Goal: Task Accomplishment & Management: Manage account settings

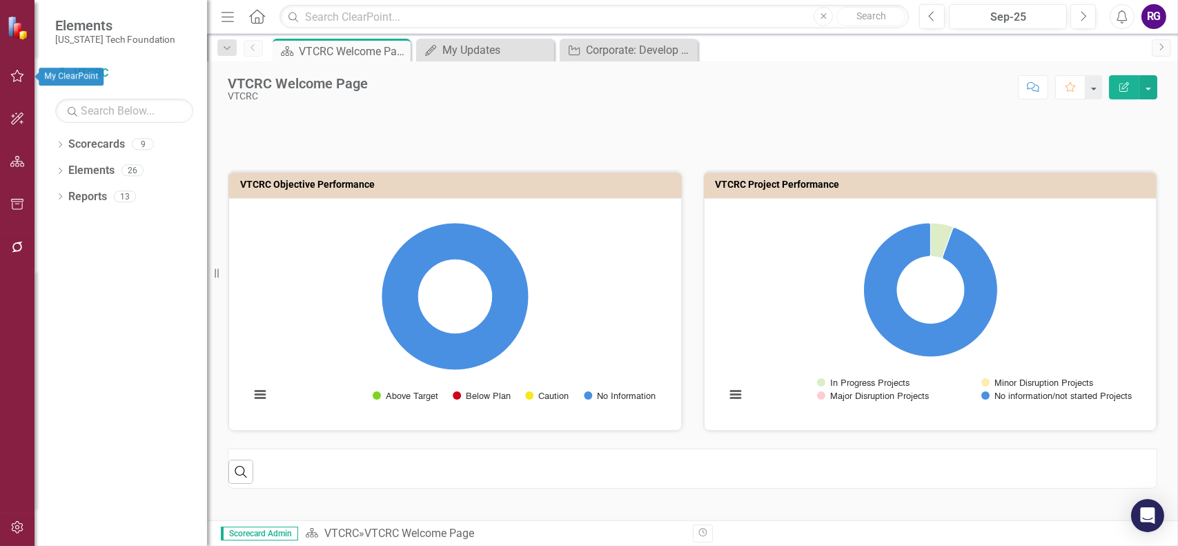
click at [11, 77] on icon "button" at bounding box center [17, 75] width 14 height 11
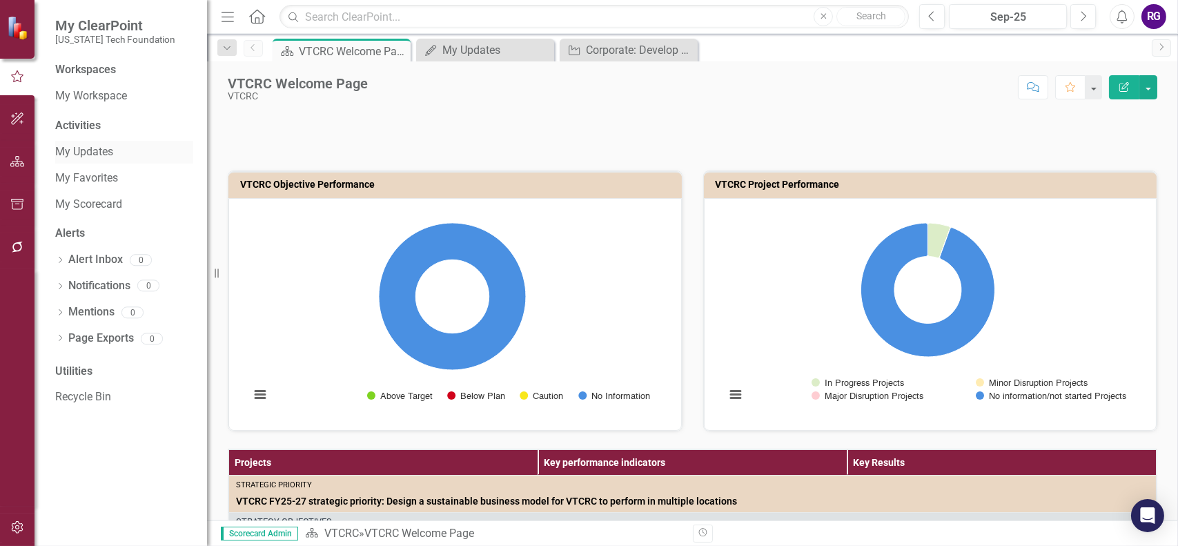
click at [97, 145] on link "My Updates" at bounding box center [124, 152] width 138 height 16
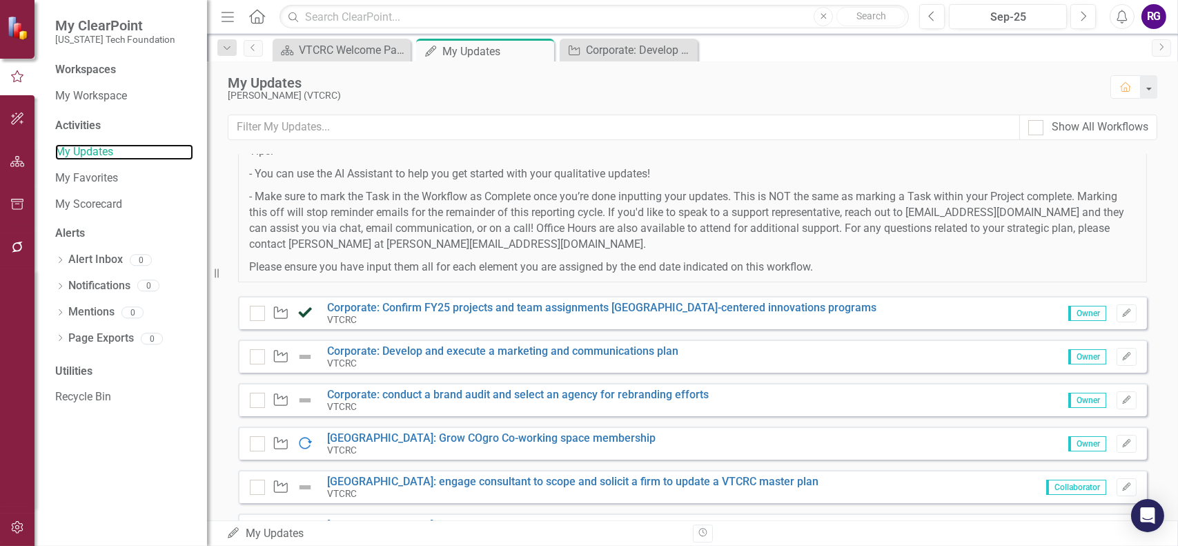
scroll to position [345, 0]
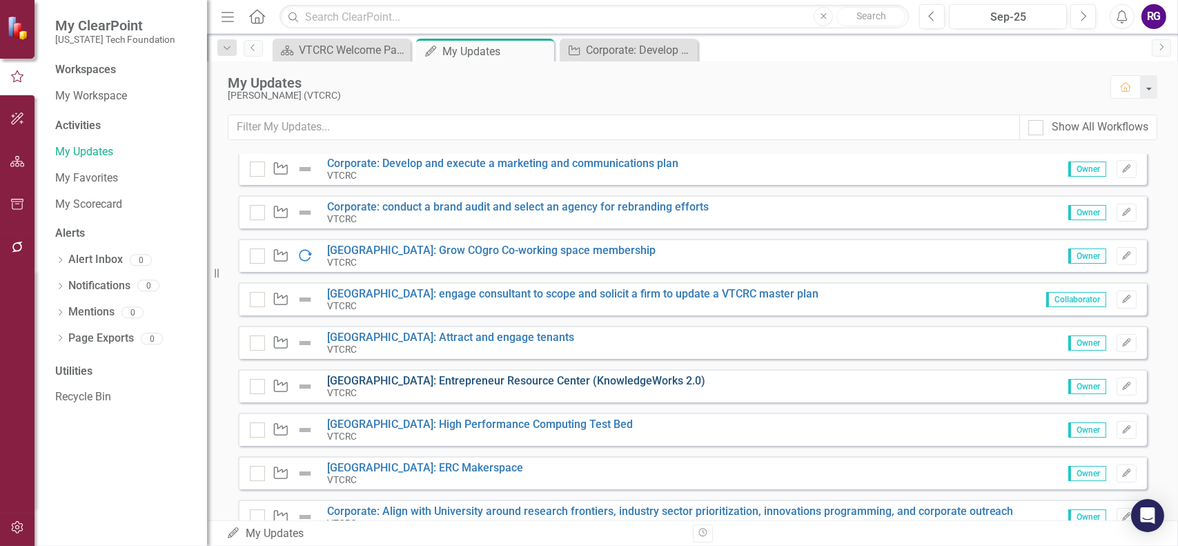
click at [472, 381] on link "[GEOGRAPHIC_DATA]: Entrepreneur Resource Center (KnowledgeWorks 2.0)" at bounding box center [516, 380] width 378 height 13
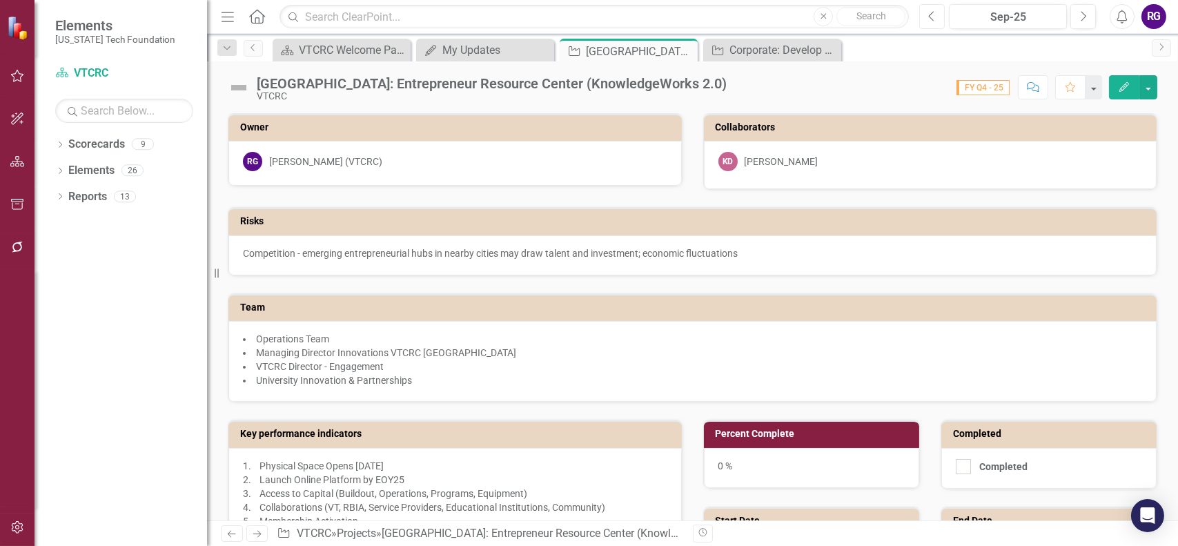
click at [930, 21] on icon "Previous" at bounding box center [932, 16] width 8 height 12
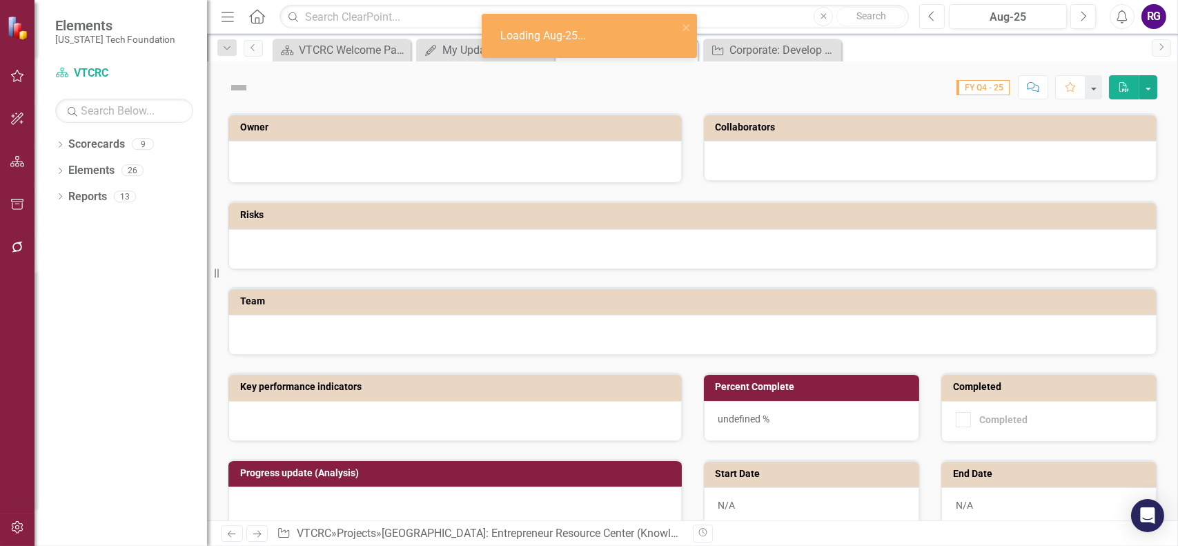
click at [930, 21] on icon "Previous" at bounding box center [932, 16] width 8 height 12
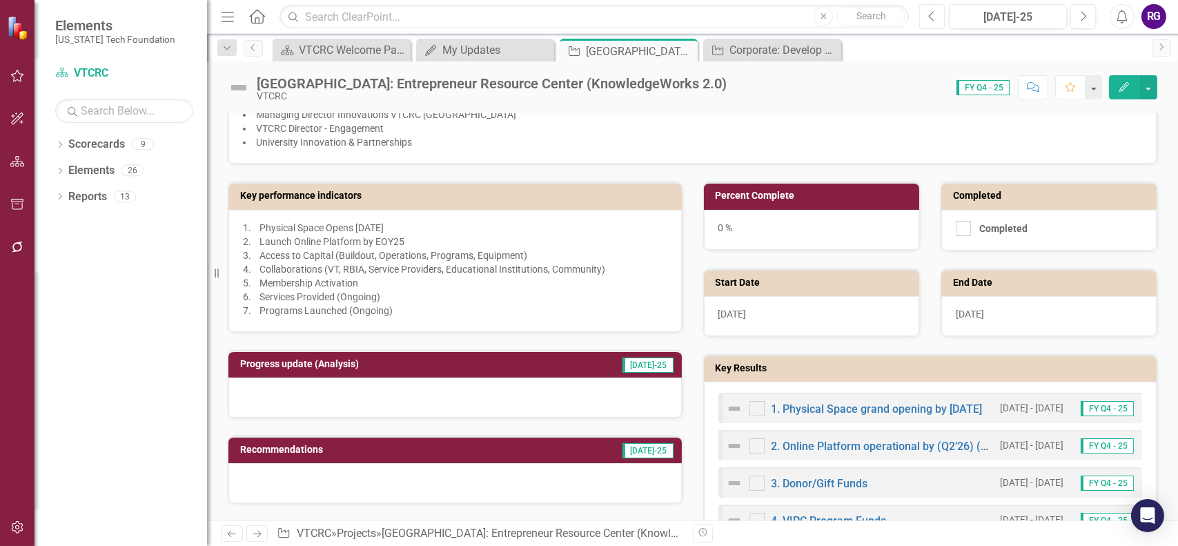
scroll to position [276, 0]
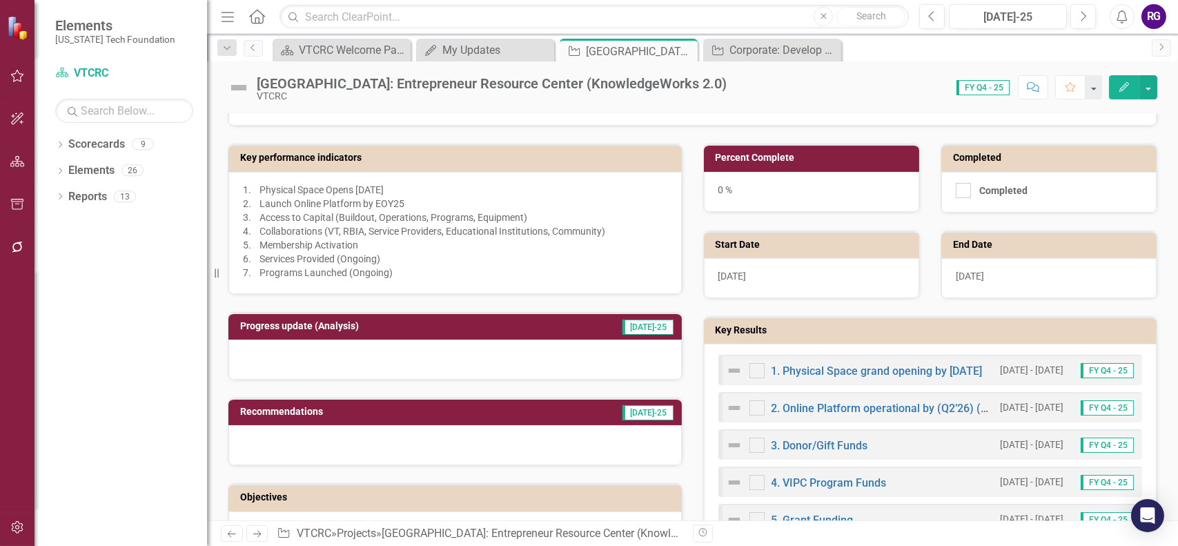
click at [729, 368] on img at bounding box center [734, 370] width 17 height 17
click at [729, 365] on img at bounding box center [734, 370] width 17 height 17
click at [820, 367] on link "1. Physical Space grand opening by [DATE]" at bounding box center [877, 370] width 211 height 13
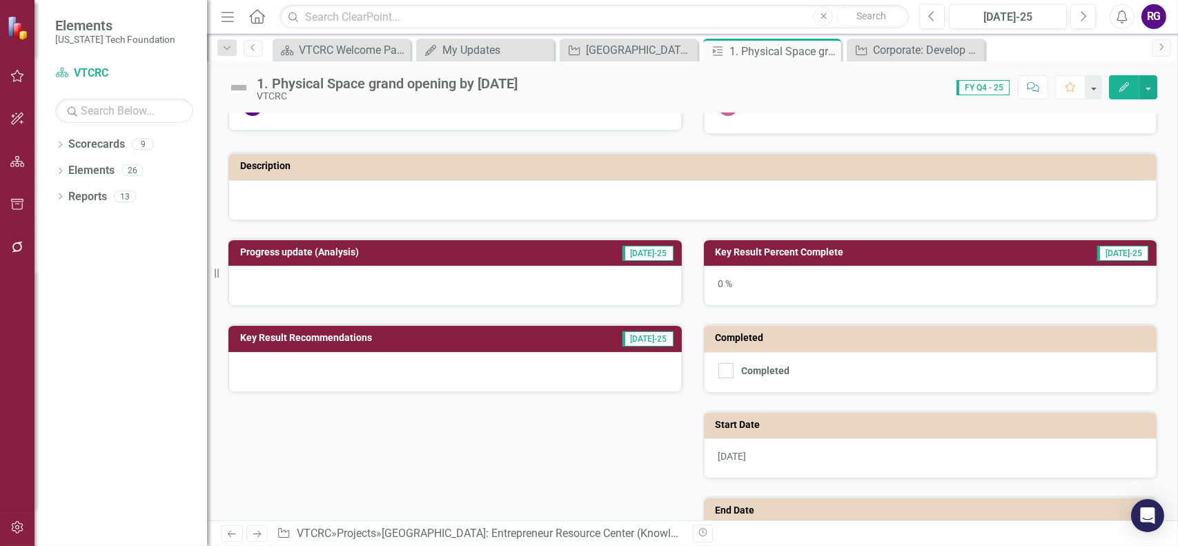
scroll to position [69, 0]
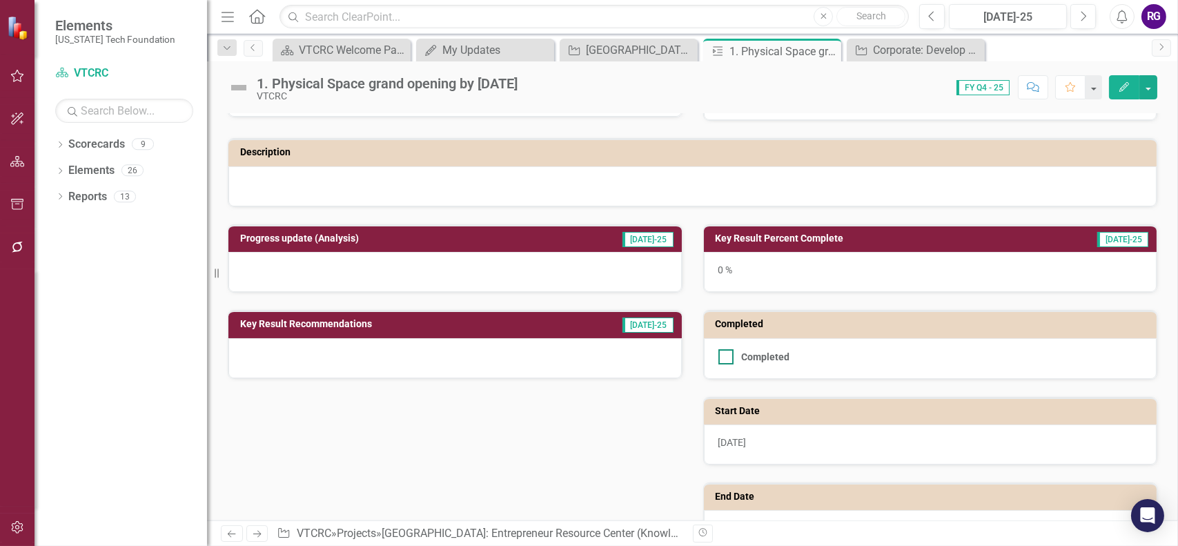
click at [723, 355] on div at bounding box center [726, 356] width 15 height 15
click at [723, 355] on input "Completed" at bounding box center [723, 353] width 9 height 9
checkbox input "true"
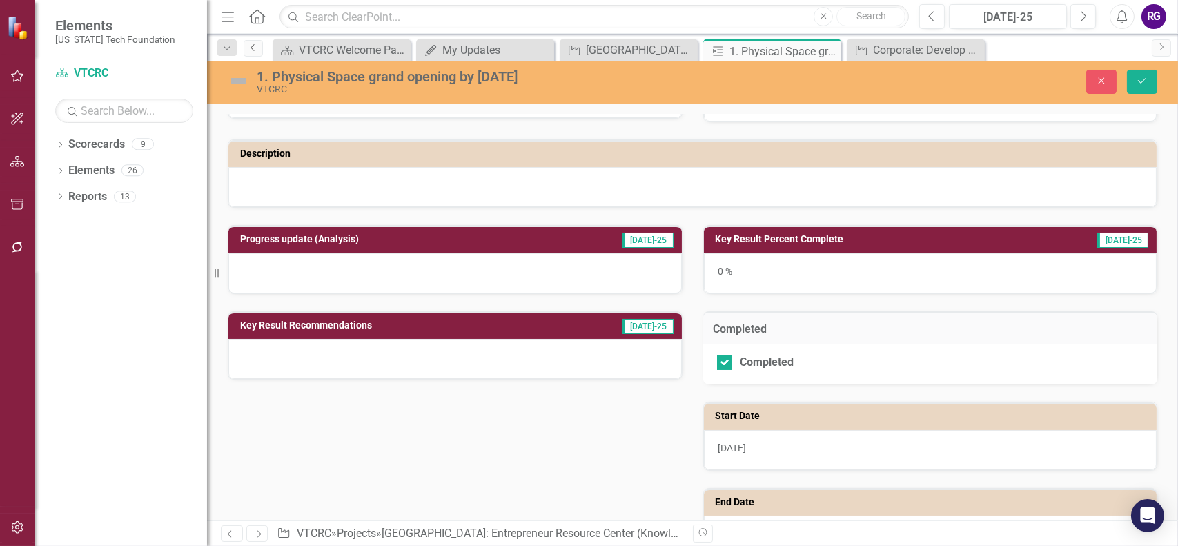
click at [254, 46] on icon "Previous" at bounding box center [253, 47] width 11 height 8
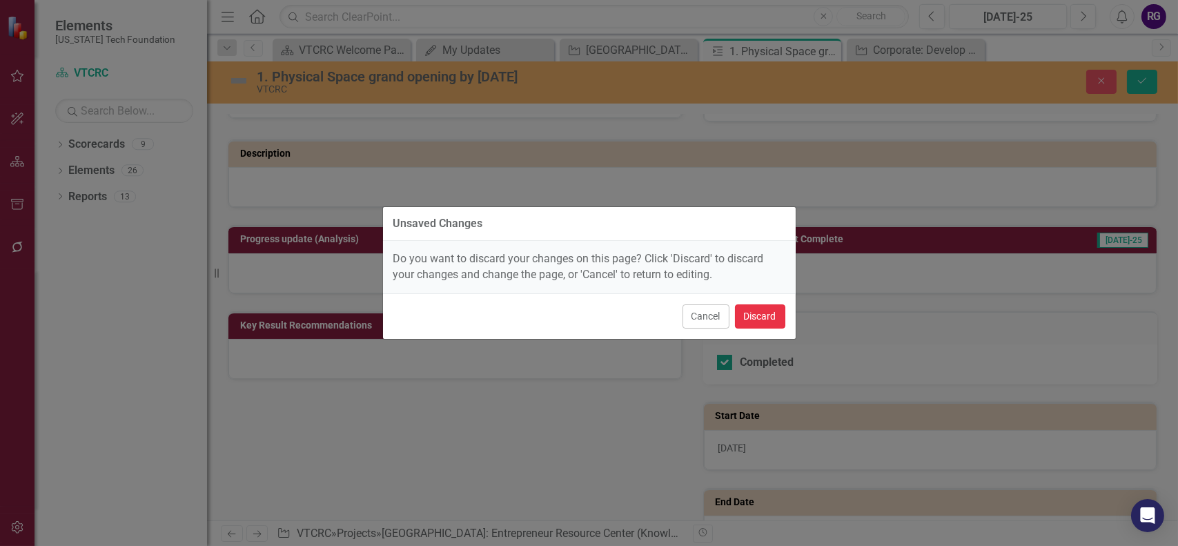
click at [755, 311] on button "Discard" at bounding box center [760, 316] width 50 height 24
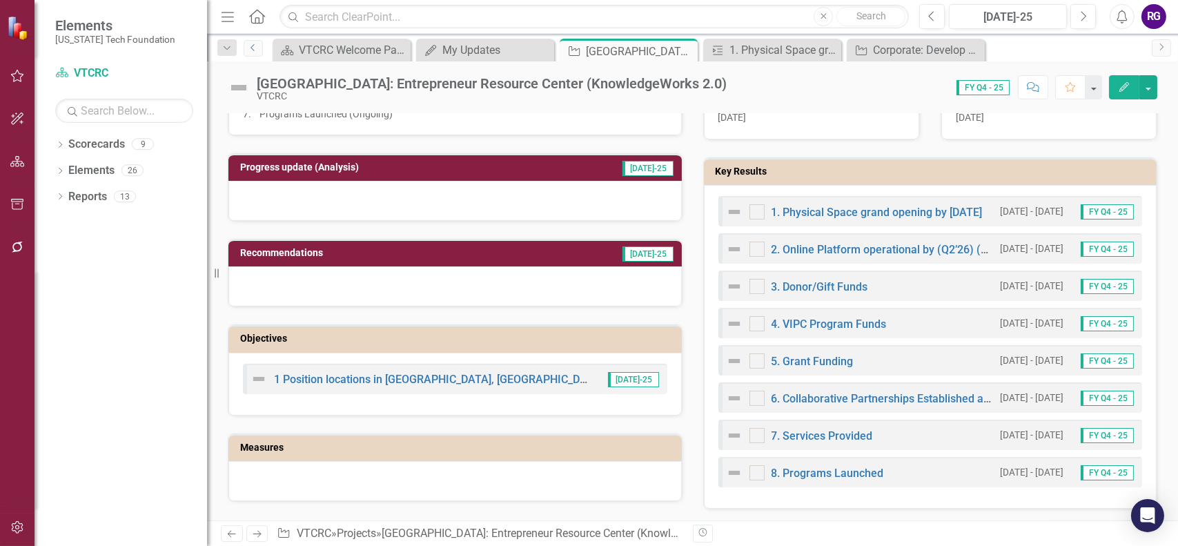
scroll to position [345, 0]
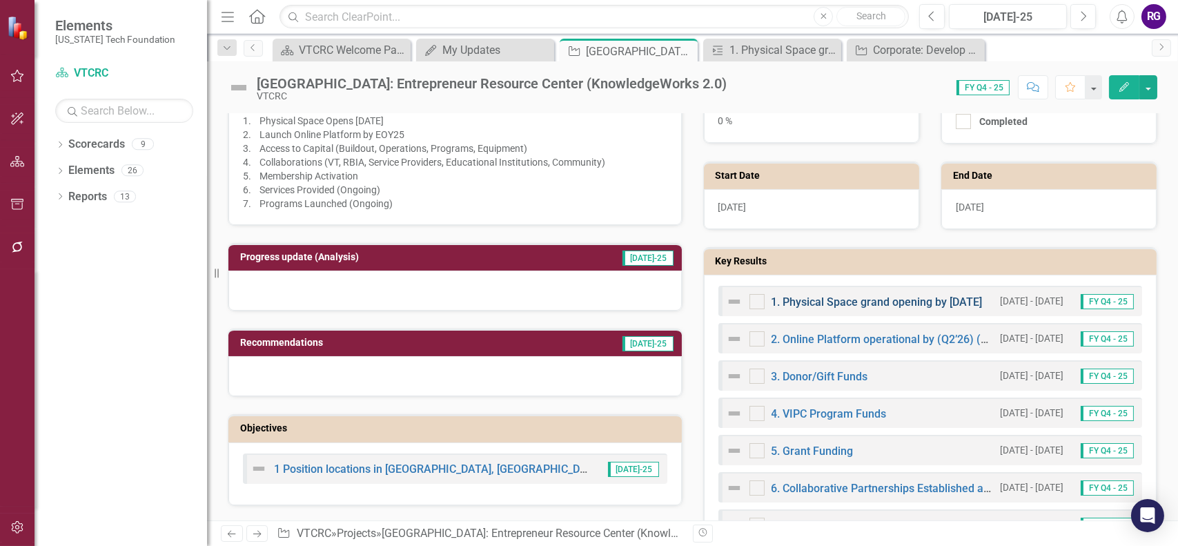
click at [877, 300] on link "1. Physical Space grand opening by [DATE]" at bounding box center [877, 301] width 211 height 13
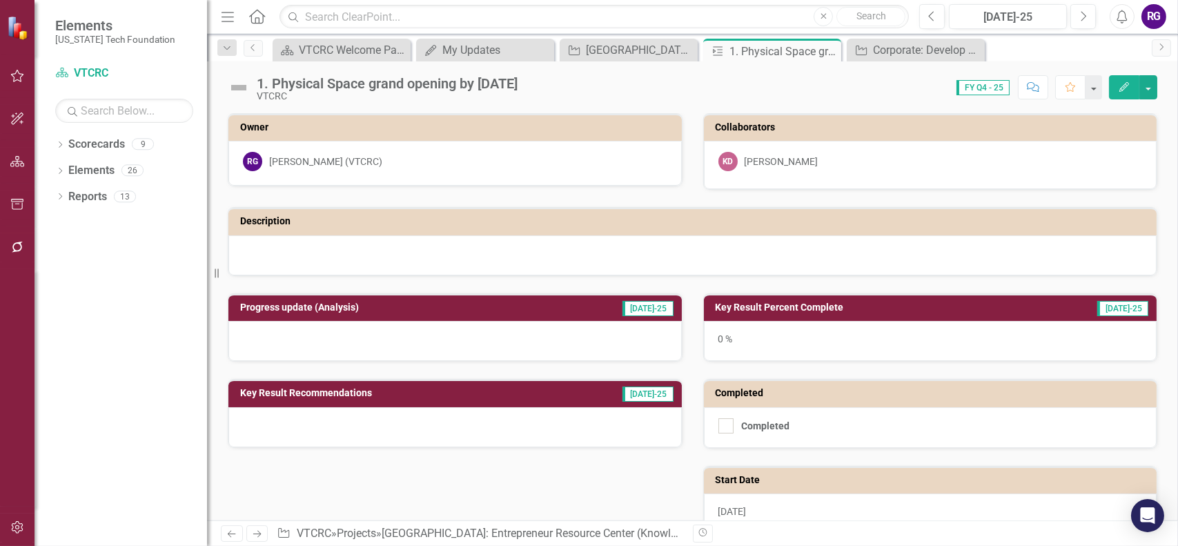
click at [876, 309] on h3 "Key Result Percent Complete" at bounding box center [870, 307] width 309 height 10
click at [761, 303] on h3 "Key Result Percent Complete" at bounding box center [870, 307] width 309 height 10
click at [749, 303] on h3 "Key Result Percent Complete" at bounding box center [870, 307] width 309 height 10
click at [752, 302] on h3 "Key Result Percent Complete" at bounding box center [870, 307] width 309 height 10
click at [237, 89] on img at bounding box center [239, 88] width 22 height 22
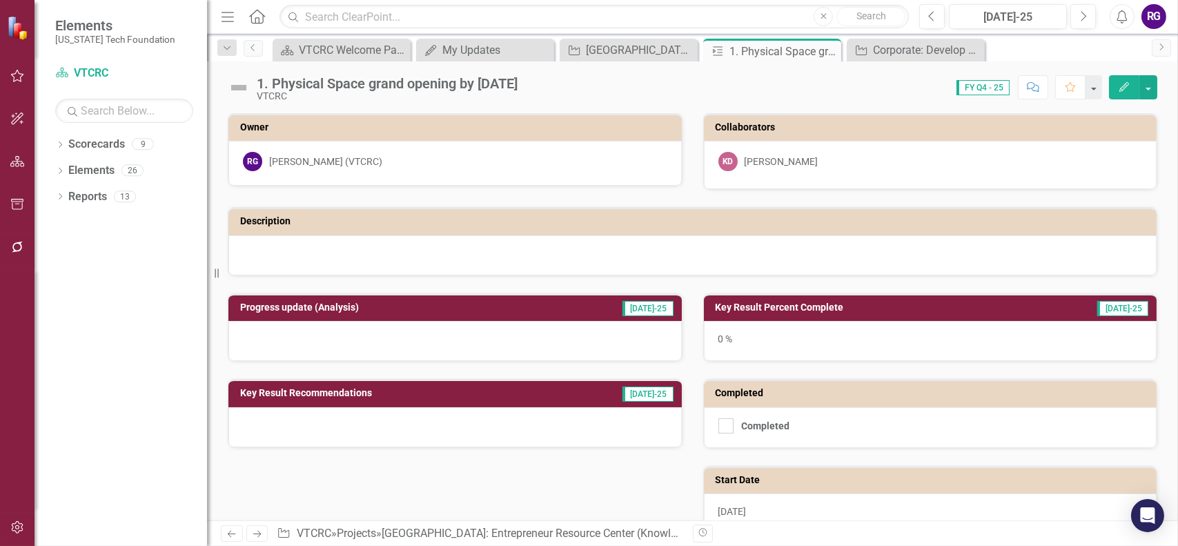
click at [237, 86] on img at bounding box center [239, 88] width 22 height 22
click at [790, 305] on h3 "Key Result Percent Complete" at bounding box center [870, 307] width 309 height 10
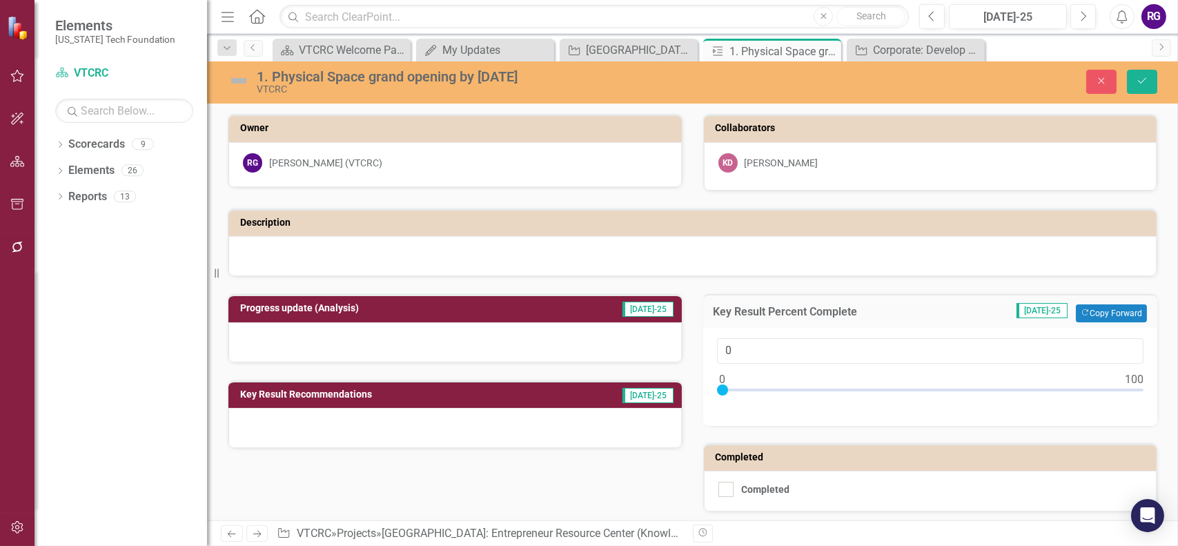
click at [790, 306] on h3 "Key Result Percent Complete" at bounding box center [828, 312] width 228 height 12
drag, startPoint x: 715, startPoint y: 389, endPoint x: 816, endPoint y: 391, distance: 100.8
click at [819, 391] on div at bounding box center [824, 389] width 11 height 11
type input "20"
drag, startPoint x: 820, startPoint y: 387, endPoint x: 801, endPoint y: 391, distance: 19.8
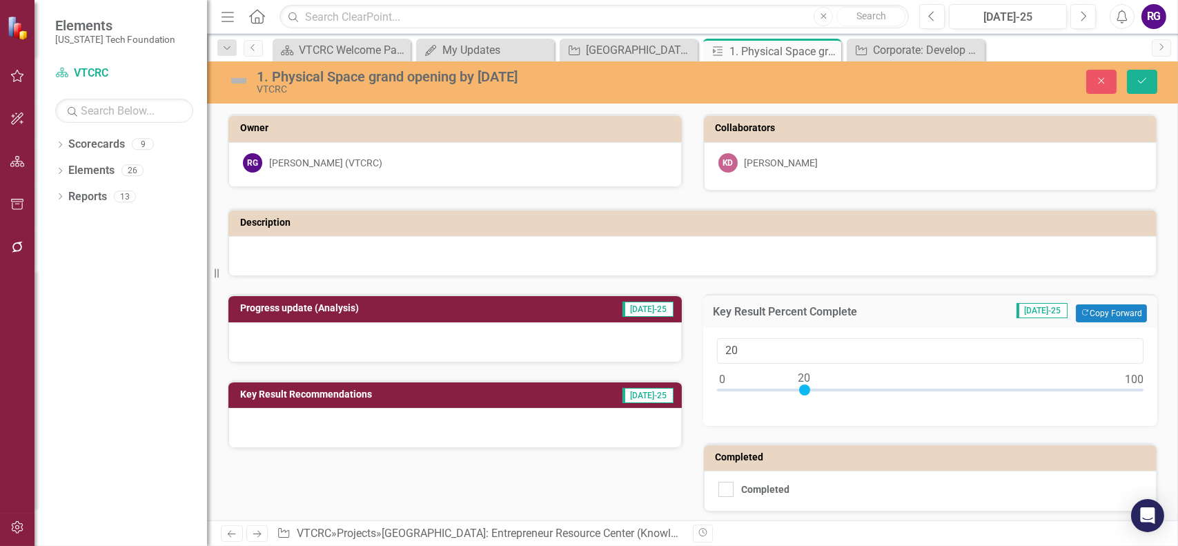
click at [801, 391] on div at bounding box center [804, 389] width 11 height 11
click at [1146, 82] on icon "Save" at bounding box center [1142, 81] width 12 height 10
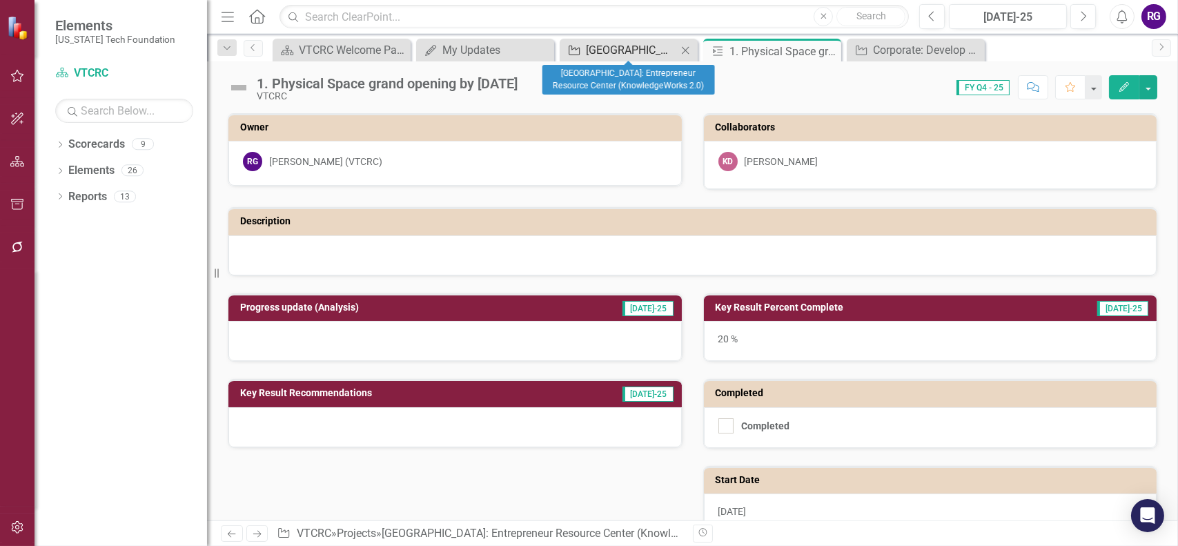
click at [638, 50] on div "[GEOGRAPHIC_DATA]: Entrepreneur Resource Center (KnowledgeWorks 2.0)" at bounding box center [631, 49] width 91 height 17
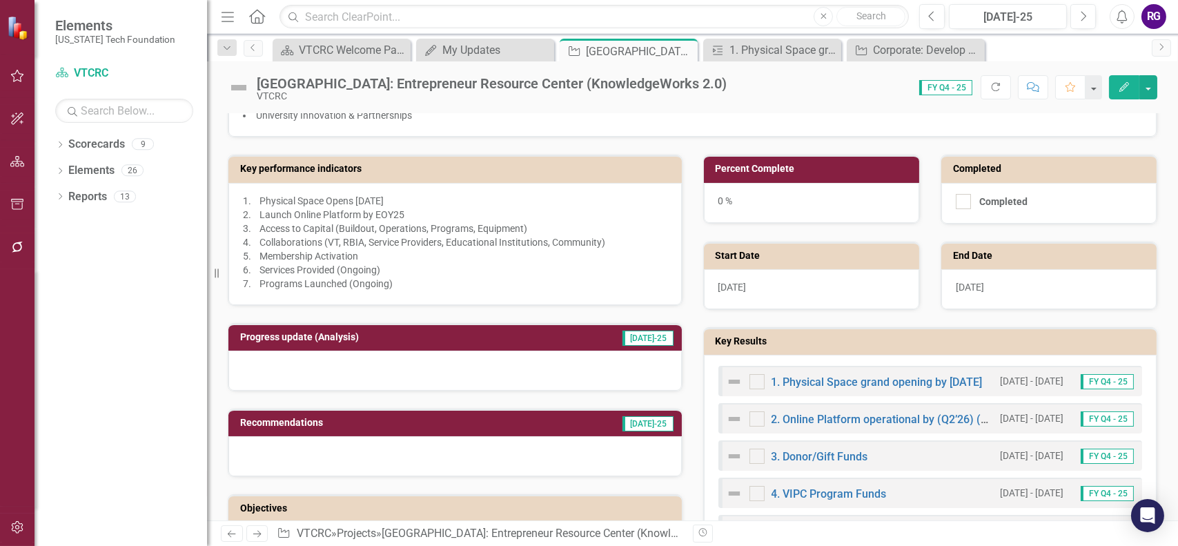
scroll to position [276, 0]
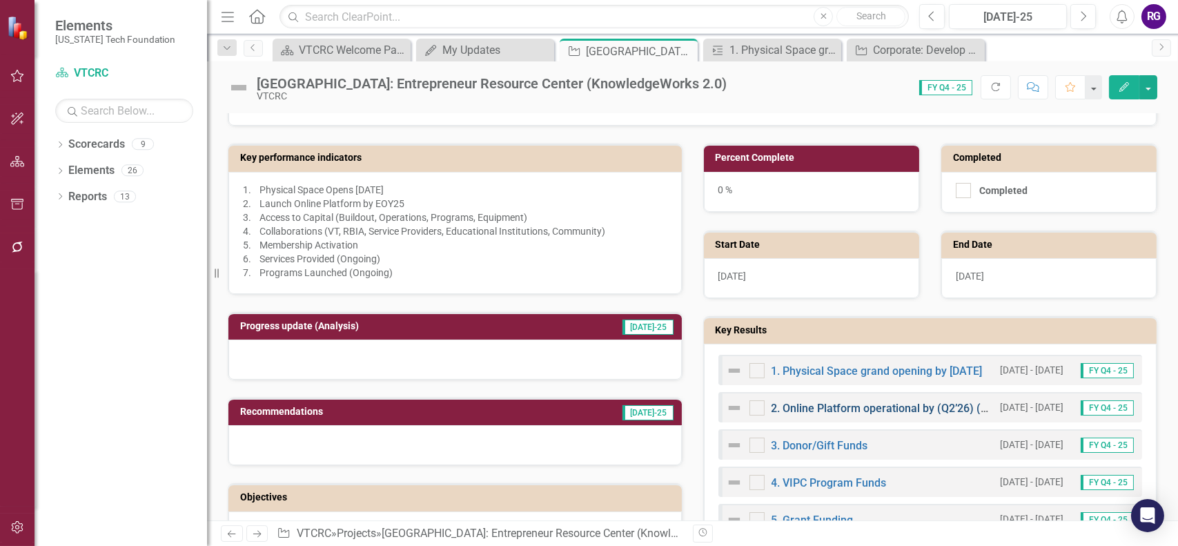
click at [845, 402] on link "2. Online Platform operational by (Q2’26) (Digital Presence and Social Network)" at bounding box center [968, 408] width 393 height 13
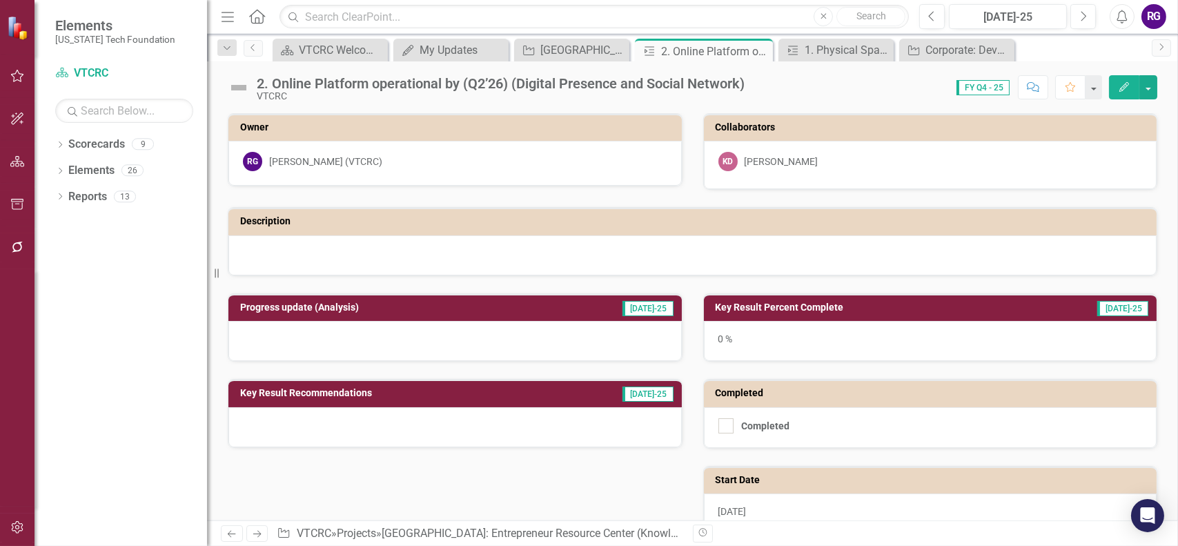
click at [770, 309] on h3 "Key Result Percent Complete" at bounding box center [870, 307] width 309 height 10
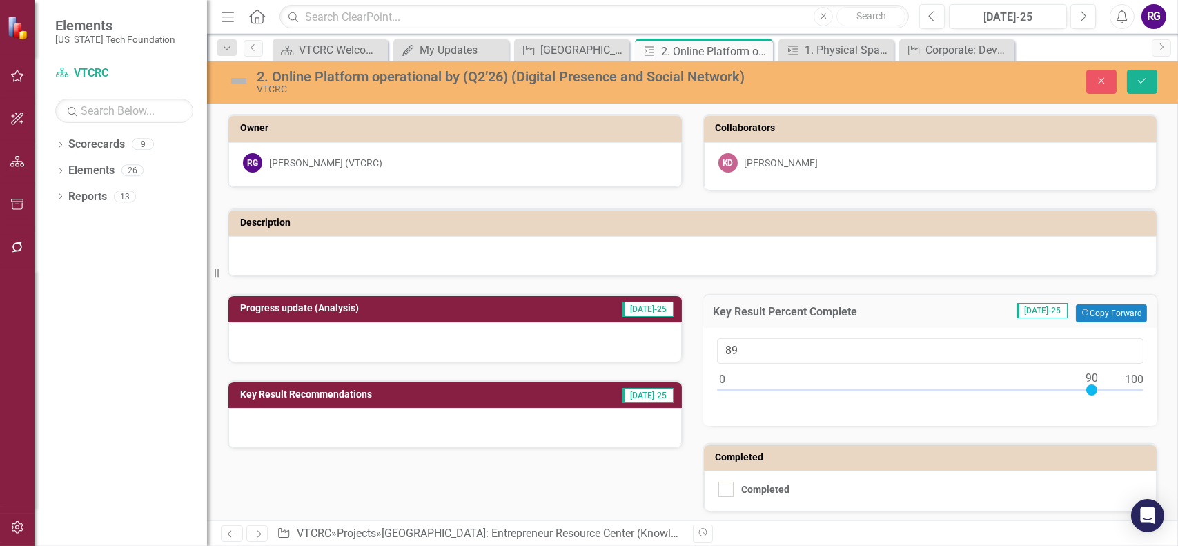
type input "90"
drag, startPoint x: 720, startPoint y: 387, endPoint x: 1086, endPoint y: 384, distance: 366.5
click at [1088, 387] on div at bounding box center [1091, 389] width 11 height 11
click at [1145, 87] on button "Save" at bounding box center [1142, 82] width 30 height 24
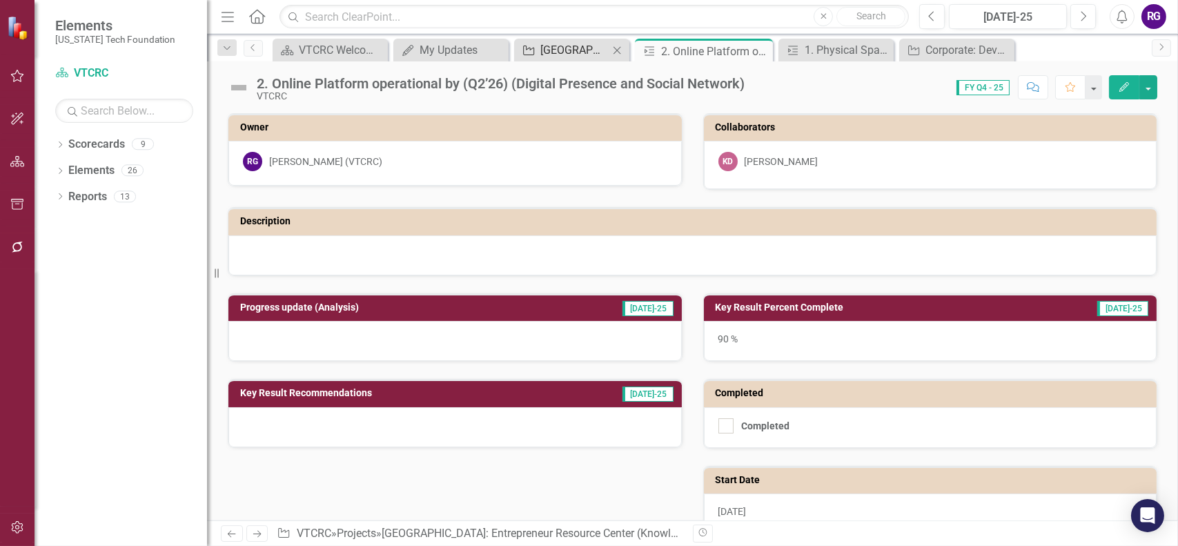
click at [585, 59] on div "Project Blacksburg: Entrepreneur Resource Center (KnowledgeWorks 2.0) Close" at bounding box center [571, 50] width 115 height 23
click at [583, 50] on div "[GEOGRAPHIC_DATA]: Entrepreneur Resource Center (KnowledgeWorks 2.0)" at bounding box center [574, 49] width 68 height 17
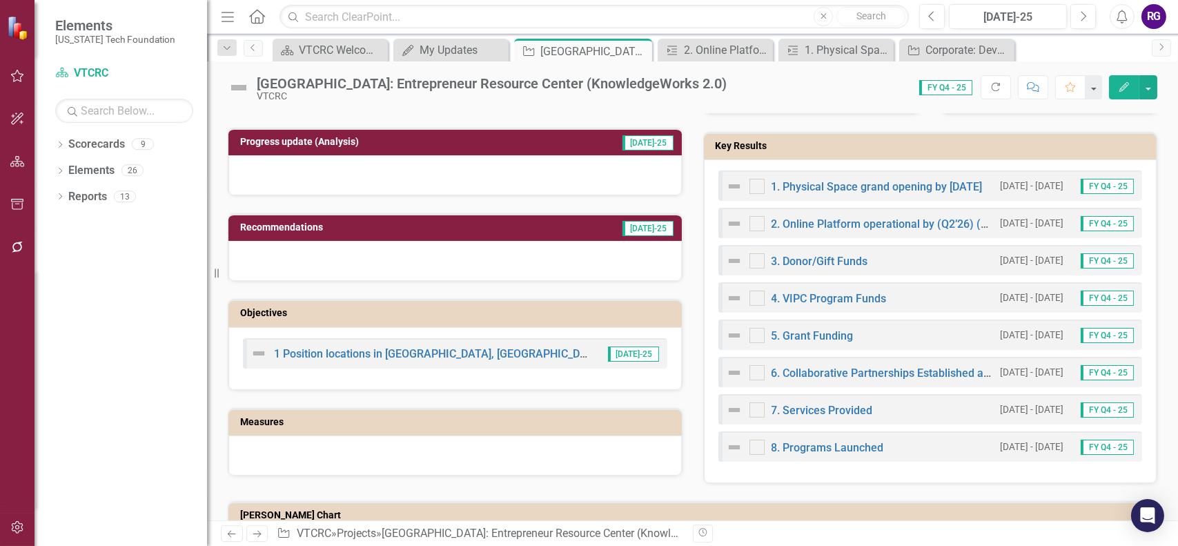
scroll to position [483, 0]
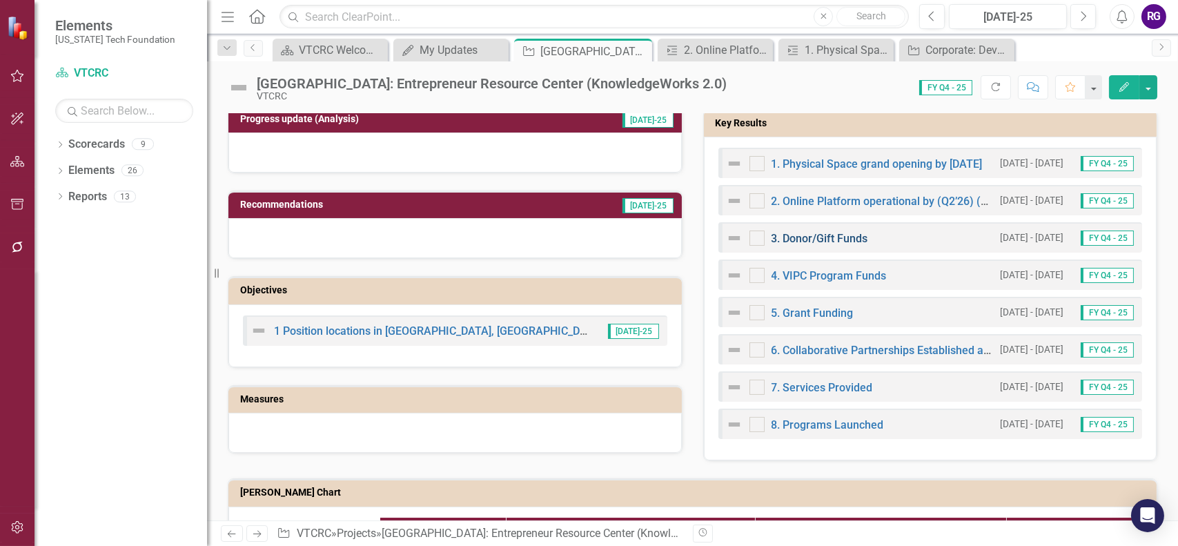
click at [831, 235] on link "3. Donor/Gift Funds" at bounding box center [820, 238] width 97 height 13
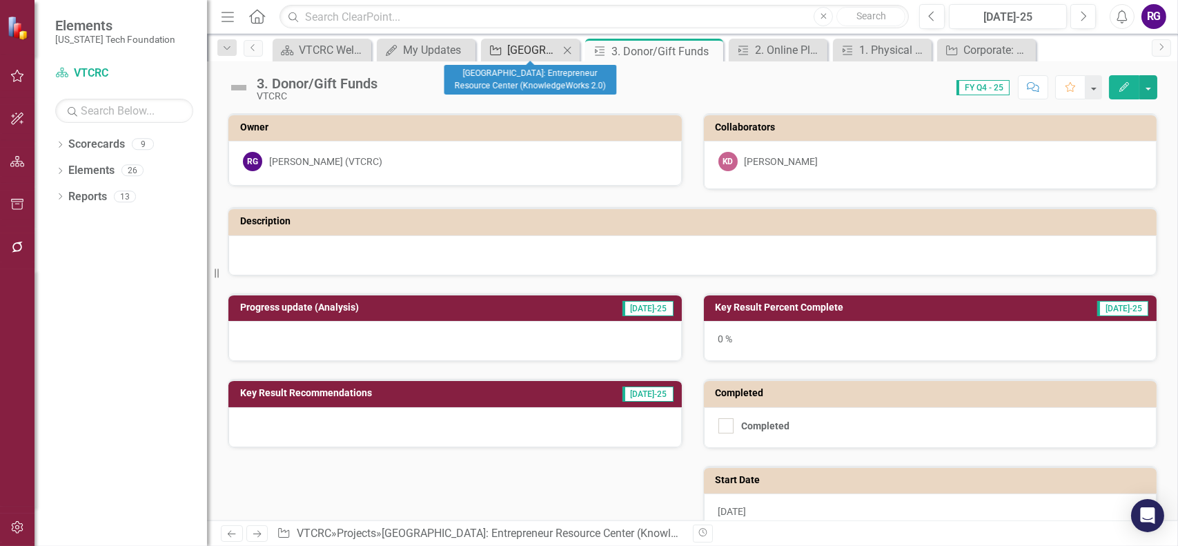
click at [531, 50] on div "[GEOGRAPHIC_DATA]: Entrepreneur Resource Center (KnowledgeWorks 2.0)" at bounding box center [533, 49] width 52 height 17
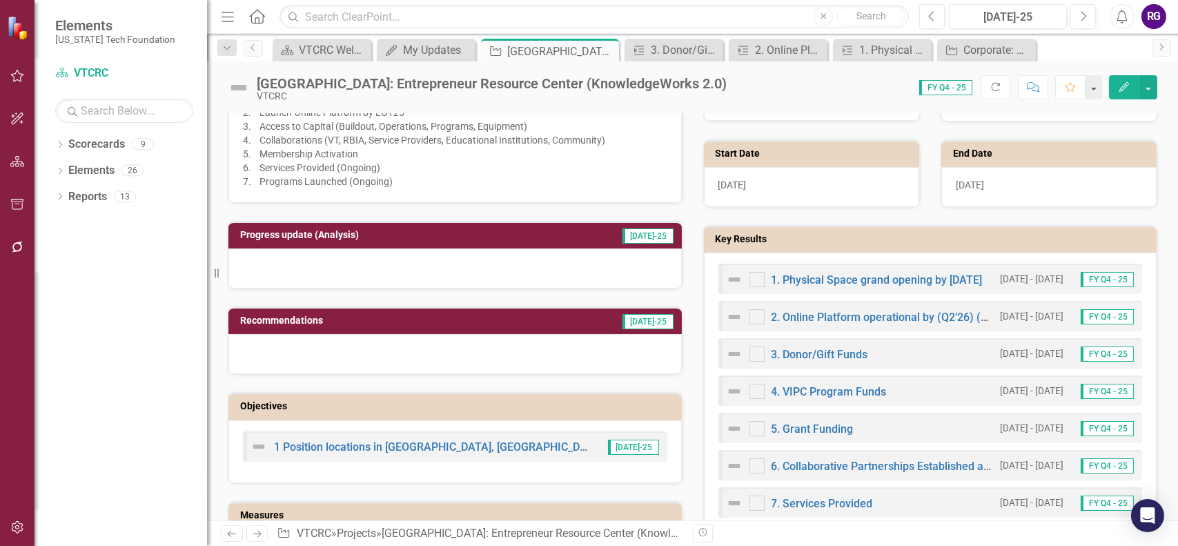
scroll to position [414, 0]
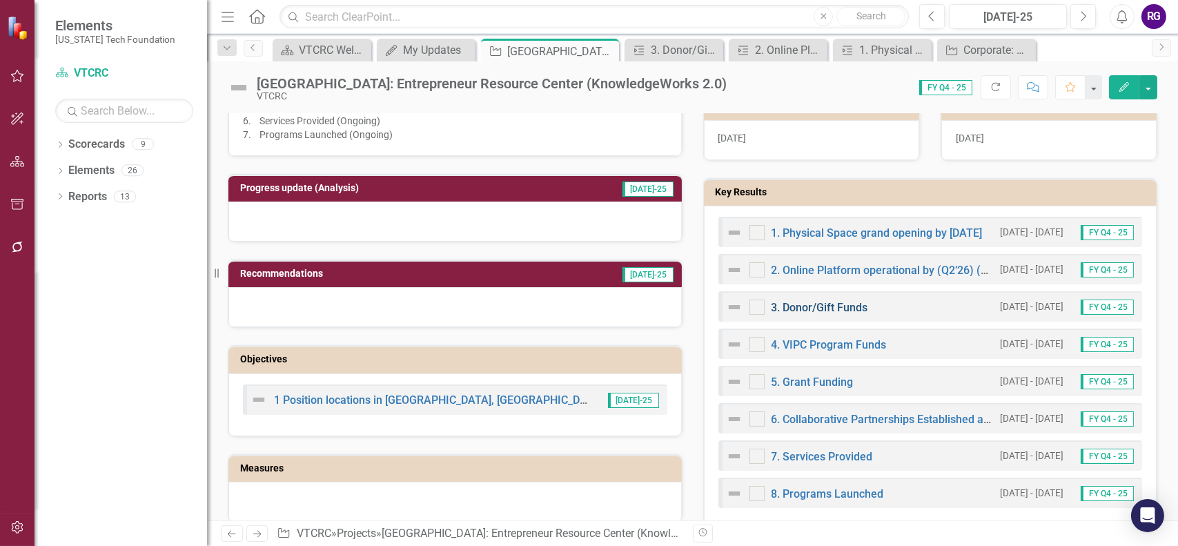
click at [803, 304] on link "3. Donor/Gift Funds" at bounding box center [820, 307] width 97 height 13
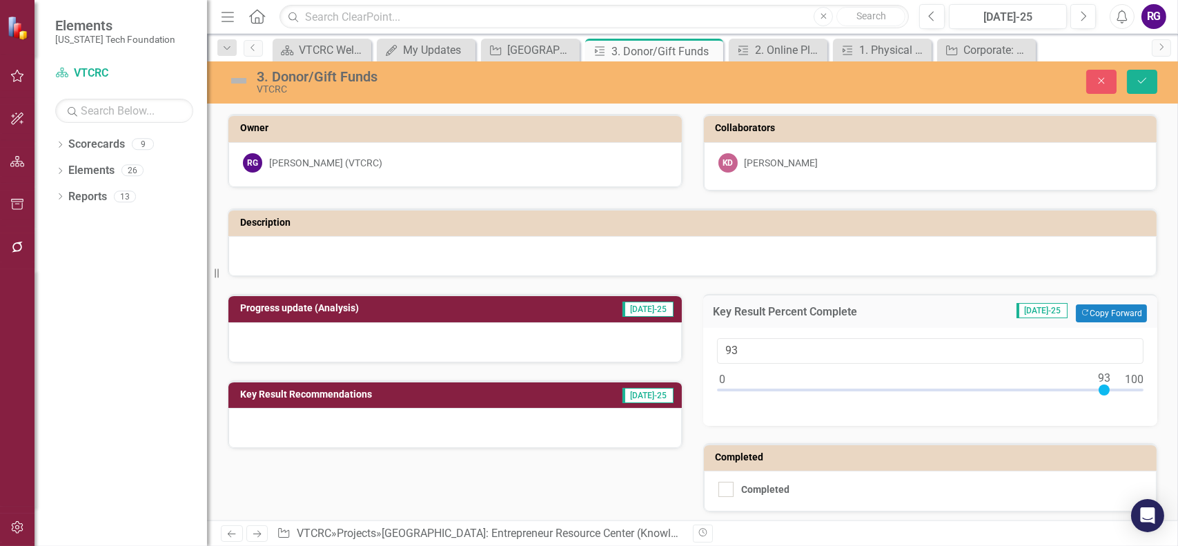
type input "100"
drag, startPoint x: 716, startPoint y: 387, endPoint x: 1166, endPoint y: 401, distance: 450.3
click at [1166, 401] on div "Owner RG Richard Gibson (VTCRC) Collaborators KD Kiyah Duffey Description Progr…" at bounding box center [692, 452] width 971 height 710
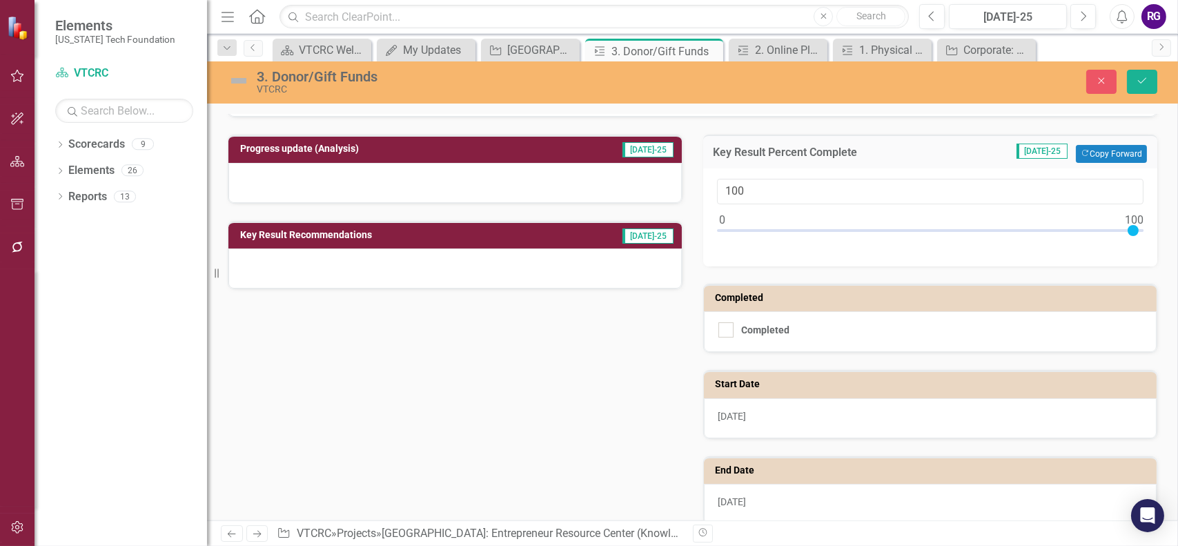
scroll to position [69, 0]
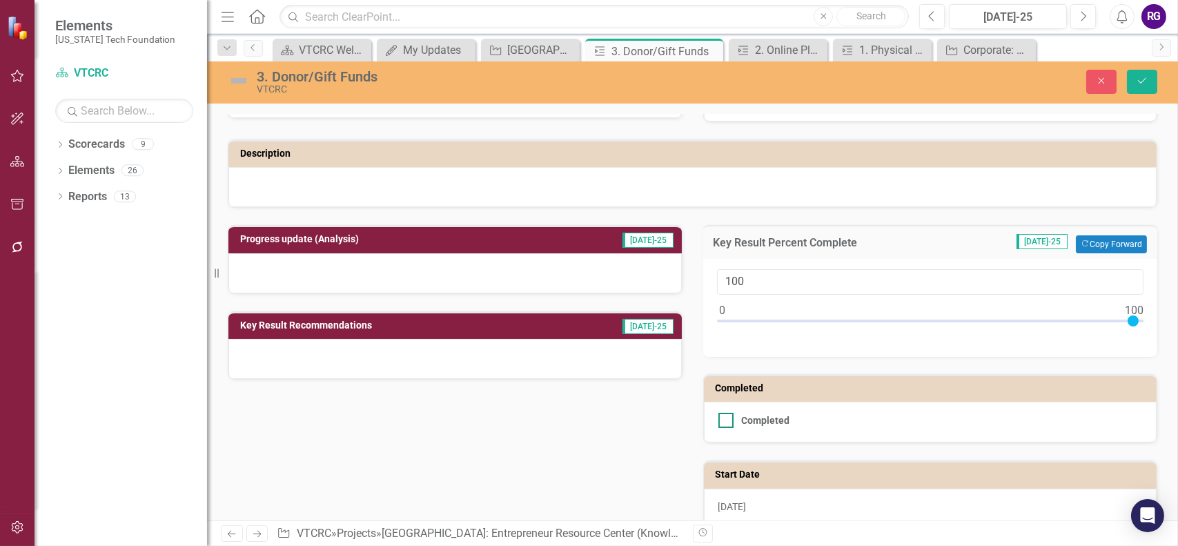
click at [719, 417] on input "Completed" at bounding box center [723, 417] width 9 height 9
checkbox input "true"
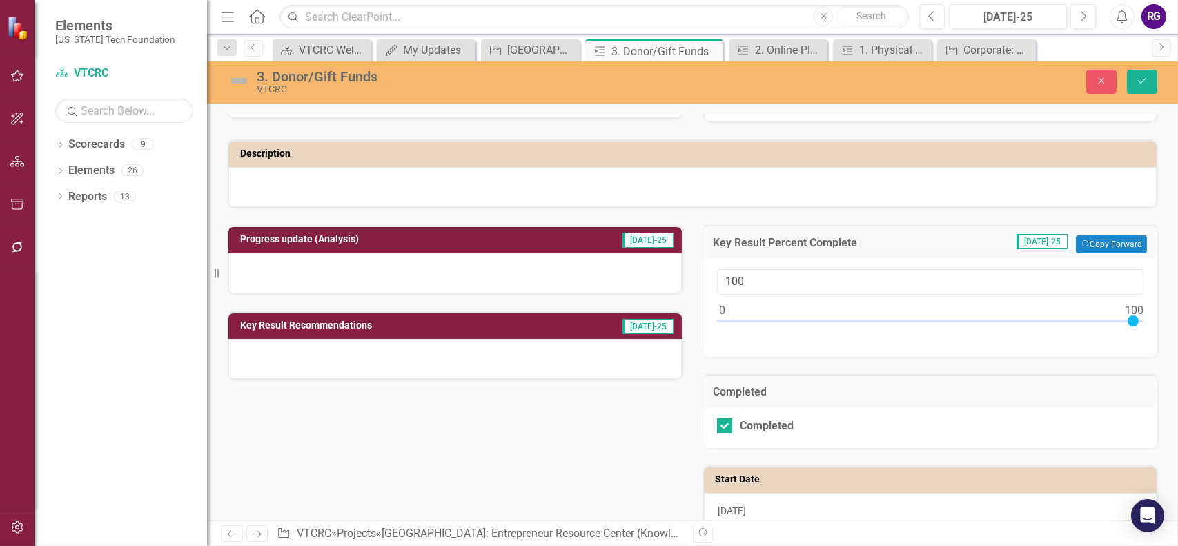
scroll to position [0, 0]
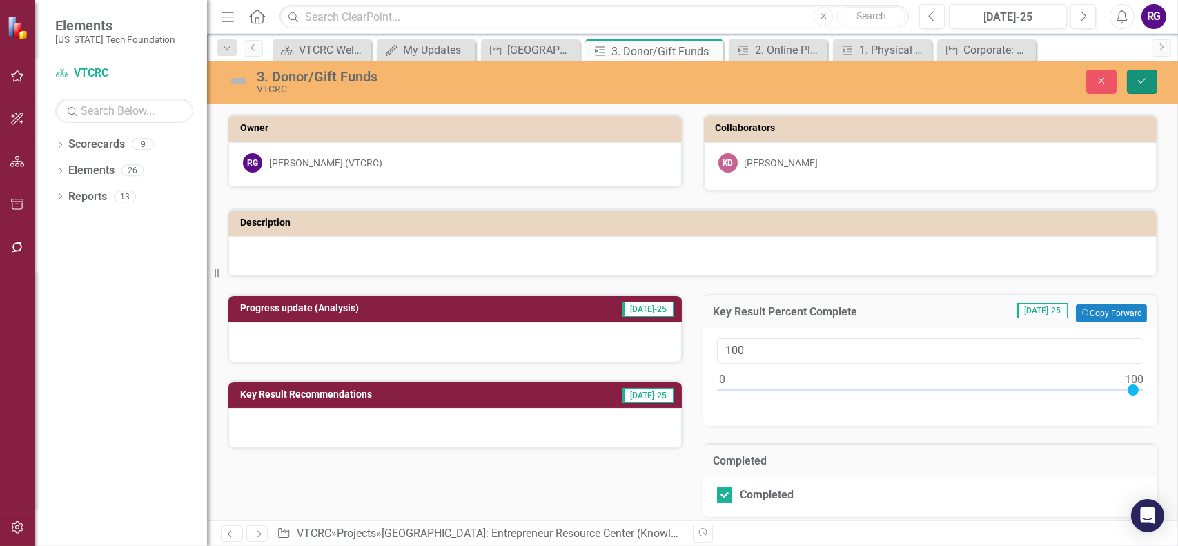
click at [1144, 81] on icon "Save" at bounding box center [1142, 81] width 12 height 10
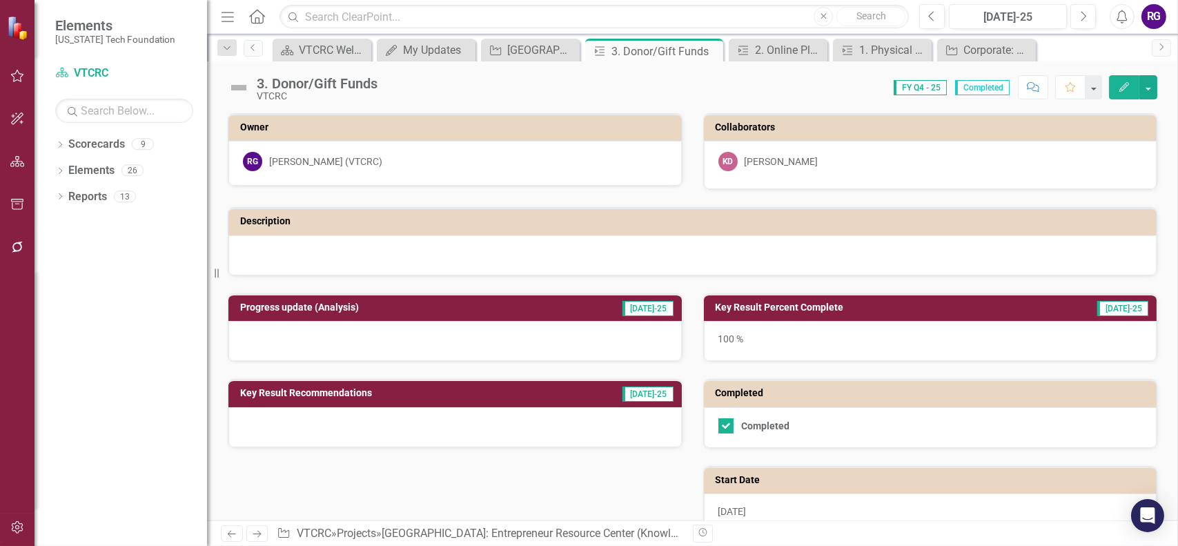
click at [268, 257] on div at bounding box center [692, 255] width 928 height 40
click at [275, 307] on h3 "Progress update (Analysis)" at bounding box center [391, 307] width 302 height 10
click at [275, 306] on h3 "Progress update (Analysis)" at bounding box center [391, 307] width 302 height 10
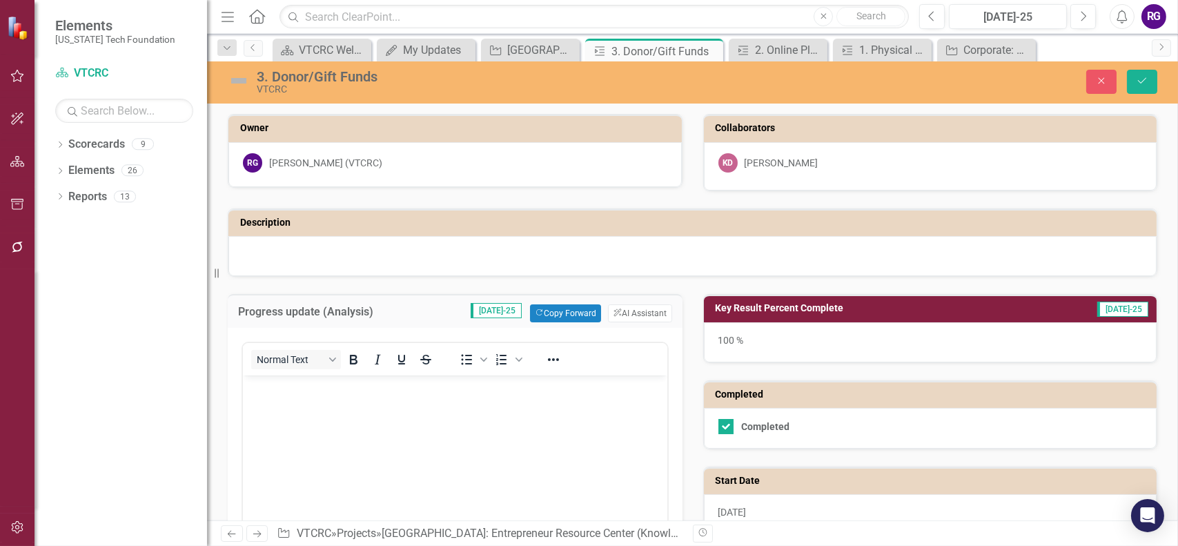
click at [280, 400] on body "Rich Text Area. Press ALT-0 for help." at bounding box center [454, 479] width 425 height 207
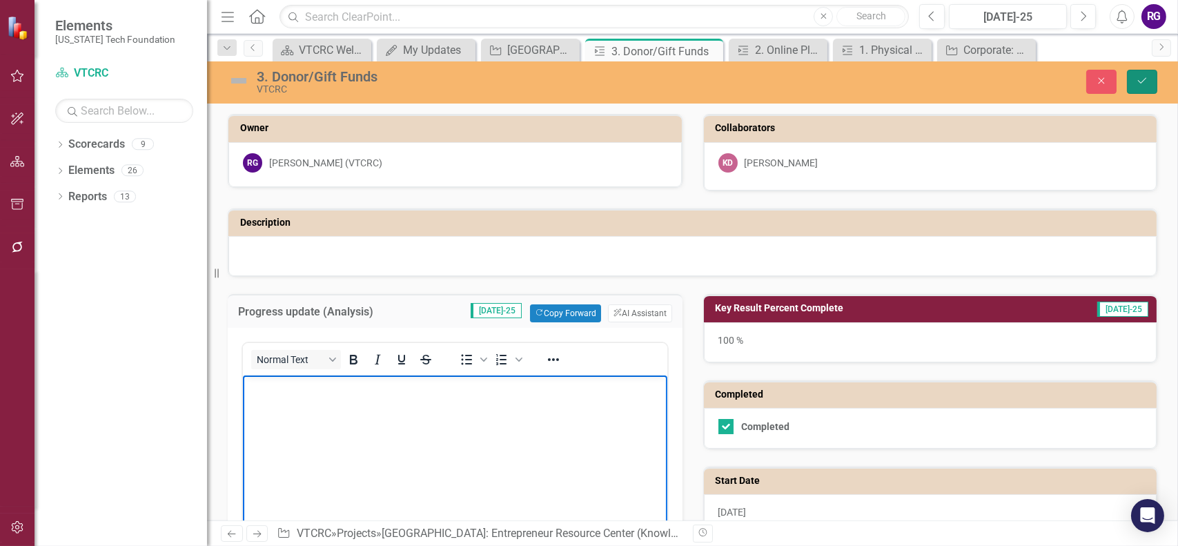
click at [1144, 84] on icon "Save" at bounding box center [1142, 81] width 12 height 10
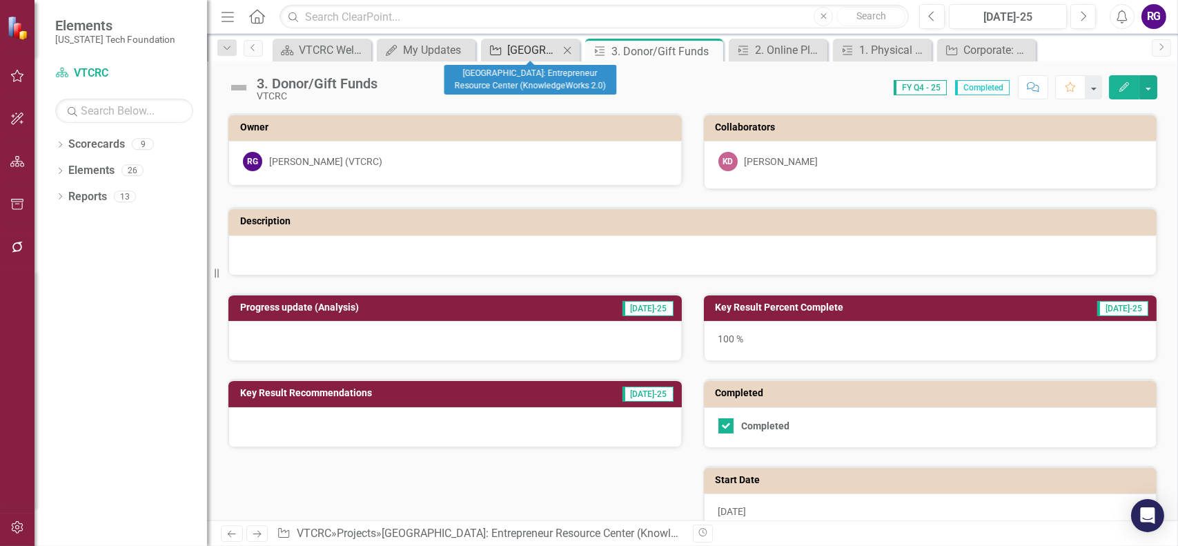
click at [518, 48] on div "[GEOGRAPHIC_DATA]: Entrepreneur Resource Center (KnowledgeWorks 2.0)" at bounding box center [533, 49] width 52 height 17
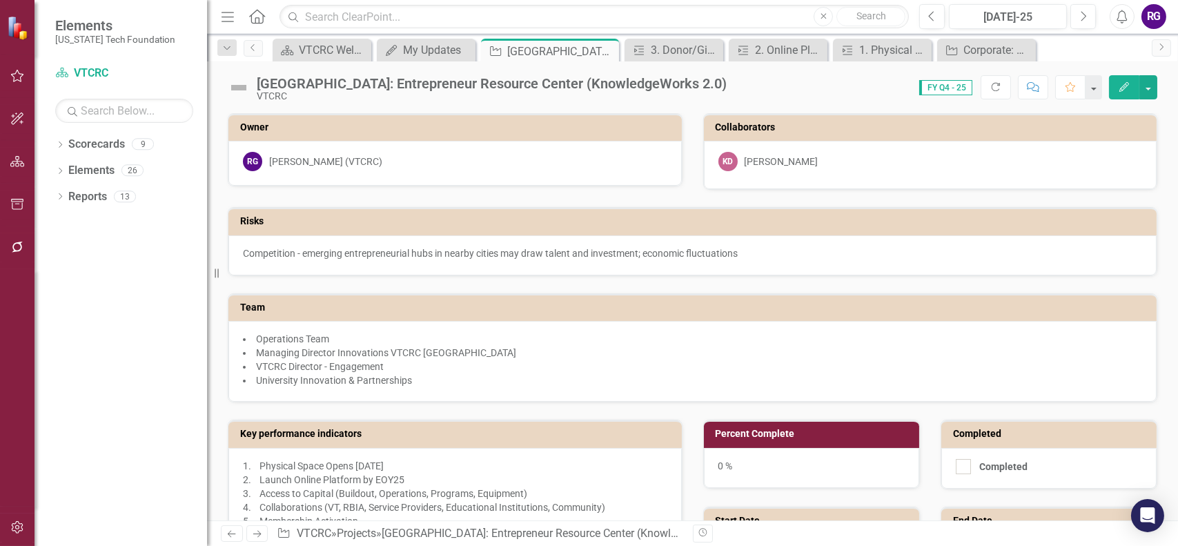
checkbox input "true"
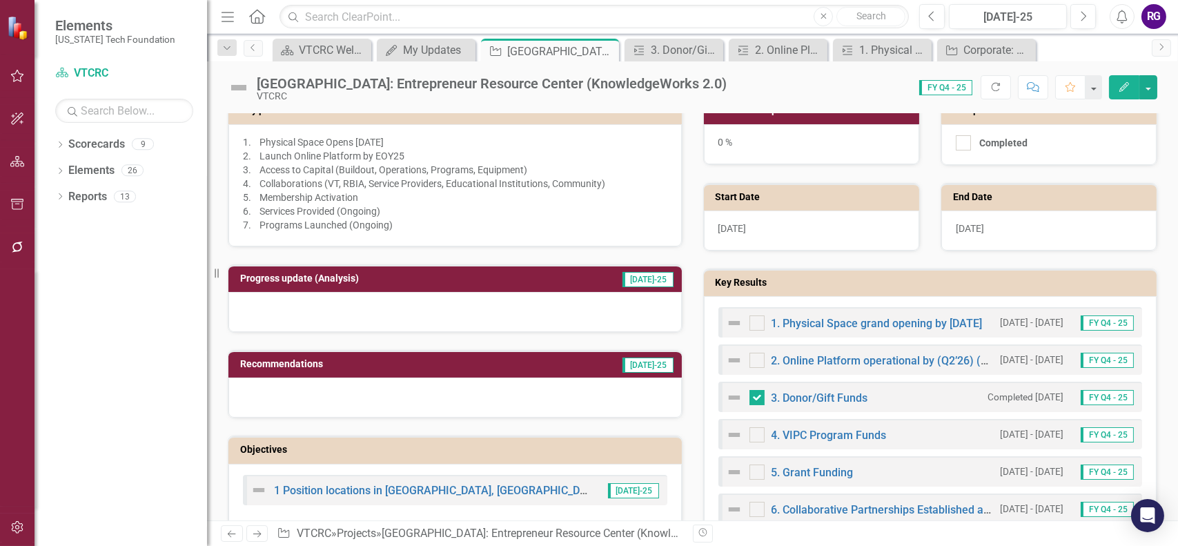
scroll to position [345, 0]
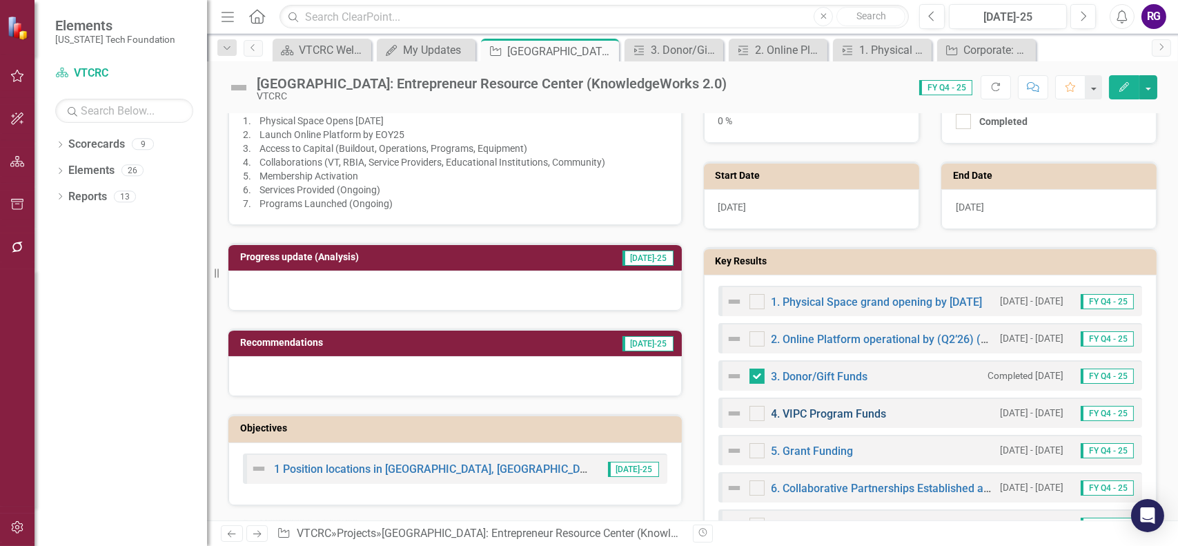
click at [848, 411] on link "4. VIPC Program Funds" at bounding box center [829, 413] width 115 height 13
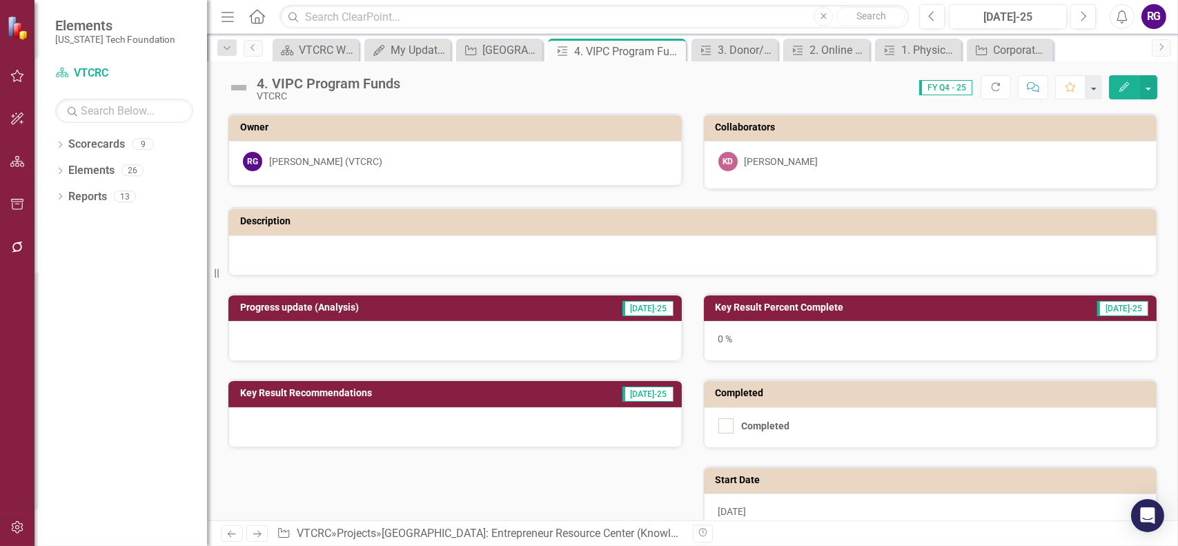
click at [763, 305] on h3 "Key Result Percent Complete" at bounding box center [870, 307] width 309 height 10
click at [764, 306] on h3 "Key Result Percent Complete" at bounding box center [870, 307] width 309 height 10
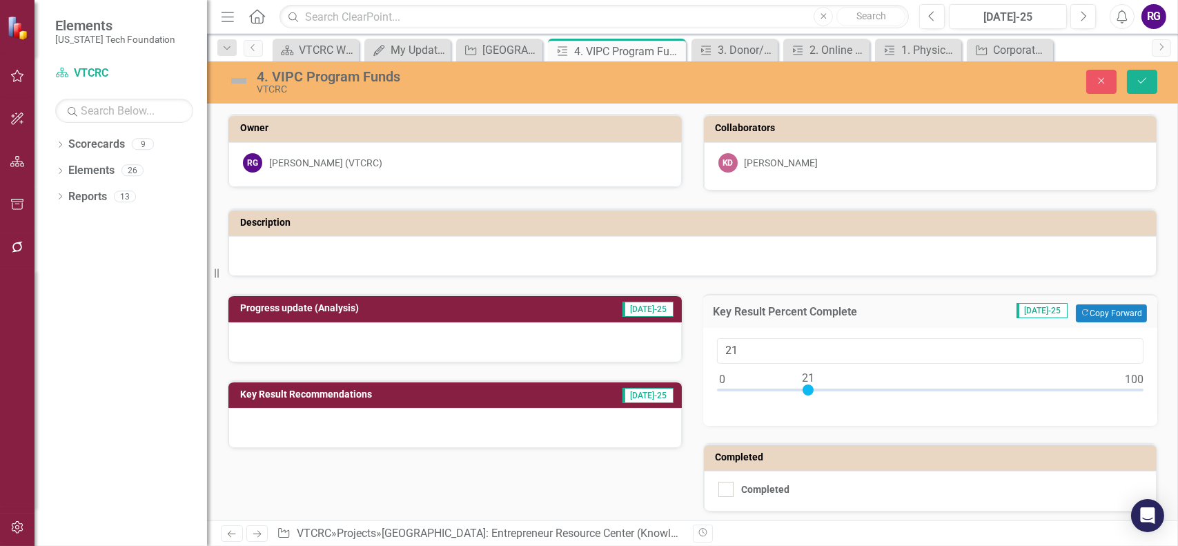
type input "20"
drag, startPoint x: 715, startPoint y: 389, endPoint x: 797, endPoint y: 384, distance: 81.6
click at [799, 384] on div at bounding box center [804, 389] width 11 height 11
click at [1142, 81] on icon "Save" at bounding box center [1142, 81] width 12 height 10
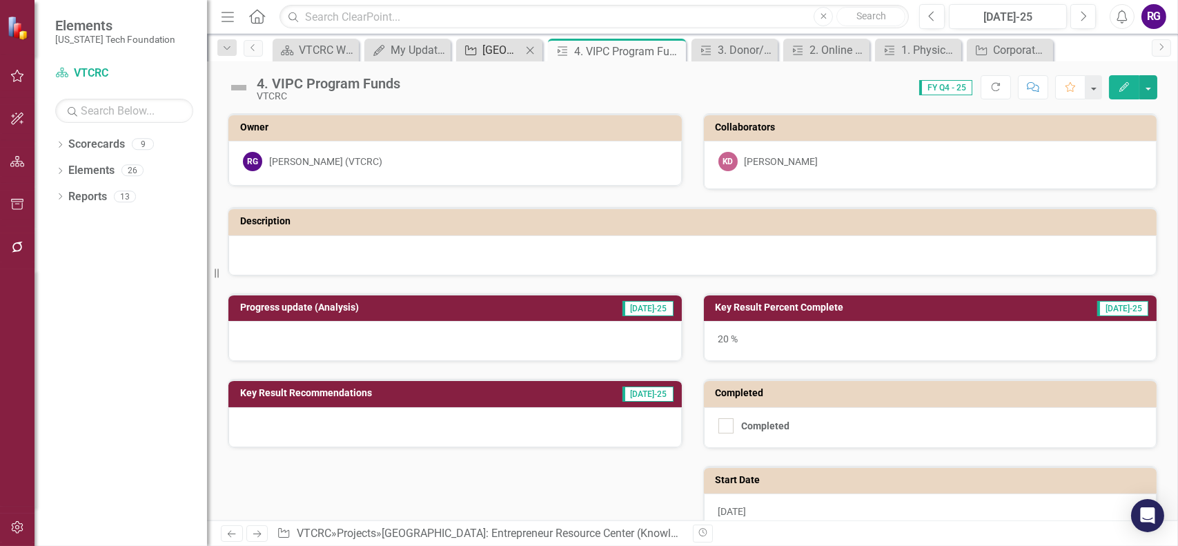
click at [507, 50] on div "[GEOGRAPHIC_DATA]: Entrepreneur Resource Center (KnowledgeWorks 2.0)" at bounding box center [501, 49] width 39 height 17
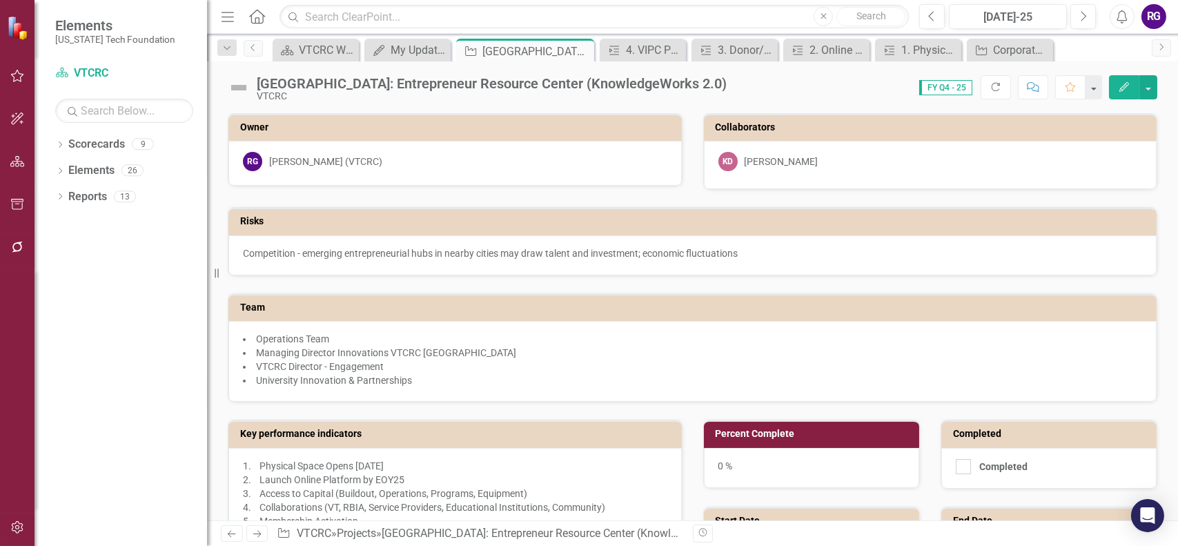
checkbox input "true"
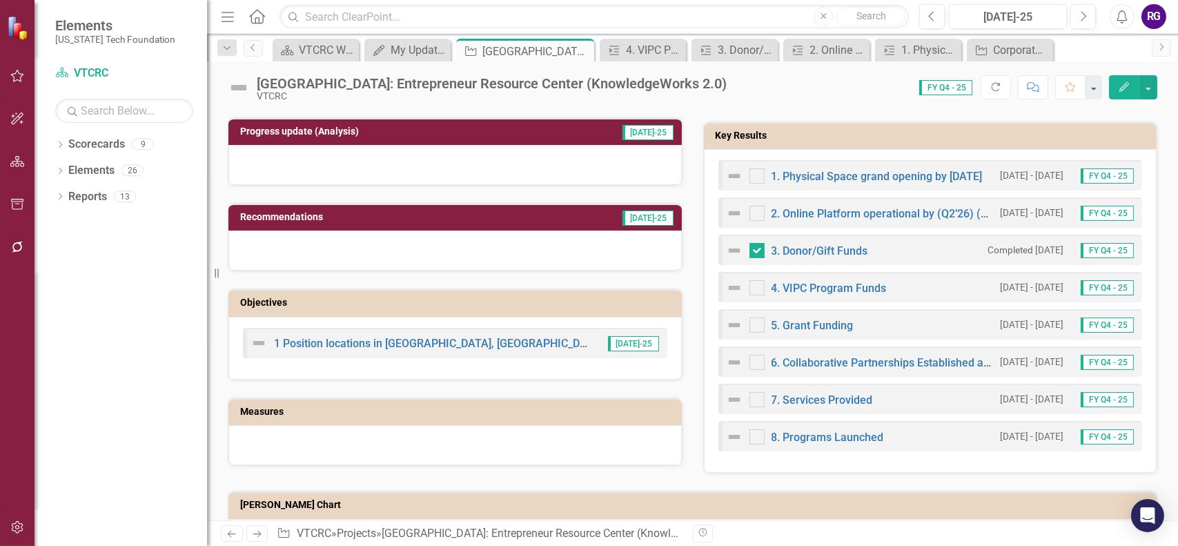
scroll to position [483, 0]
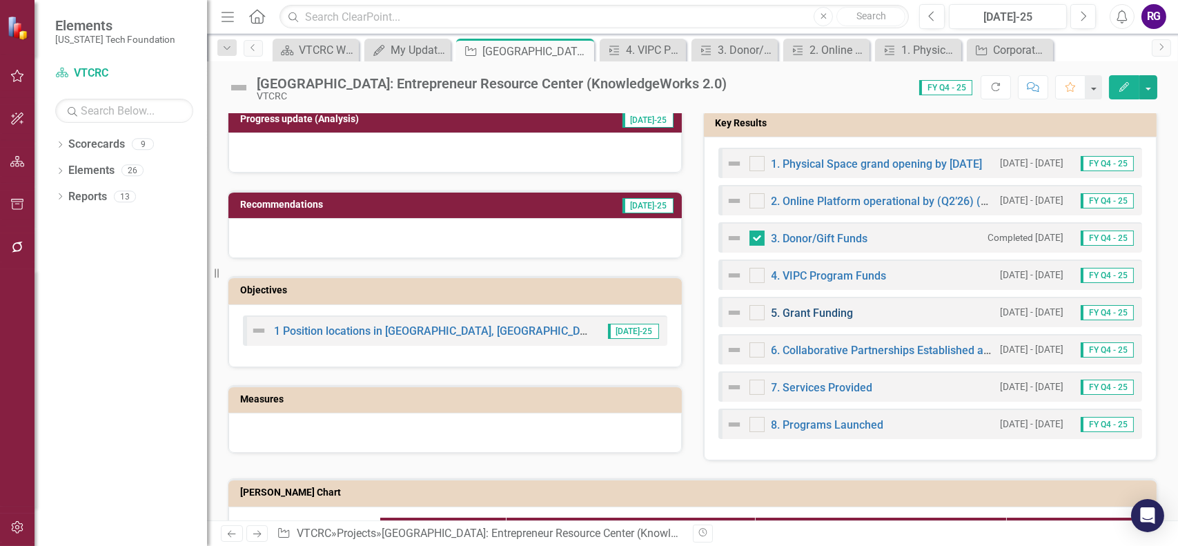
click at [811, 311] on link "5. Grant Funding" at bounding box center [813, 312] width 82 height 13
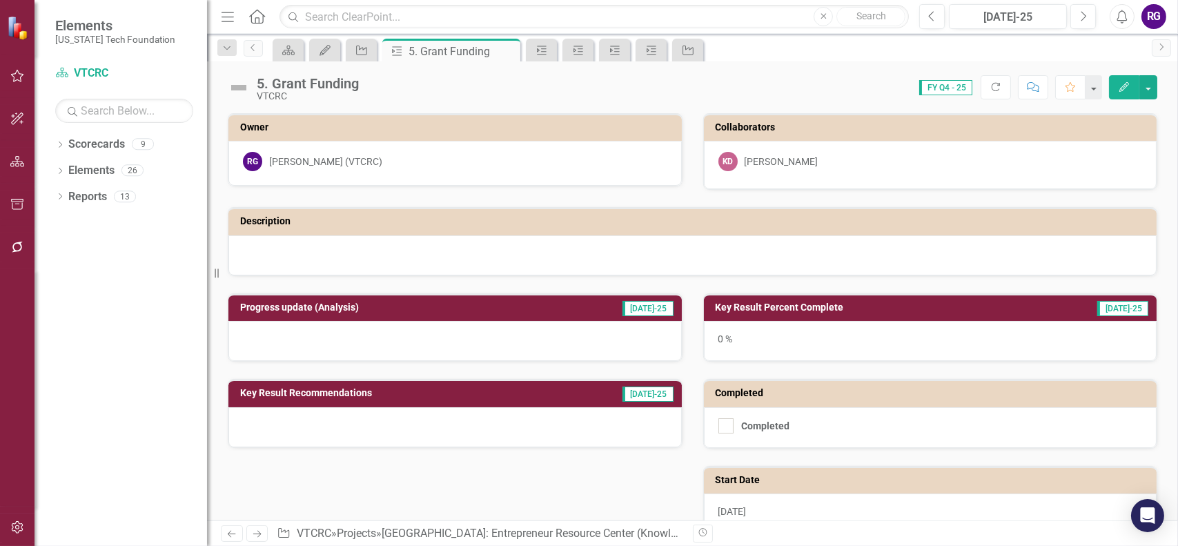
click at [779, 307] on h3 "Key Result Percent Complete" at bounding box center [870, 307] width 309 height 10
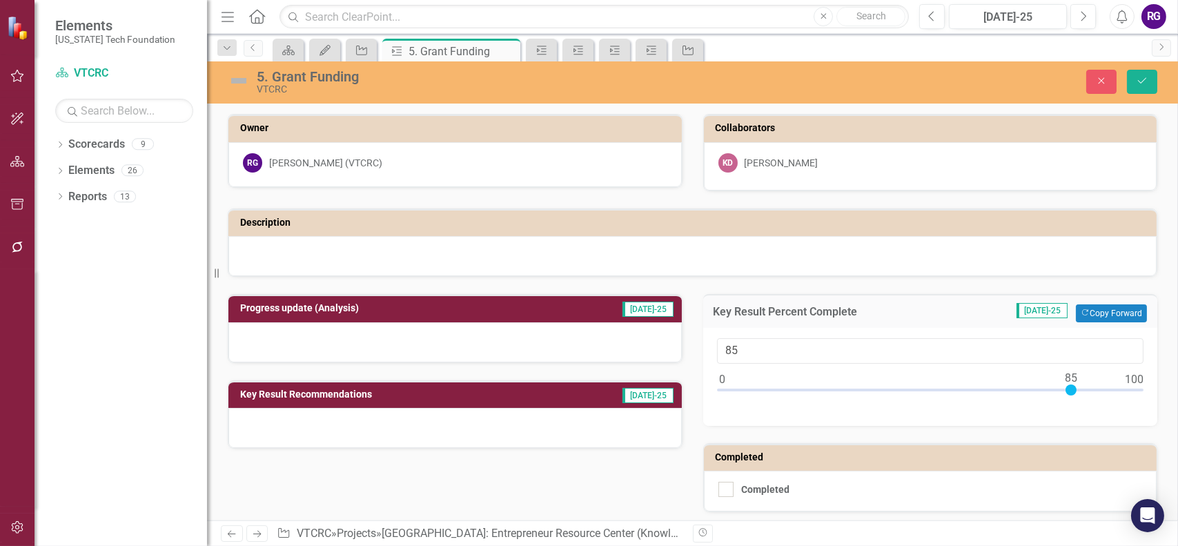
drag, startPoint x: 719, startPoint y: 389, endPoint x: 1067, endPoint y: 389, distance: 348.6
click at [1066, 389] on div at bounding box center [1071, 389] width 11 height 11
type input "0"
drag, startPoint x: 1066, startPoint y: 390, endPoint x: 718, endPoint y: 418, distance: 349.0
click at [715, 420] on div "0" at bounding box center [930, 377] width 455 height 98
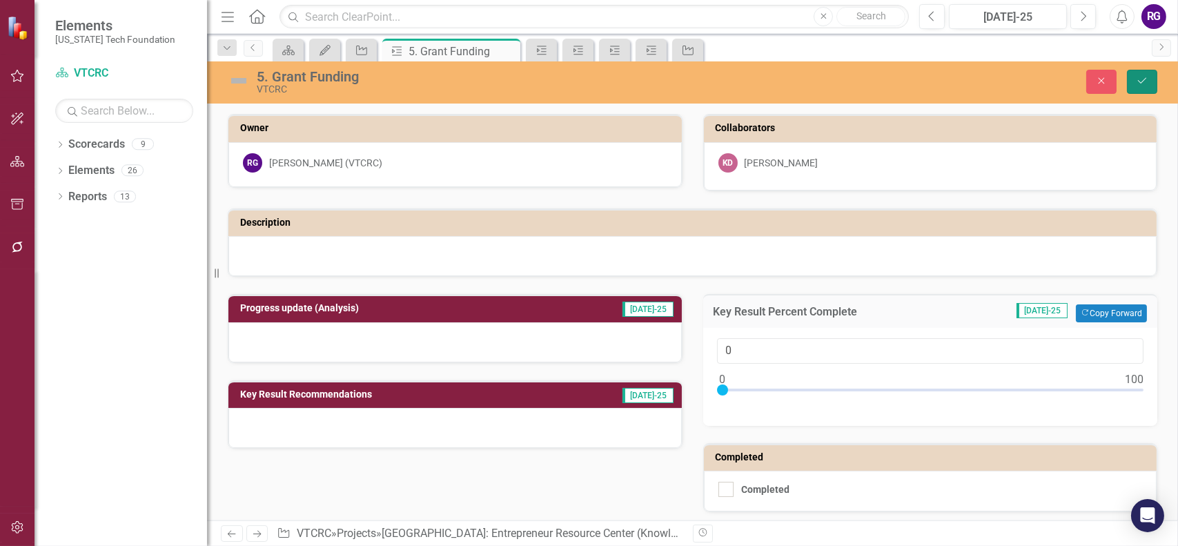
click at [1140, 82] on icon "submit" at bounding box center [1142, 81] width 8 height 6
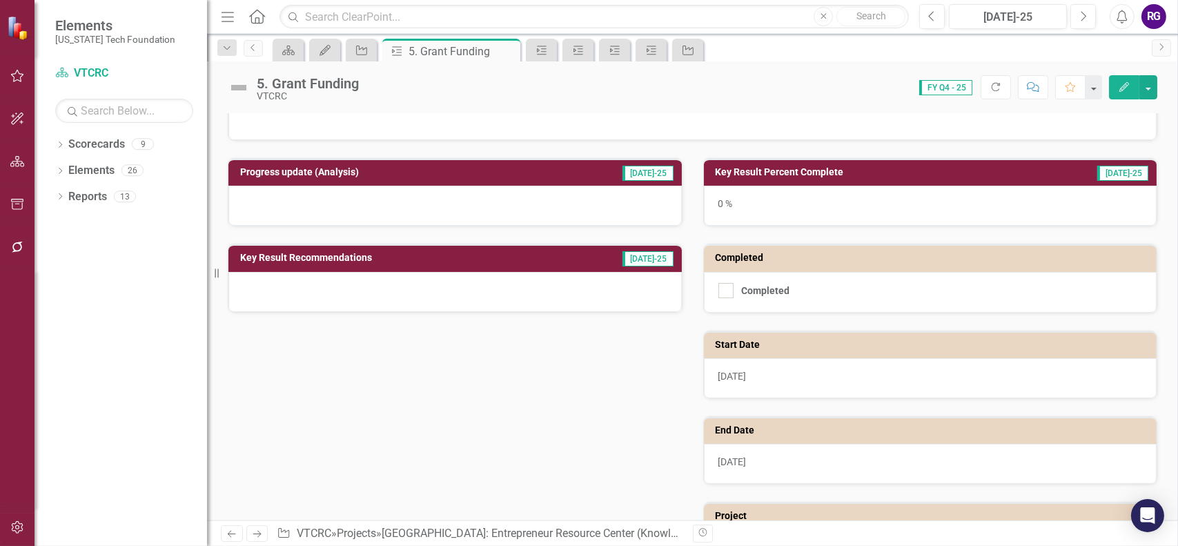
scroll to position [219, 0]
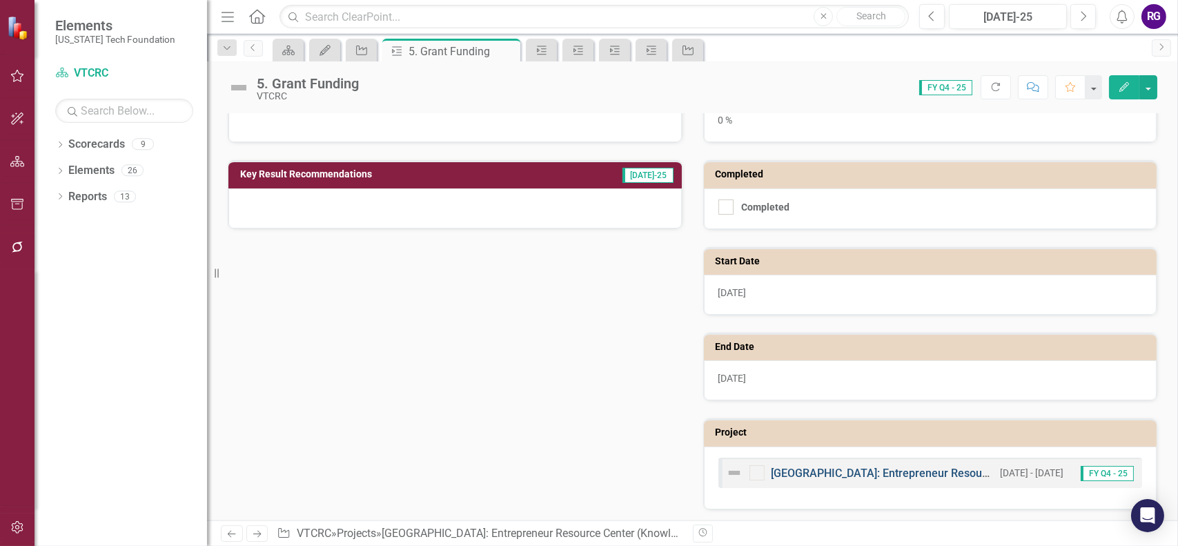
click at [861, 467] on link "[GEOGRAPHIC_DATA]: Entrepreneur Resource Center (KnowledgeWorks 2.0)" at bounding box center [961, 473] width 378 height 13
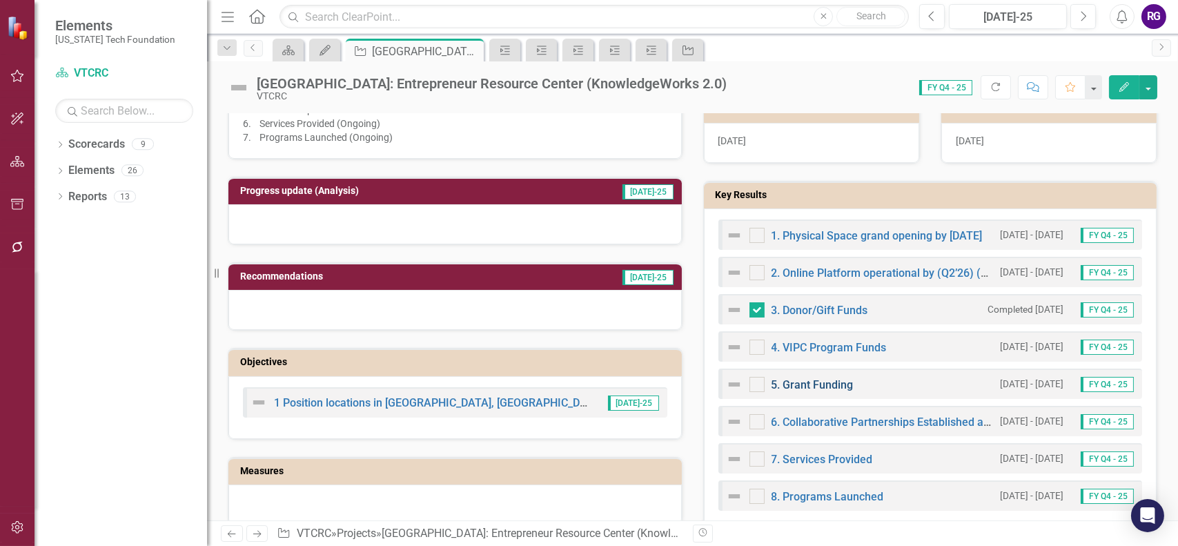
scroll to position [414, 0]
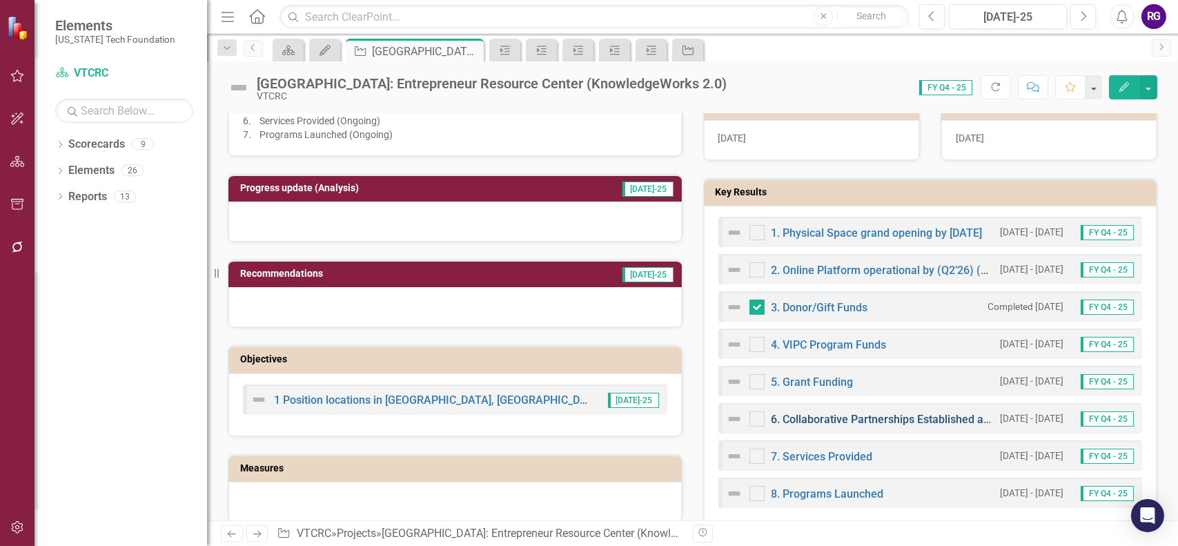
click at [810, 416] on link "6. Collaborative Partnerships Established and in place" at bounding box center [905, 419] width 266 height 13
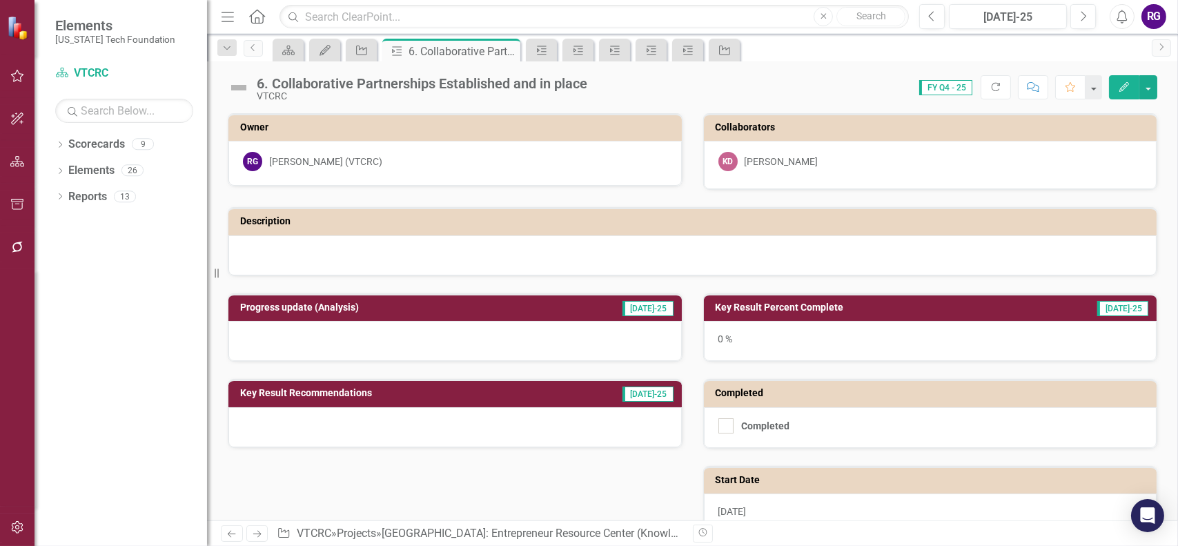
click at [768, 304] on h3 "Key Result Percent Complete" at bounding box center [870, 307] width 309 height 10
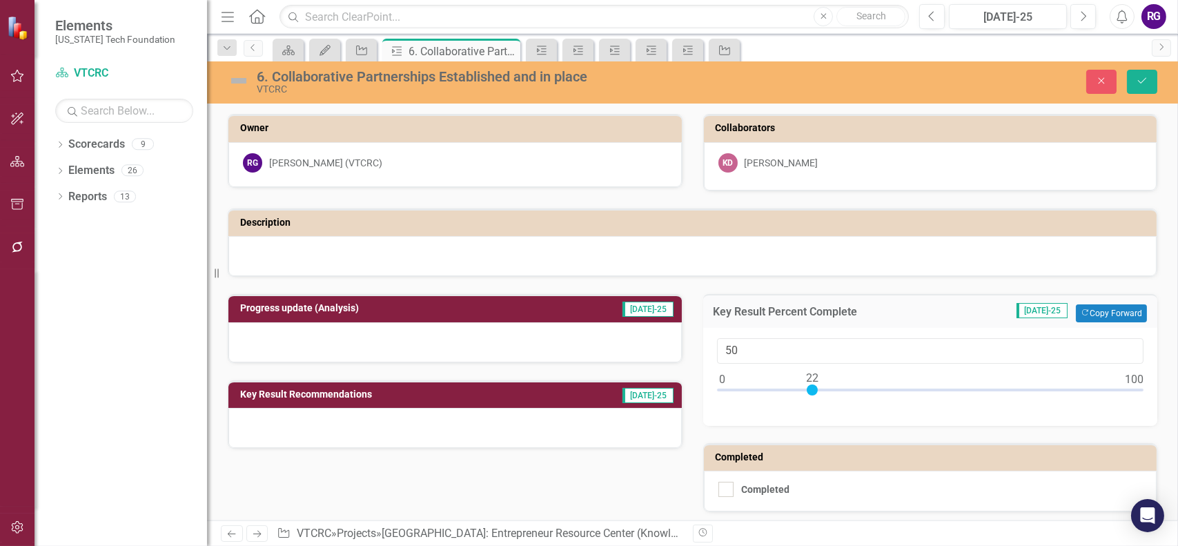
type input "100"
drag, startPoint x: 721, startPoint y: 389, endPoint x: 1175, endPoint y: 391, distance: 454.2
click at [1178, 391] on html "Elements Virginia Tech Foundation Scorecard VTCRC Search Dropdown Scorecards 9 …" at bounding box center [589, 273] width 1178 height 546
click at [724, 488] on div at bounding box center [726, 489] width 15 height 15
click at [724, 488] on input "Completed" at bounding box center [723, 486] width 9 height 9
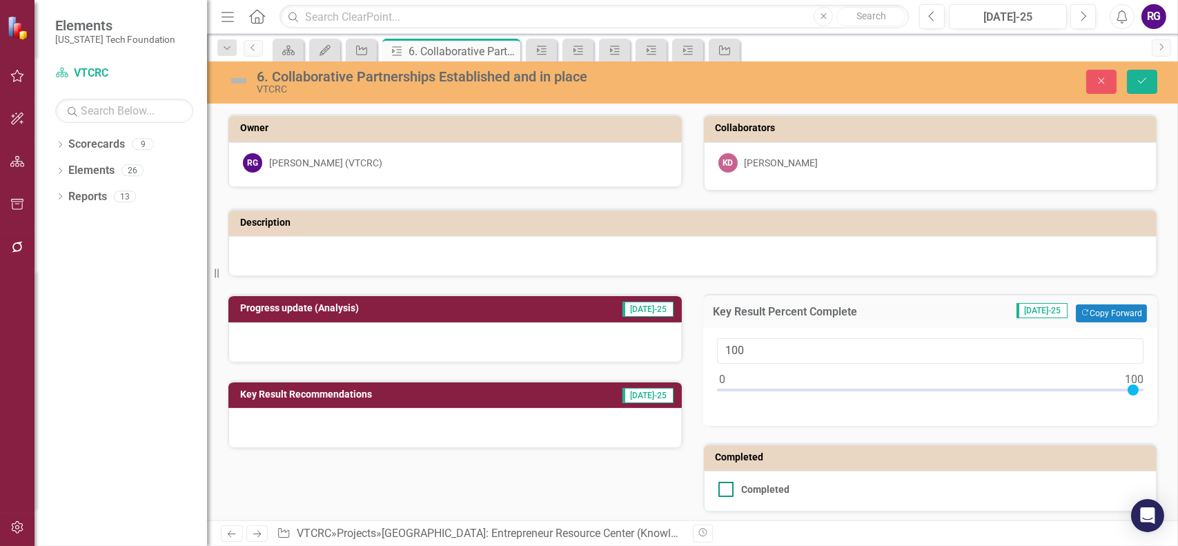
checkbox input "true"
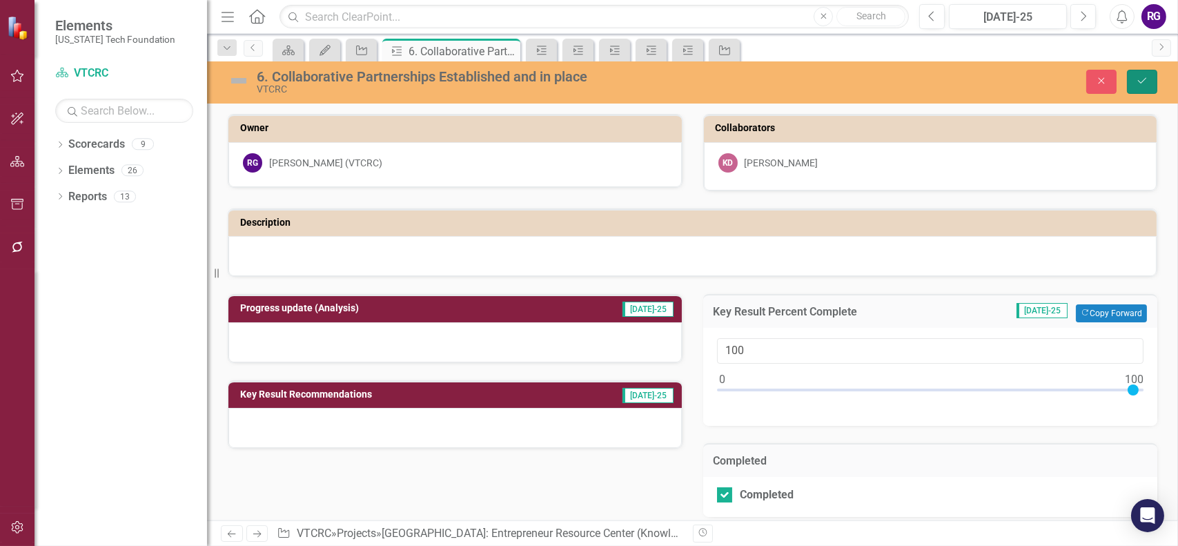
click at [1138, 81] on icon "Save" at bounding box center [1142, 81] width 12 height 10
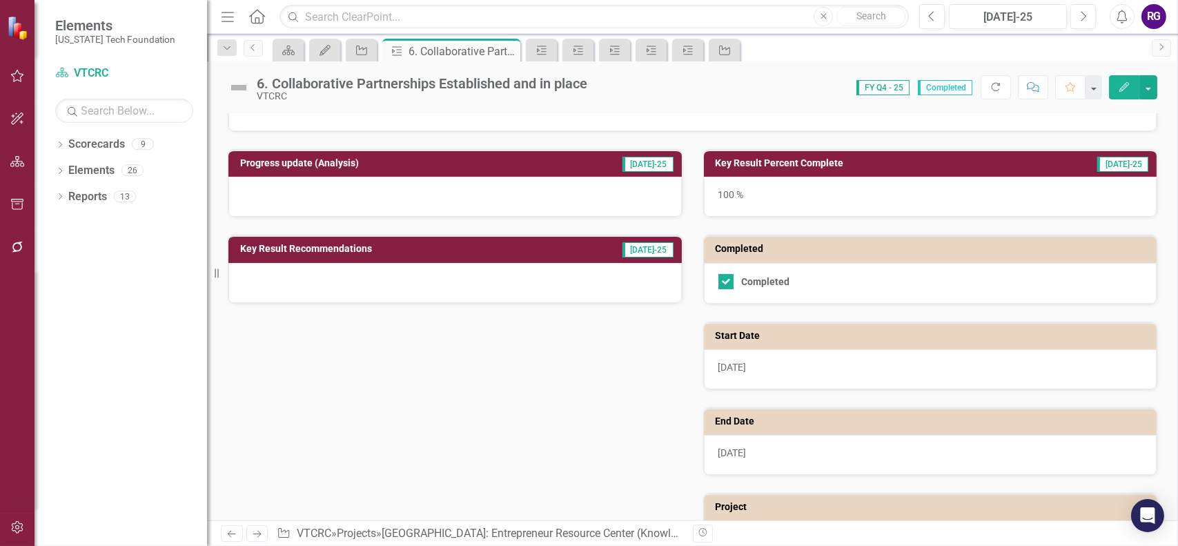
scroll to position [219, 0]
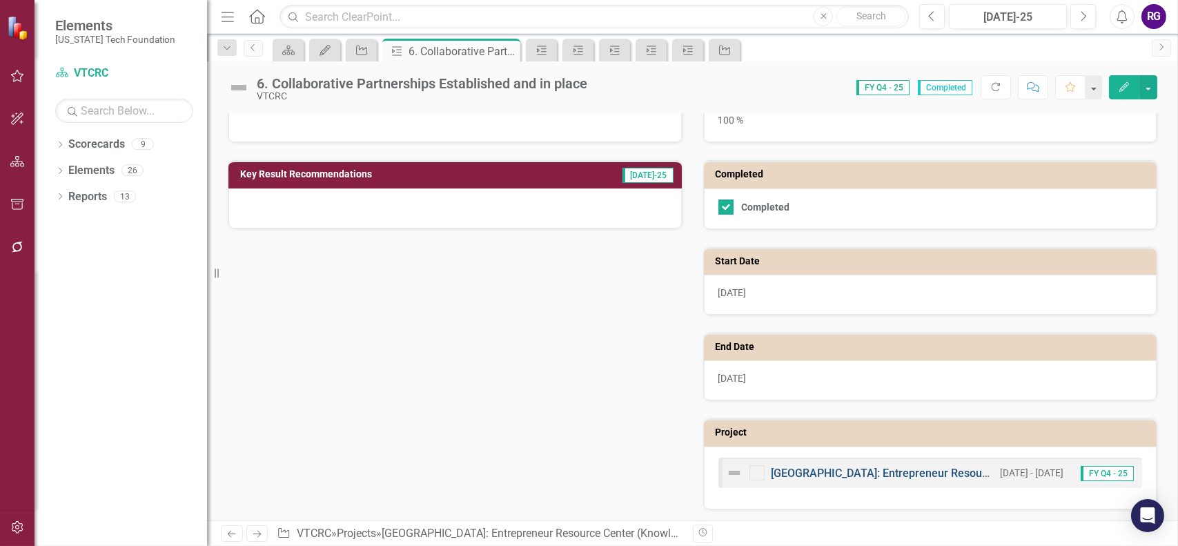
click at [870, 472] on link "[GEOGRAPHIC_DATA]: Entrepreneur Resource Center (KnowledgeWorks 2.0)" at bounding box center [961, 473] width 378 height 13
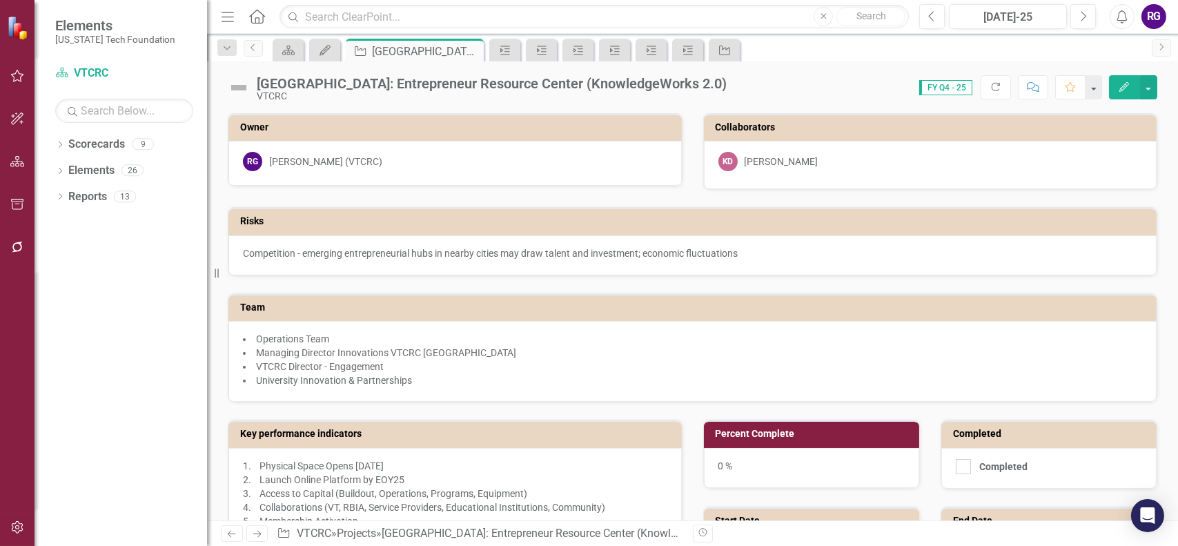
checkbox input "true"
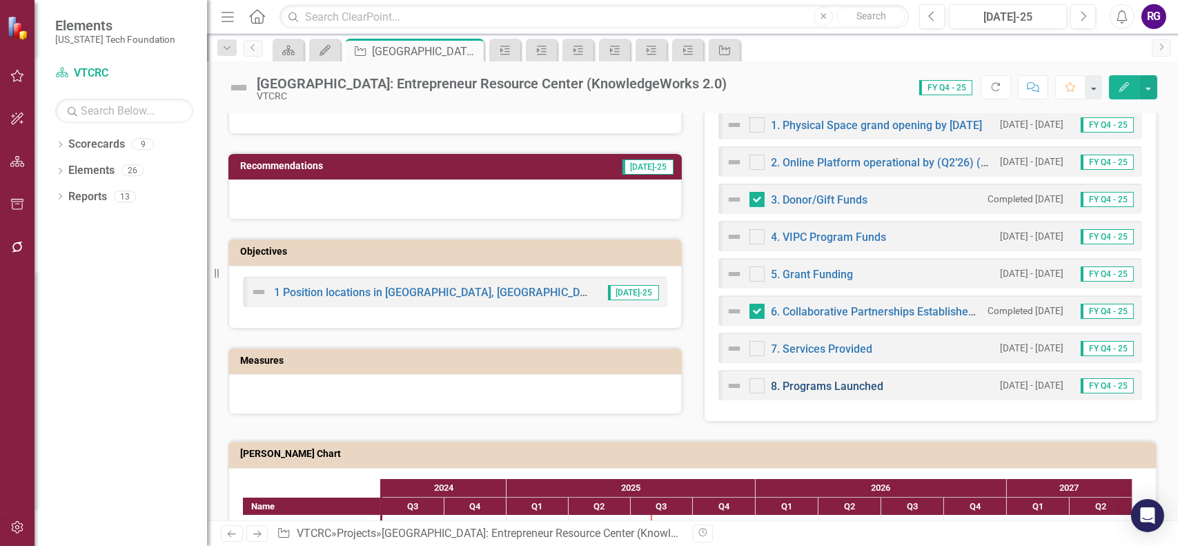
scroll to position [552, 0]
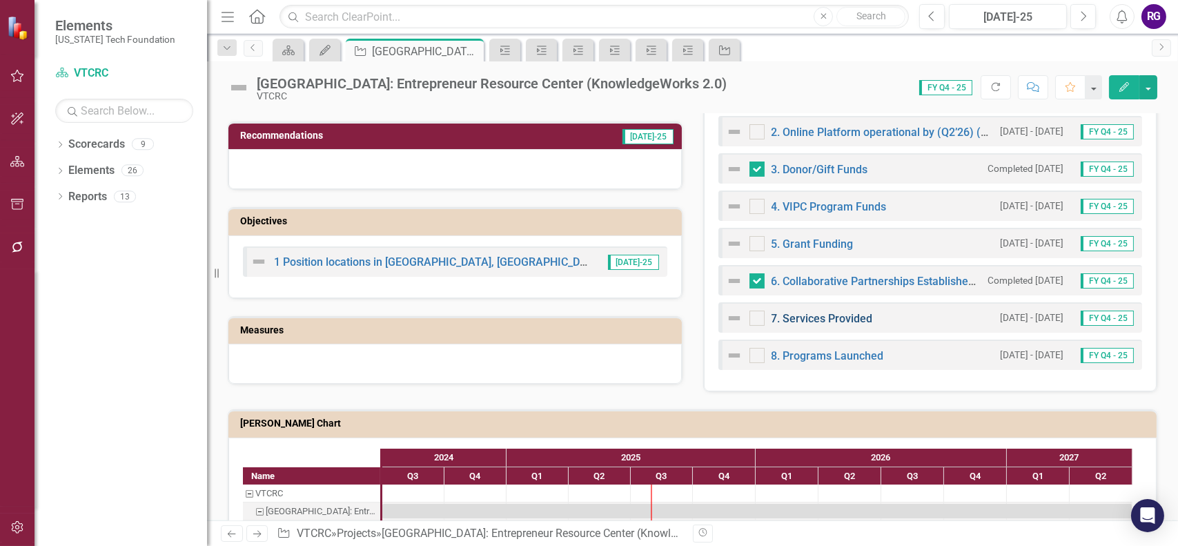
click at [826, 317] on link "7. Services Provided" at bounding box center [822, 318] width 101 height 13
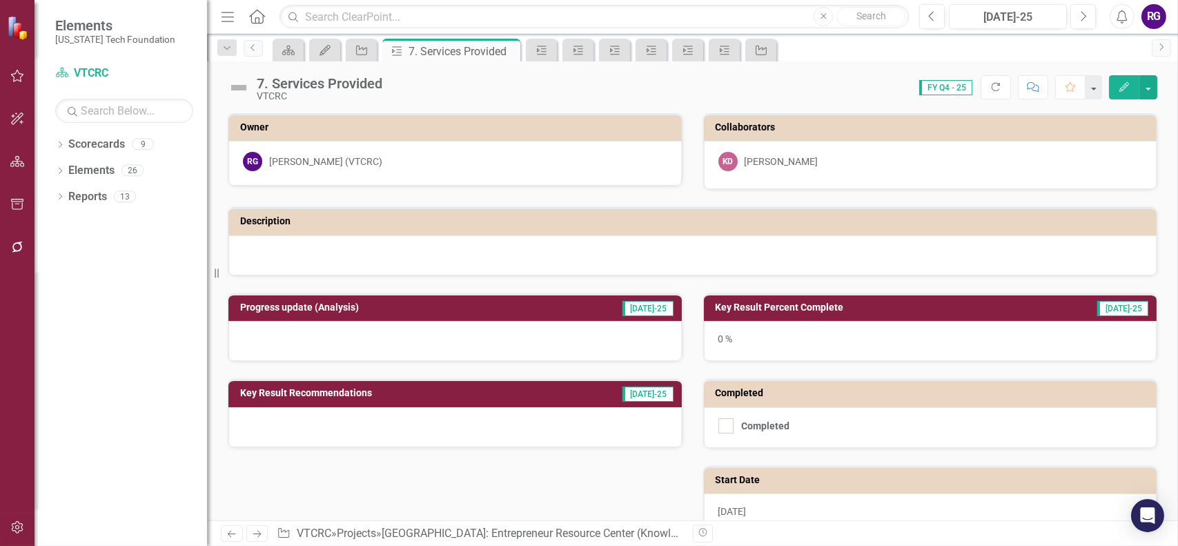
click at [785, 306] on h3 "Key Result Percent Complete" at bounding box center [870, 307] width 309 height 10
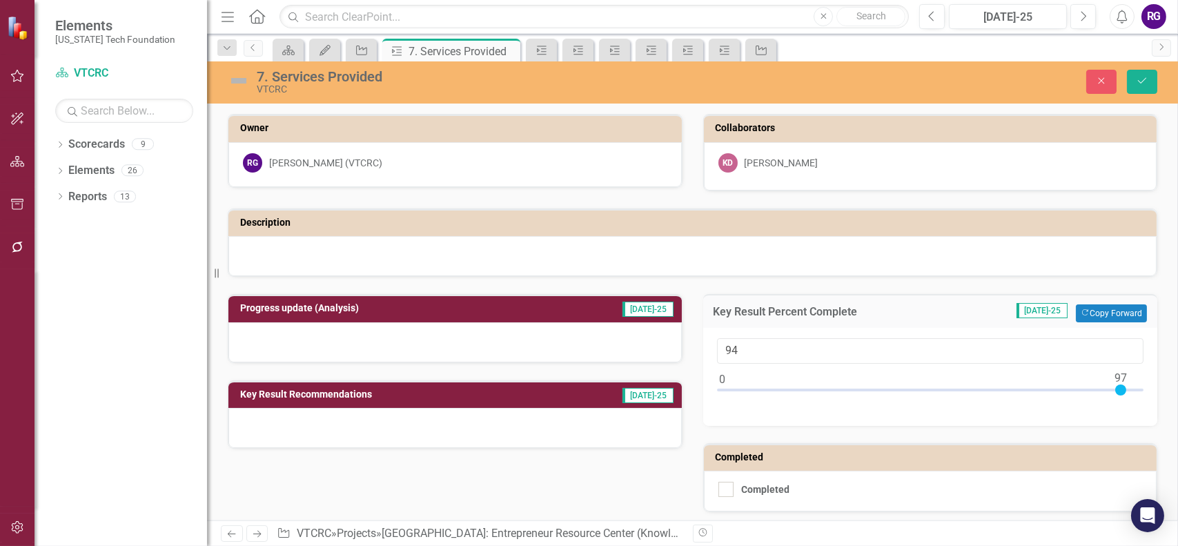
type input "100"
drag, startPoint x: 716, startPoint y: 390, endPoint x: 1156, endPoint y: 393, distance: 439.7
click at [1156, 393] on div "Key Result Percent Complete Jul-25 Copy Forward Copy Forward 100" at bounding box center [931, 351] width 476 height 149
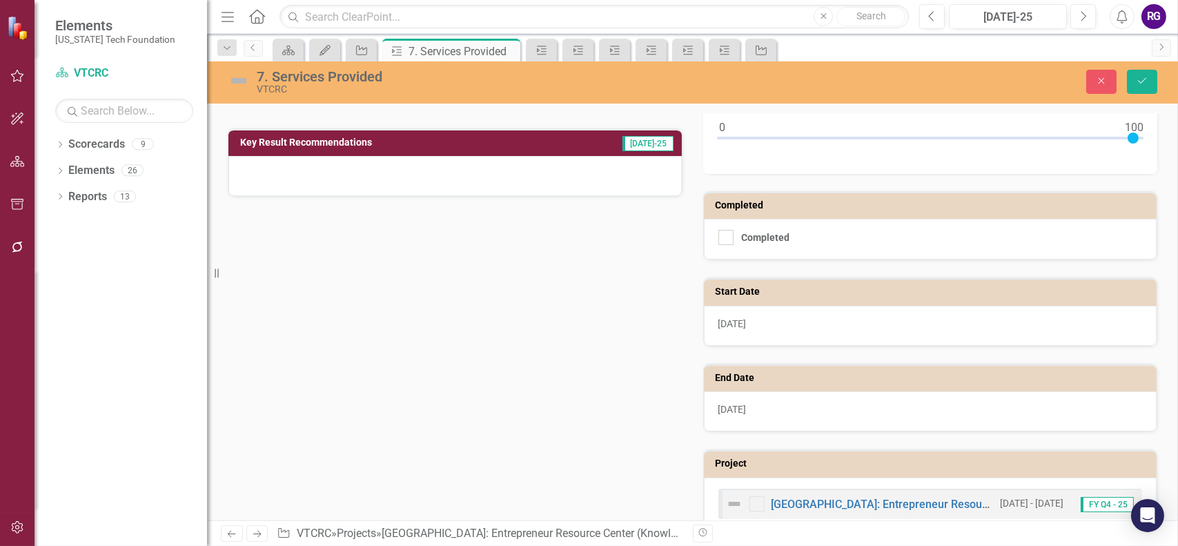
scroll to position [276, 0]
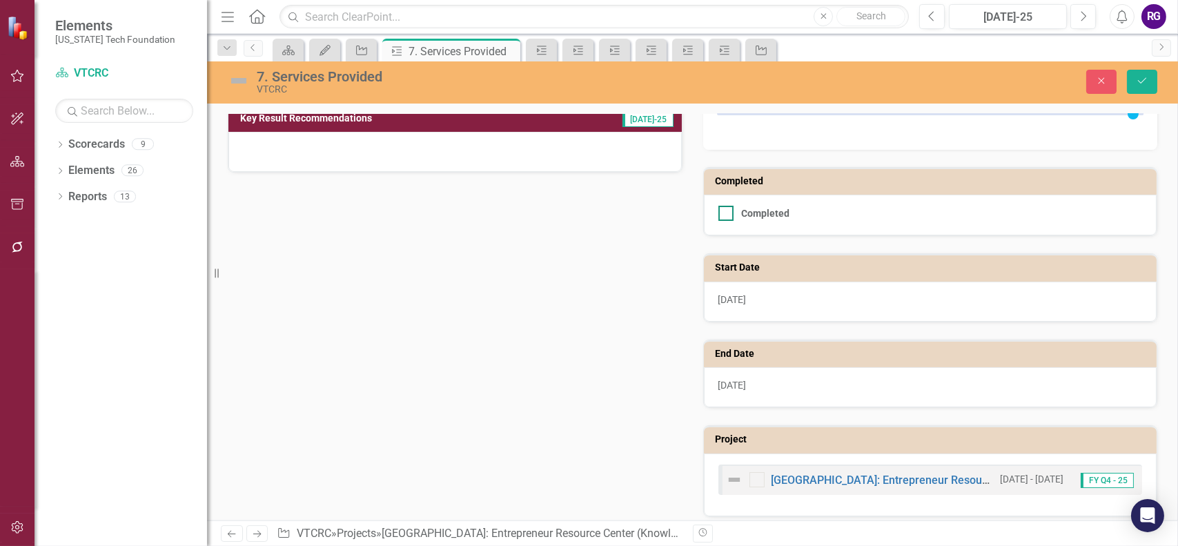
click at [722, 211] on div at bounding box center [726, 213] width 15 height 15
click at [722, 211] on input "Completed" at bounding box center [723, 210] width 9 height 9
checkbox input "true"
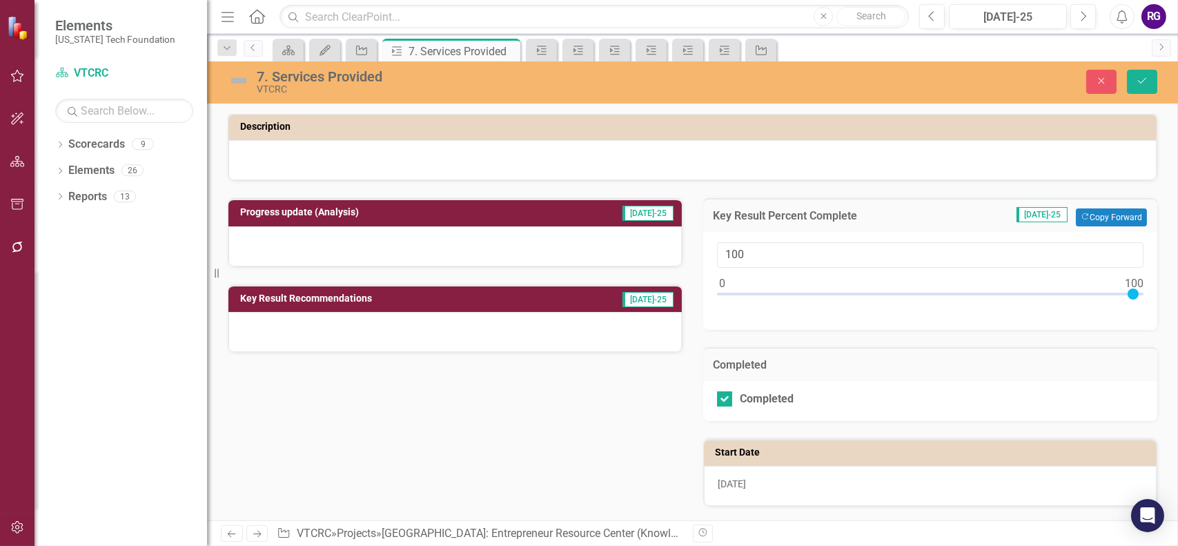
scroll to position [0, 0]
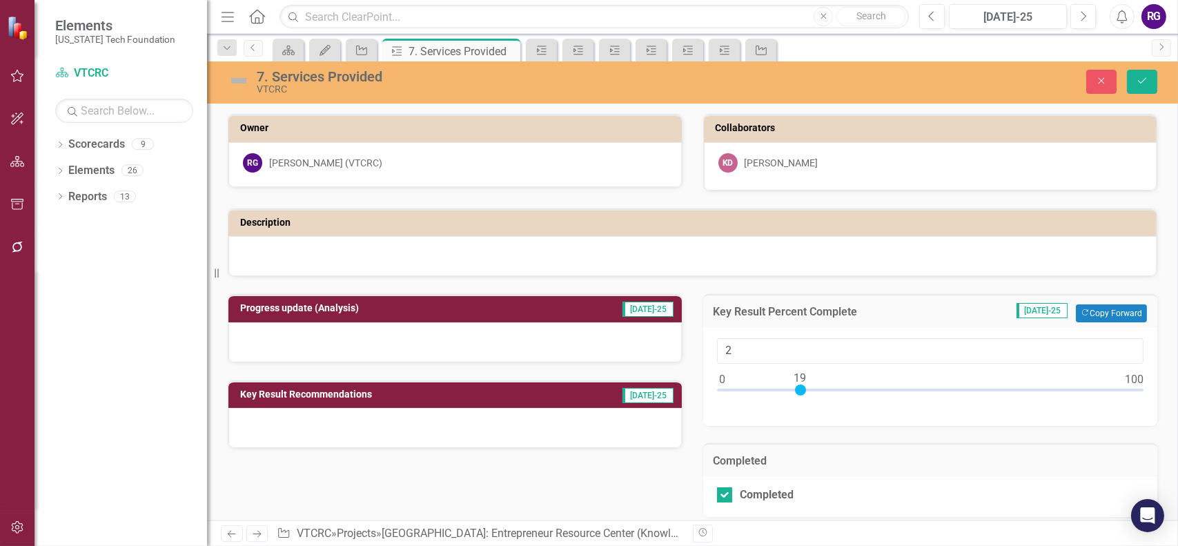
type input "0"
drag, startPoint x: 1129, startPoint y: 389, endPoint x: 697, endPoint y: 429, distance: 433.3
click at [701, 430] on div "Key Result Percent Complete Jul-25 Copy Forward Copy Forward 0 Completed Comple…" at bounding box center [931, 537] width 476 height 520
click at [717, 491] on input "Completed" at bounding box center [721, 491] width 9 height 9
click at [718, 491] on input "Completed" at bounding box center [721, 491] width 9 height 9
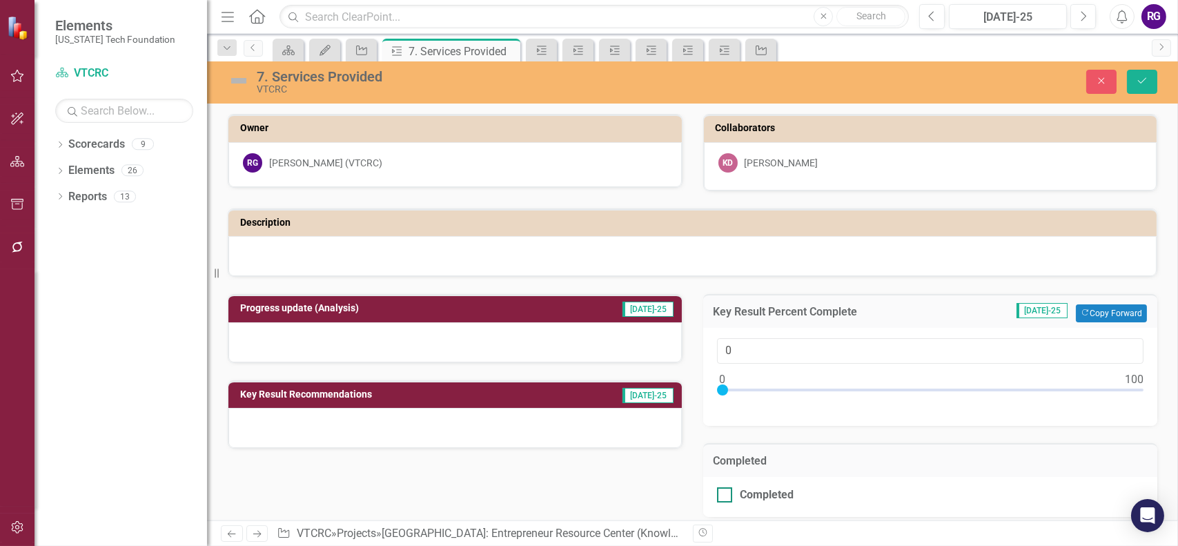
checkbox input "true"
type input "100"
drag, startPoint x: 716, startPoint y: 389, endPoint x: 1185, endPoint y: 389, distance: 469.4
click at [1178, 389] on html "Elements Virginia Tech Foundation Scorecard VTCRC Search Dropdown Scorecards 9 …" at bounding box center [589, 273] width 1178 height 546
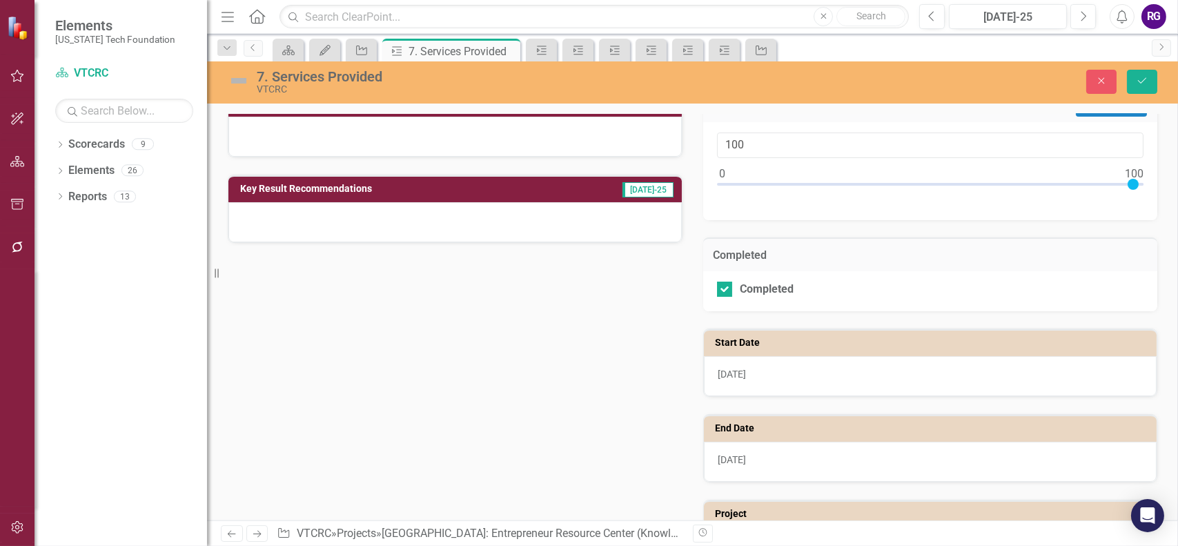
scroll to position [11, 0]
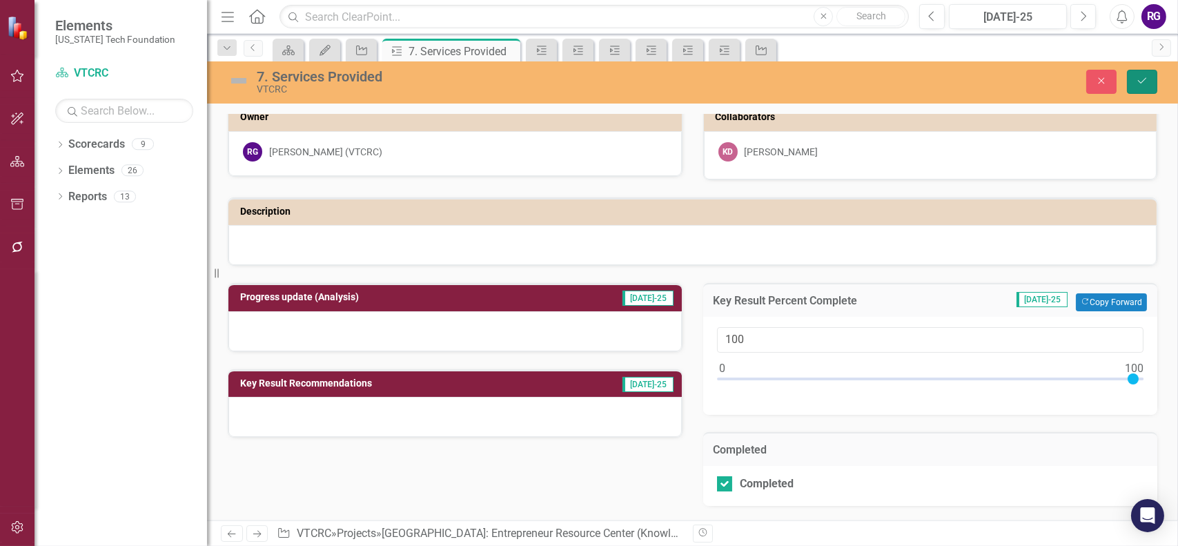
click at [1148, 84] on icon "Save" at bounding box center [1142, 81] width 12 height 10
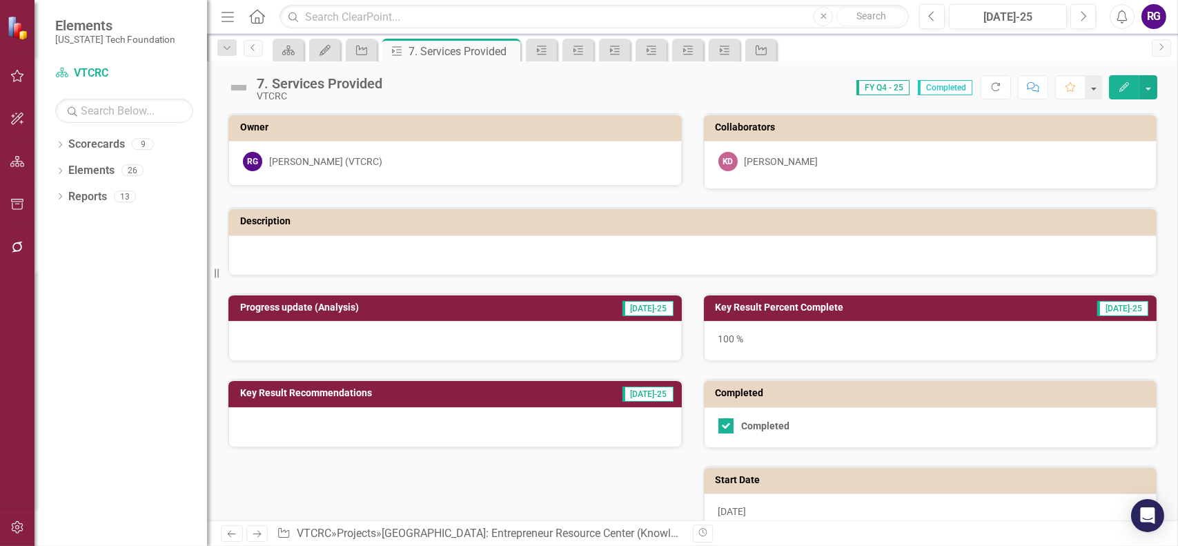
scroll to position [219, 0]
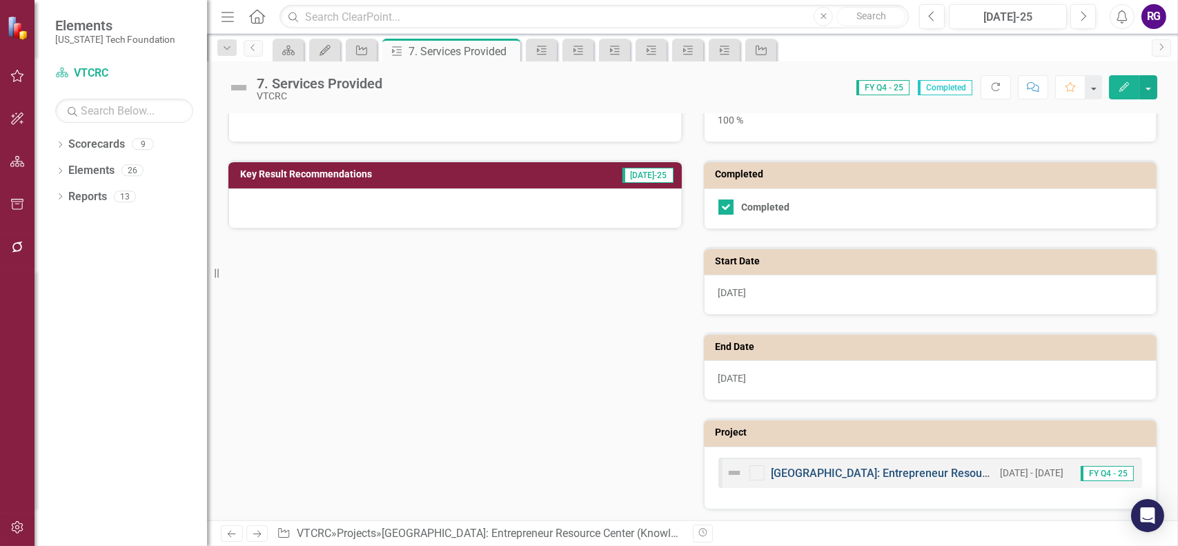
click at [895, 468] on link "[GEOGRAPHIC_DATA]: Entrepreneur Resource Center (KnowledgeWorks 2.0)" at bounding box center [961, 473] width 378 height 13
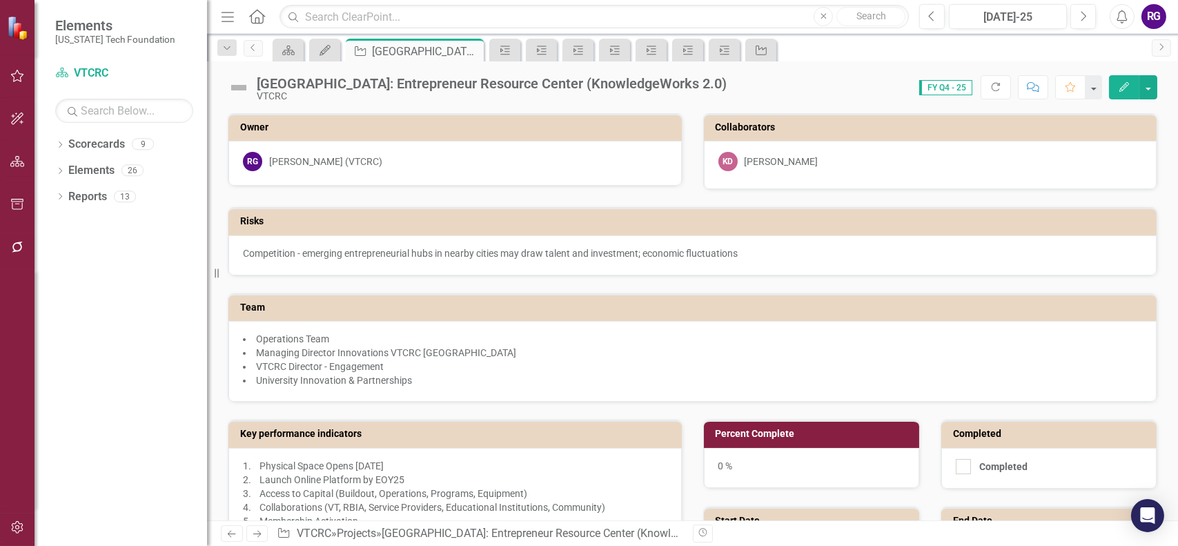
checkbox input "false"
checkbox input "true"
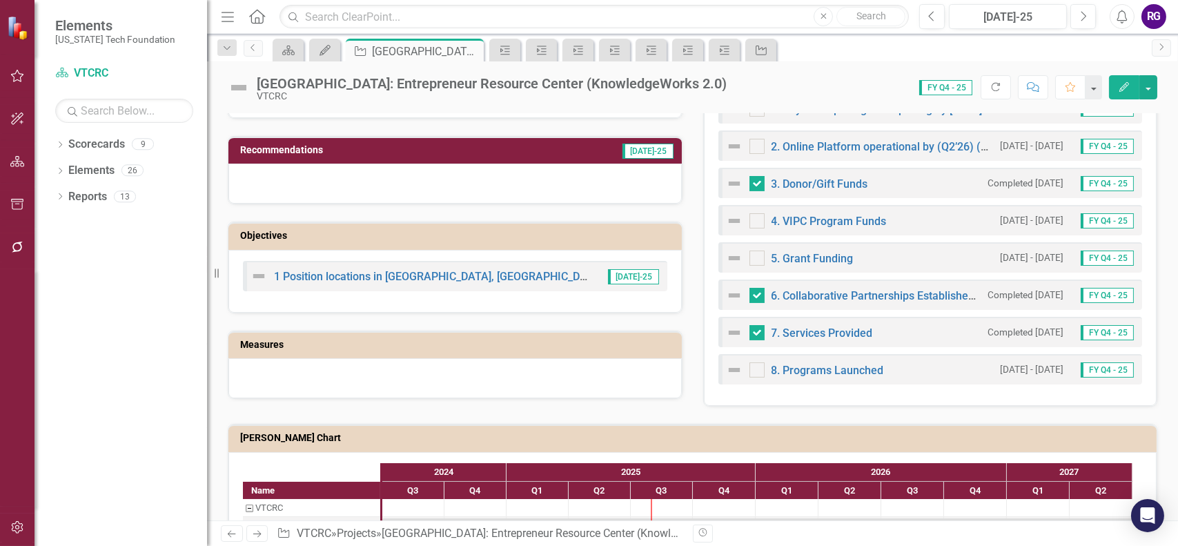
scroll to position [552, 0]
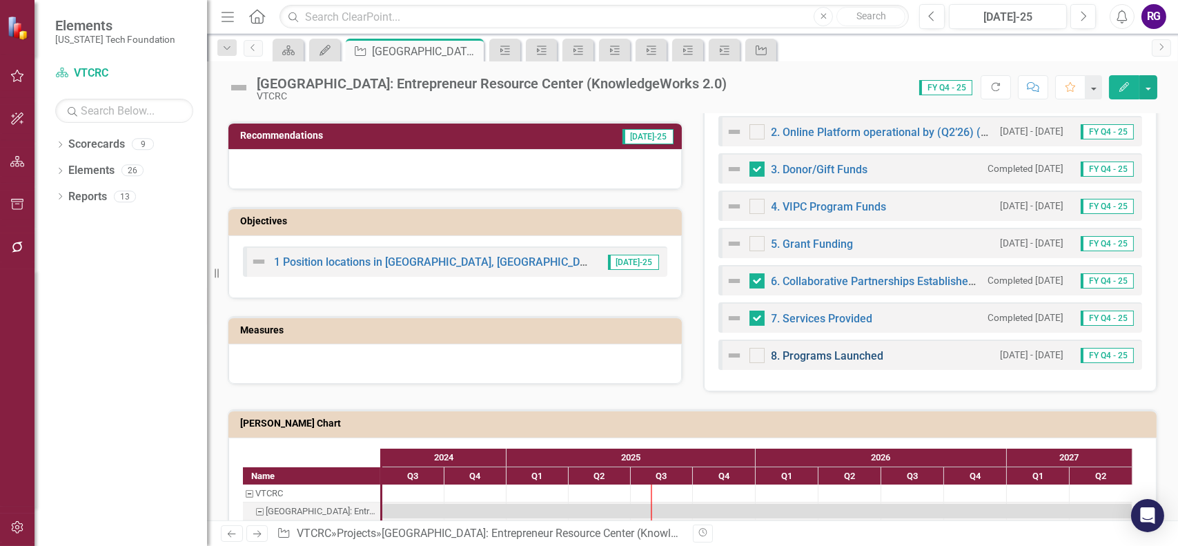
click at [813, 353] on link "8. Programs Launched" at bounding box center [828, 355] width 113 height 13
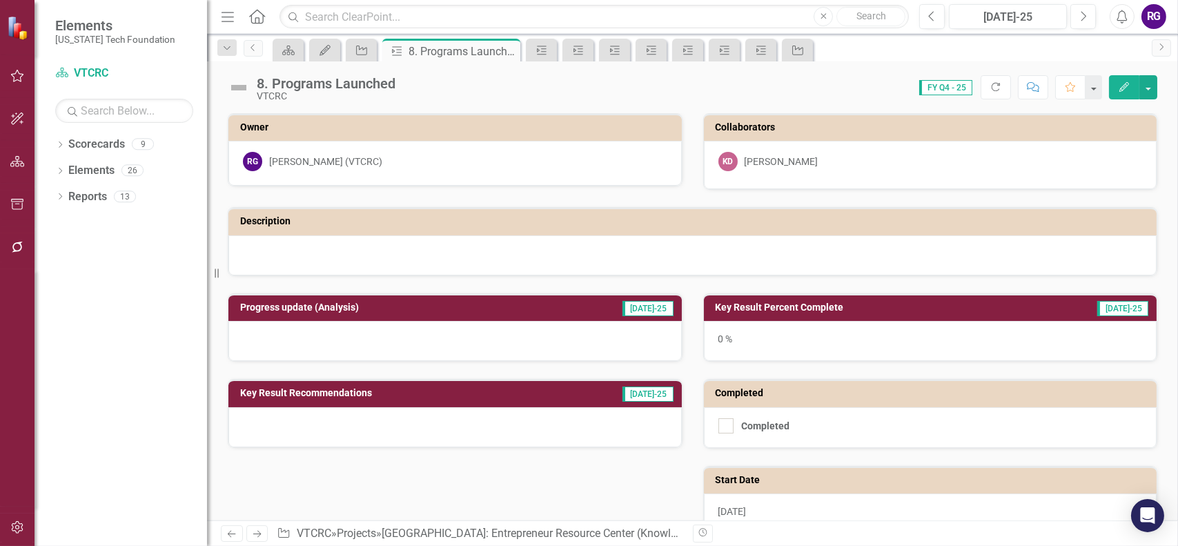
click at [792, 306] on h3 "Key Result Percent Complete" at bounding box center [870, 307] width 309 height 10
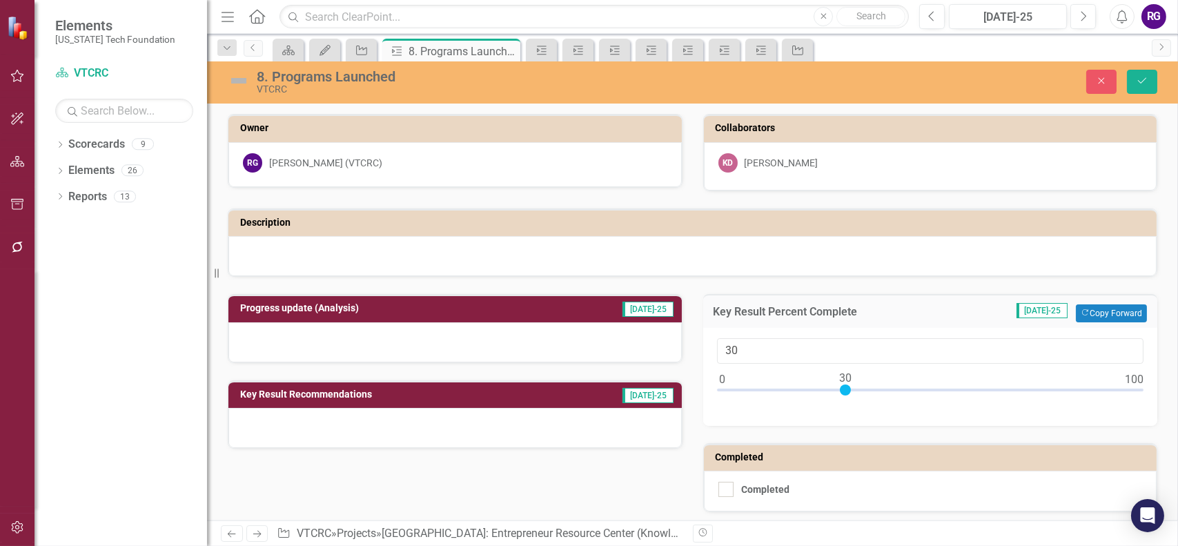
drag, startPoint x: 717, startPoint y: 389, endPoint x: 837, endPoint y: 387, distance: 120.1
click at [840, 389] on div at bounding box center [845, 389] width 11 height 11
type input "30"
click at [841, 385] on div at bounding box center [845, 389] width 11 height 11
click at [1136, 84] on icon "Save" at bounding box center [1142, 81] width 12 height 10
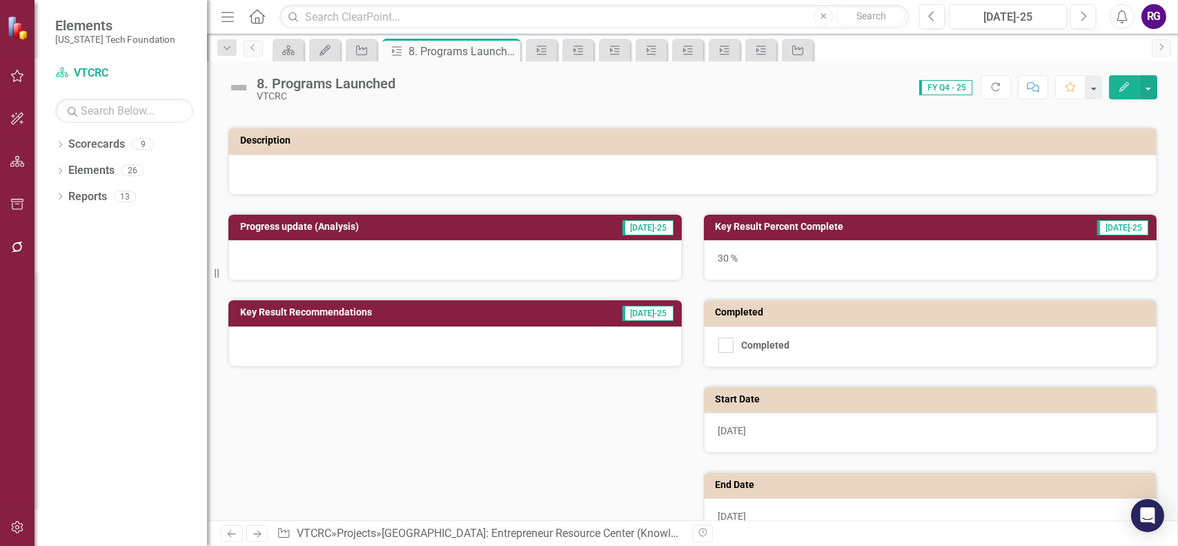
scroll to position [219, 0]
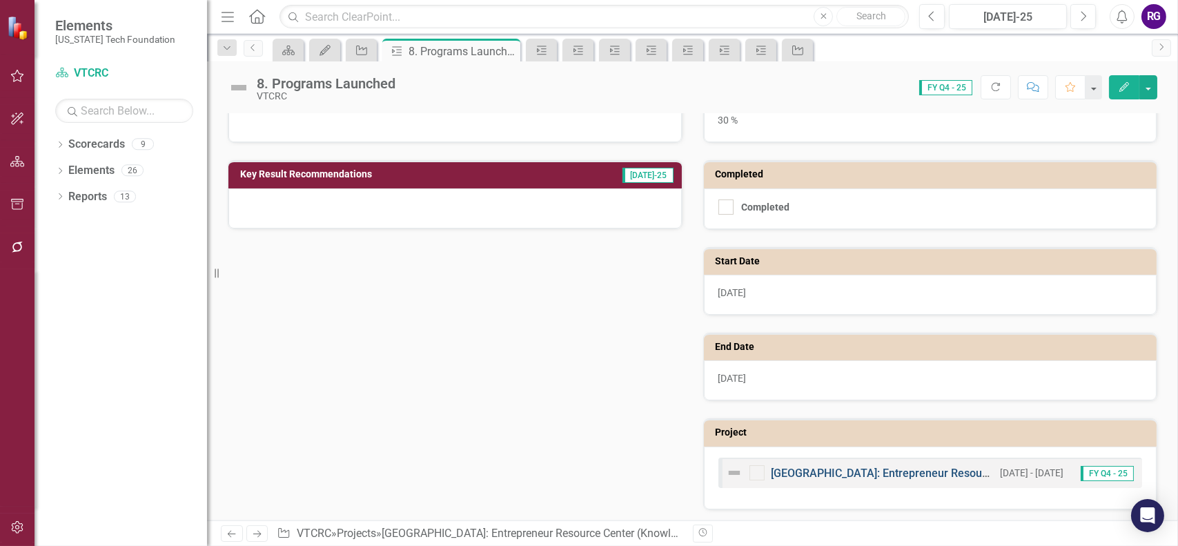
click at [835, 469] on link "[GEOGRAPHIC_DATA]: Entrepreneur Resource Center (KnowledgeWorks 2.0)" at bounding box center [961, 473] width 378 height 13
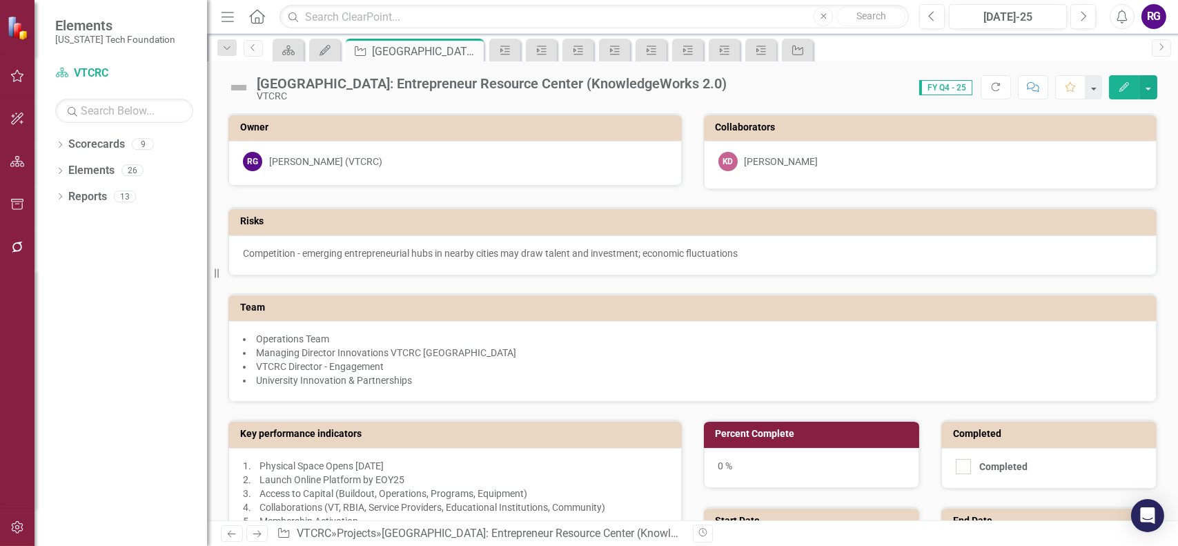
checkbox input "false"
checkbox input "true"
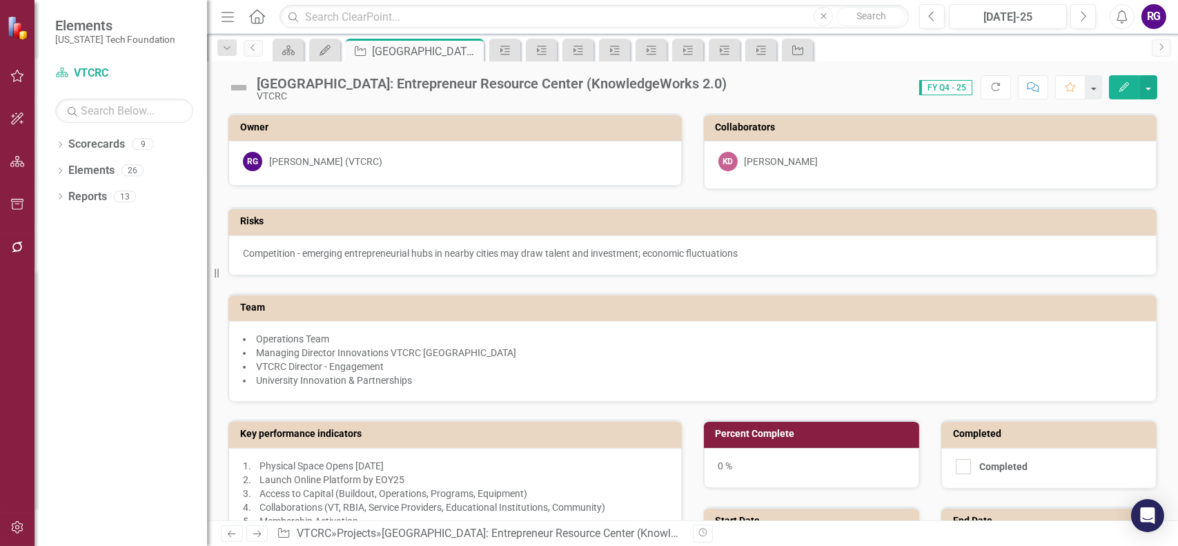
checkbox input "true"
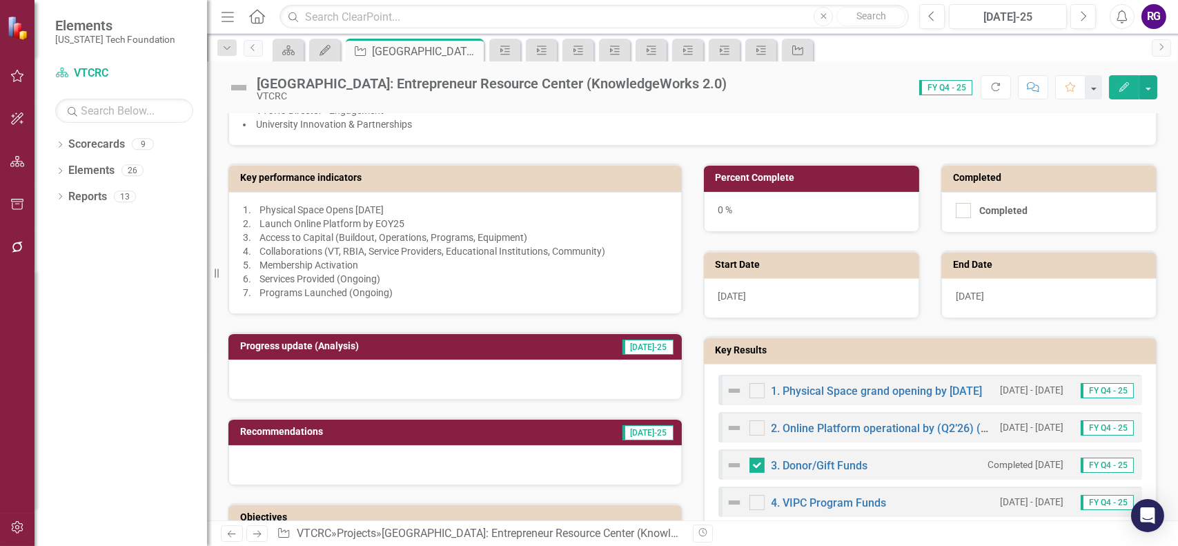
scroll to position [276, 0]
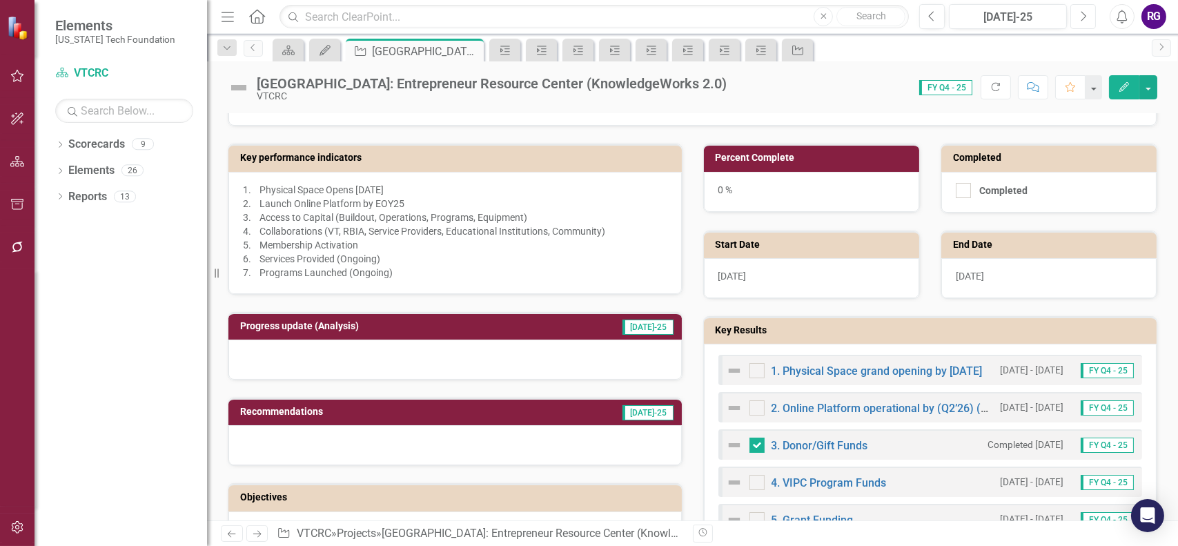
click at [1085, 17] on icon "button" at bounding box center [1085, 16] width 6 height 10
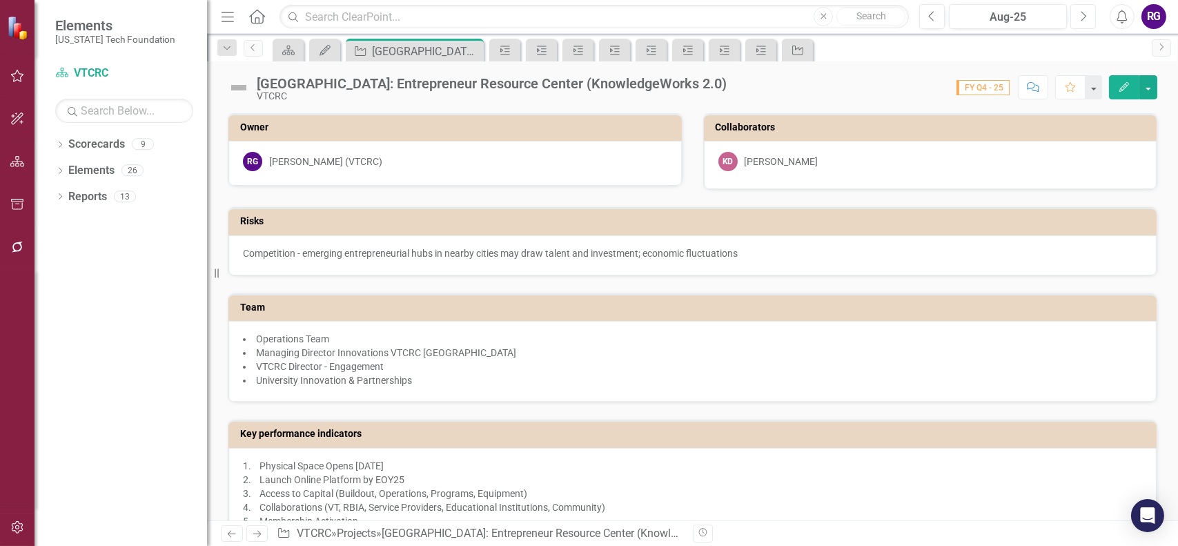
checkbox input "true"
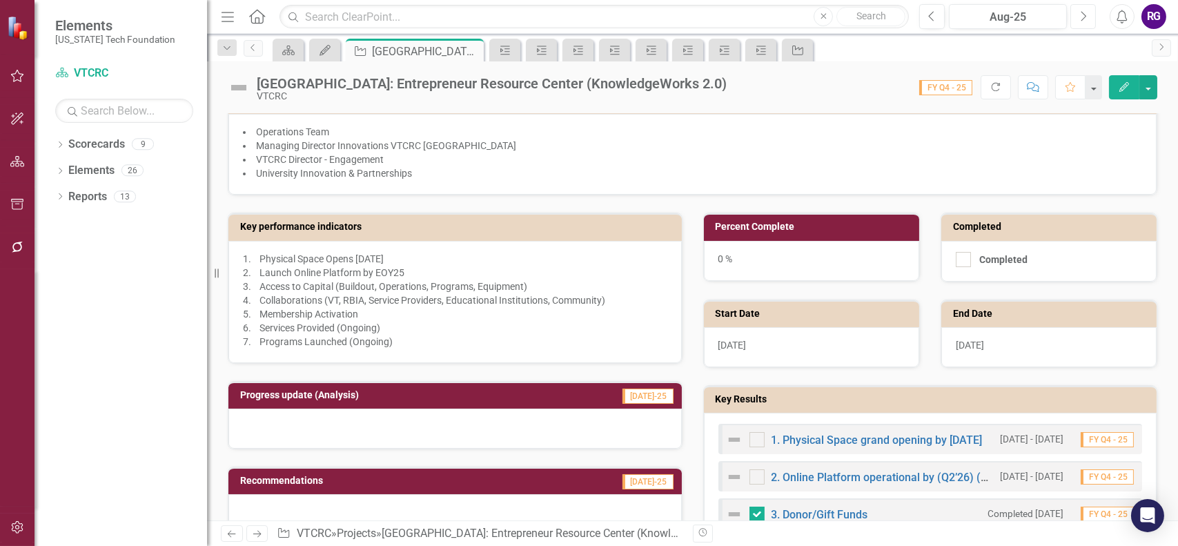
scroll to position [276, 0]
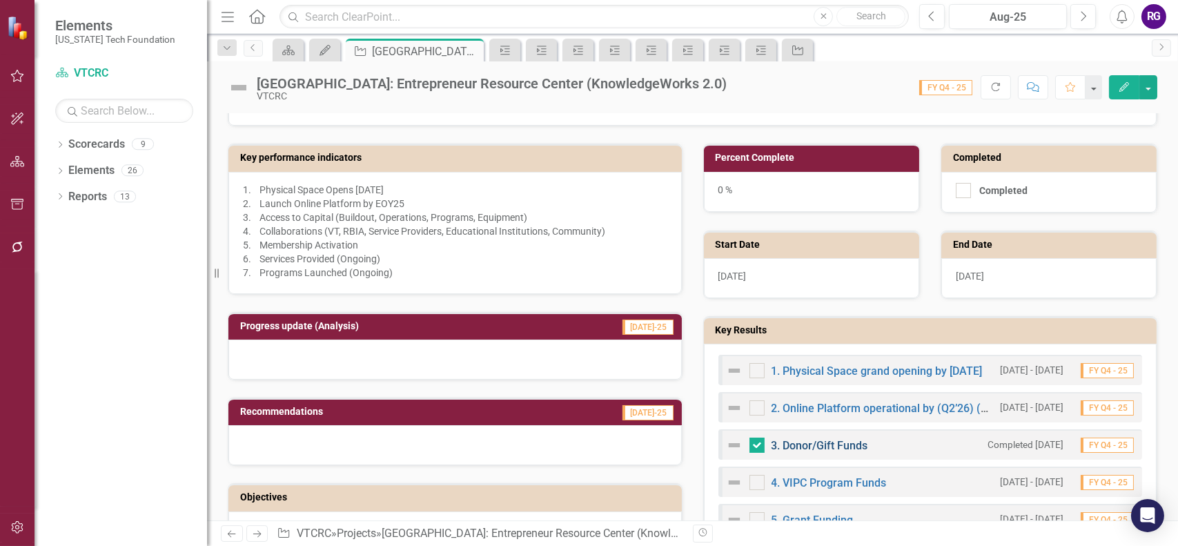
click at [843, 443] on link "3. Donor/Gift Funds" at bounding box center [820, 445] width 97 height 13
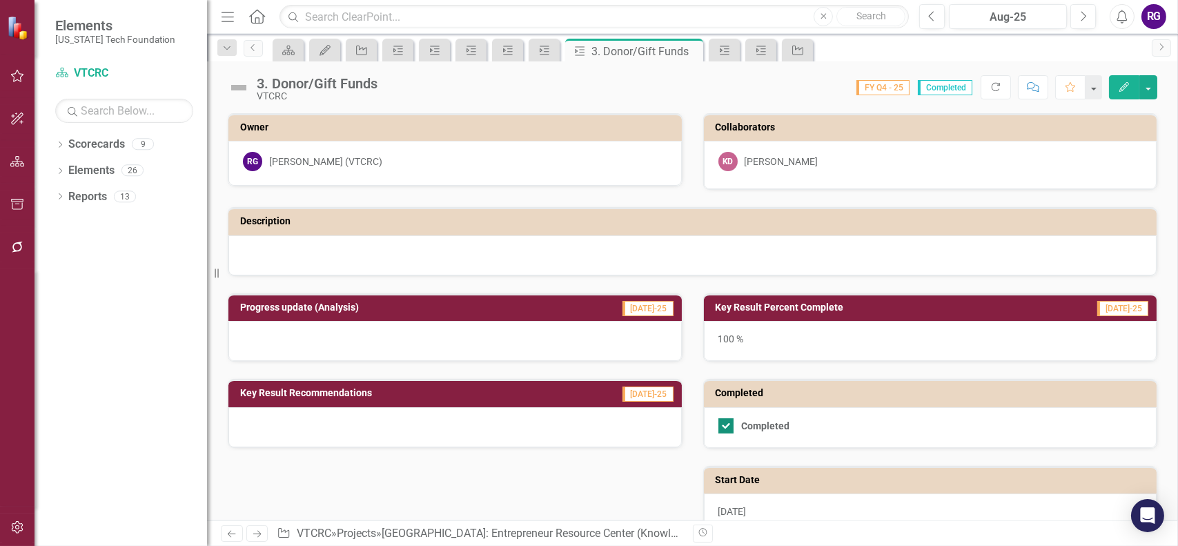
click at [723, 425] on div at bounding box center [726, 425] width 15 height 15
click at [723, 425] on input "Completed" at bounding box center [723, 422] width 9 height 9
checkbox input "false"
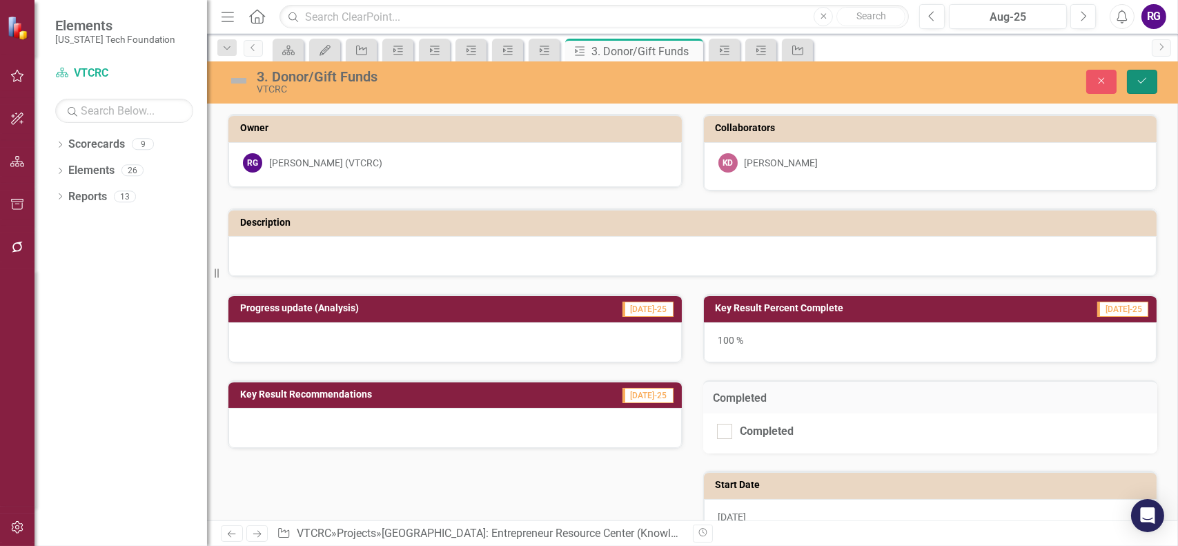
click at [1147, 82] on icon "Save" at bounding box center [1142, 81] width 12 height 10
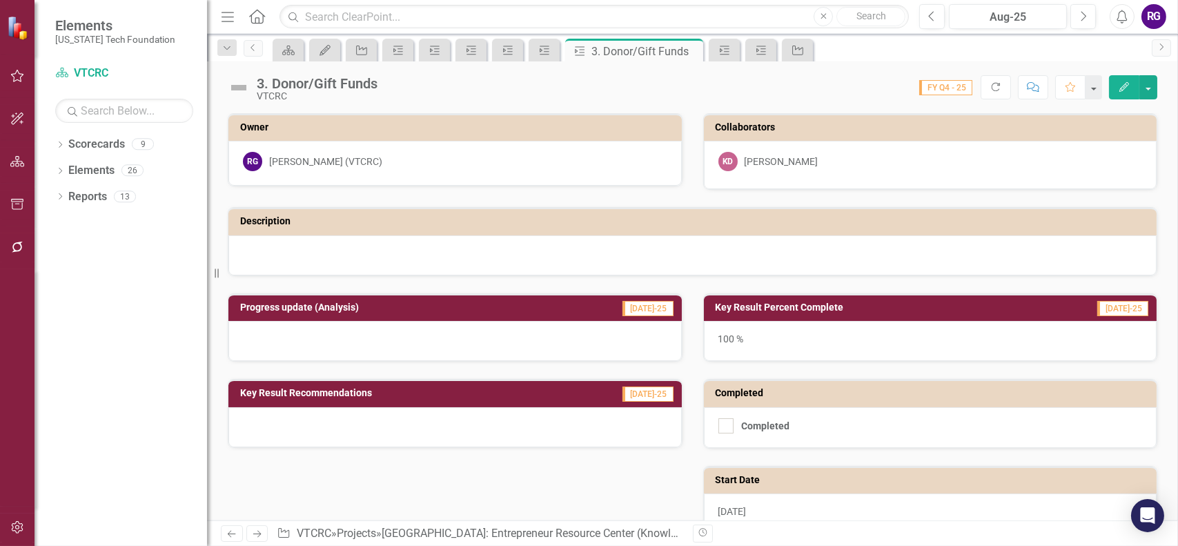
click at [953, 86] on span "FY Q4 - 25" at bounding box center [945, 87] width 53 height 15
click at [543, 49] on icon "Key Result" at bounding box center [545, 50] width 14 height 11
click at [600, 55] on div "4. VIPC Program Funds" at bounding box center [592, 51] width 74 height 17
click at [652, 49] on icon at bounding box center [654, 52] width 8 height 8
click at [615, 51] on icon "Close" at bounding box center [617, 51] width 14 height 11
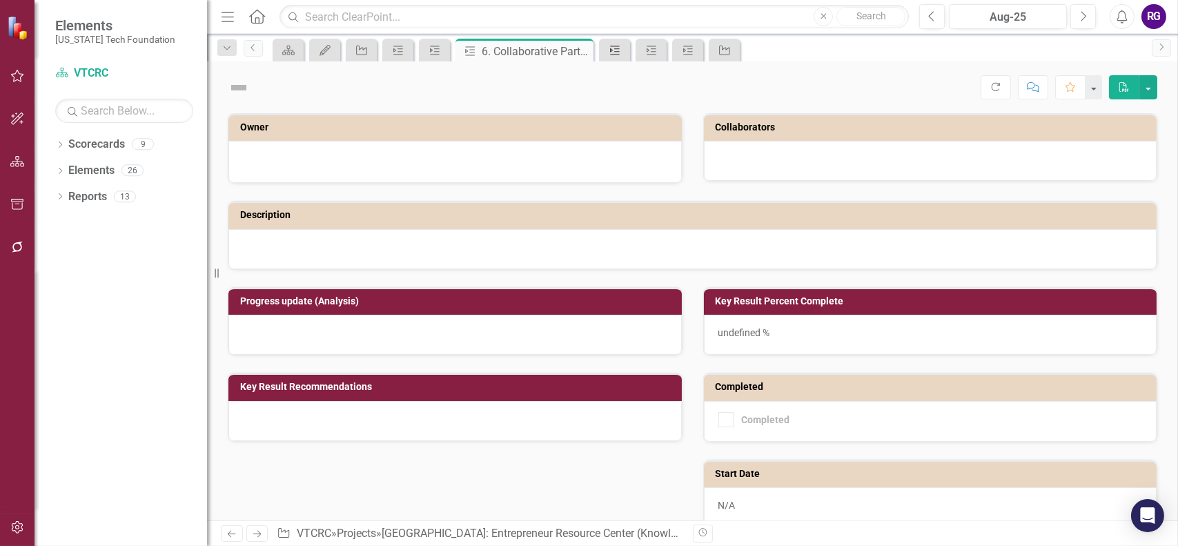
checkbox input "true"
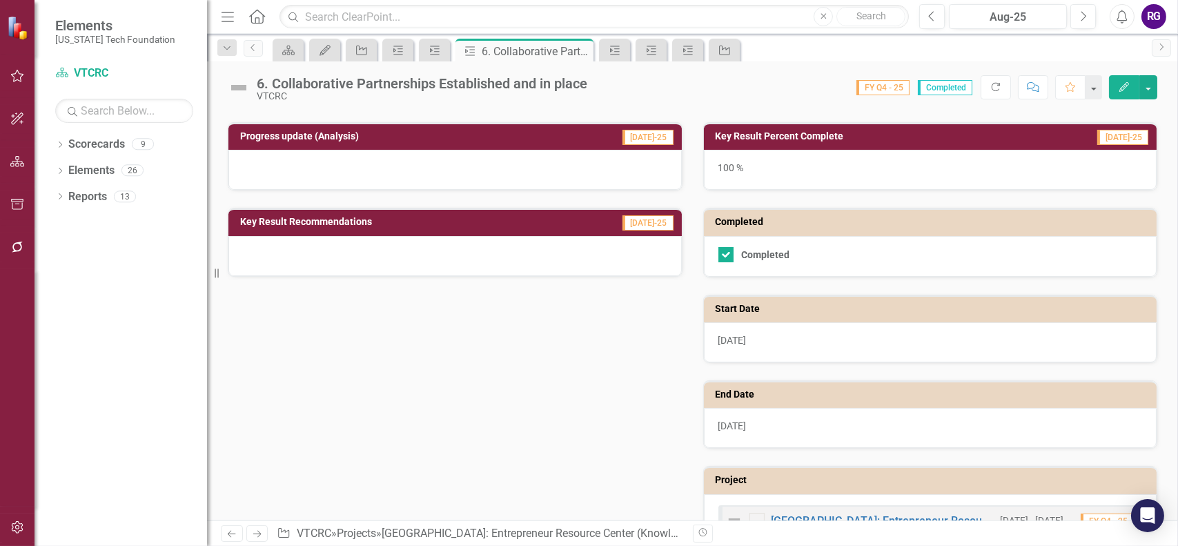
scroll to position [219, 0]
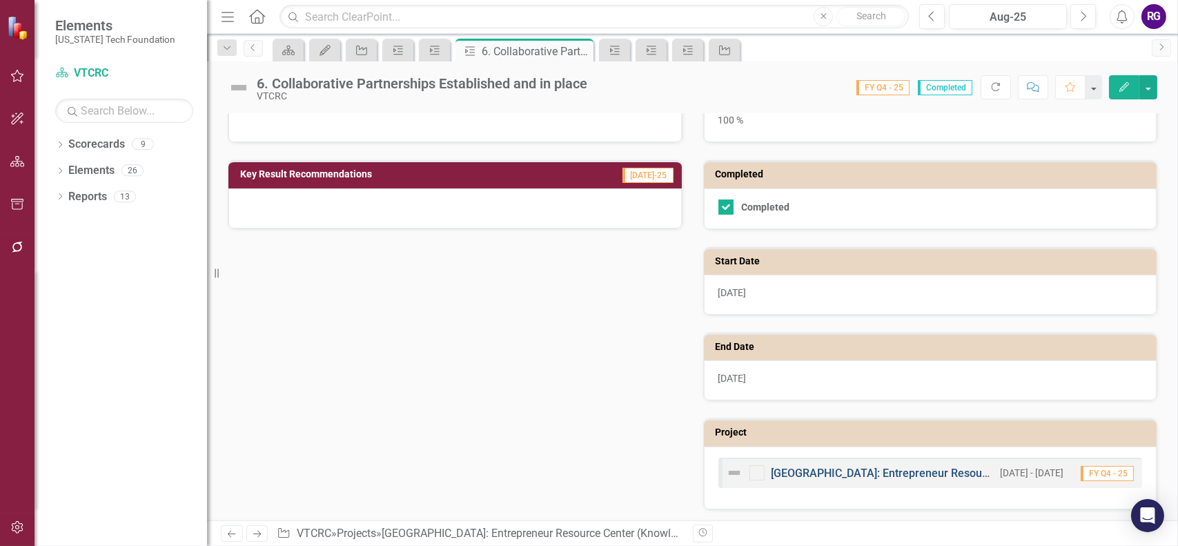
click at [913, 470] on link "[GEOGRAPHIC_DATA]: Entrepreneur Resource Center (KnowledgeWorks 2.0)" at bounding box center [961, 473] width 378 height 13
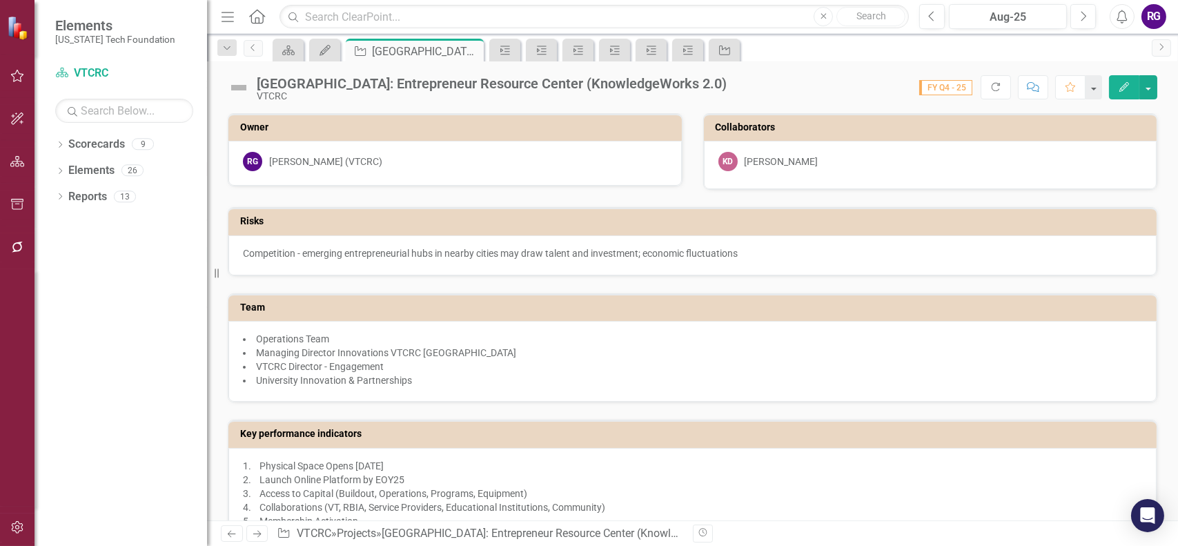
checkbox input "false"
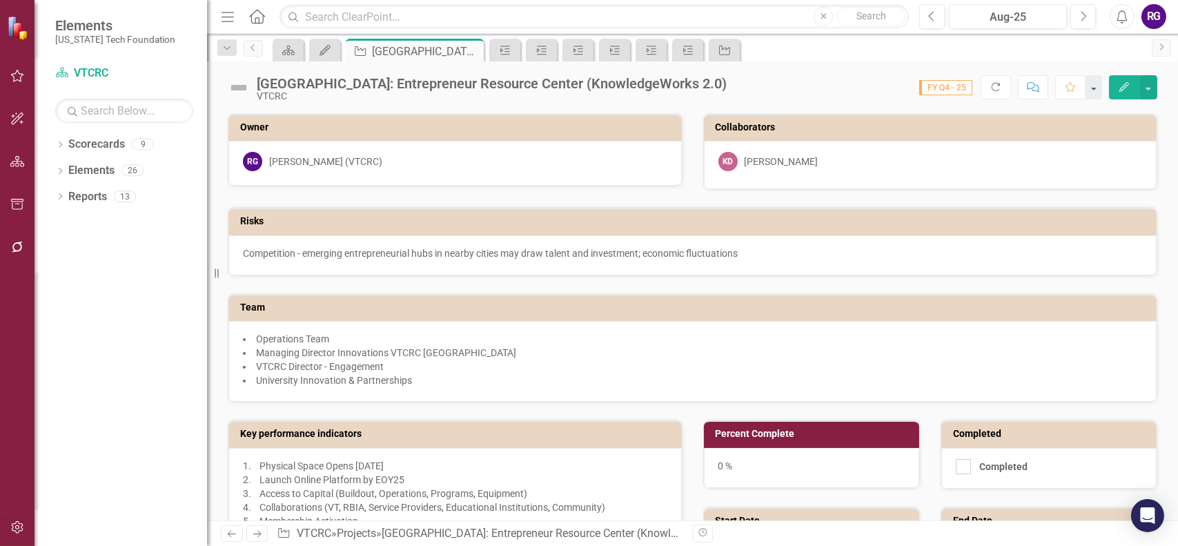
checkbox input "true"
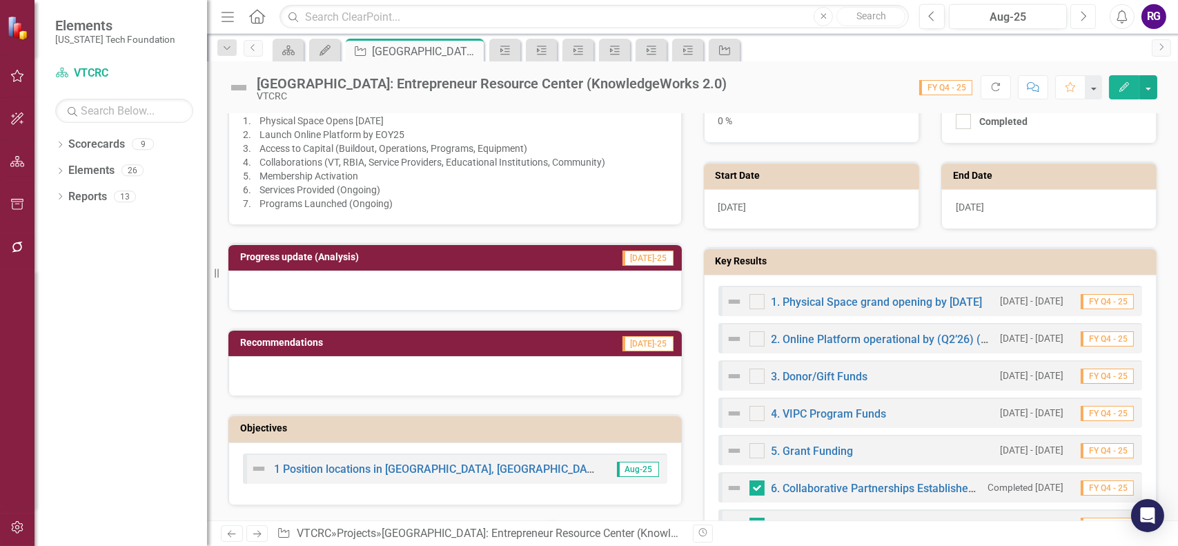
click at [1088, 17] on button "Next" at bounding box center [1084, 16] width 26 height 25
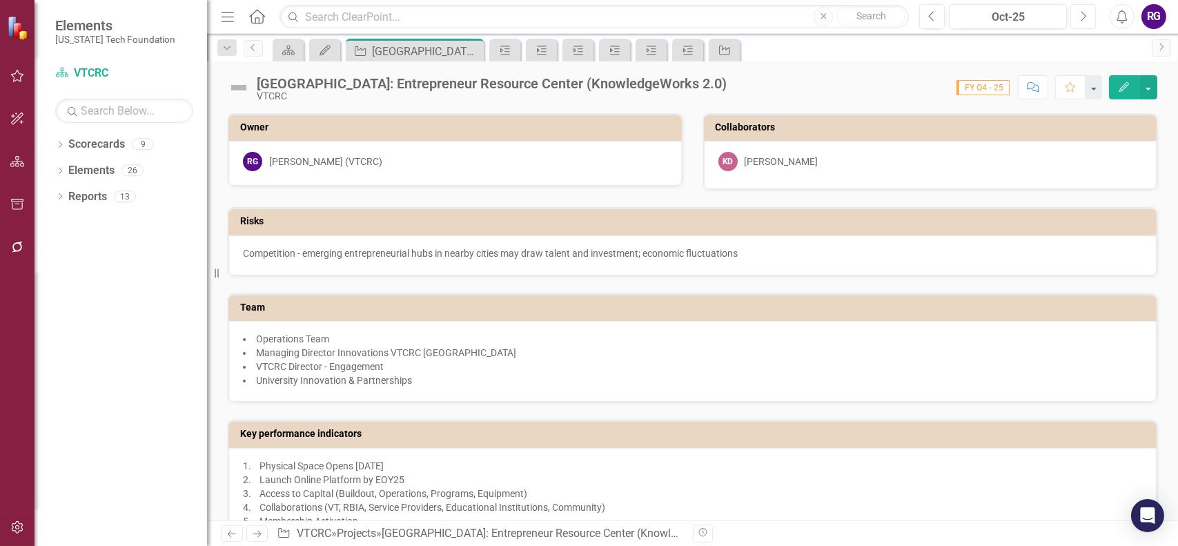
click at [1088, 17] on button "Next" at bounding box center [1084, 16] width 26 height 25
checkbox input "true"
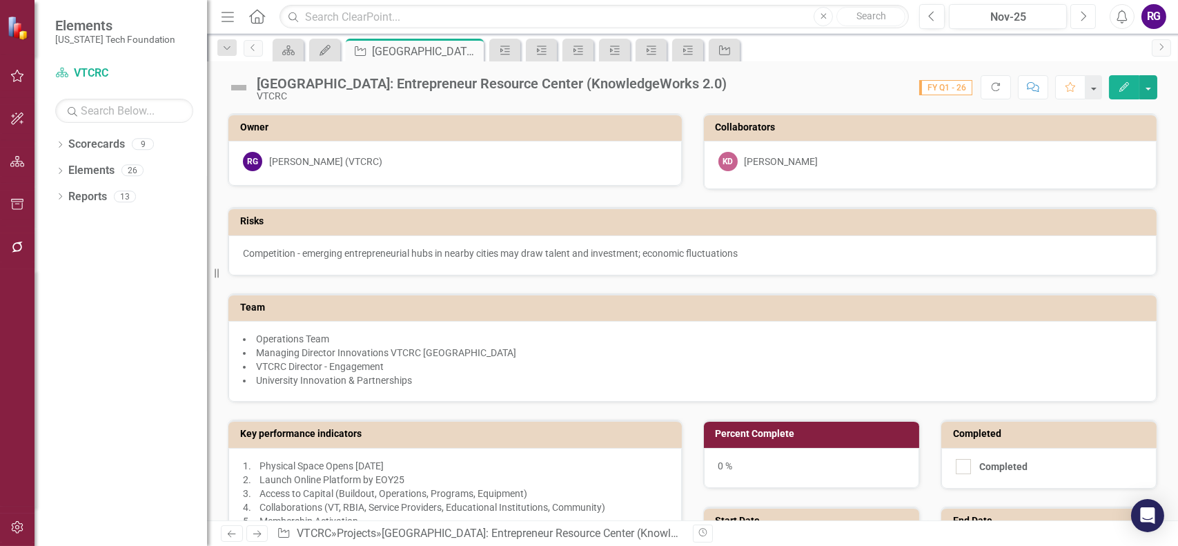
click at [1084, 17] on icon "Next" at bounding box center [1084, 16] width 8 height 12
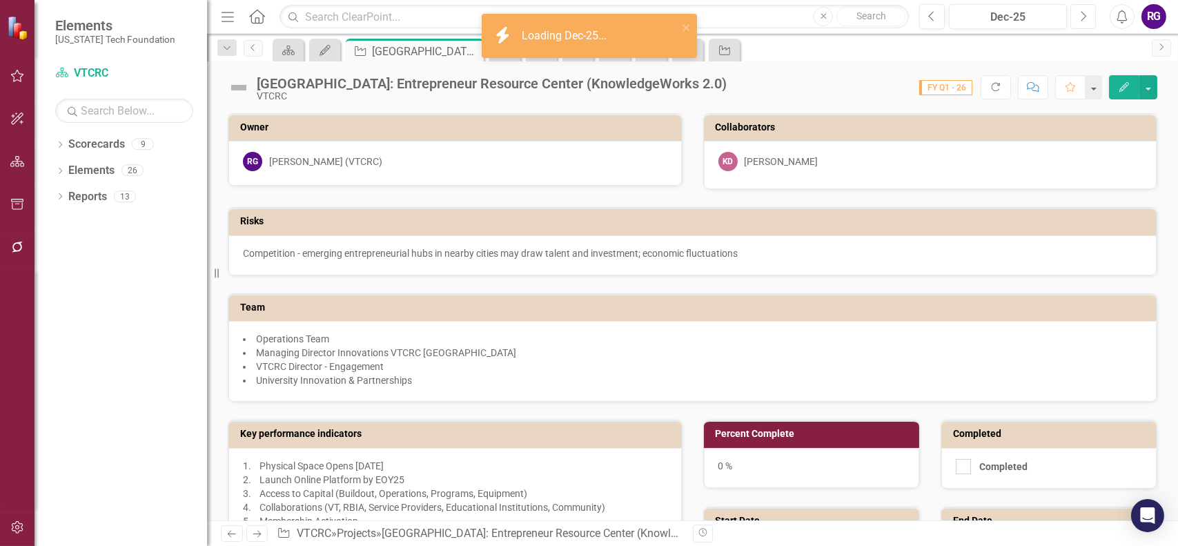
checkbox input "true"
click at [1084, 17] on icon "Next" at bounding box center [1084, 16] width 8 height 12
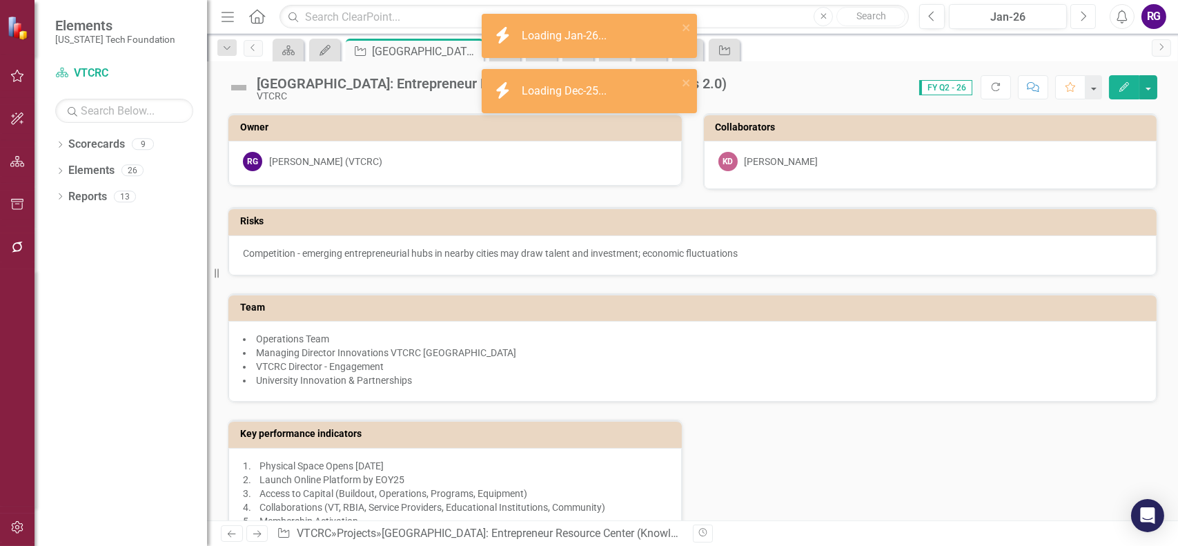
checkbox input "true"
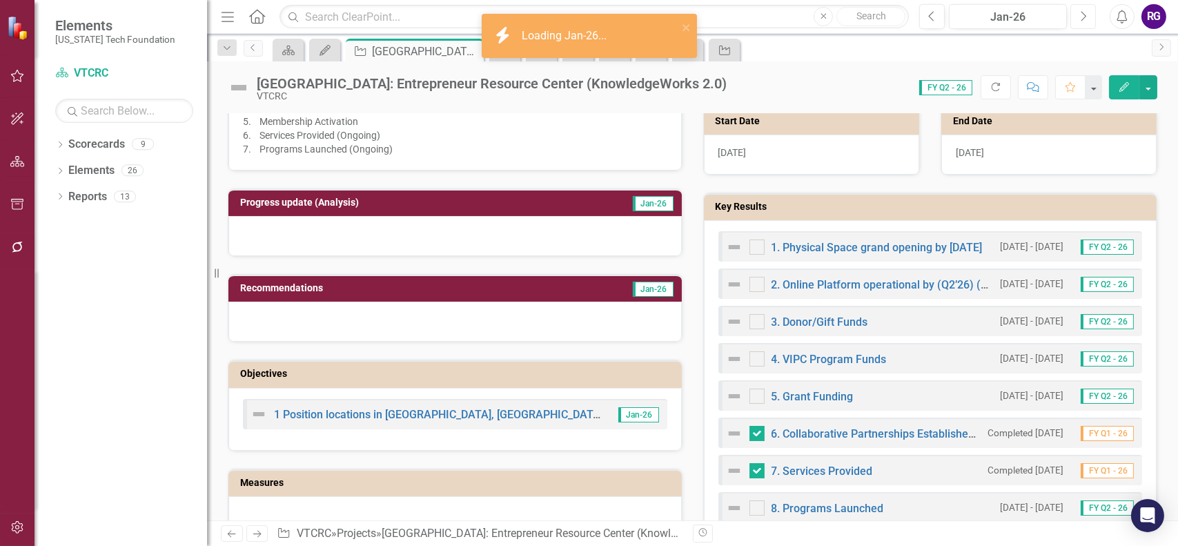
scroll to position [414, 0]
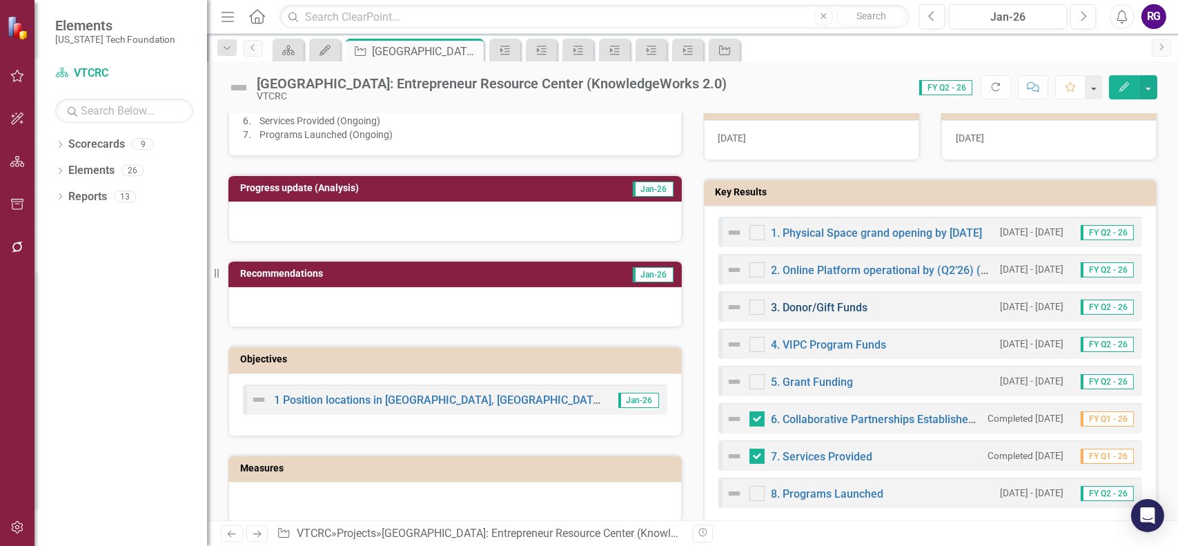
click at [820, 303] on link "3. Donor/Gift Funds" at bounding box center [820, 307] width 97 height 13
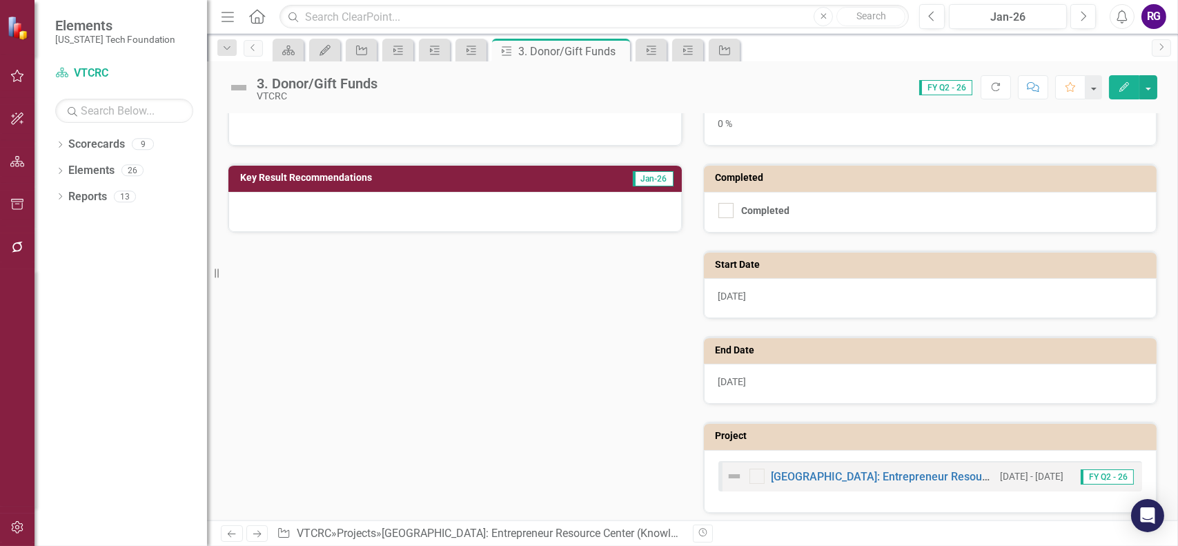
scroll to position [219, 0]
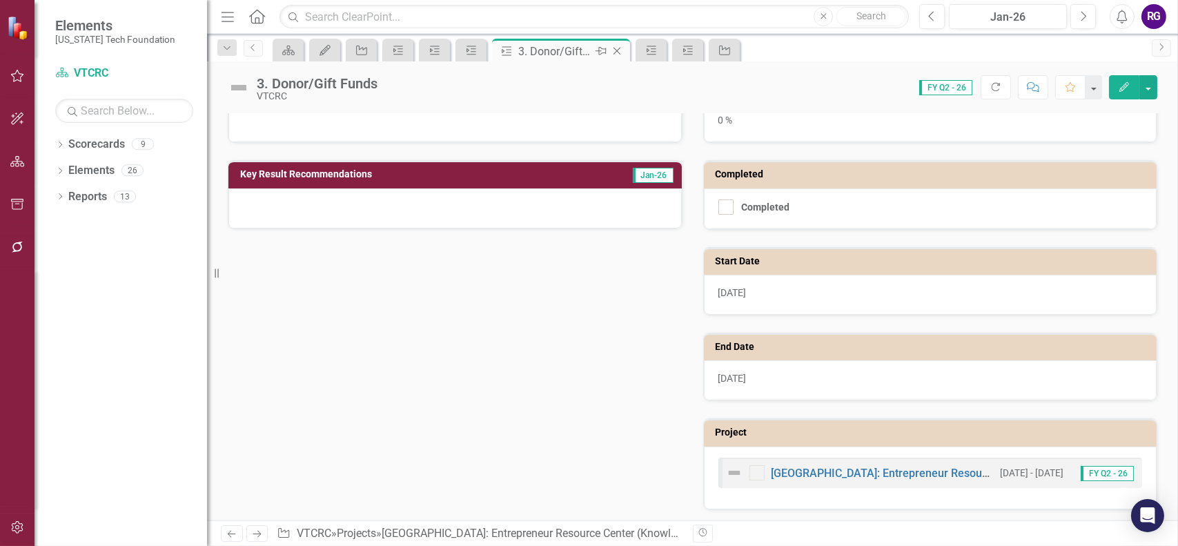
click at [618, 51] on icon at bounding box center [618, 52] width 8 height 8
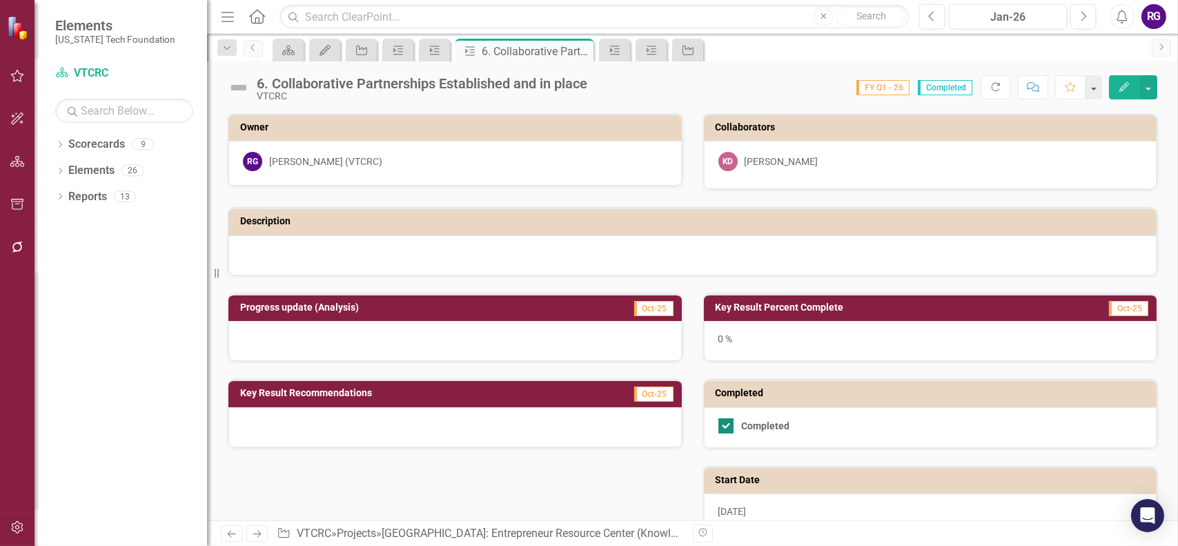
click at [722, 425] on div at bounding box center [726, 425] width 15 height 15
click at [722, 425] on input "Completed" at bounding box center [723, 422] width 9 height 9
checkbox input "false"
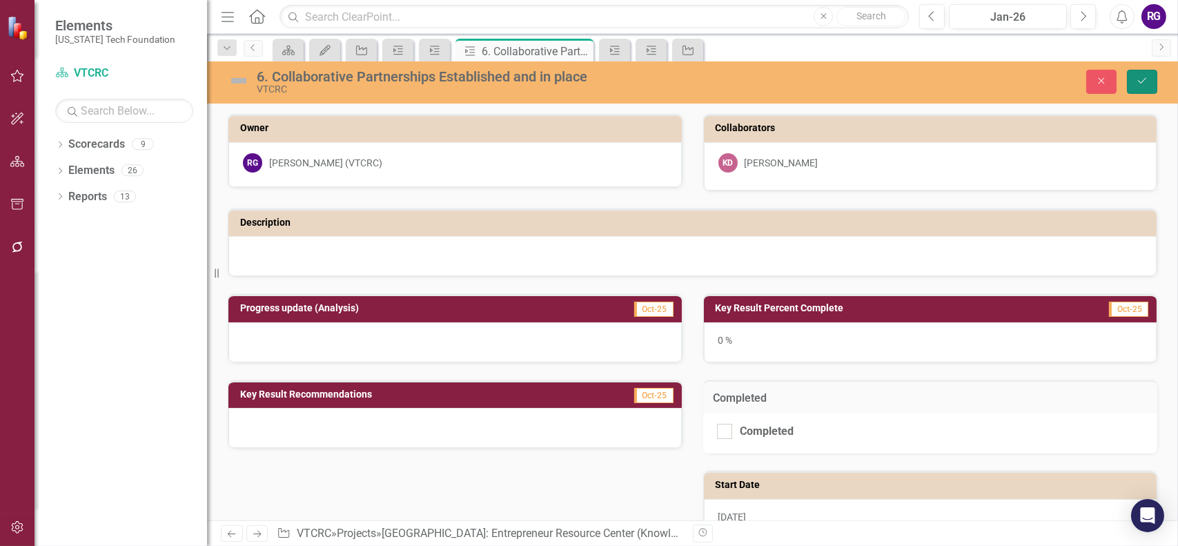
click at [1139, 79] on icon "Save" at bounding box center [1142, 81] width 12 height 10
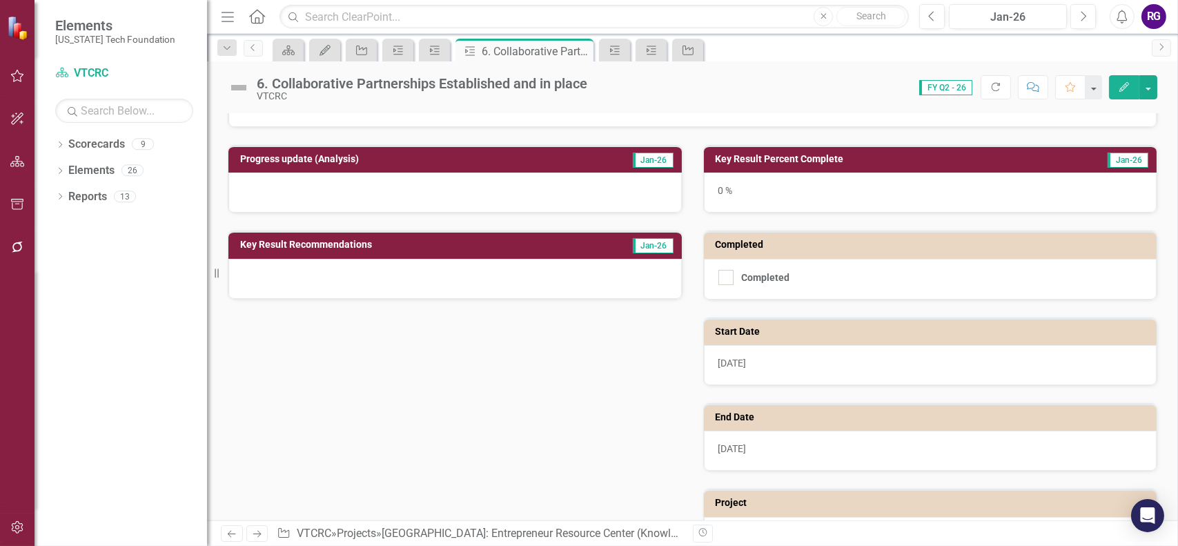
scroll to position [138, 0]
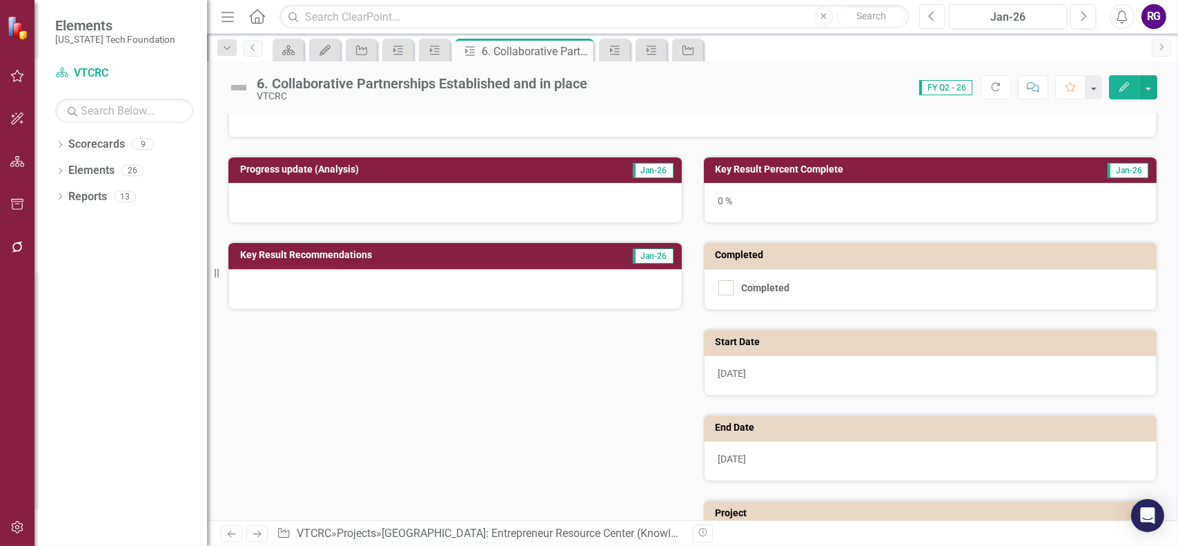
click at [930, 17] on icon "button" at bounding box center [932, 16] width 6 height 10
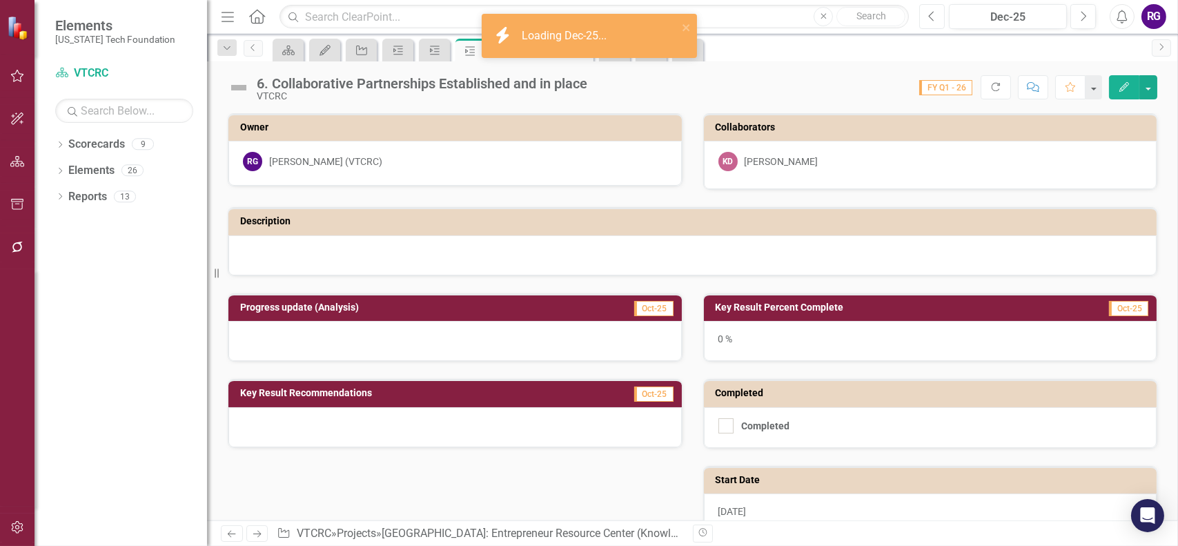
click at [930, 17] on icon "button" at bounding box center [932, 16] width 6 height 10
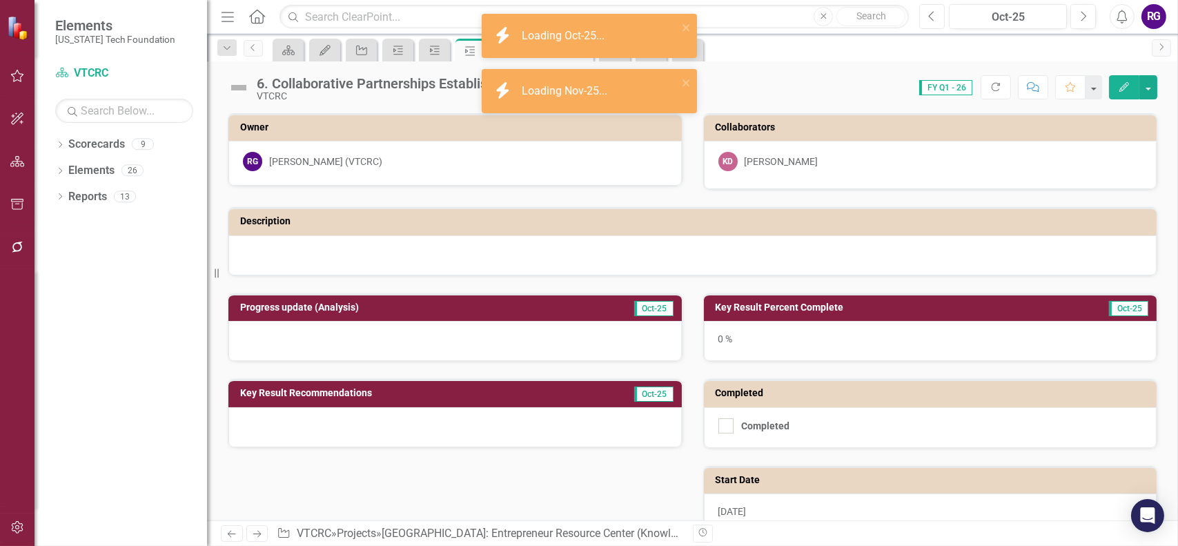
click at [933, 15] on icon "Previous" at bounding box center [932, 16] width 8 height 12
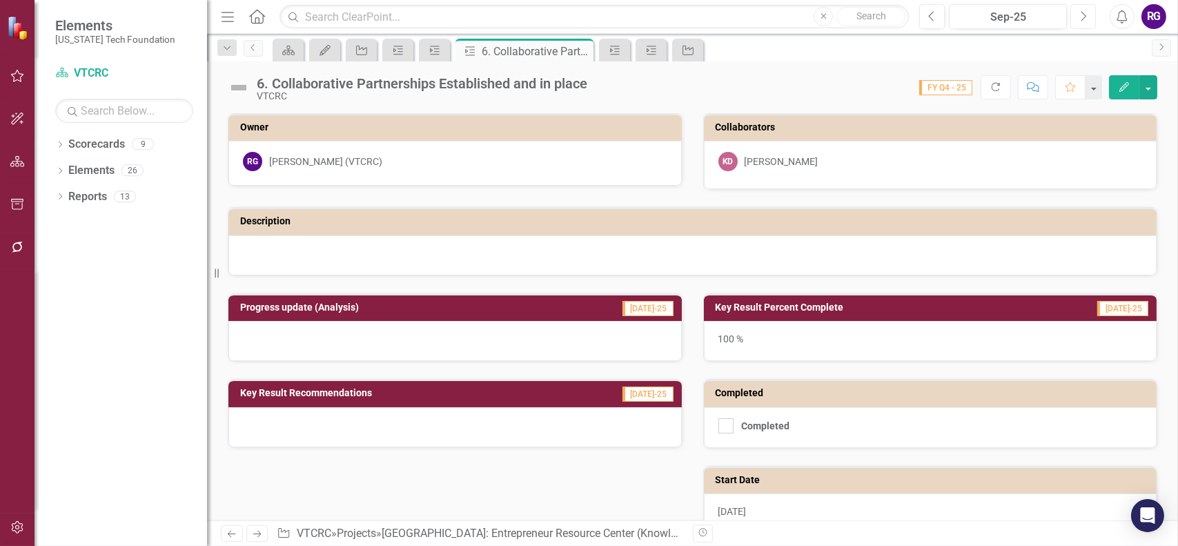
click at [1086, 16] on icon "button" at bounding box center [1085, 16] width 6 height 10
click at [931, 12] on icon "Previous" at bounding box center [932, 16] width 8 height 12
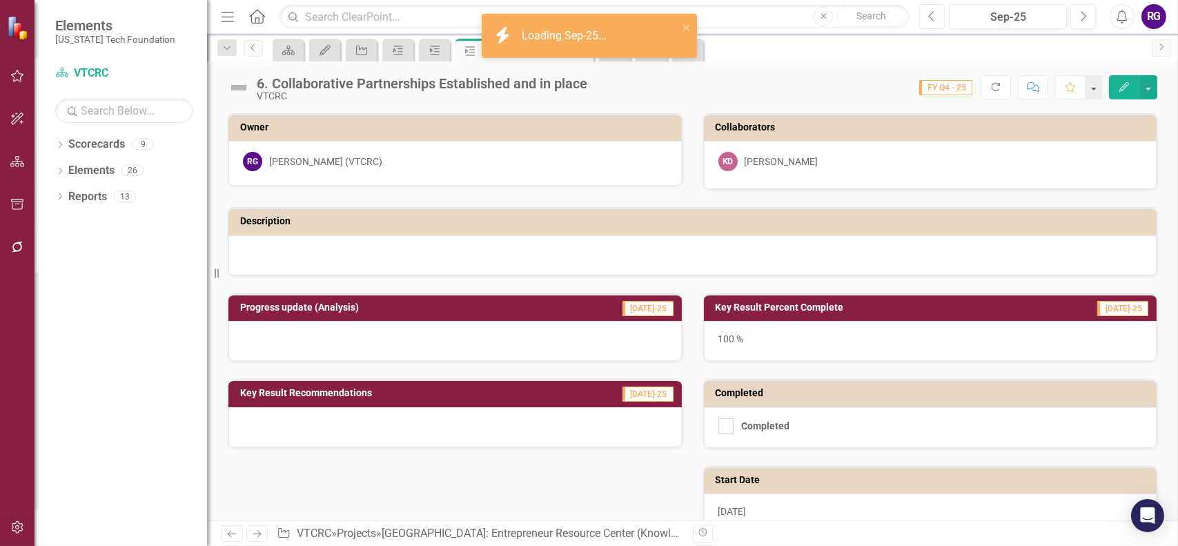
click at [931, 13] on icon "Previous" at bounding box center [932, 16] width 8 height 12
click at [933, 14] on icon "Previous" at bounding box center [932, 16] width 8 height 12
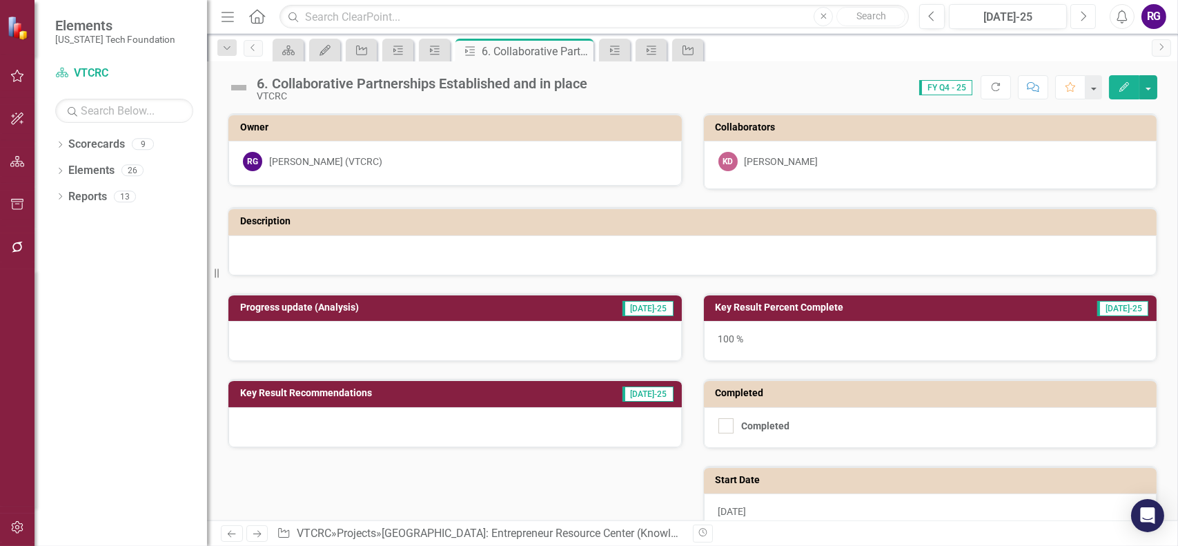
click at [1084, 16] on icon "Next" at bounding box center [1084, 16] width 8 height 12
click at [930, 12] on icon "Previous" at bounding box center [932, 16] width 8 height 12
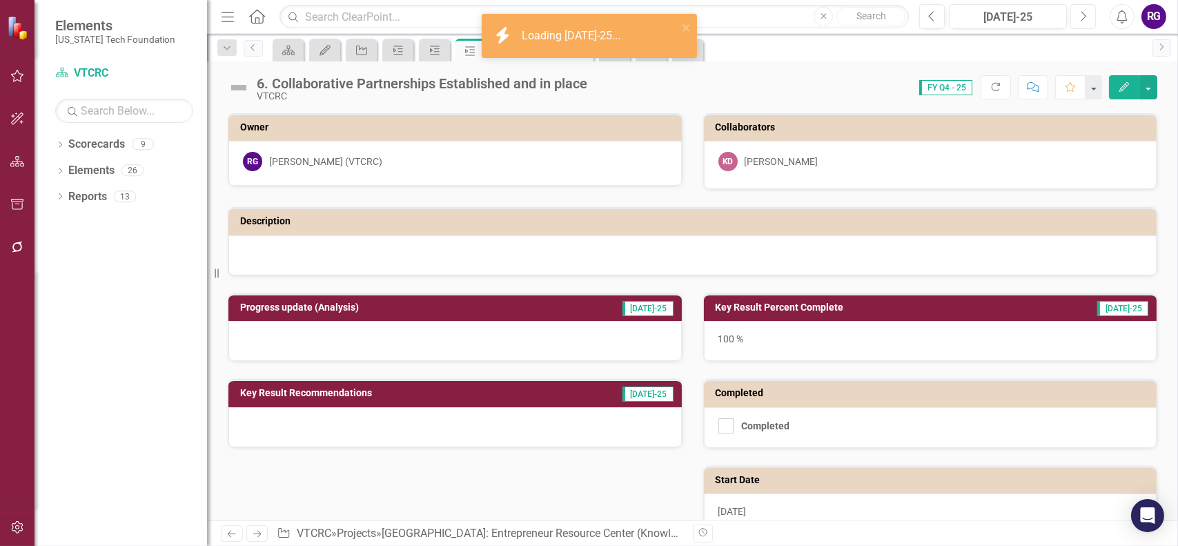
click at [1088, 14] on button "Next" at bounding box center [1084, 16] width 26 height 25
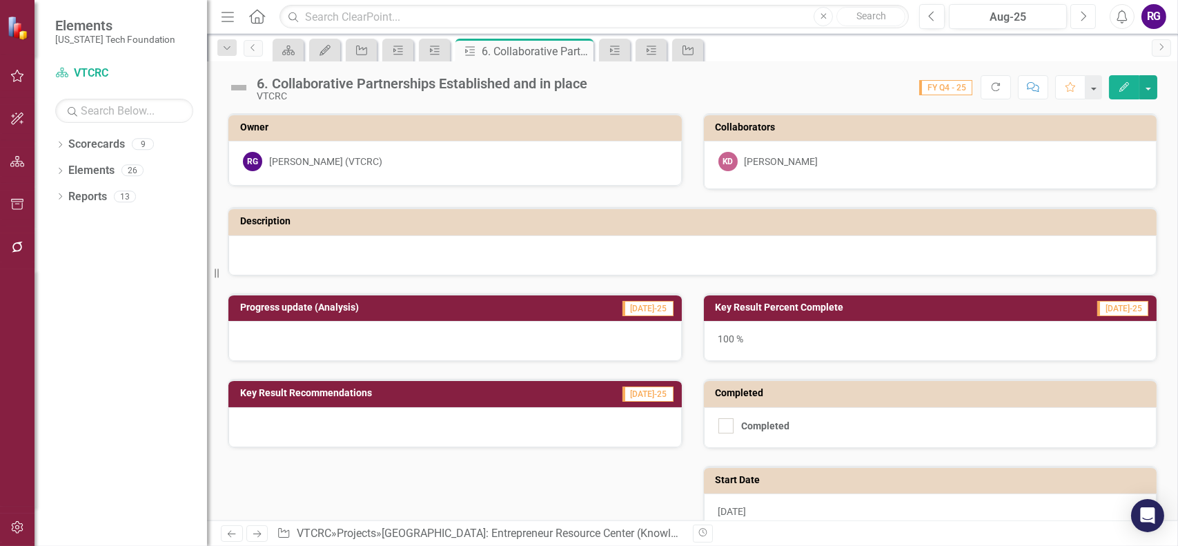
click at [1083, 16] on icon "Next" at bounding box center [1084, 16] width 8 height 12
click at [934, 21] on icon "button" at bounding box center [932, 16] width 6 height 10
click at [927, 17] on button "Previous" at bounding box center [932, 16] width 26 height 25
click at [930, 16] on icon "Previous" at bounding box center [932, 16] width 8 height 12
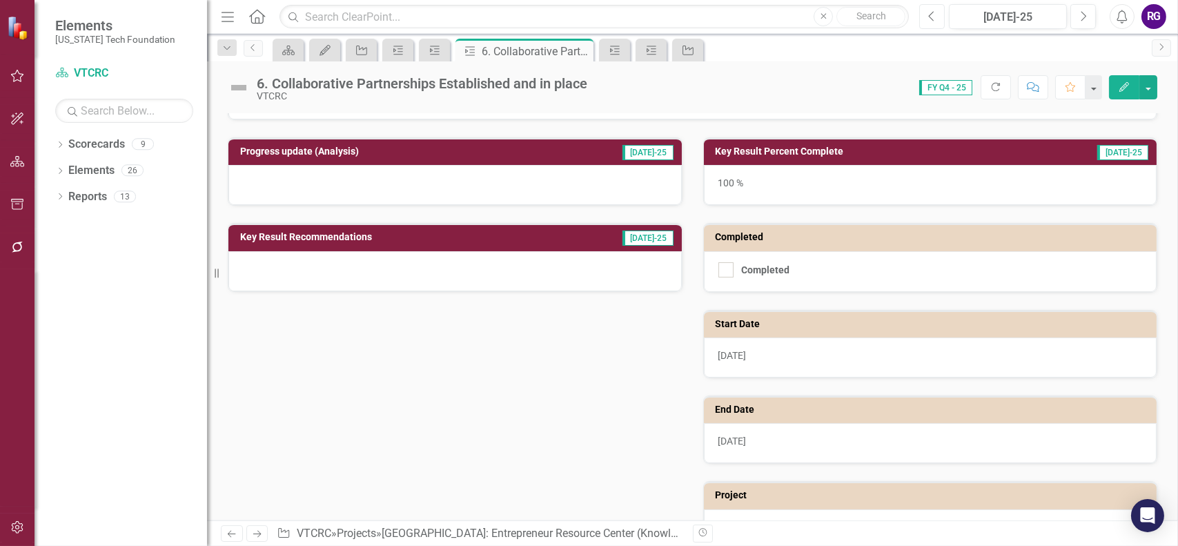
scroll to position [219, 0]
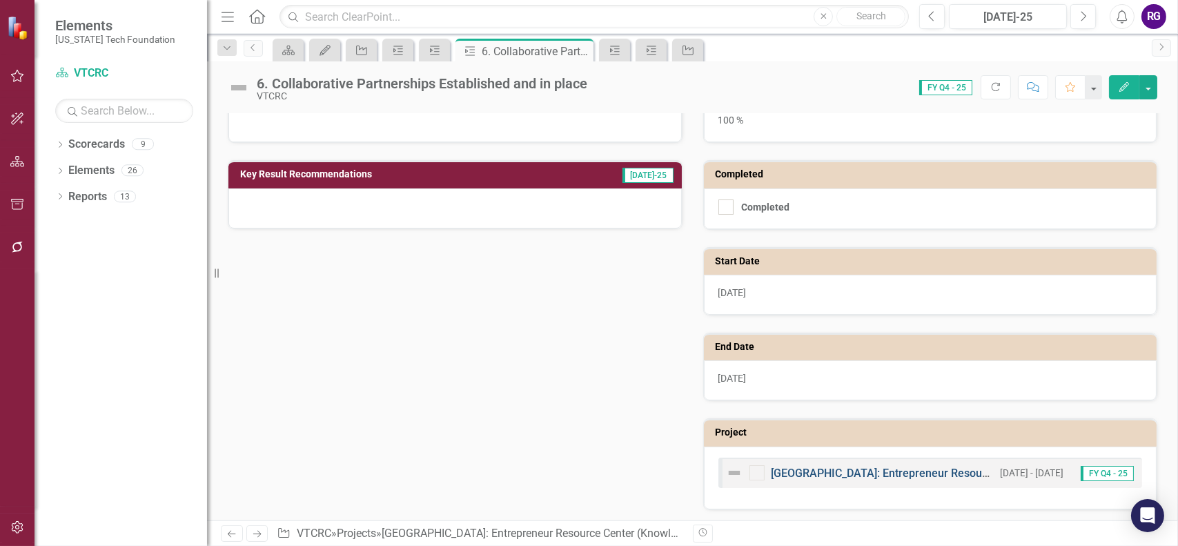
click at [894, 467] on link "[GEOGRAPHIC_DATA]: Entrepreneur Resource Center (KnowledgeWorks 2.0)" at bounding box center [961, 473] width 378 height 13
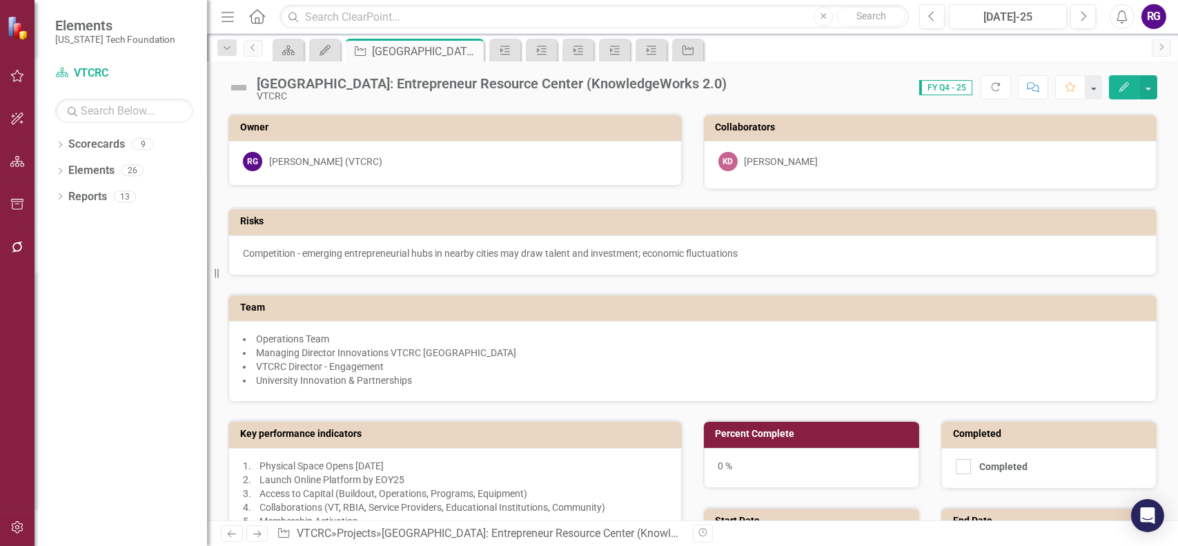
checkbox input "false"
checkbox input "true"
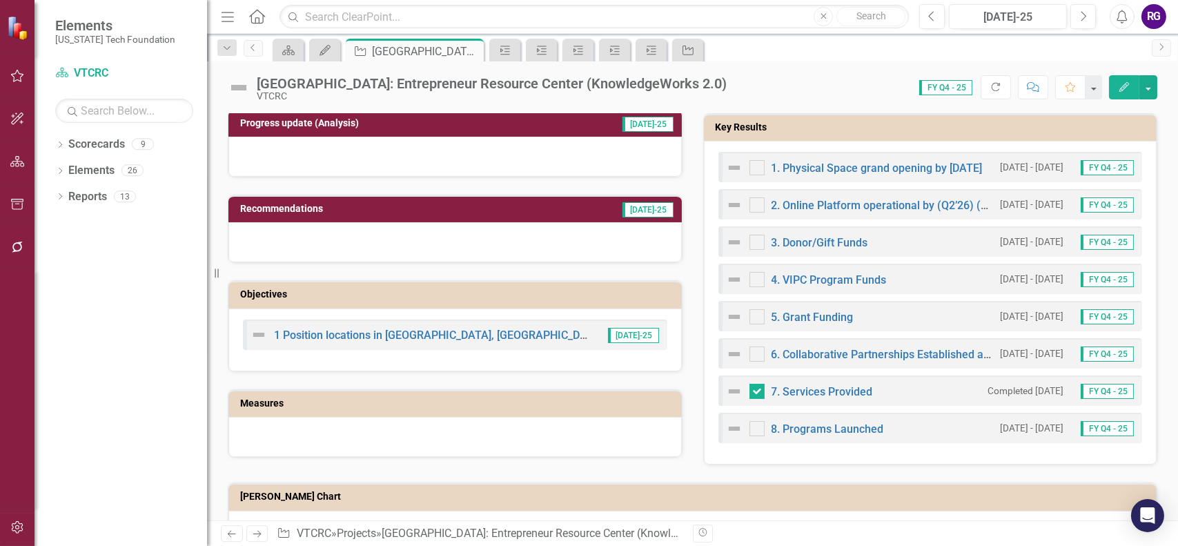
scroll to position [483, 0]
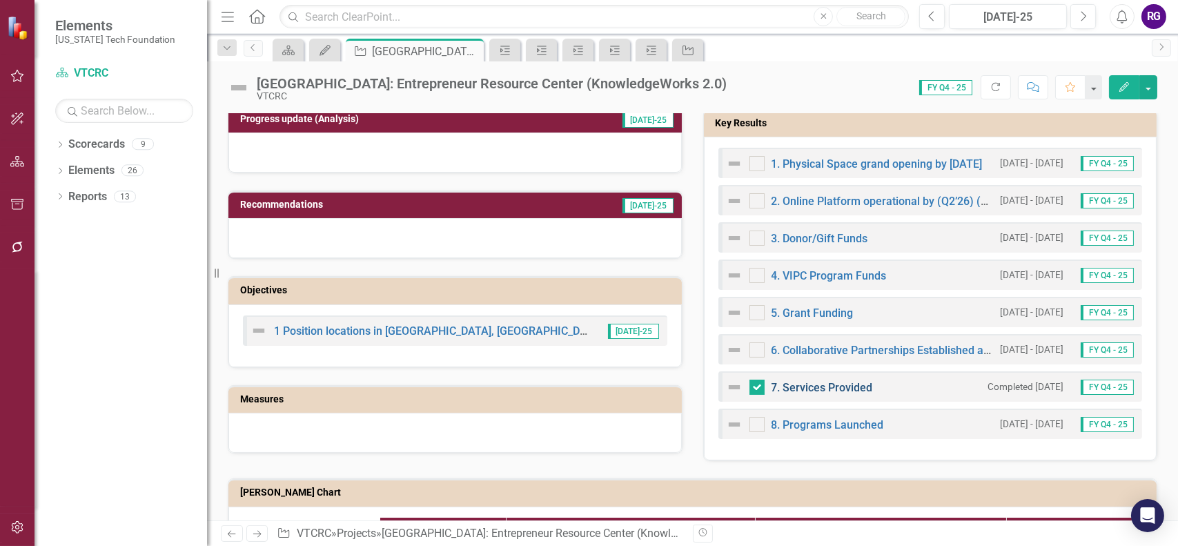
click at [823, 385] on link "7. Services Provided" at bounding box center [822, 387] width 101 height 13
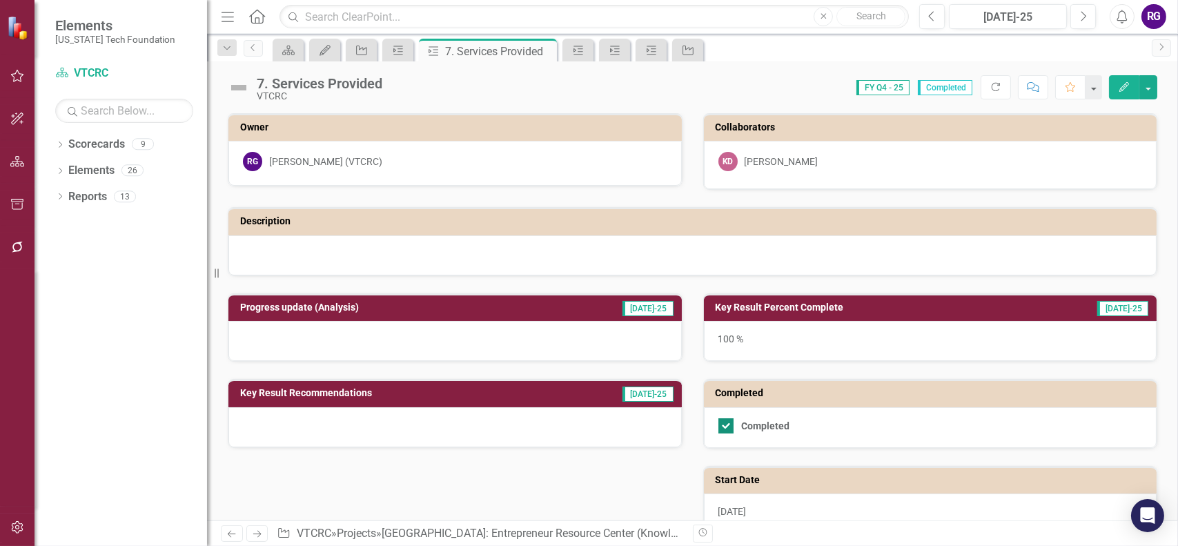
click at [719, 424] on input "Completed" at bounding box center [723, 422] width 9 height 9
checkbox input "false"
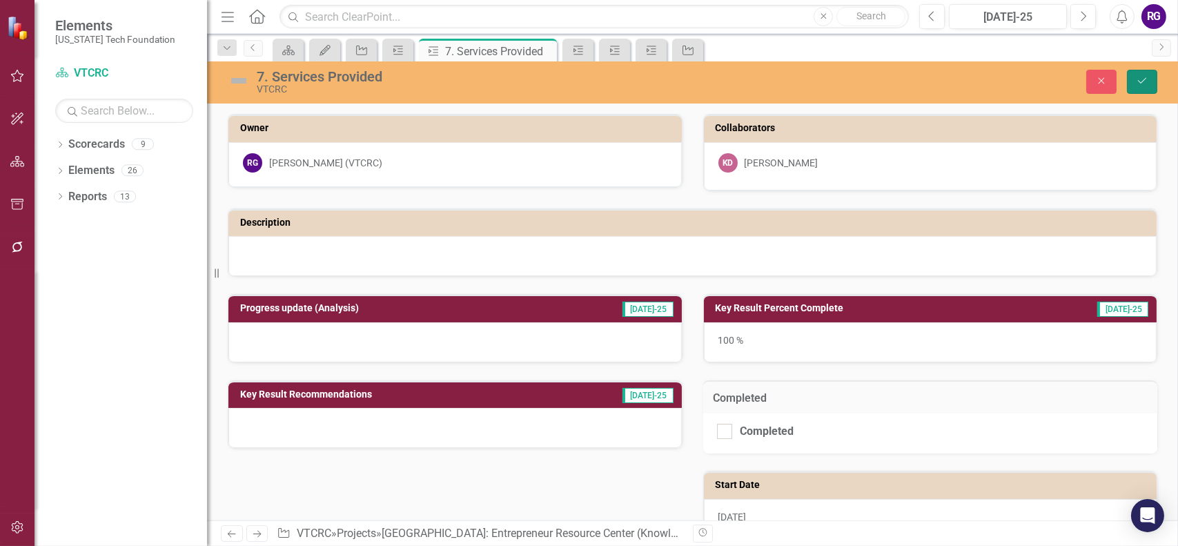
click at [1143, 85] on icon "Save" at bounding box center [1142, 81] width 12 height 10
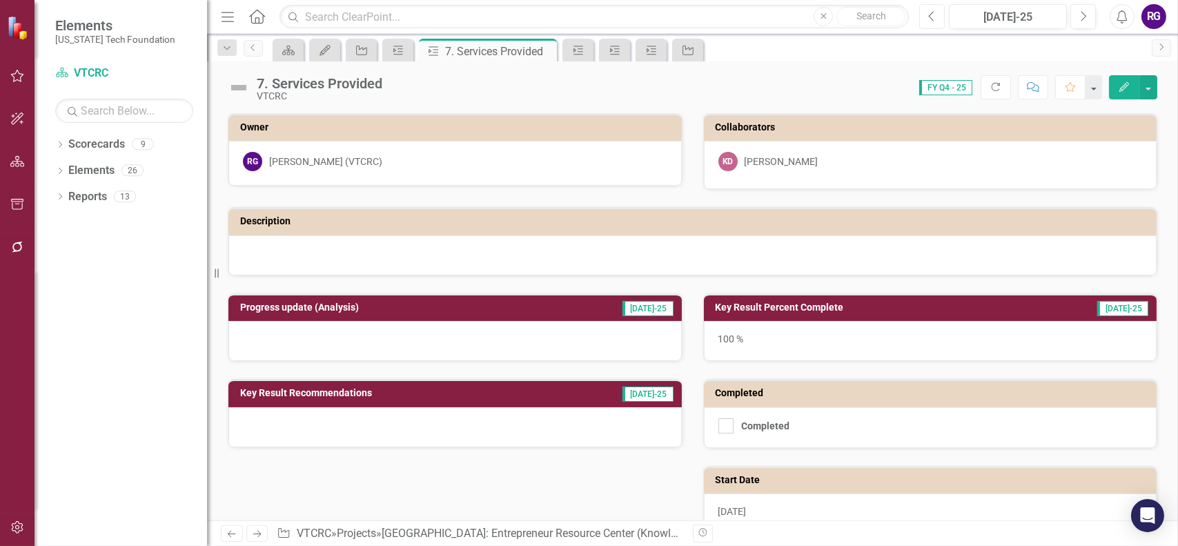
click at [930, 18] on icon "Previous" at bounding box center [932, 16] width 8 height 12
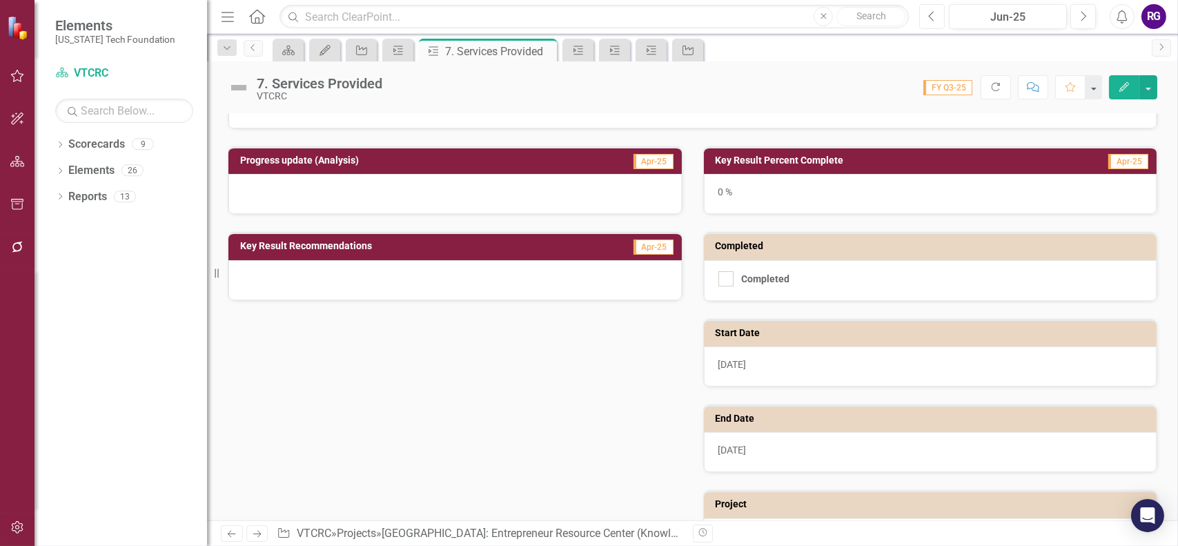
scroll to position [219, 0]
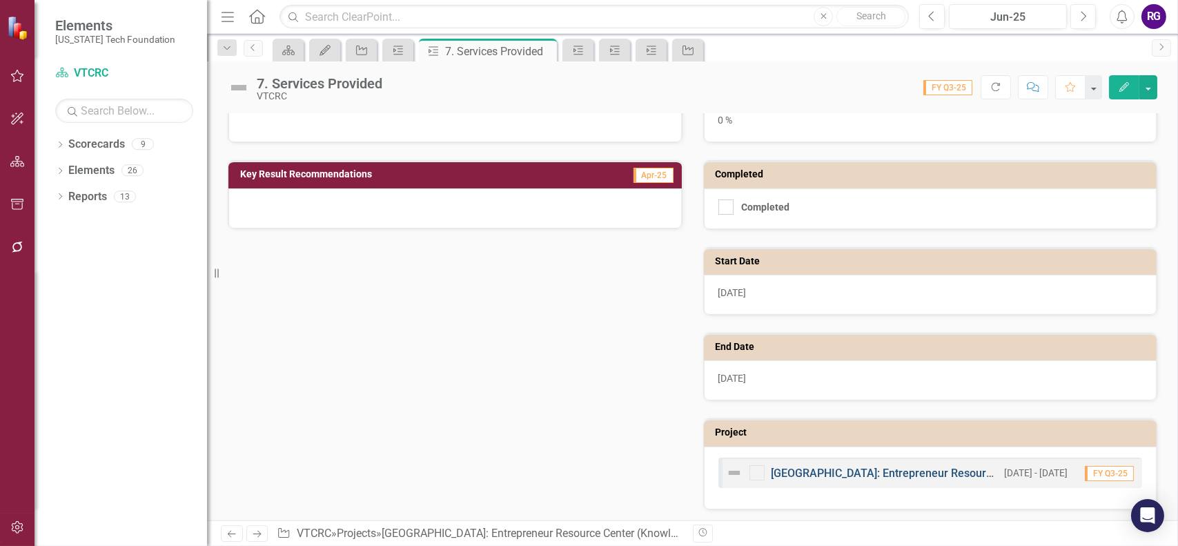
click at [877, 469] on link "[GEOGRAPHIC_DATA]: Entrepreneur Resource Center (KnowledgeWorks 2.0)" at bounding box center [961, 473] width 378 height 13
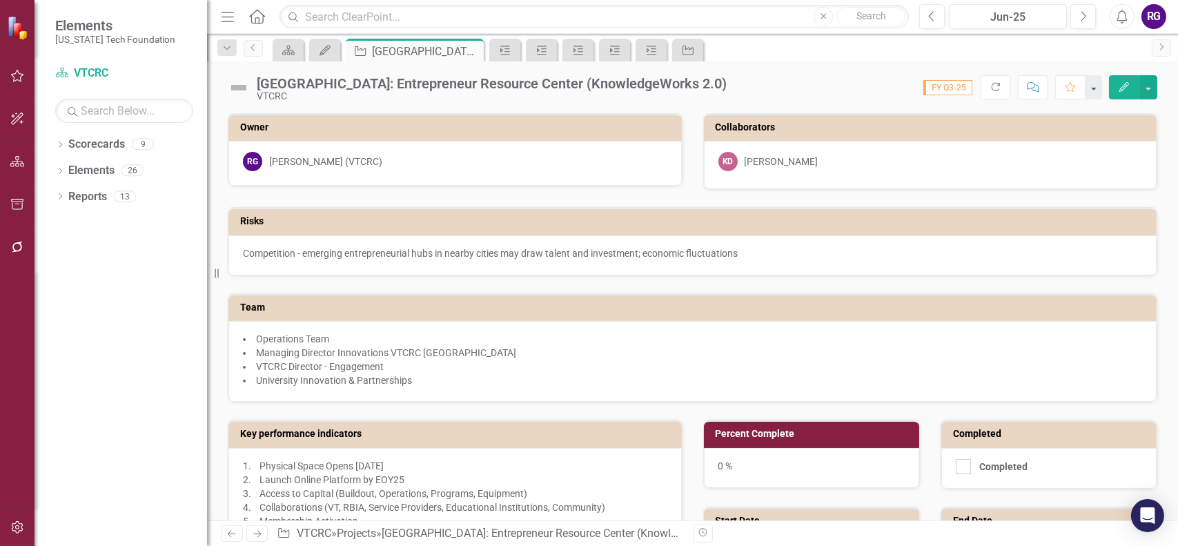
checkbox input "false"
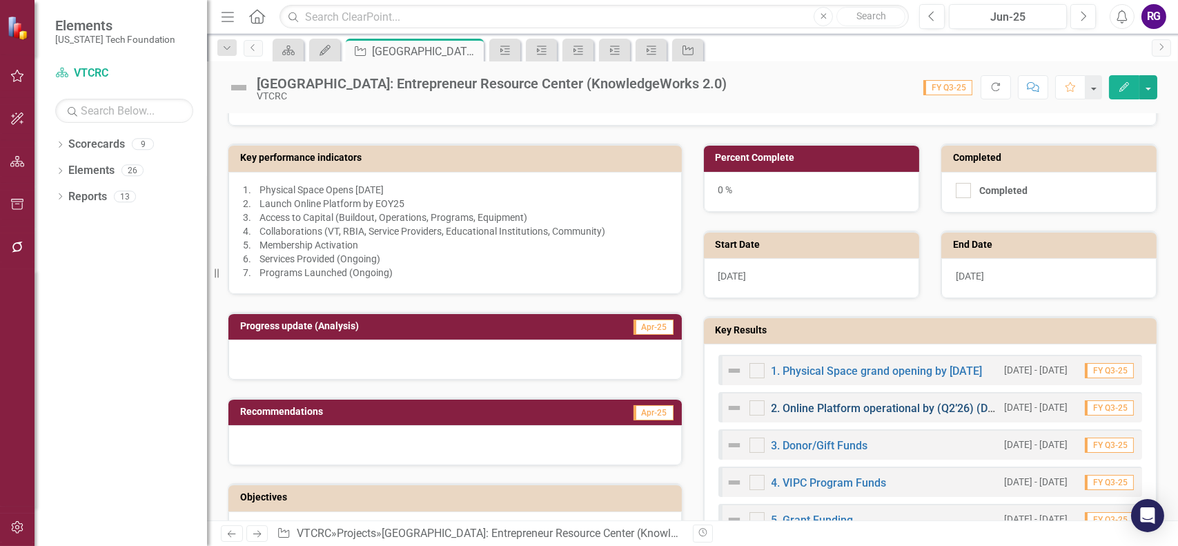
click at [834, 404] on link "2. Online Platform operational by (Q2’26) (Digital Presence and Social Network)" at bounding box center [968, 408] width 393 height 13
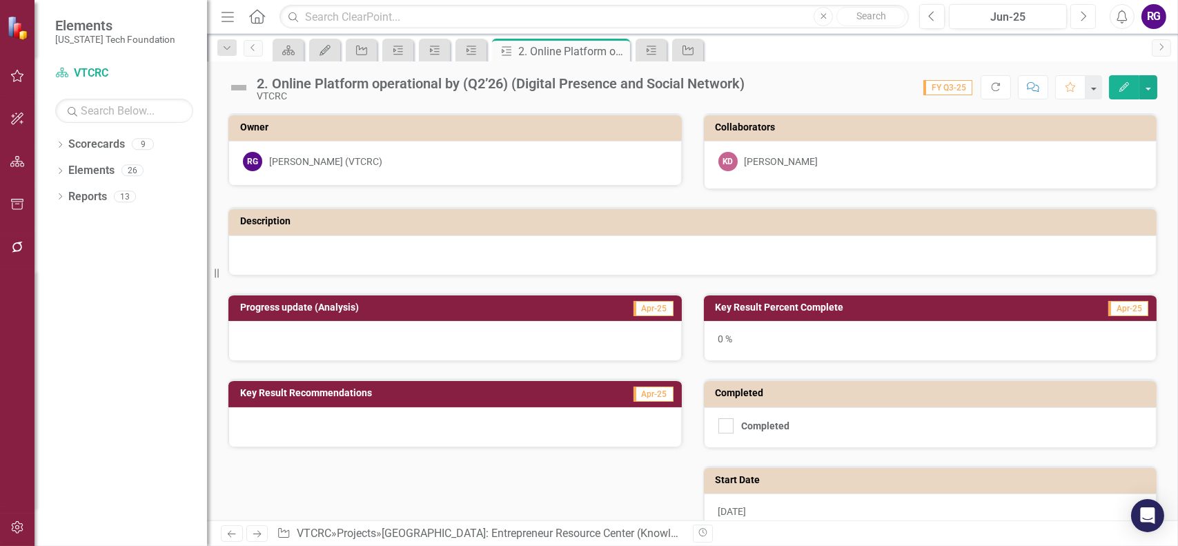
click at [1088, 17] on button "Next" at bounding box center [1084, 16] width 26 height 25
click at [1080, 17] on icon "Next" at bounding box center [1084, 16] width 8 height 12
click at [932, 17] on icon "Previous" at bounding box center [932, 16] width 8 height 12
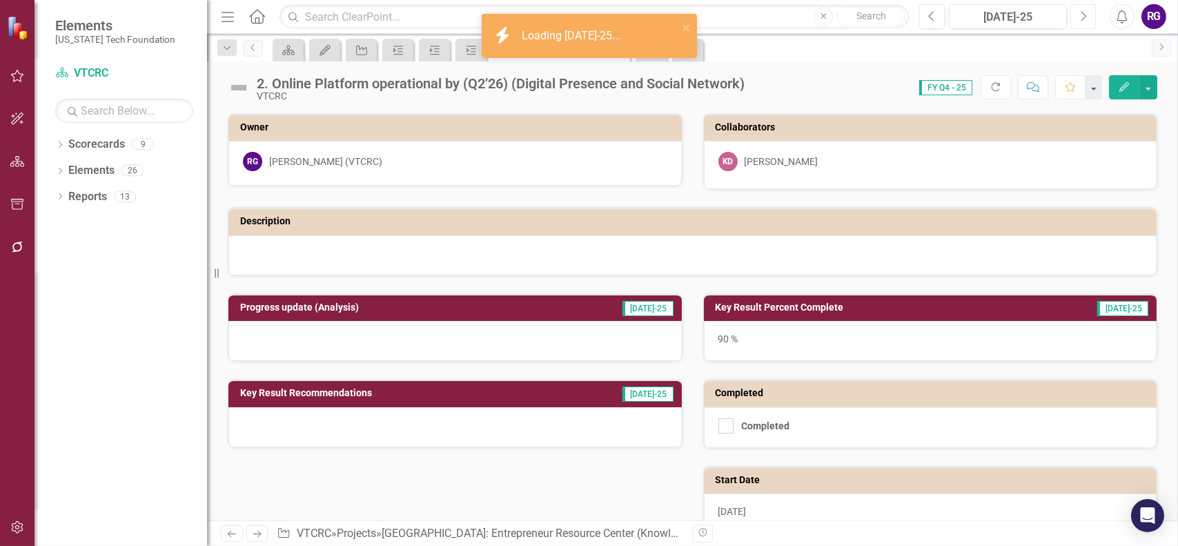
click at [1082, 19] on icon "button" at bounding box center [1085, 16] width 6 height 10
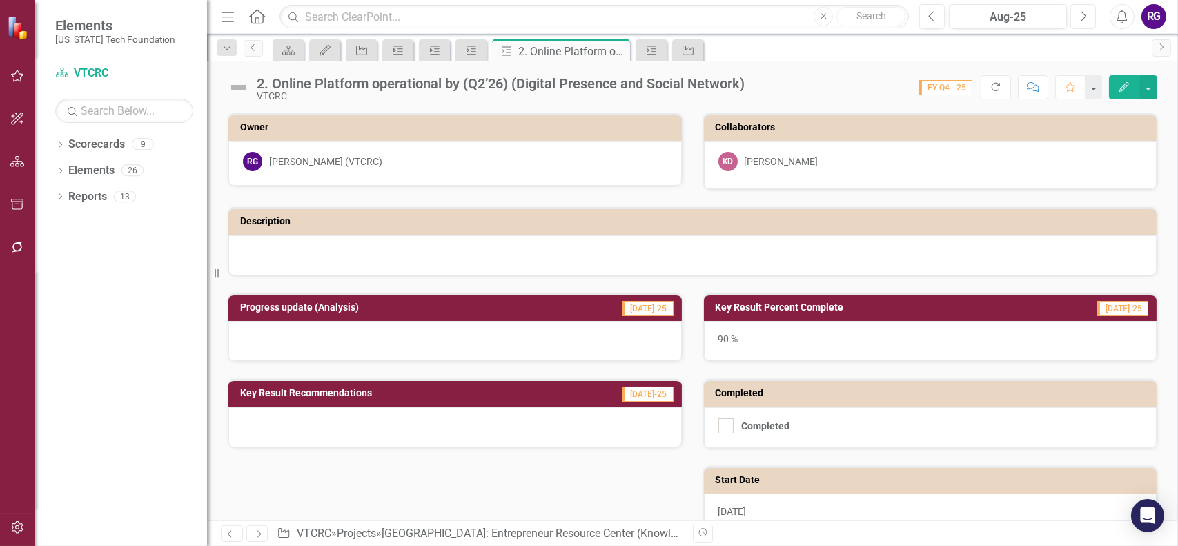
click at [1083, 19] on icon "button" at bounding box center [1085, 16] width 6 height 10
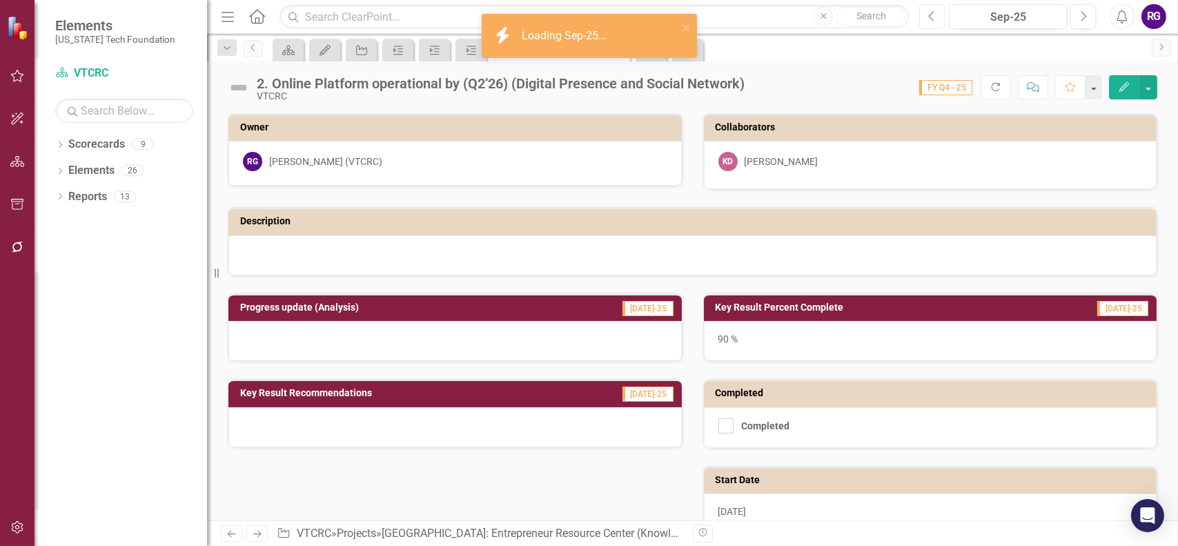
click at [933, 19] on icon "Previous" at bounding box center [932, 16] width 8 height 12
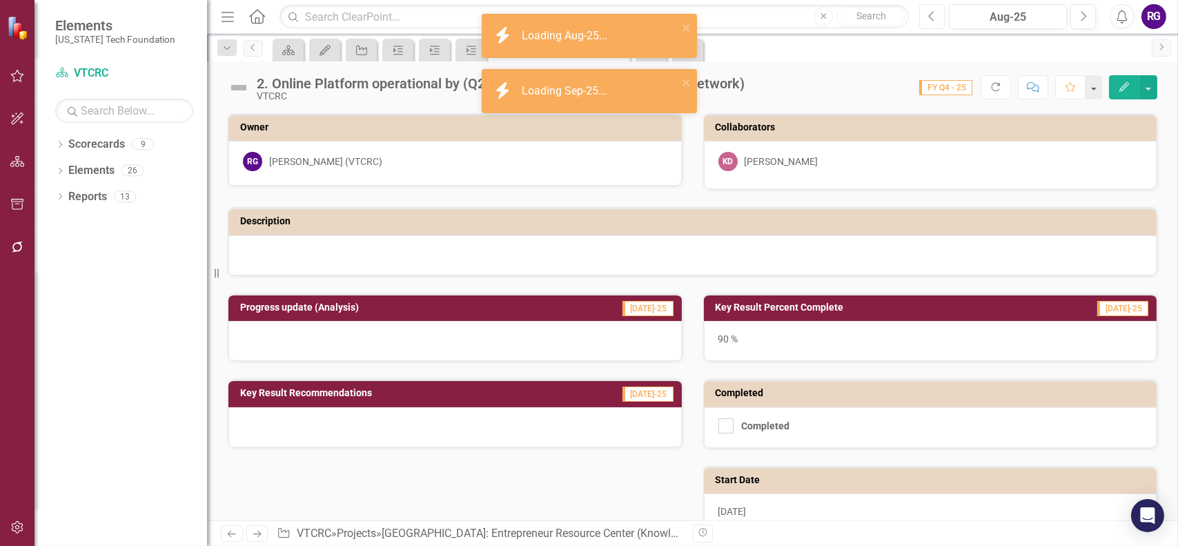
click at [935, 18] on icon "Previous" at bounding box center [932, 16] width 8 height 12
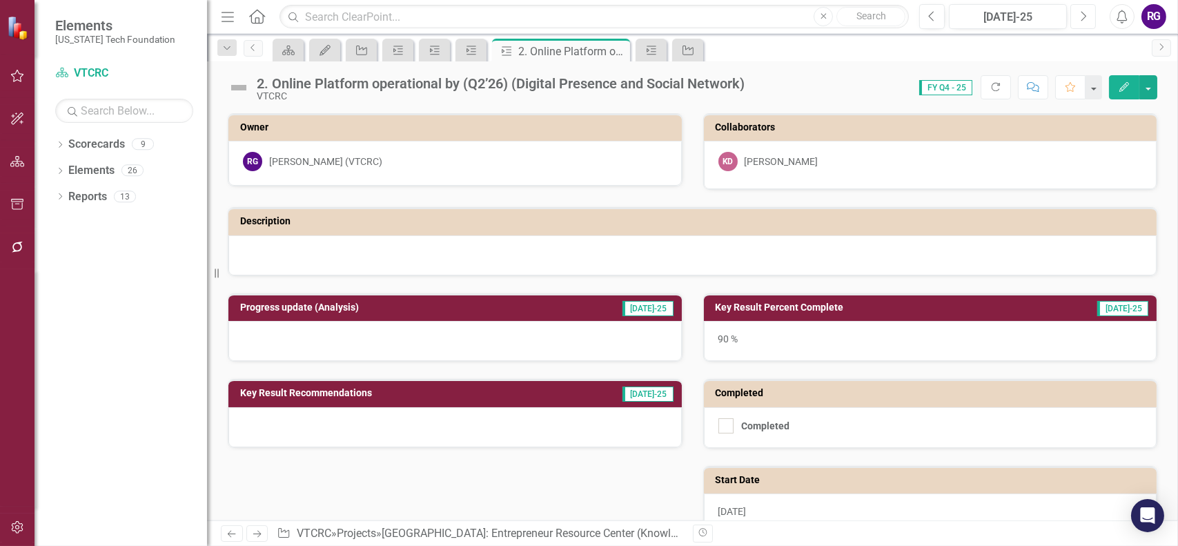
click at [1092, 17] on button "Next" at bounding box center [1084, 16] width 26 height 25
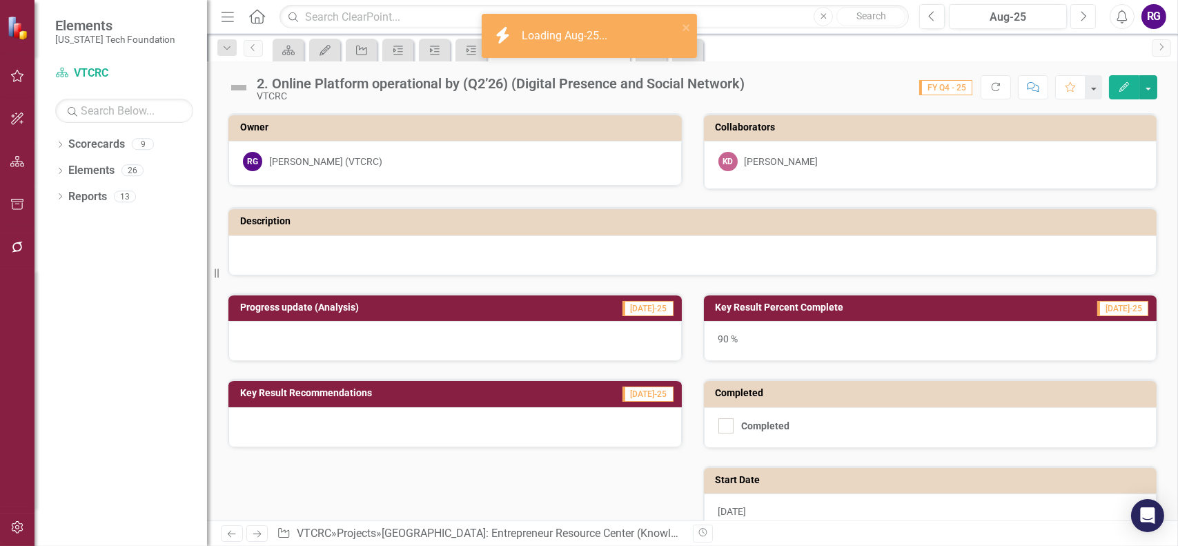
click at [1081, 21] on icon "Next" at bounding box center [1084, 16] width 8 height 12
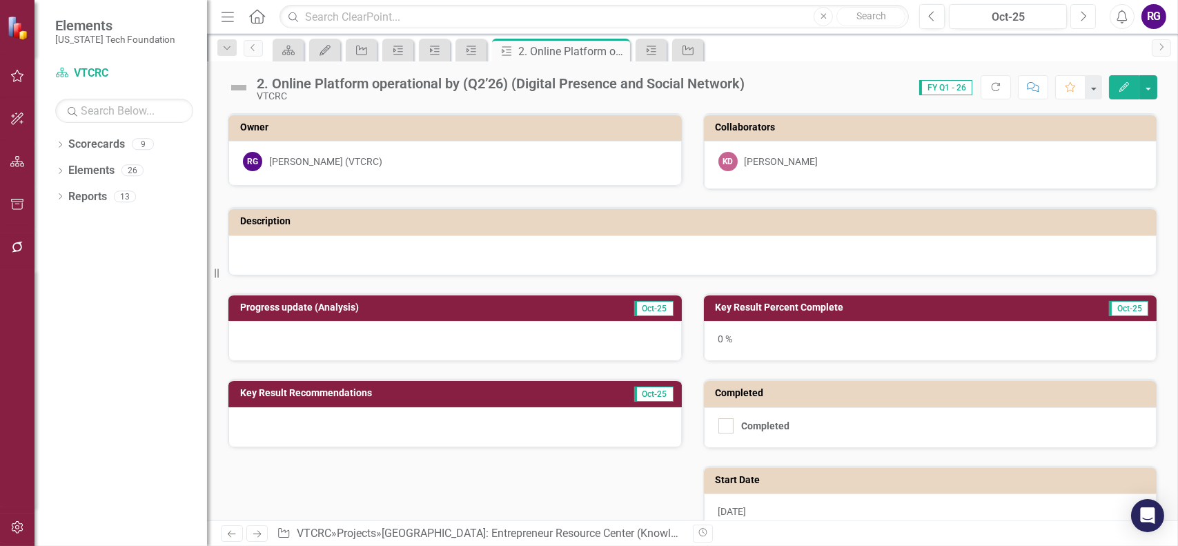
click at [1082, 22] on button "Next" at bounding box center [1084, 16] width 26 height 25
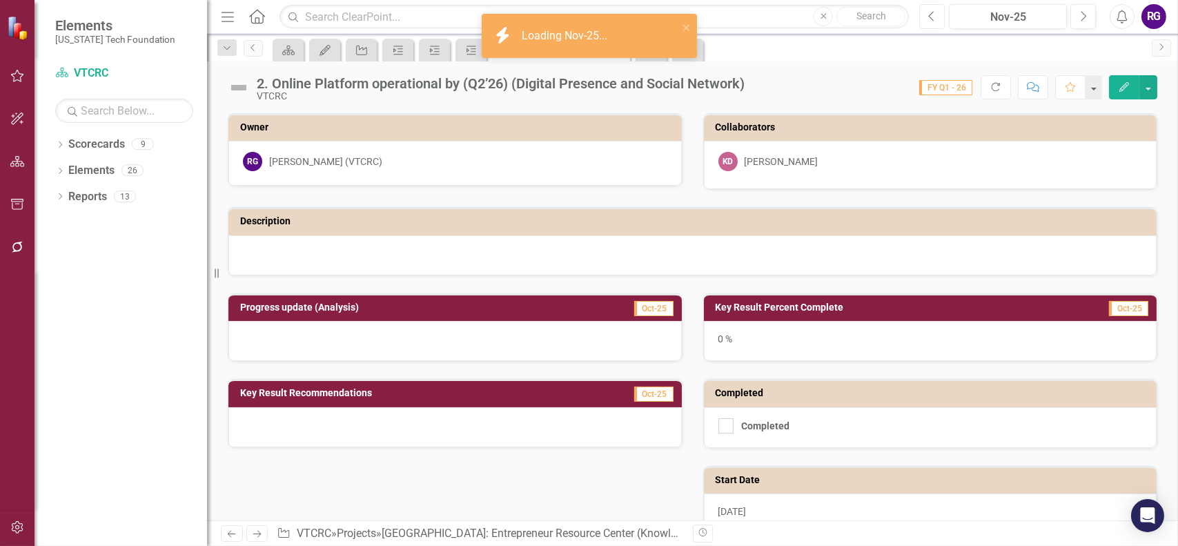
click at [927, 19] on button "Previous" at bounding box center [932, 16] width 26 height 25
click at [926, 19] on button "Previous" at bounding box center [932, 16] width 26 height 25
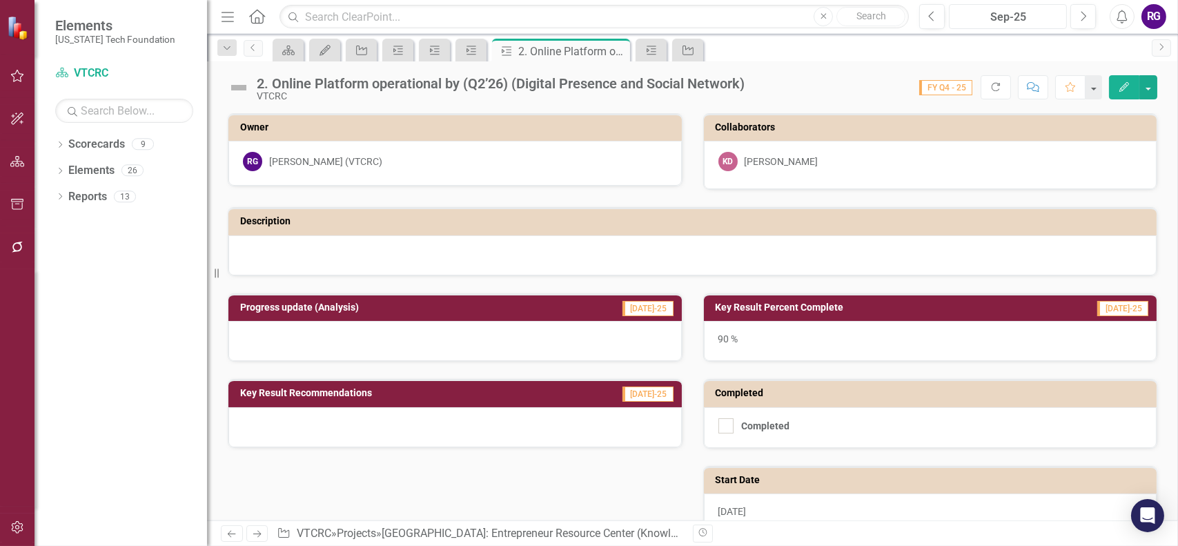
click at [1011, 16] on div "Sep-25" at bounding box center [1008, 17] width 108 height 17
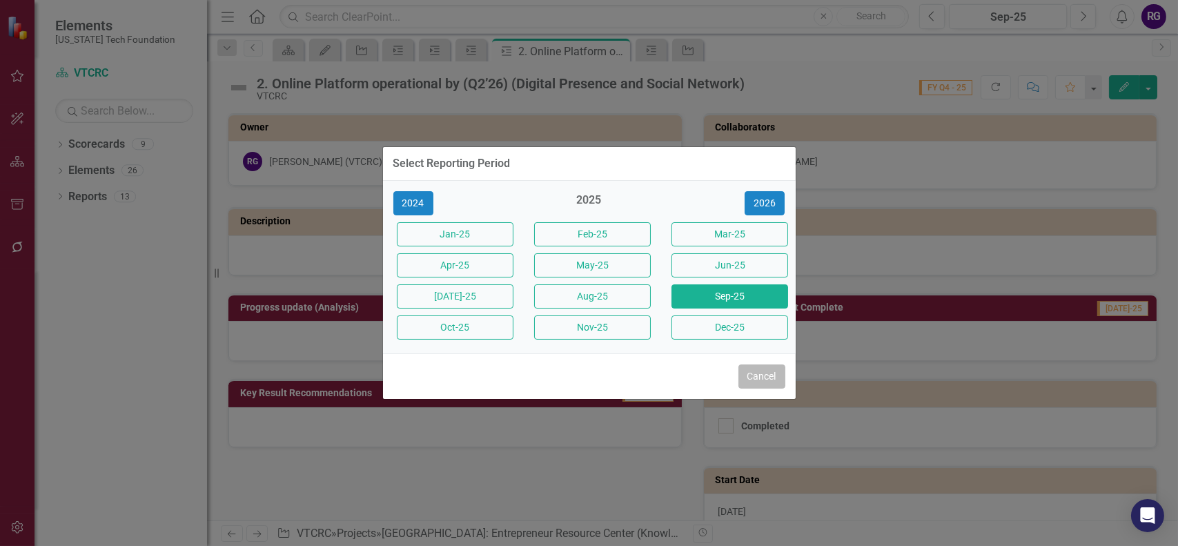
click at [768, 376] on button "Cancel" at bounding box center [762, 376] width 47 height 24
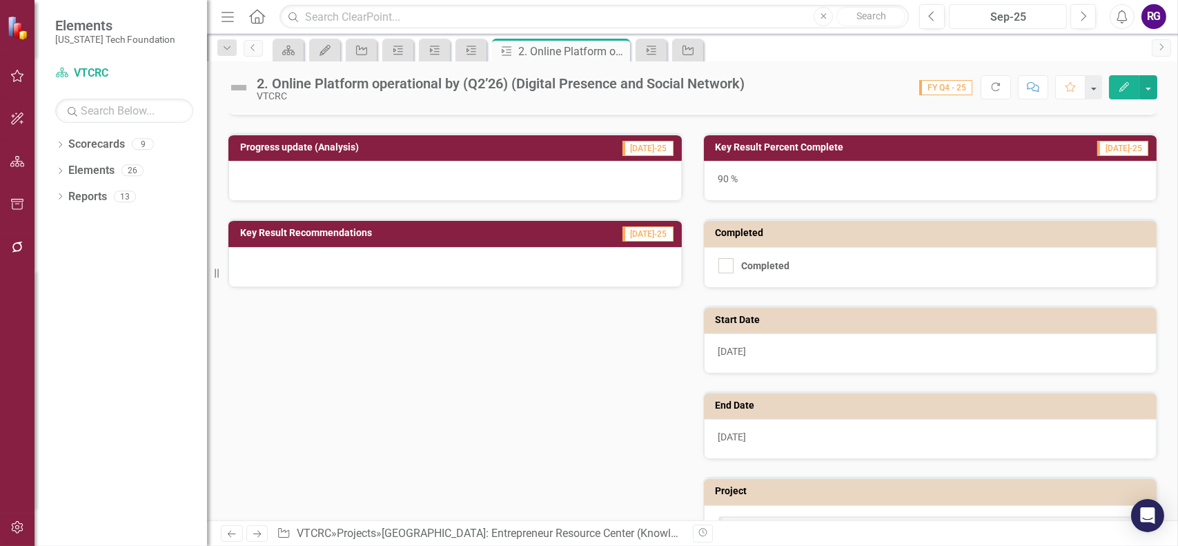
scroll to position [219, 0]
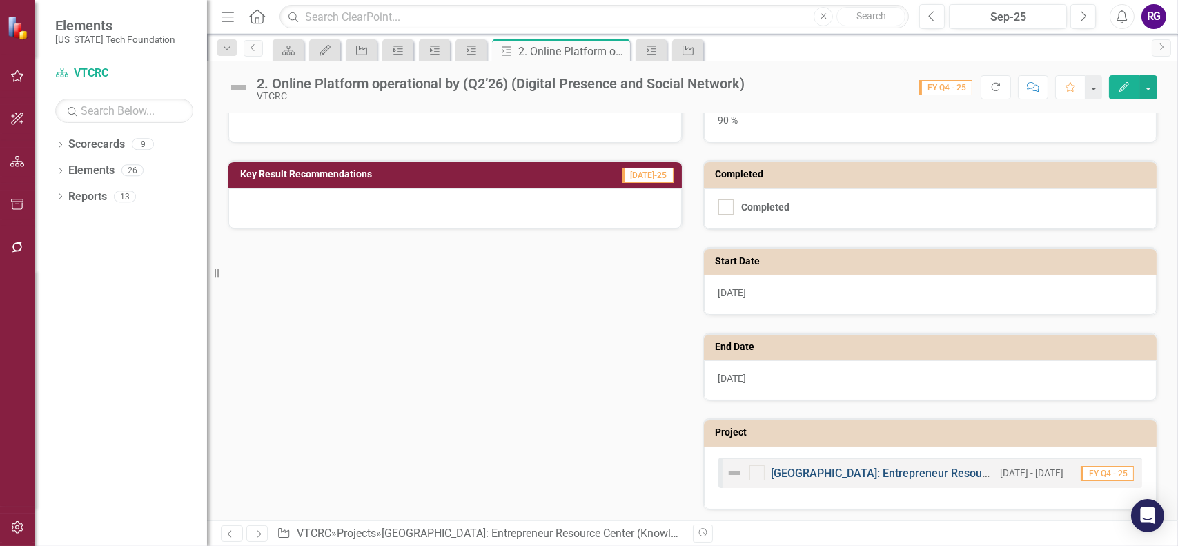
click at [878, 469] on link "[GEOGRAPHIC_DATA]: Entrepreneur Resource Center (KnowledgeWorks 2.0)" at bounding box center [961, 473] width 378 height 13
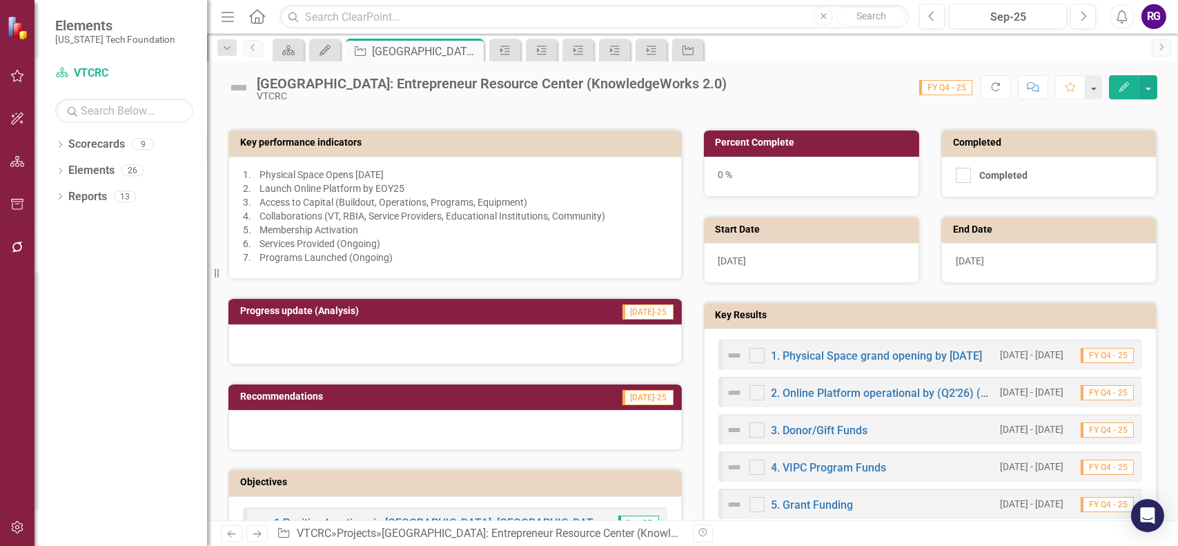
scroll to position [414, 0]
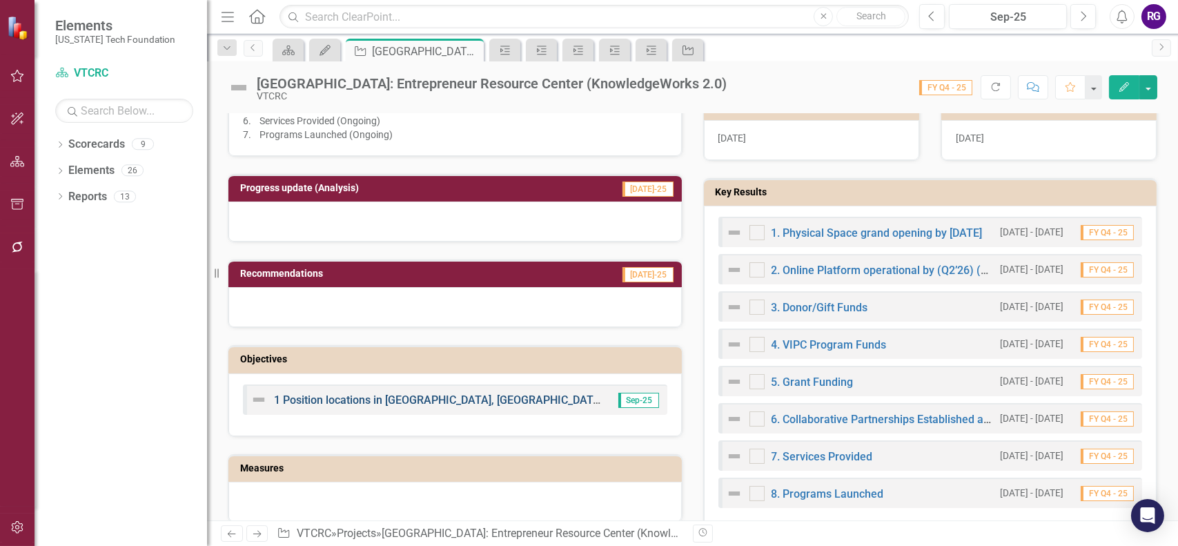
click at [479, 400] on link "1 Position locations in [GEOGRAPHIC_DATA], [GEOGRAPHIC_DATA], [GEOGRAPHIC_DATA]…" at bounding box center [743, 399] width 939 height 13
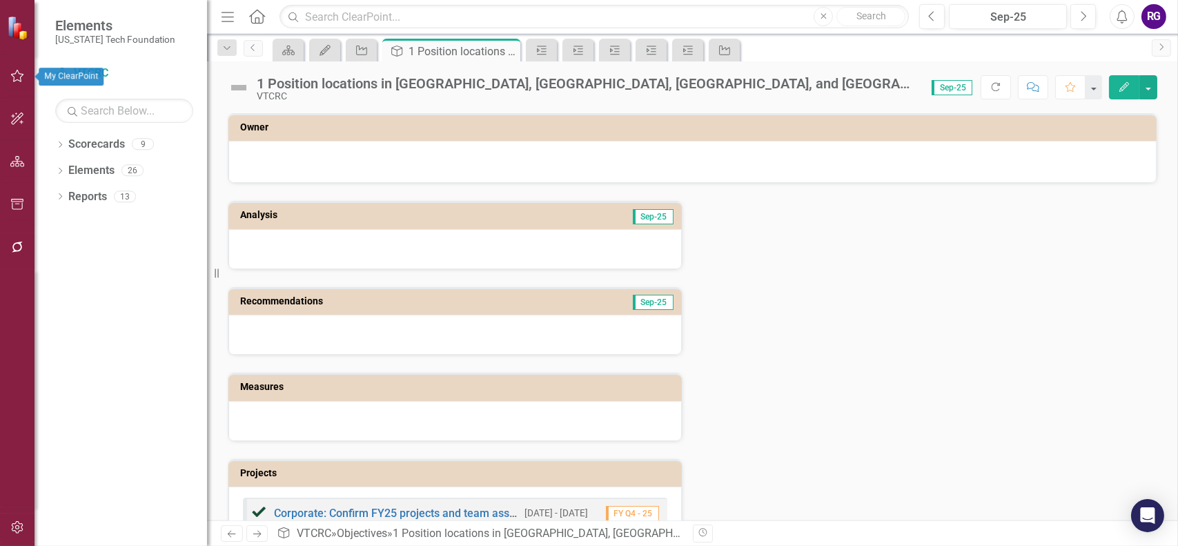
click at [19, 77] on icon "button" at bounding box center [17, 75] width 14 height 11
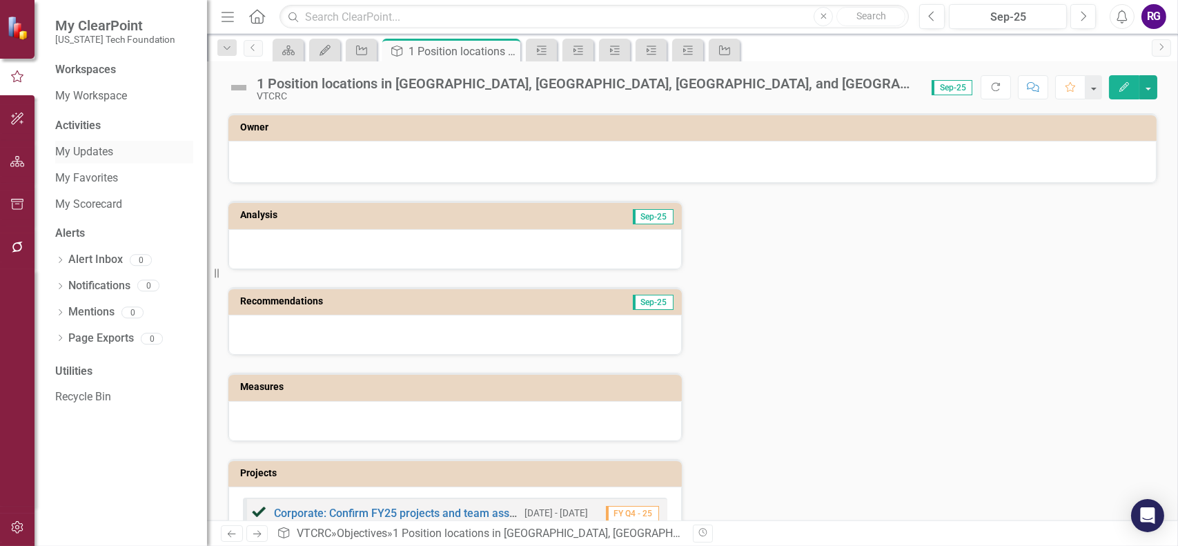
click at [84, 151] on link "My Updates" at bounding box center [124, 152] width 138 height 16
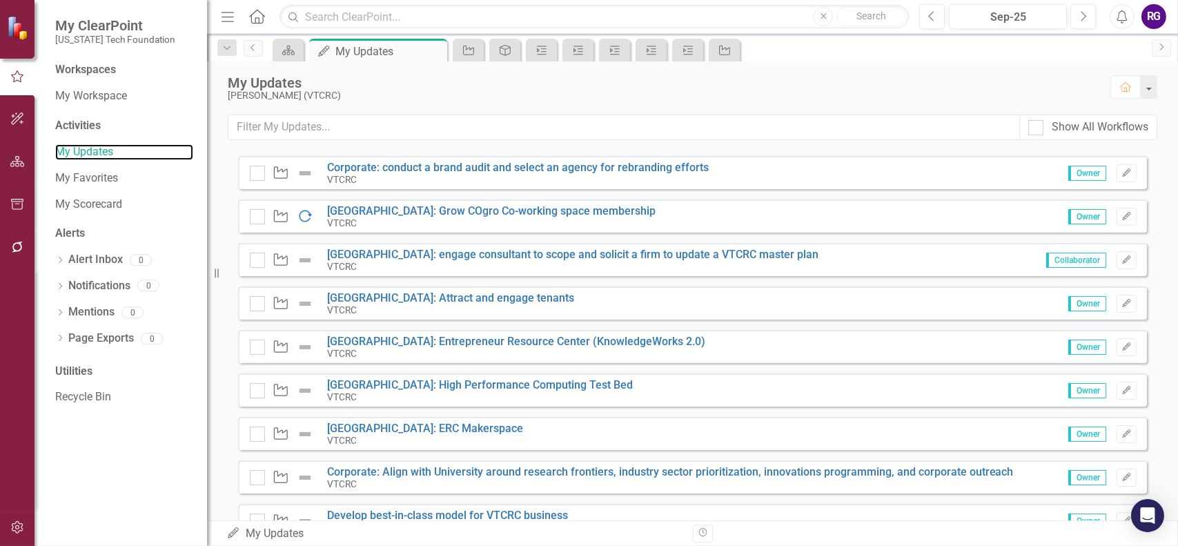
scroll to position [414, 0]
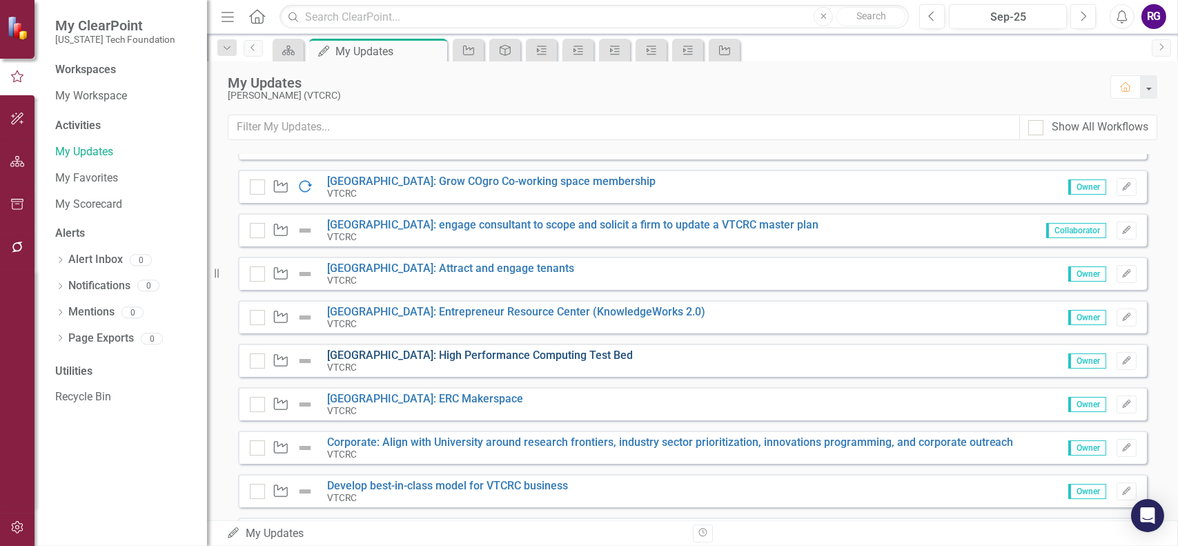
click at [511, 354] on link "[GEOGRAPHIC_DATA]: High Performance Computing Test Bed" at bounding box center [480, 355] width 306 height 13
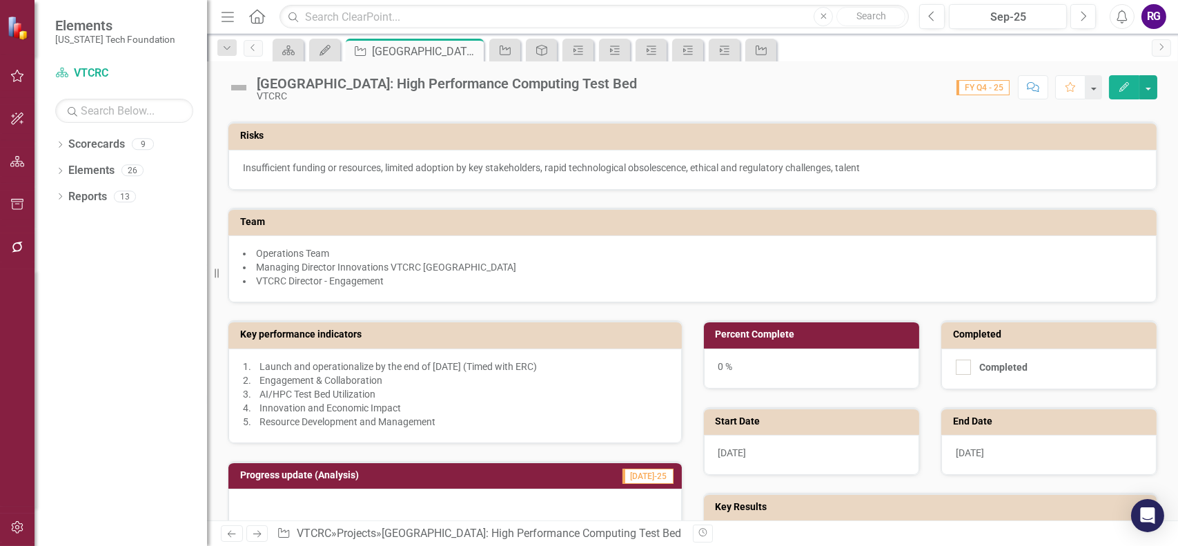
scroll to position [276, 0]
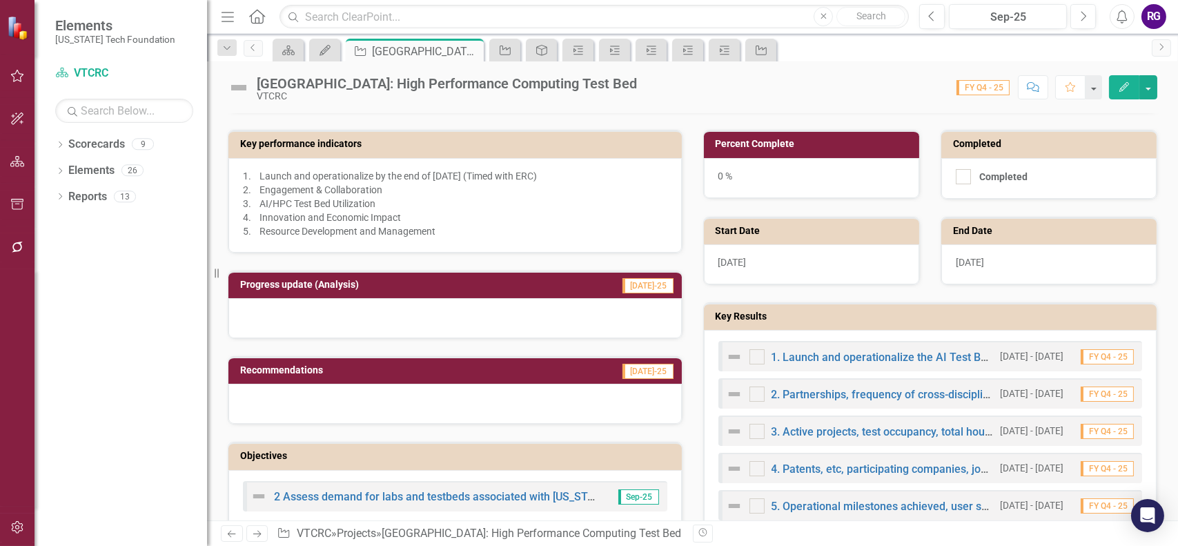
click at [469, 173] on p "1. Launch and operationalize by the end of January 2026 (Timed with ERC) 2. Eng…" at bounding box center [455, 203] width 425 height 69
click at [511, 173] on p "1. Launch and operationalize by the end of January 2026 (Timed with ERC) 2. Eng…" at bounding box center [455, 203] width 425 height 69
click at [1150, 89] on button "button" at bounding box center [1149, 87] width 18 height 24
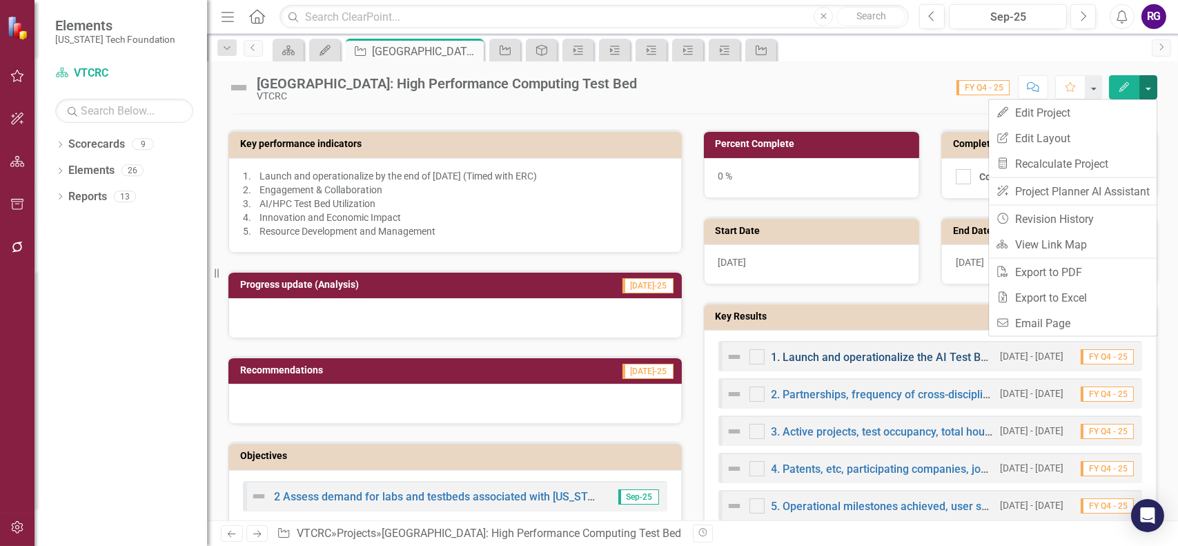
click at [901, 352] on link "1. Launch and operationalize the AI Test Bed by Q4 2027" at bounding box center [912, 357] width 281 height 13
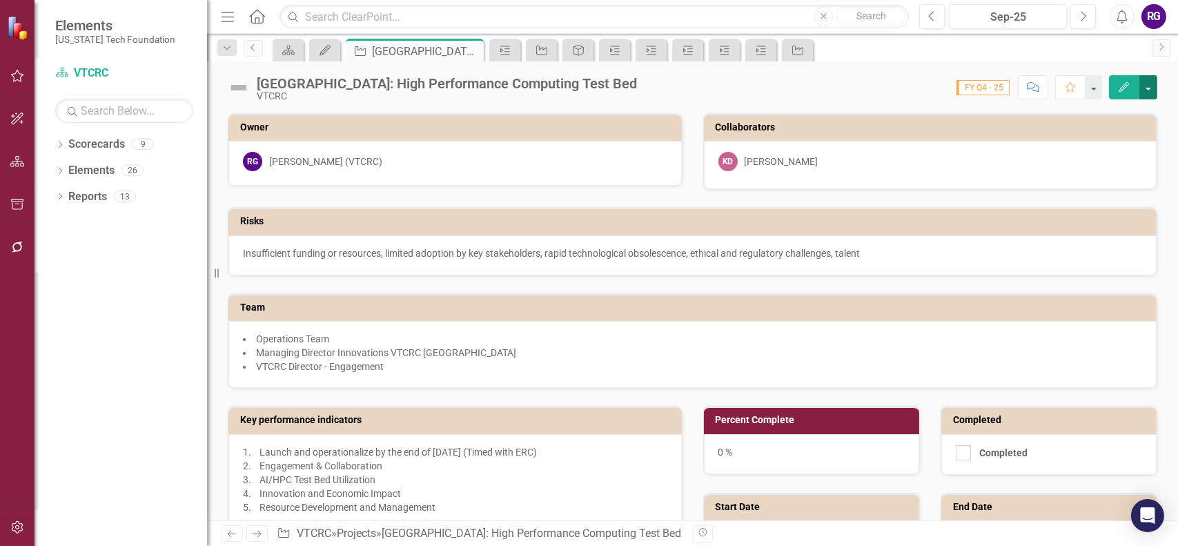
click at [1147, 86] on button "button" at bounding box center [1149, 87] width 18 height 24
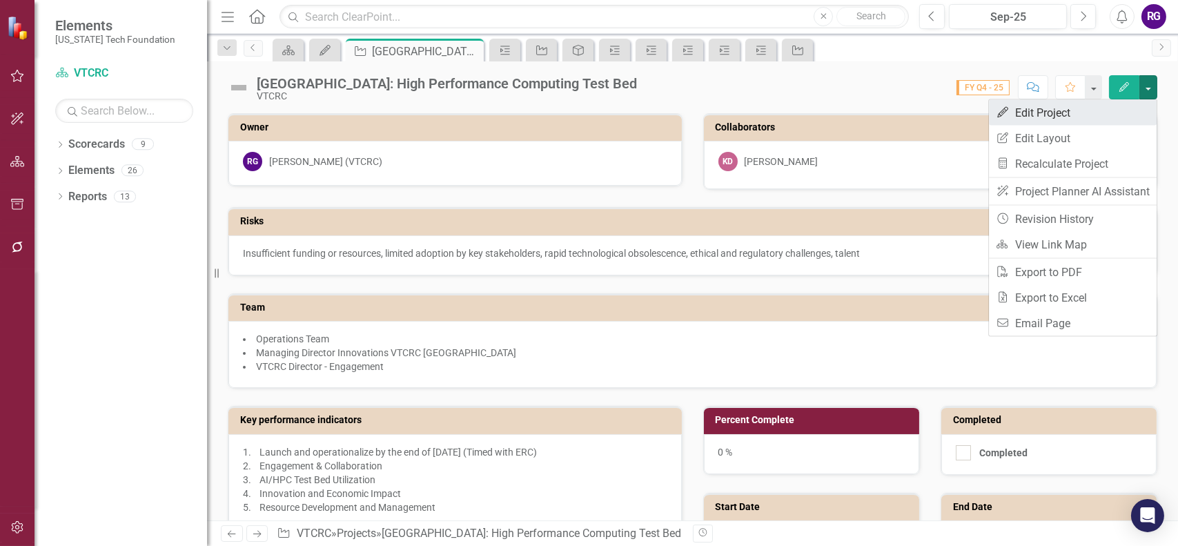
click at [1021, 110] on link "Edit Edit Project" at bounding box center [1073, 113] width 168 height 26
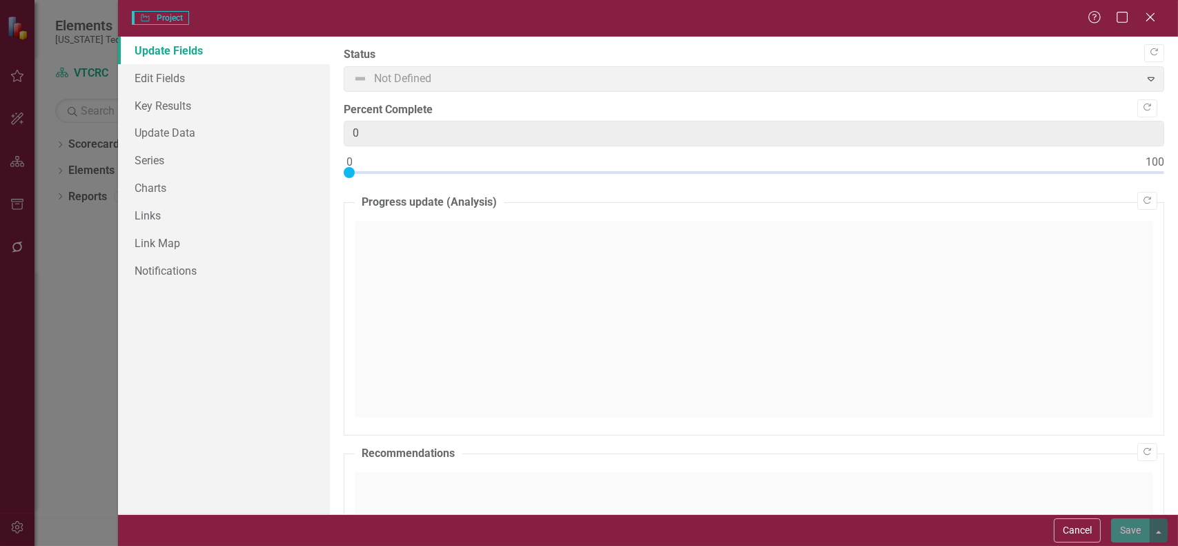
type input "0"
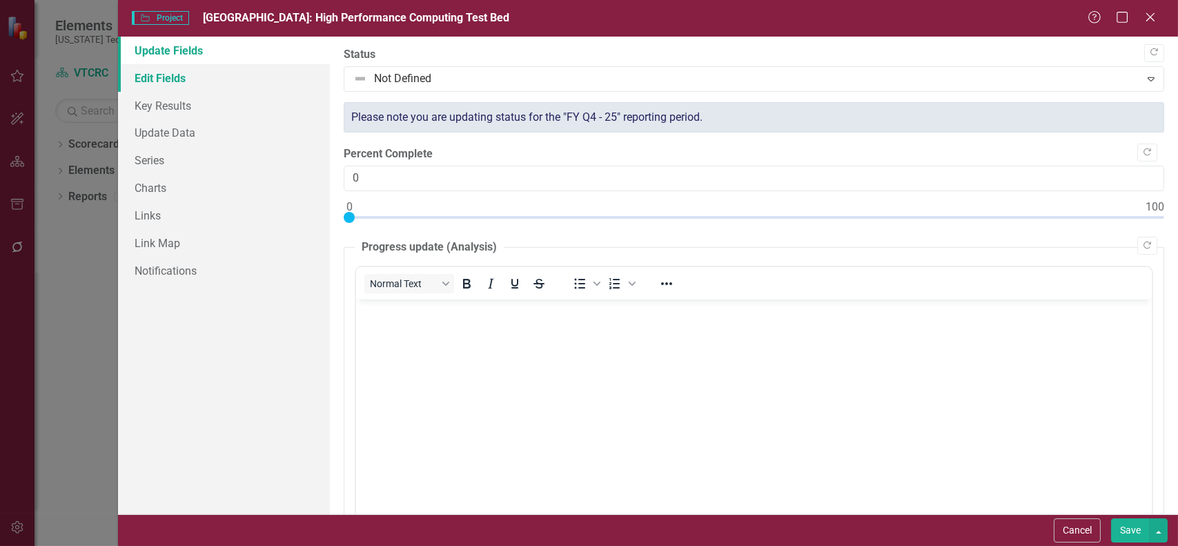
click at [155, 77] on link "Edit Fields" at bounding box center [224, 78] width 212 height 28
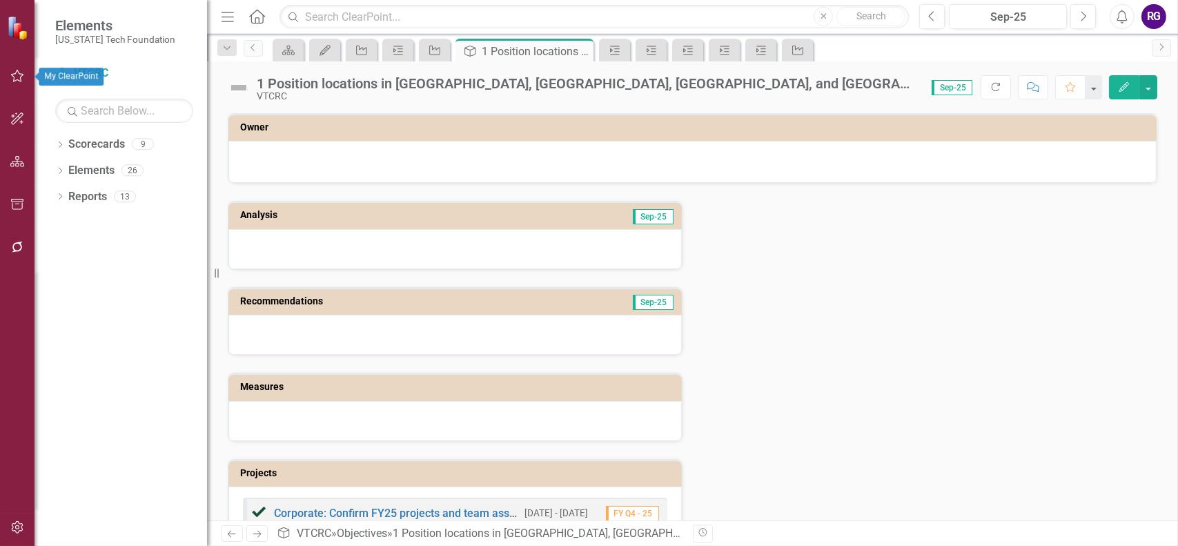
click at [19, 76] on icon "button" at bounding box center [17, 75] width 14 height 11
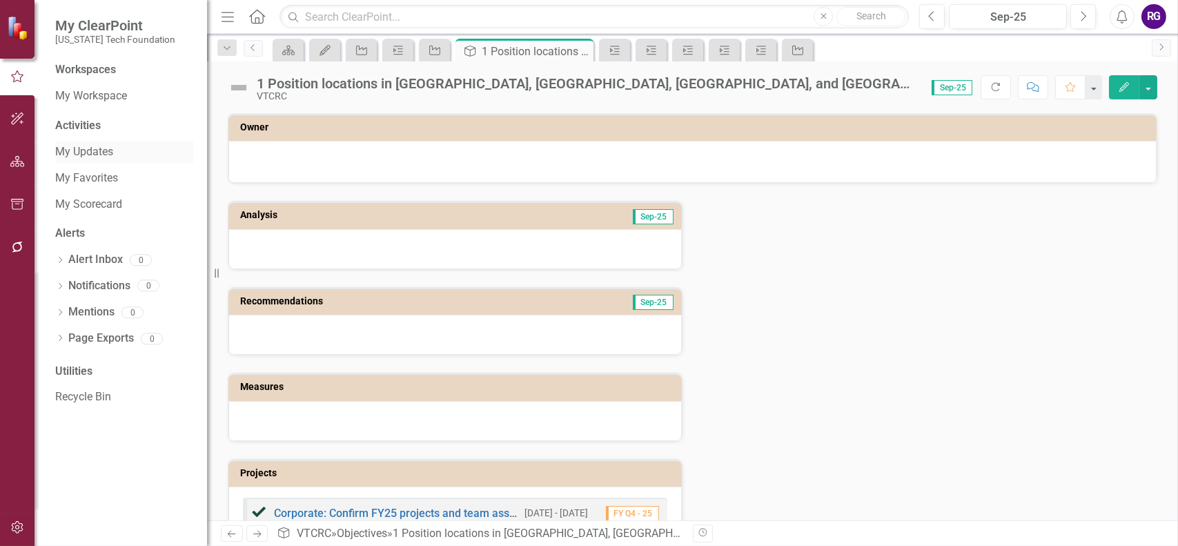
click at [92, 146] on link "My Updates" at bounding box center [124, 152] width 138 height 16
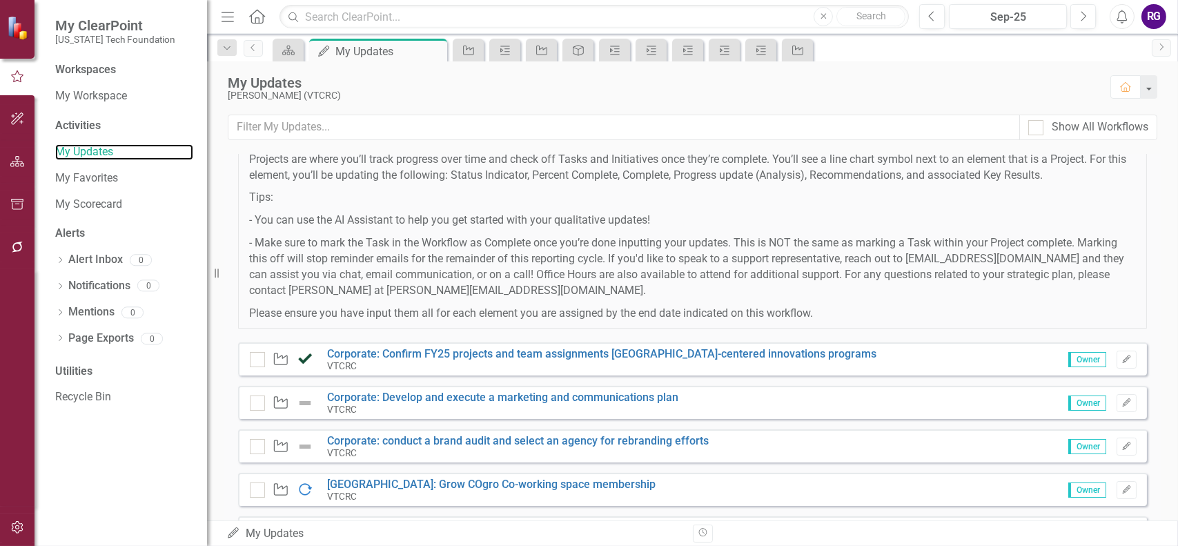
scroll to position [414, 0]
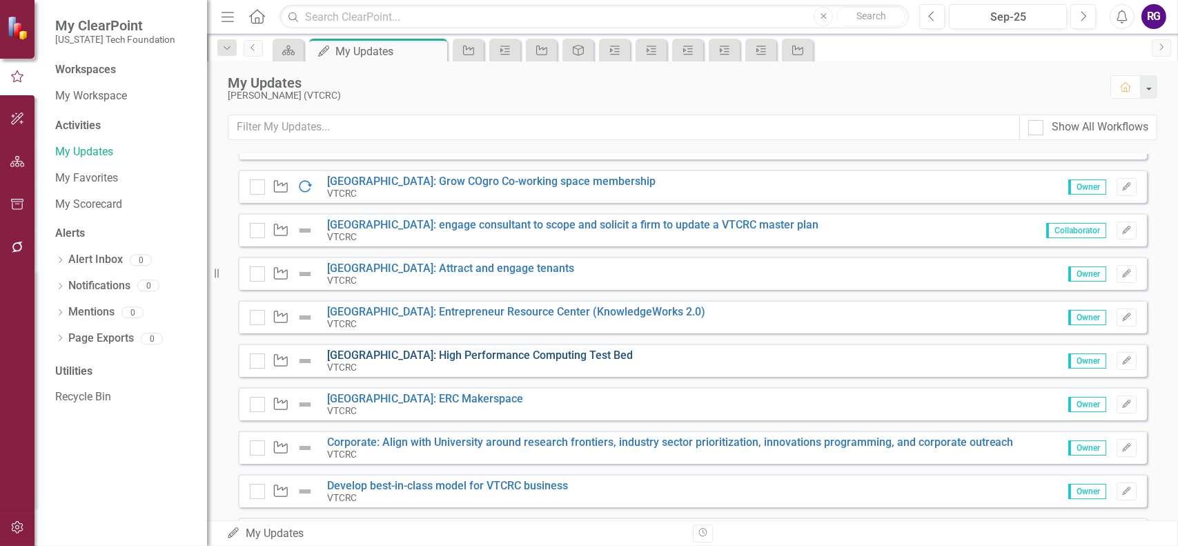
click at [521, 350] on link "[GEOGRAPHIC_DATA]: High Performance Computing Test Bed" at bounding box center [480, 355] width 306 height 13
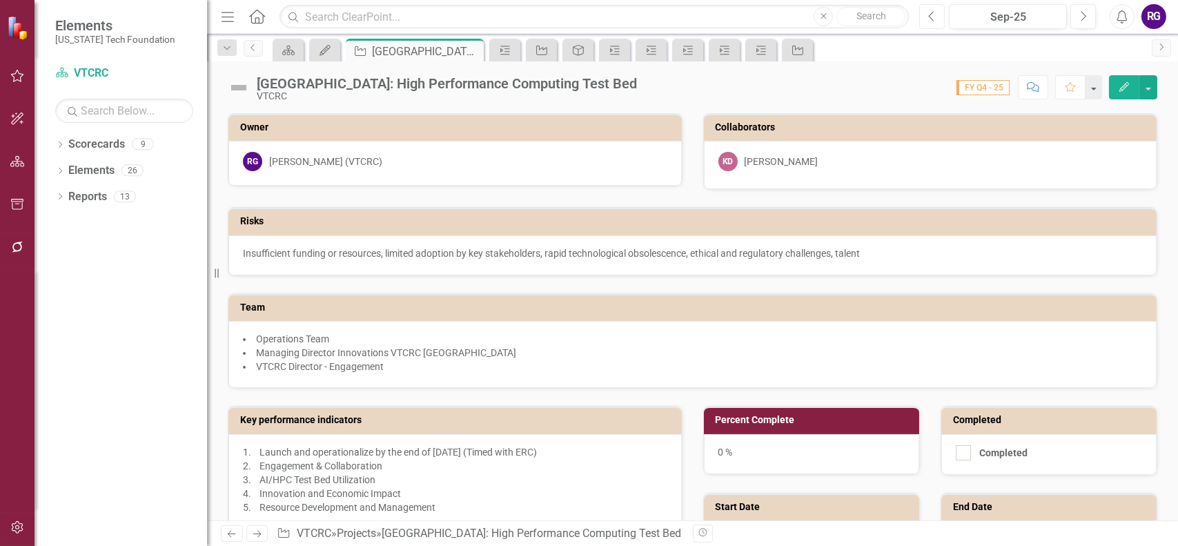
click at [937, 17] on button "Previous" at bounding box center [932, 16] width 26 height 25
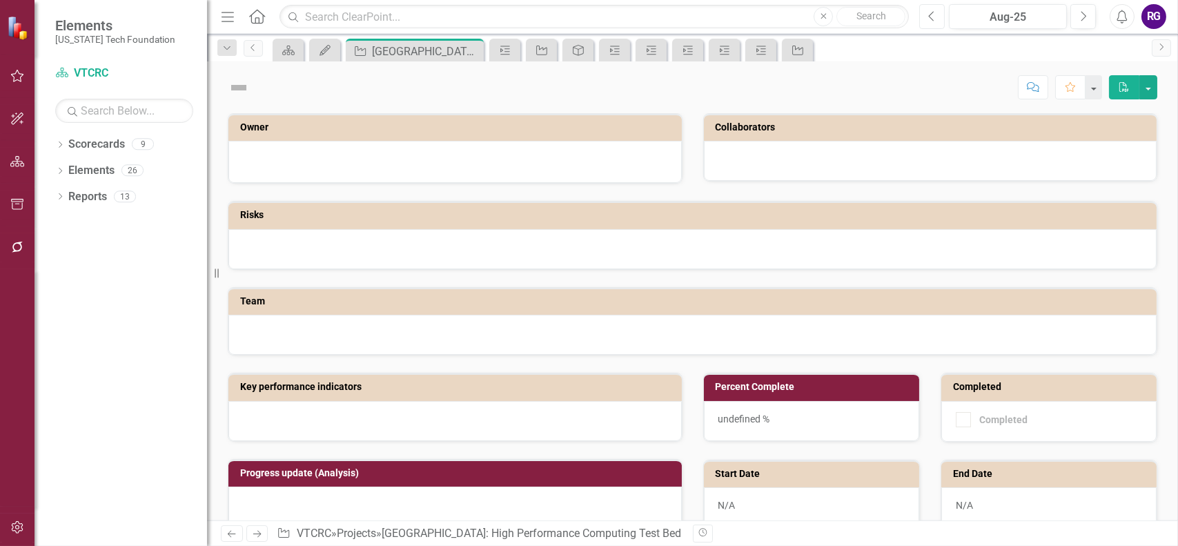
click at [933, 14] on icon "Previous" at bounding box center [932, 16] width 8 height 12
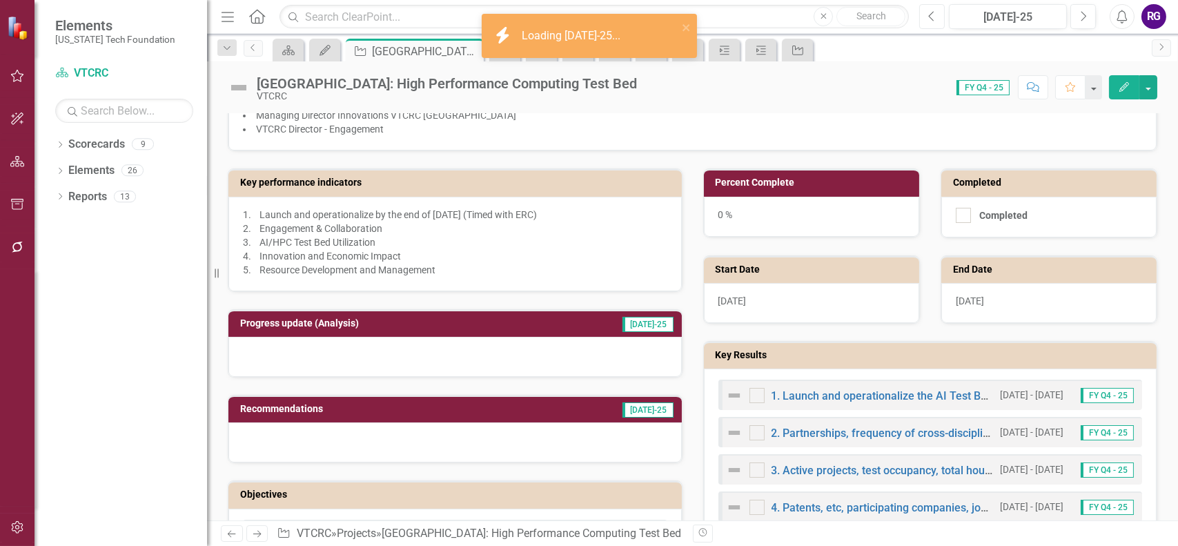
scroll to position [276, 0]
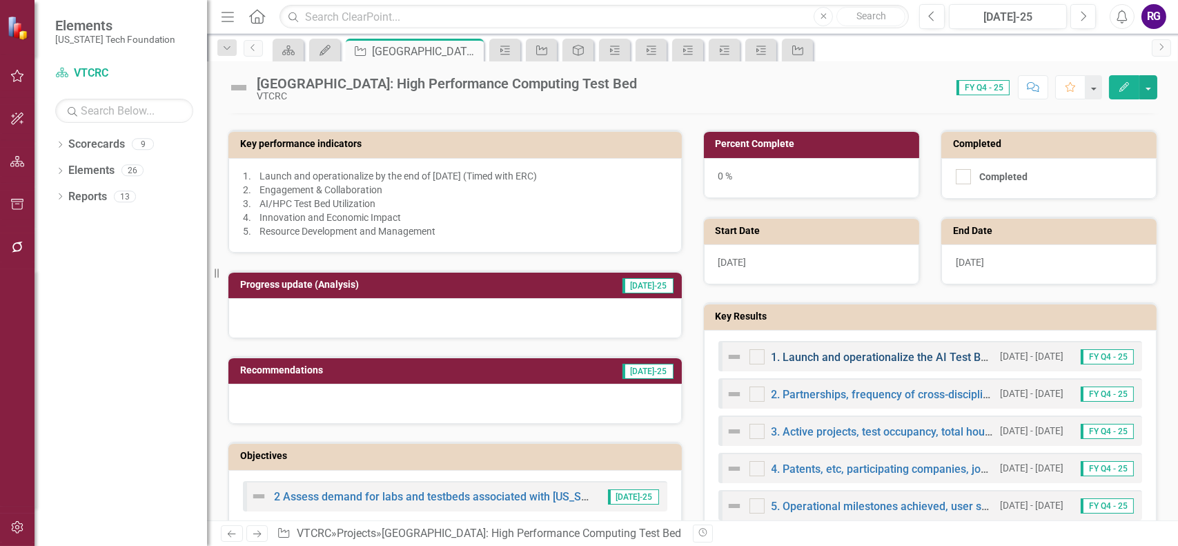
click at [863, 353] on link "1. Launch and operationalize the AI Test Bed by Q4 2027" at bounding box center [912, 357] width 281 height 13
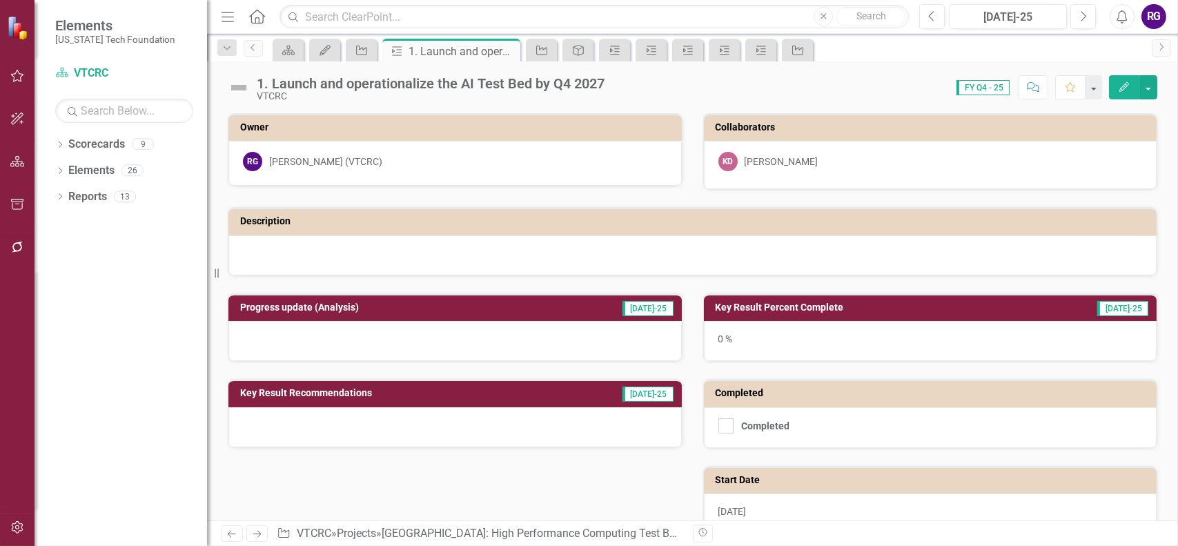
click at [791, 306] on h3 "Key Result Percent Complete" at bounding box center [870, 307] width 309 height 10
click at [774, 306] on h3 "Key Result Percent Complete" at bounding box center [870, 307] width 309 height 10
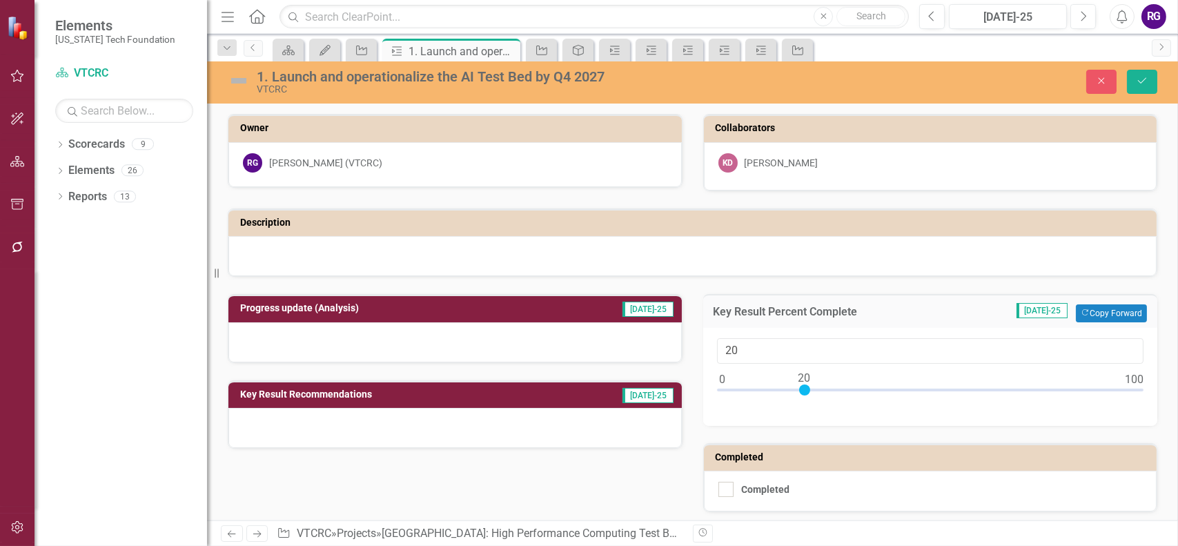
type input "21"
drag, startPoint x: 716, startPoint y: 390, endPoint x: 803, endPoint y: 387, distance: 87.7
click at [803, 387] on div at bounding box center [808, 389] width 11 height 11
click at [1144, 81] on icon "Save" at bounding box center [1142, 81] width 12 height 10
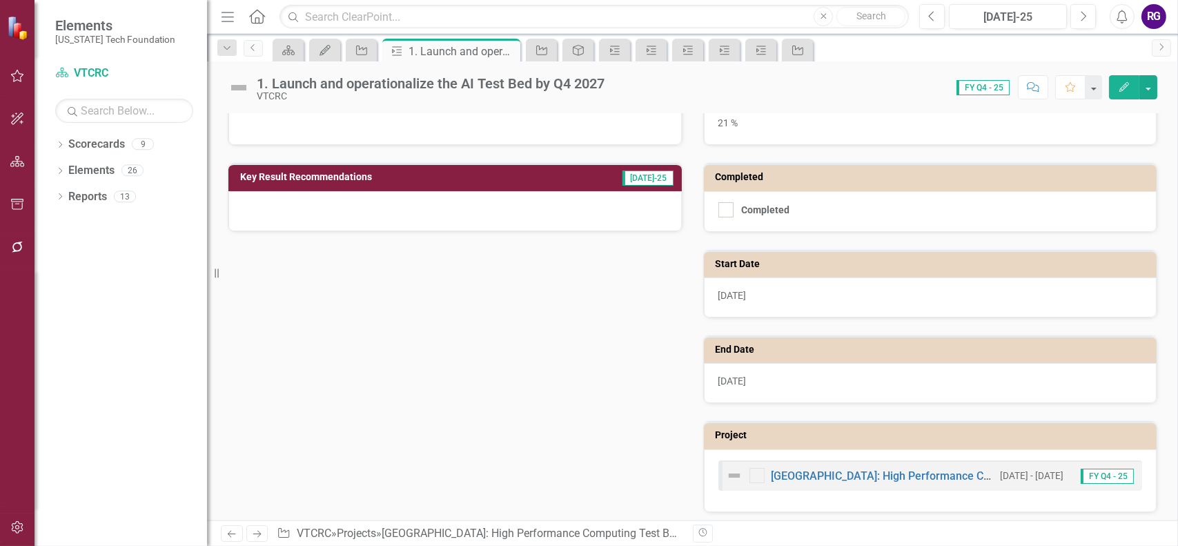
scroll to position [219, 0]
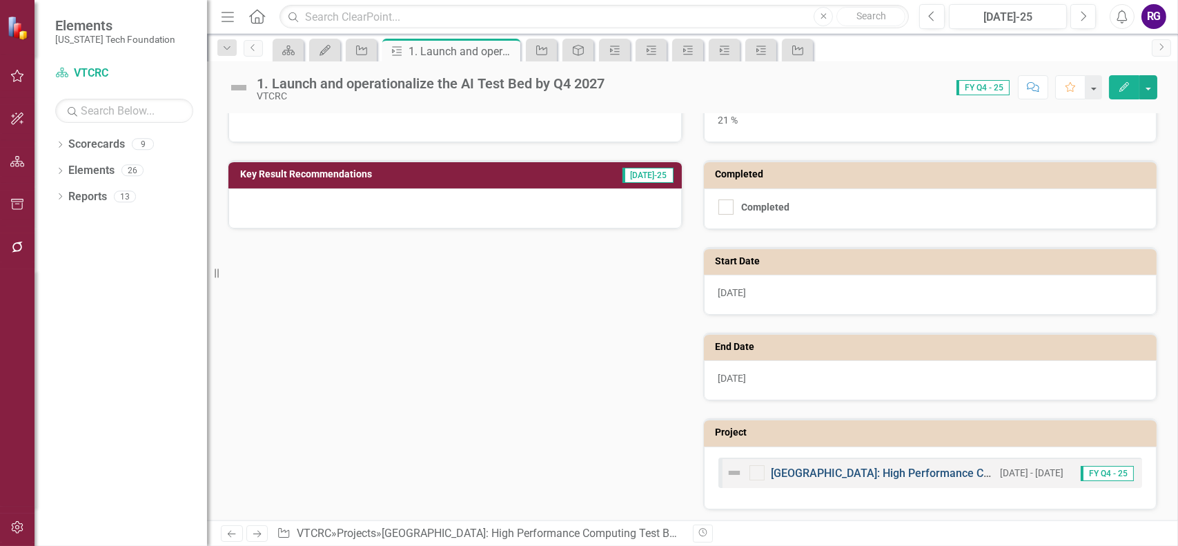
click at [914, 471] on link "[GEOGRAPHIC_DATA]: High Performance Computing Test Bed" at bounding box center [925, 473] width 306 height 13
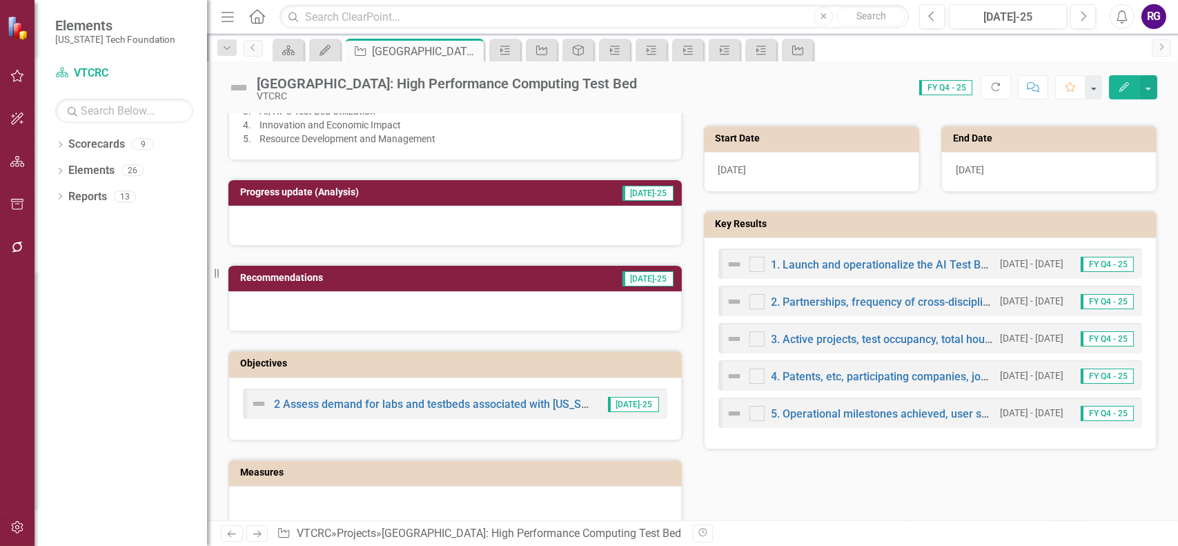
scroll to position [414, 0]
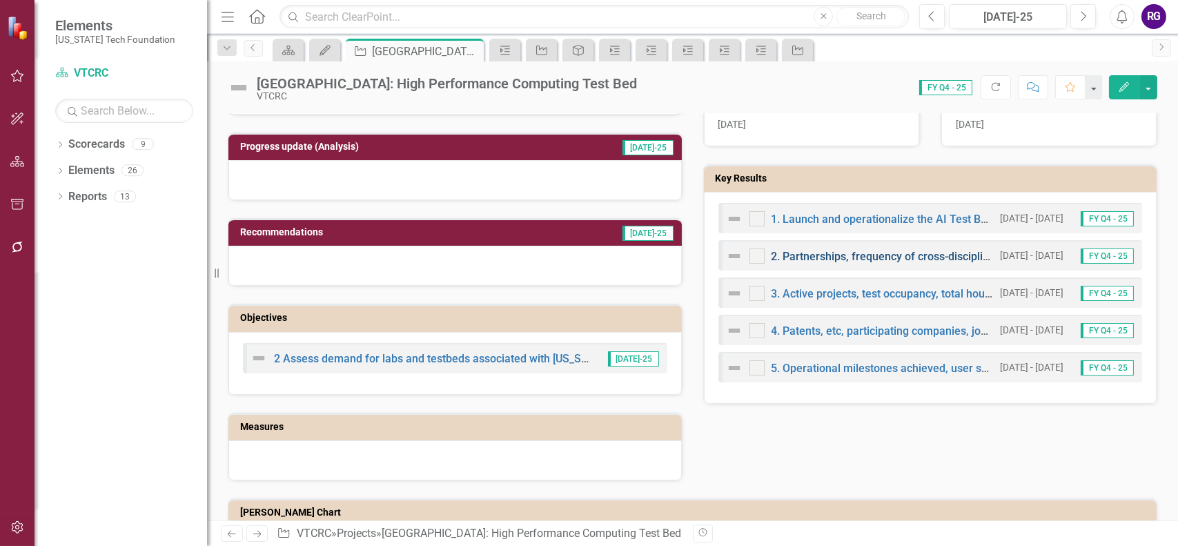
click at [850, 253] on link "2. Partnerships, frequency of cross-disciplinary collaborations, and annual eve…" at bounding box center [974, 256] width 404 height 13
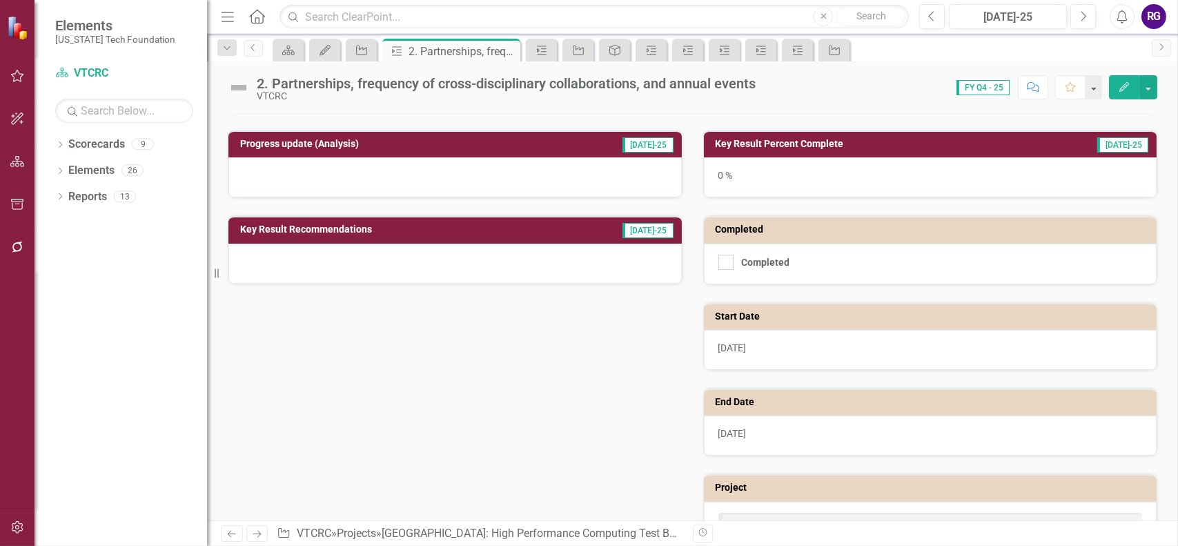
scroll to position [219, 0]
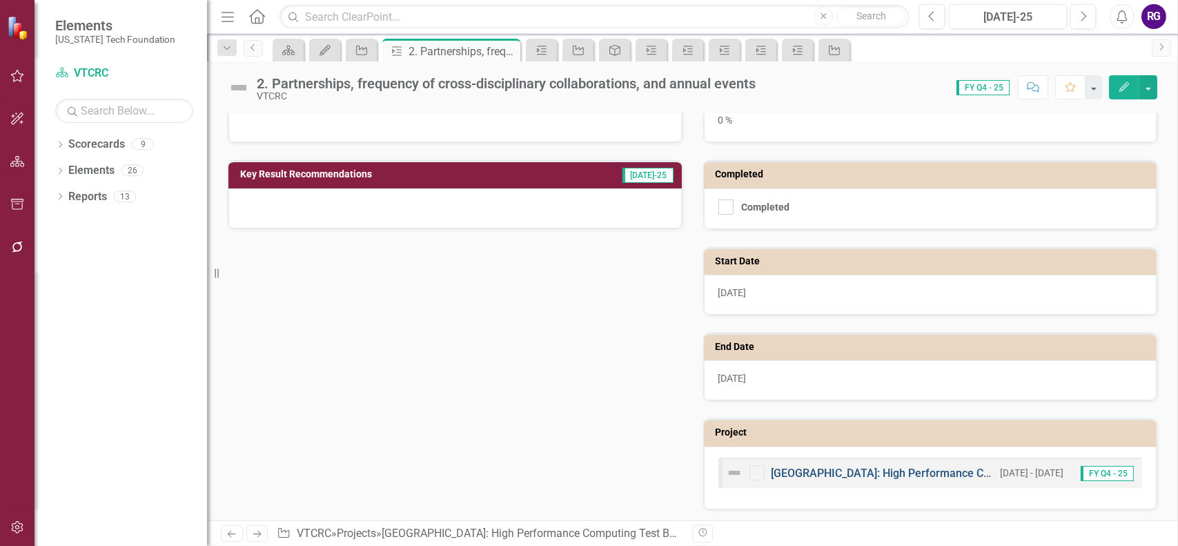
click at [930, 471] on link "[GEOGRAPHIC_DATA]: High Performance Computing Test Bed" at bounding box center [925, 473] width 306 height 13
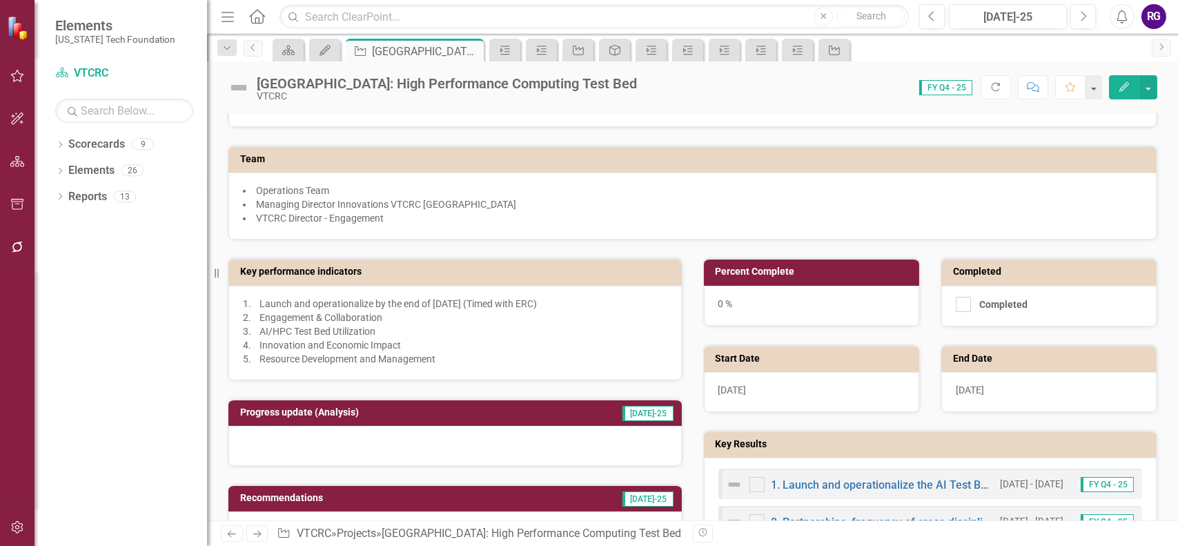
scroll to position [414, 0]
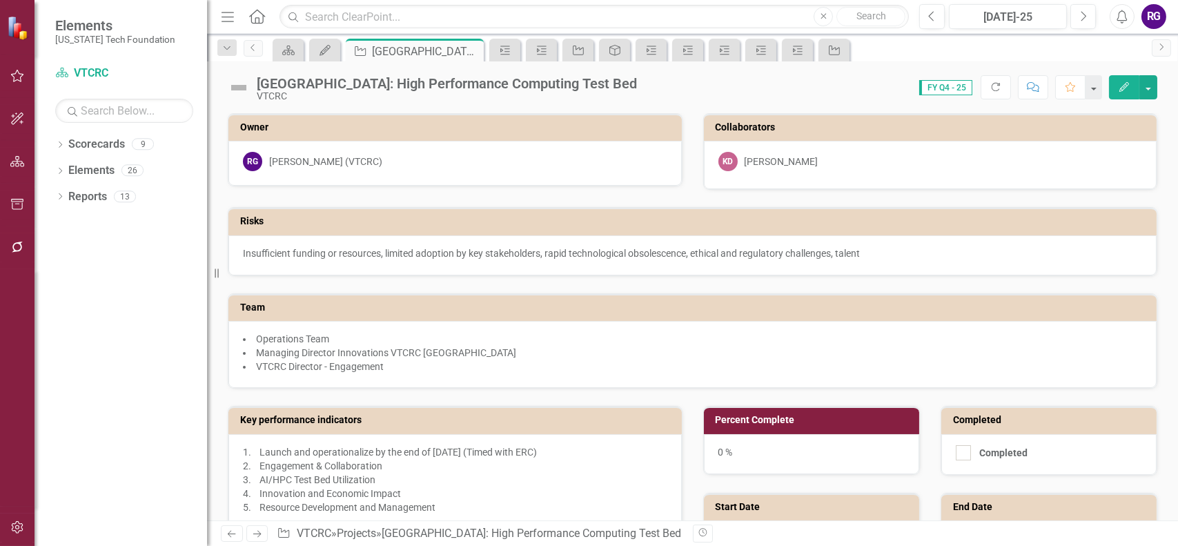
scroll to position [414, 0]
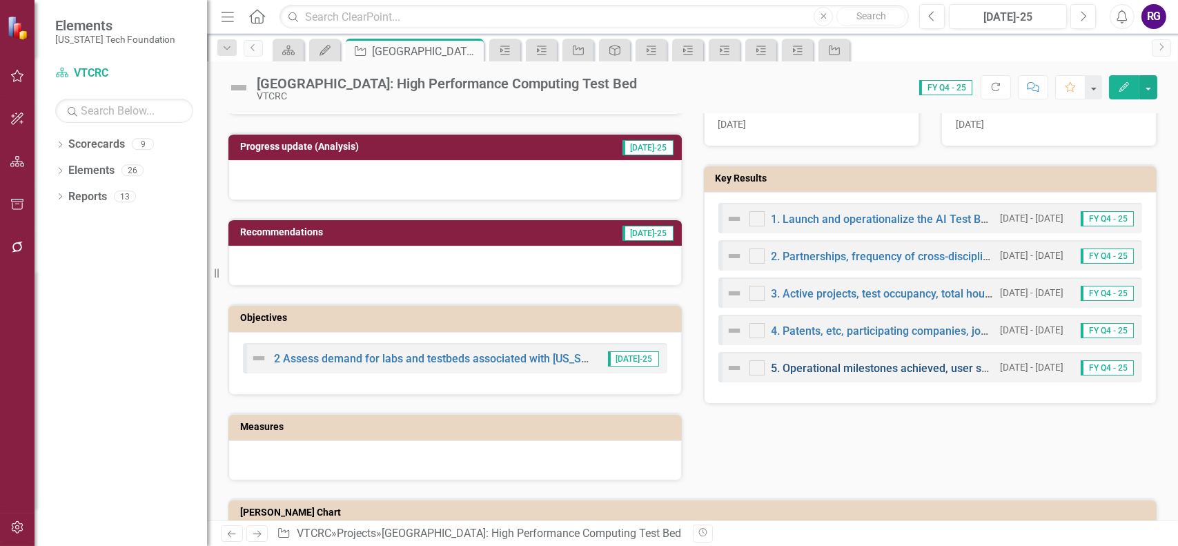
click at [892, 366] on link "5. Operational milestones achieved, user satisfaction scores, and amount of ext…" at bounding box center [1002, 368] width 461 height 13
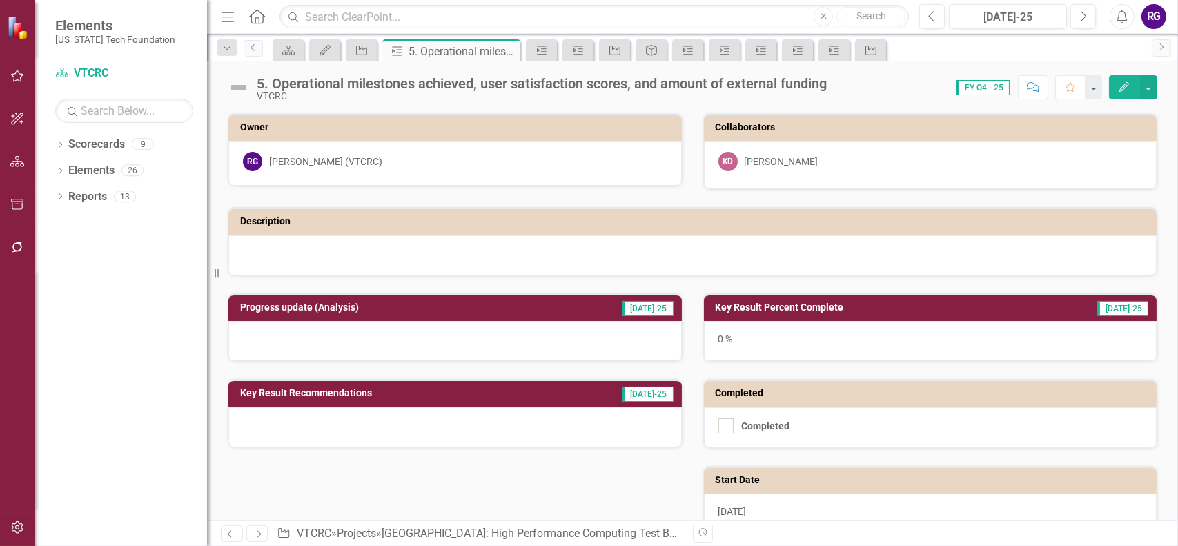
click at [240, 88] on img at bounding box center [239, 88] width 22 height 22
click at [1149, 91] on button "button" at bounding box center [1149, 87] width 18 height 24
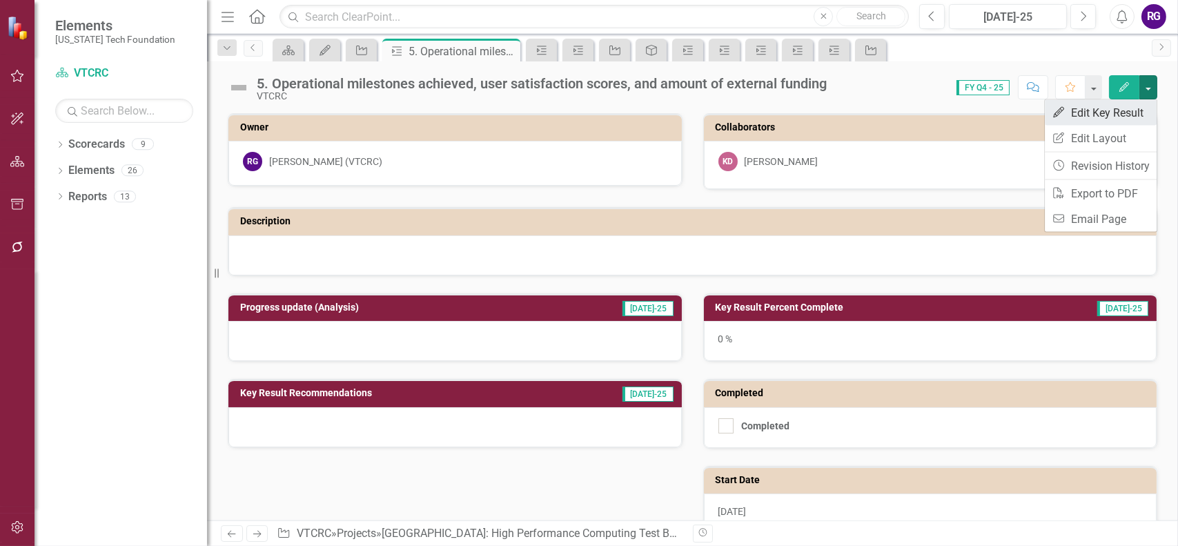
click at [1109, 108] on link "Edit Edit Key Result" at bounding box center [1101, 113] width 112 height 26
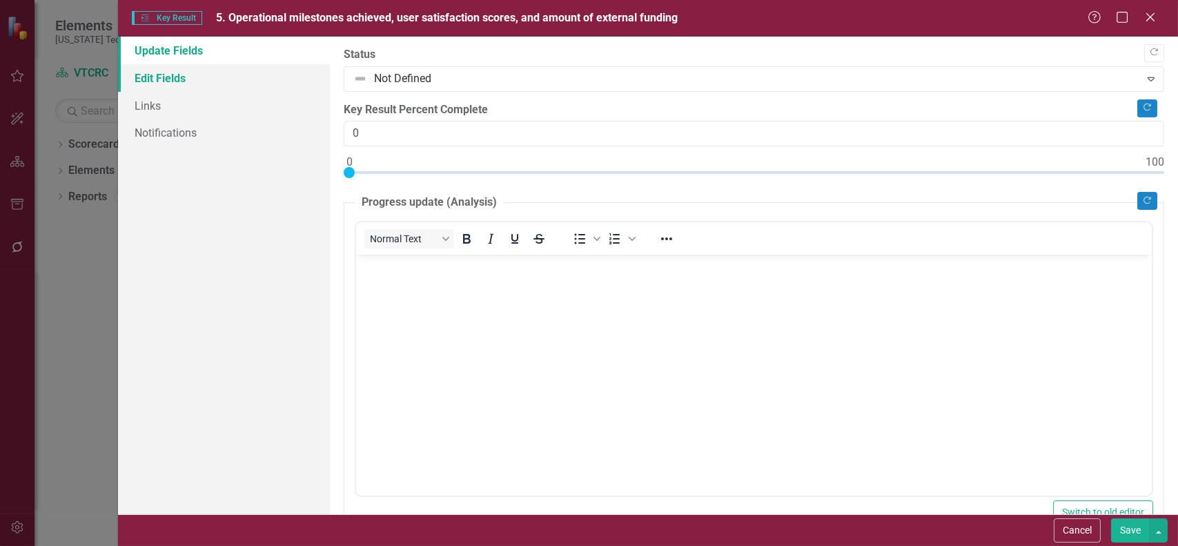
click at [158, 78] on link "Edit Fields" at bounding box center [224, 78] width 212 height 28
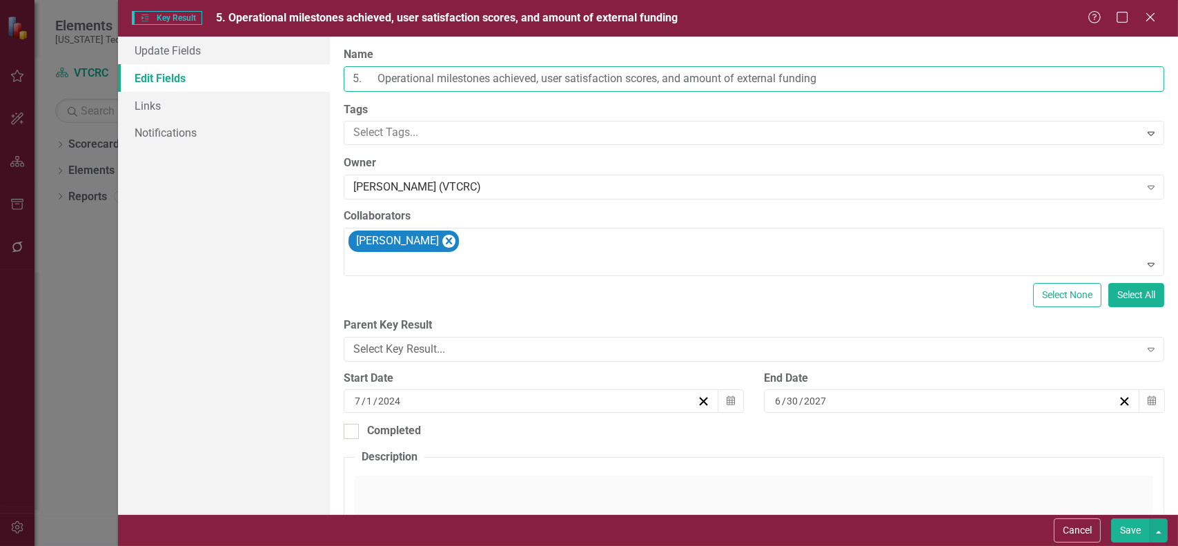
click at [831, 74] on input "5. Operational milestones achieved, user satisfaction scores, and amount of ext…" at bounding box center [754, 79] width 821 height 26
drag, startPoint x: 831, startPoint y: 74, endPoint x: 380, endPoint y: 77, distance: 451.4
click at [380, 79] on input "5. Operational milestones achieved, user satisfaction scores, and amount of ext…" at bounding box center [754, 79] width 821 height 26
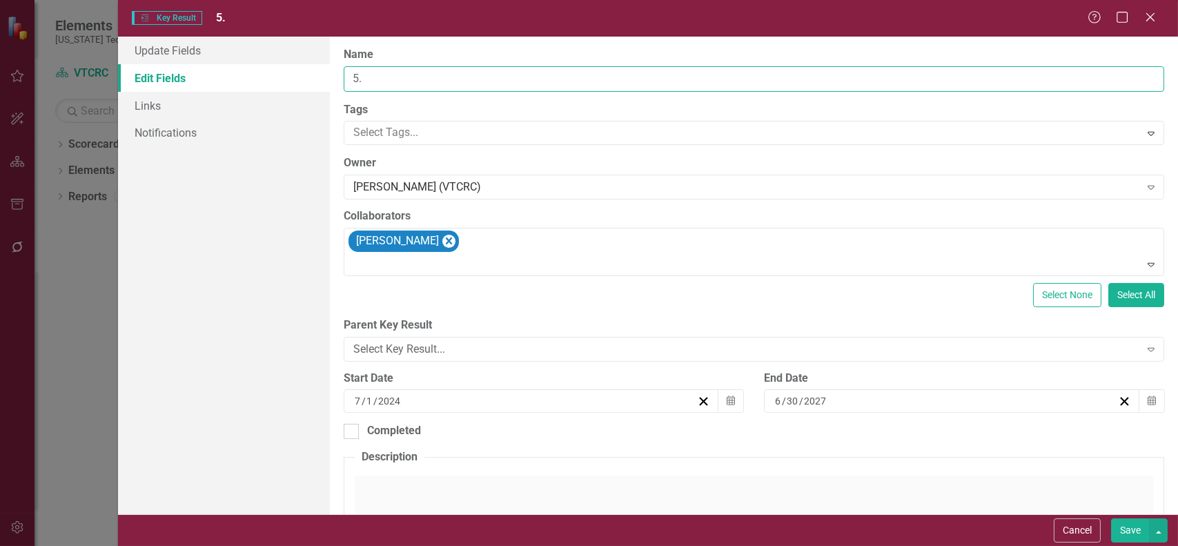
type input "5"
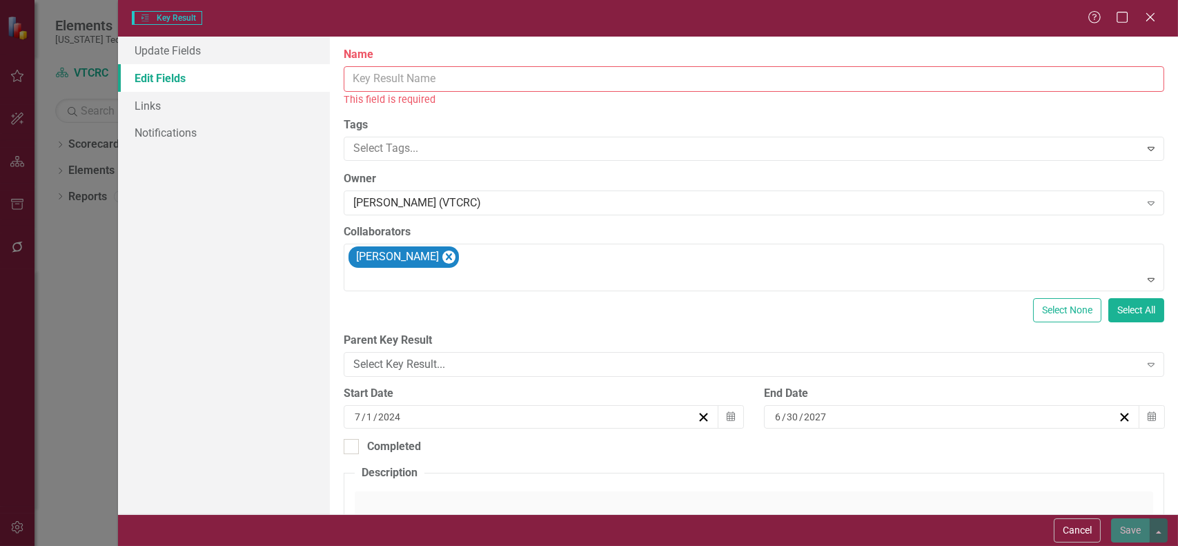
click at [380, 81] on input "Name" at bounding box center [754, 79] width 821 height 26
click at [246, 210] on div "Update Fields Edit Fields Links Notifications" at bounding box center [224, 276] width 212 height 478
click at [422, 81] on input "Name" at bounding box center [754, 79] width 821 height 26
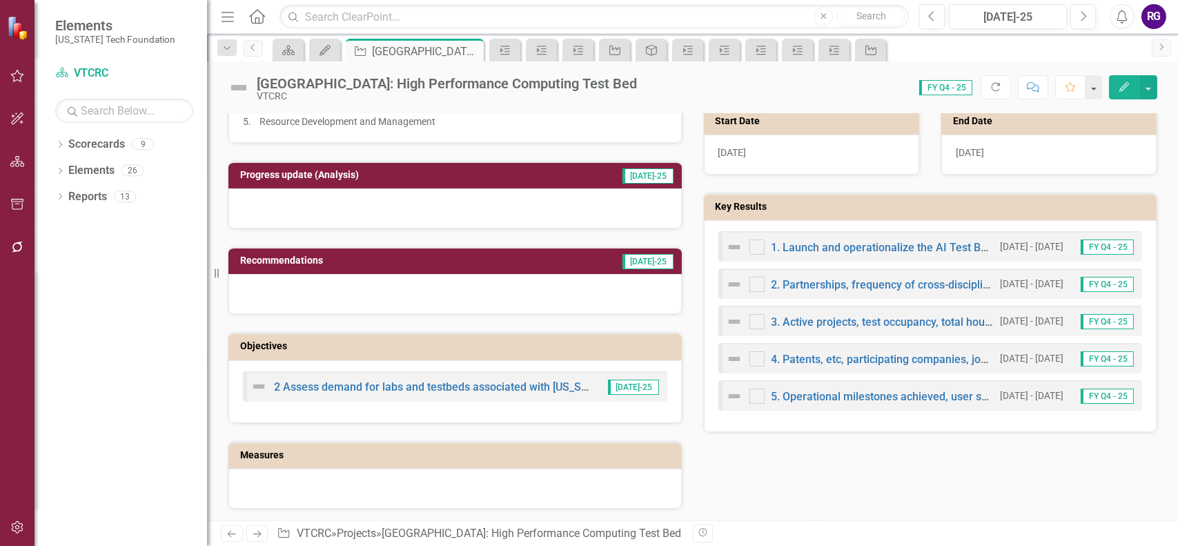
scroll to position [414, 0]
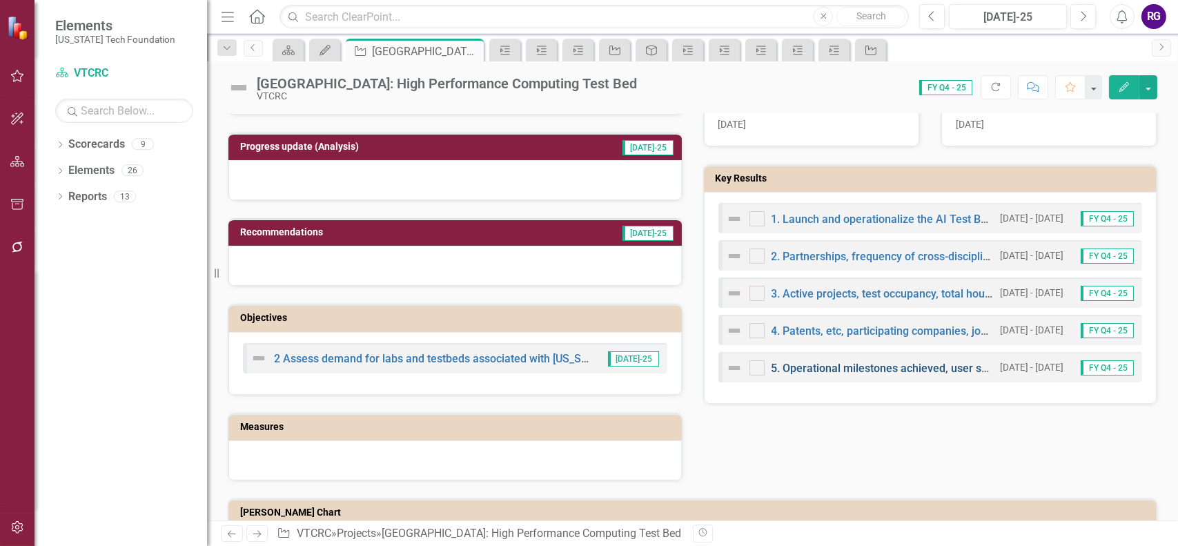
click at [858, 366] on link "5. Operational milestones achieved, user satisfaction scores, and amount of ext…" at bounding box center [1002, 368] width 461 height 13
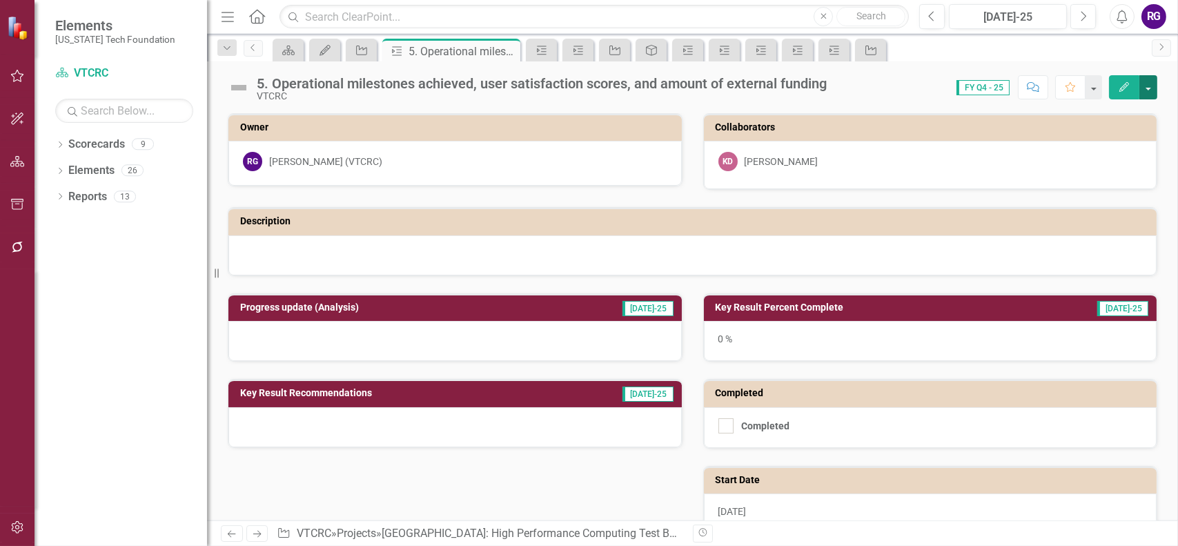
click at [1151, 90] on button "button" at bounding box center [1149, 87] width 18 height 24
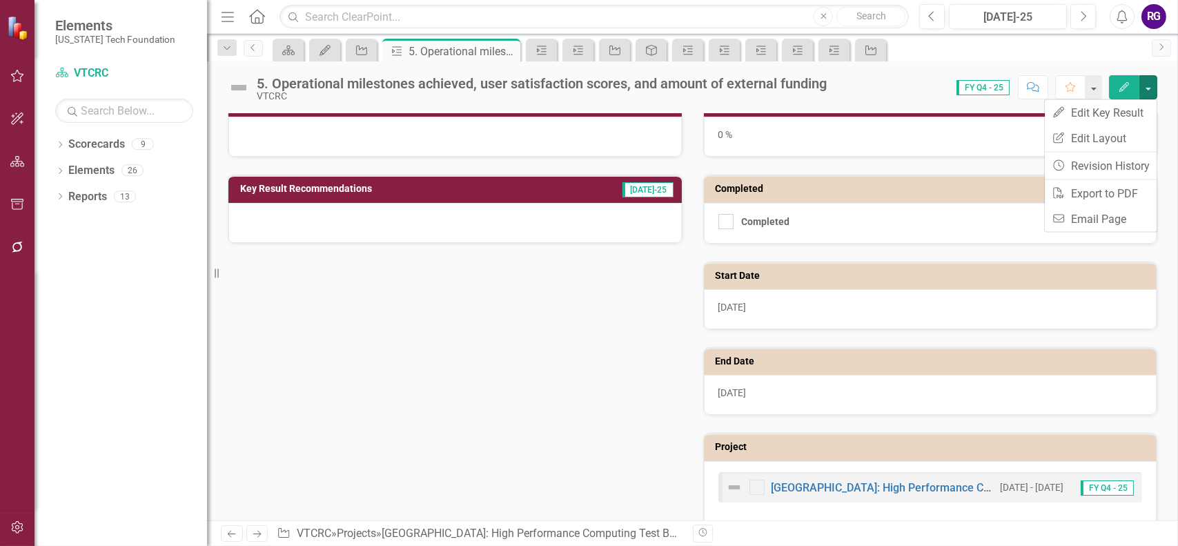
scroll to position [207, 0]
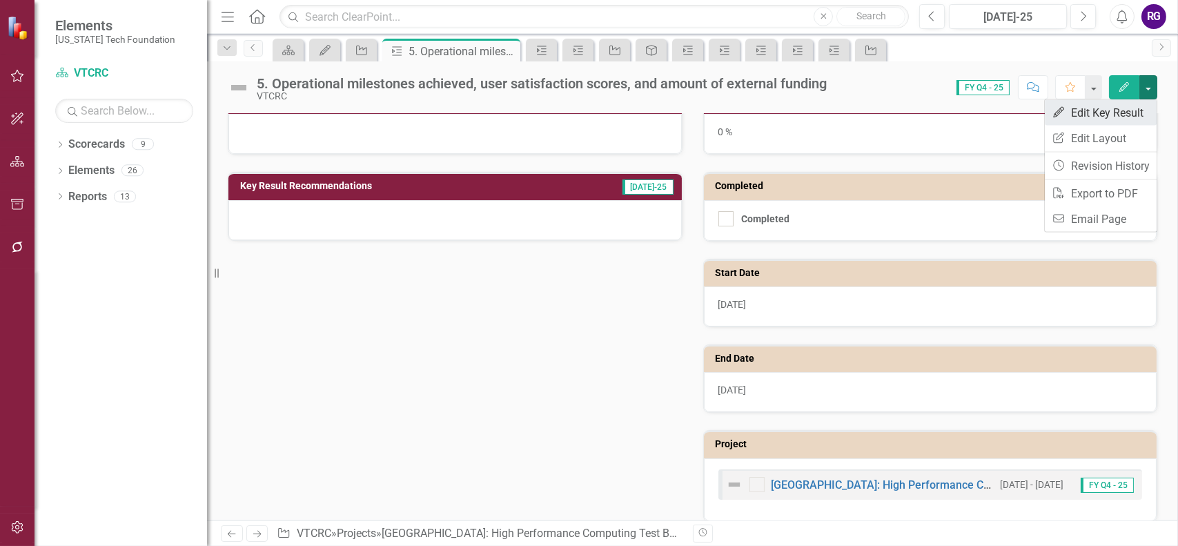
click at [1078, 109] on link "Edit Edit Key Result" at bounding box center [1101, 113] width 112 height 26
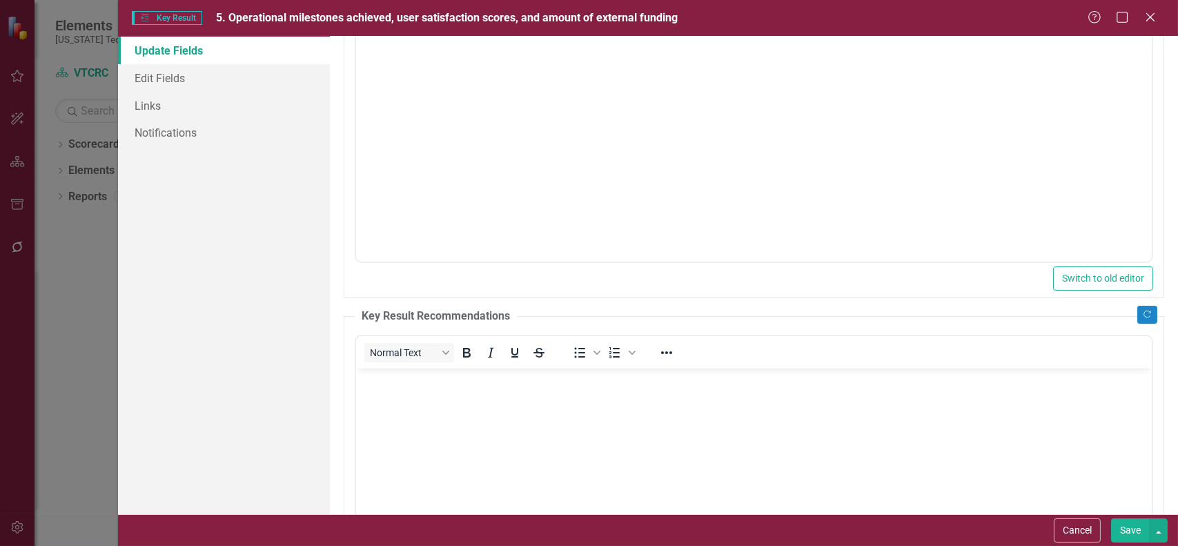
scroll to position [0, 0]
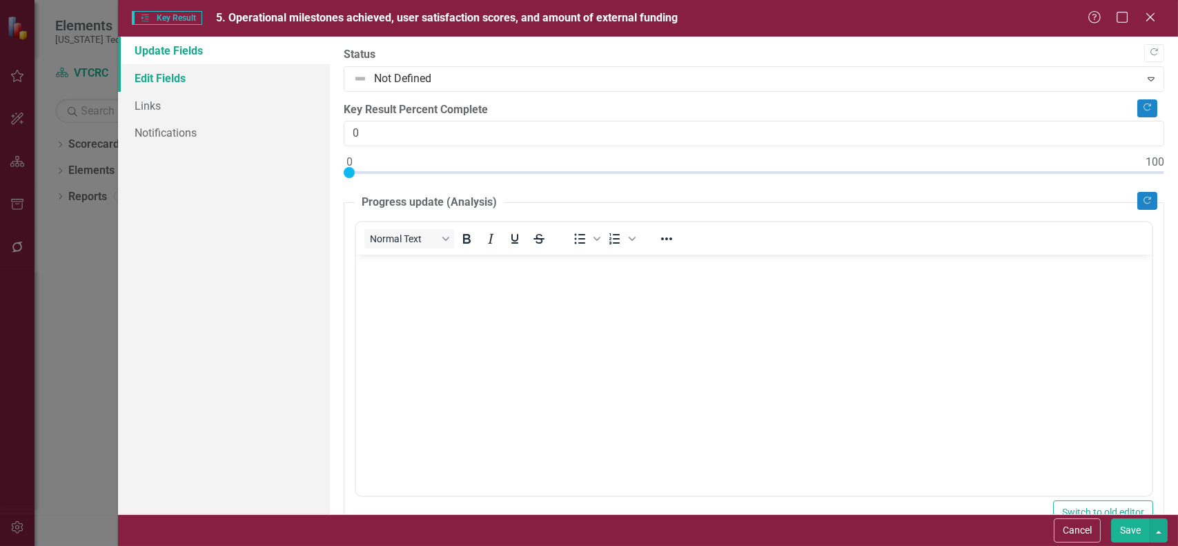
click at [175, 79] on link "Edit Fields" at bounding box center [224, 78] width 212 height 28
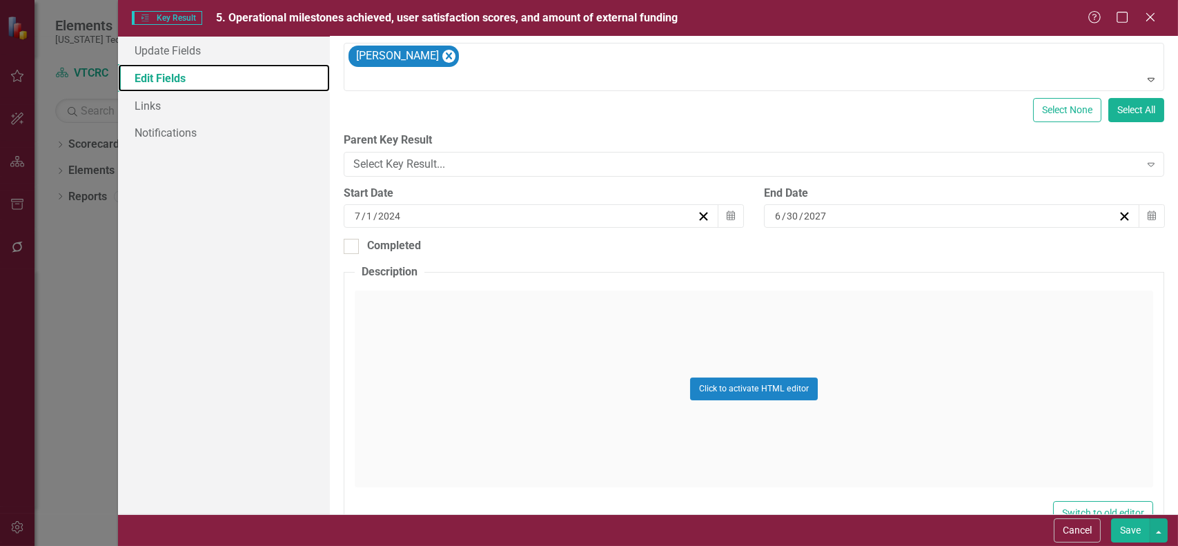
scroll to position [223, 0]
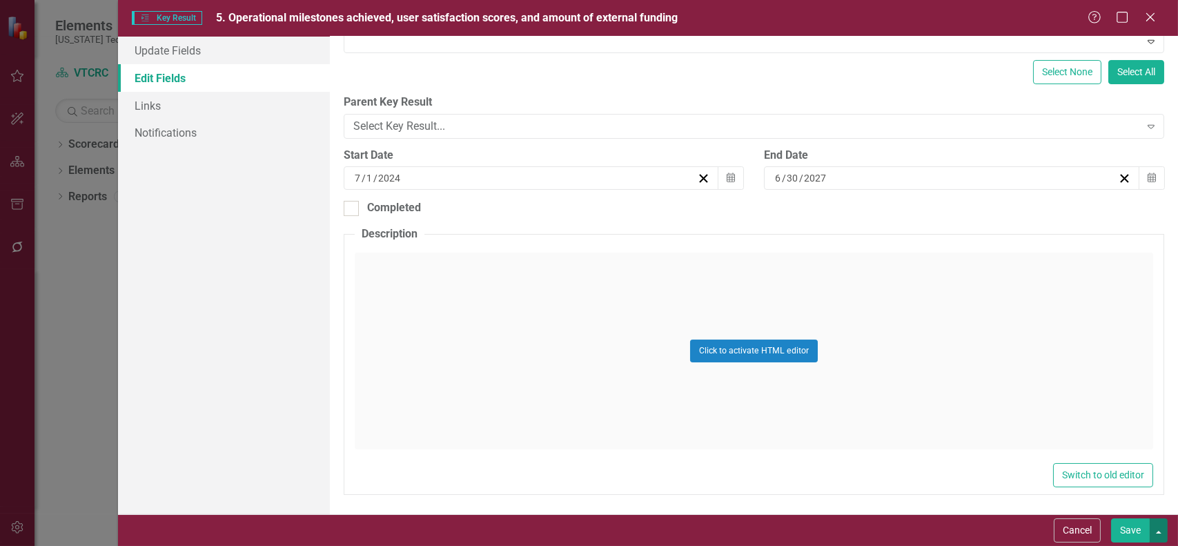
click at [1158, 531] on button "button" at bounding box center [1159, 530] width 18 height 24
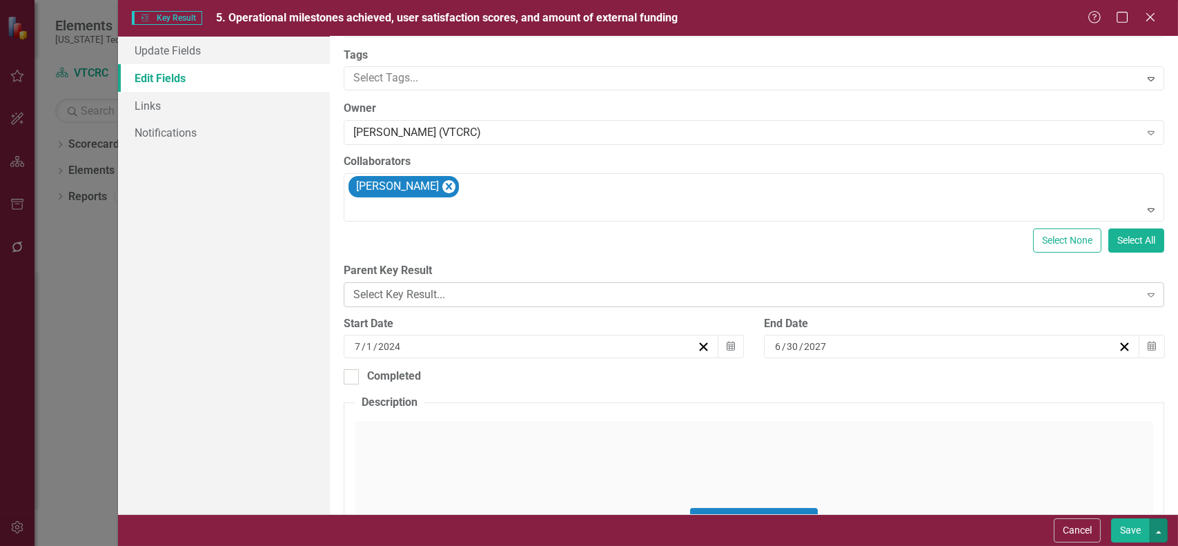
scroll to position [0, 0]
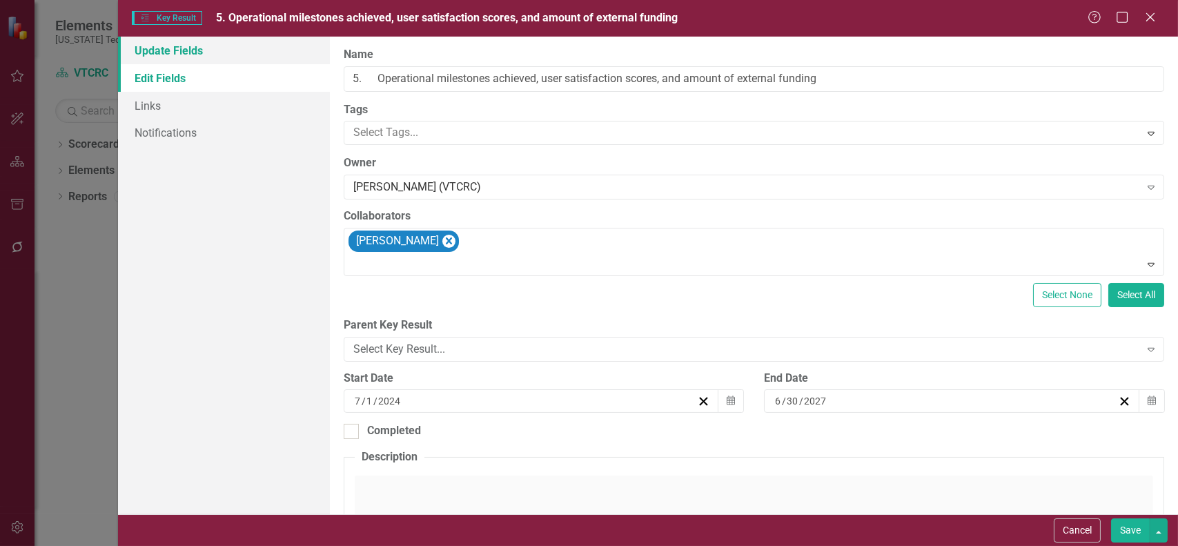
click at [171, 51] on link "Update Fields" at bounding box center [224, 51] width 212 height 28
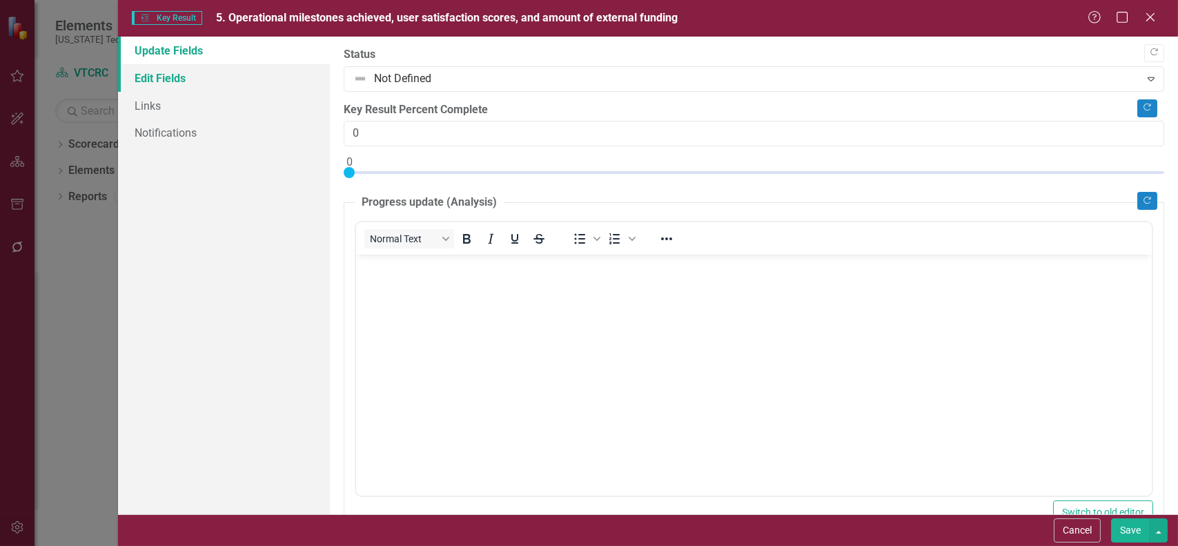
click at [158, 79] on link "Edit Fields" at bounding box center [224, 78] width 212 height 28
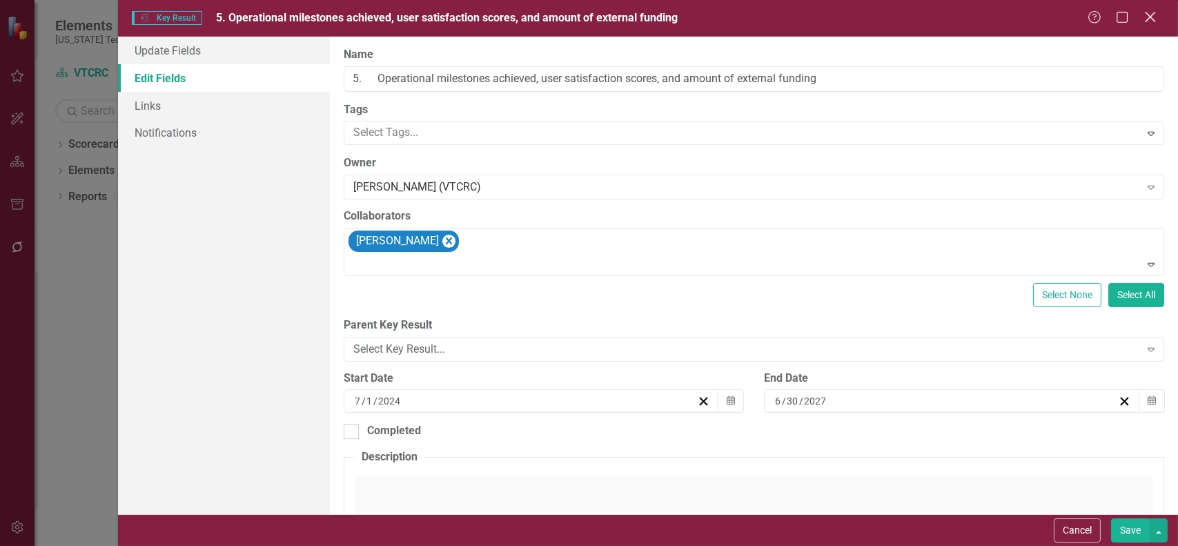
click at [1151, 19] on icon "Close" at bounding box center [1150, 16] width 17 height 13
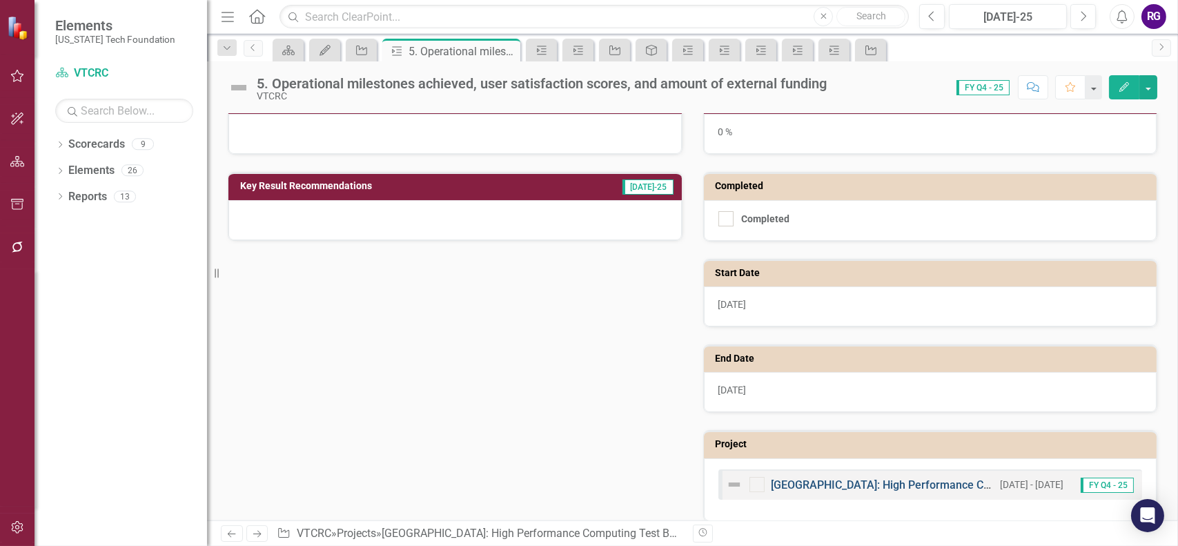
click at [875, 480] on link "[GEOGRAPHIC_DATA]: High Performance Computing Test Bed" at bounding box center [925, 484] width 306 height 13
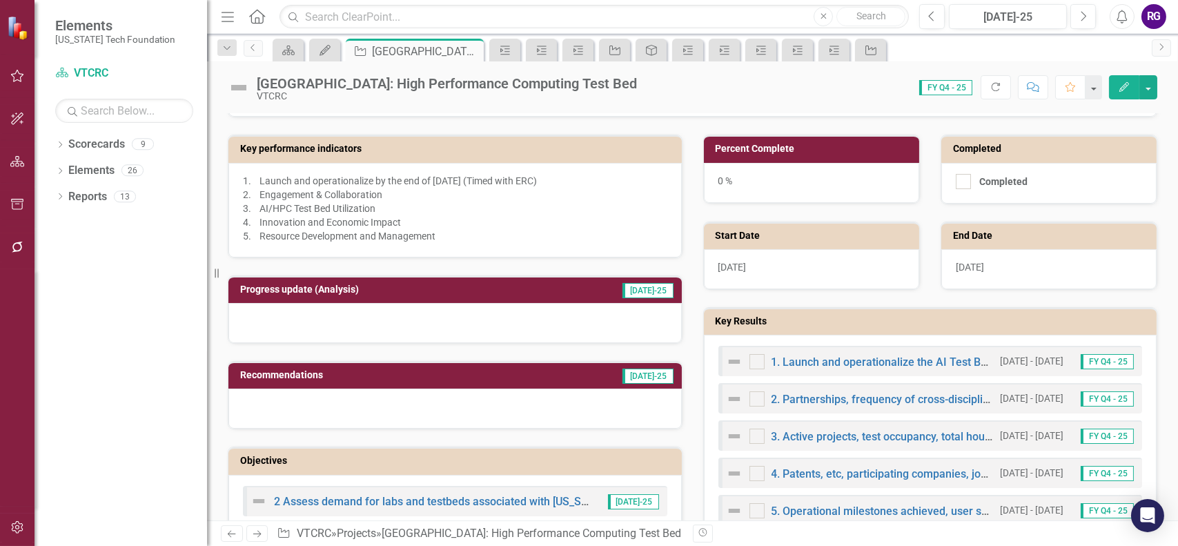
scroll to position [276, 0]
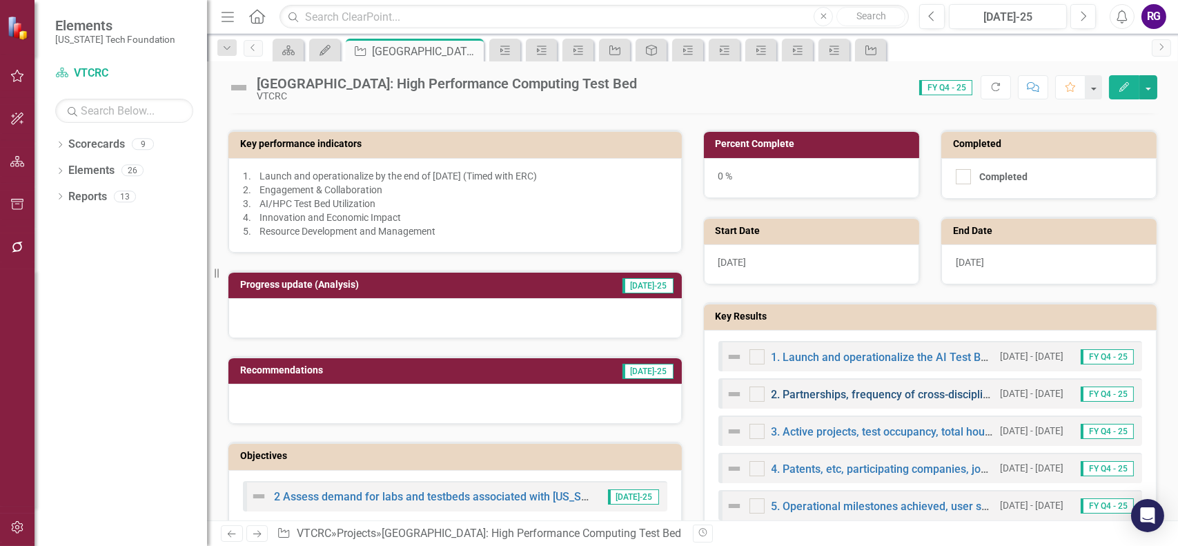
click at [899, 390] on link "2. Partnerships, frequency of cross-disciplinary collaborations, and annual eve…" at bounding box center [974, 394] width 404 height 13
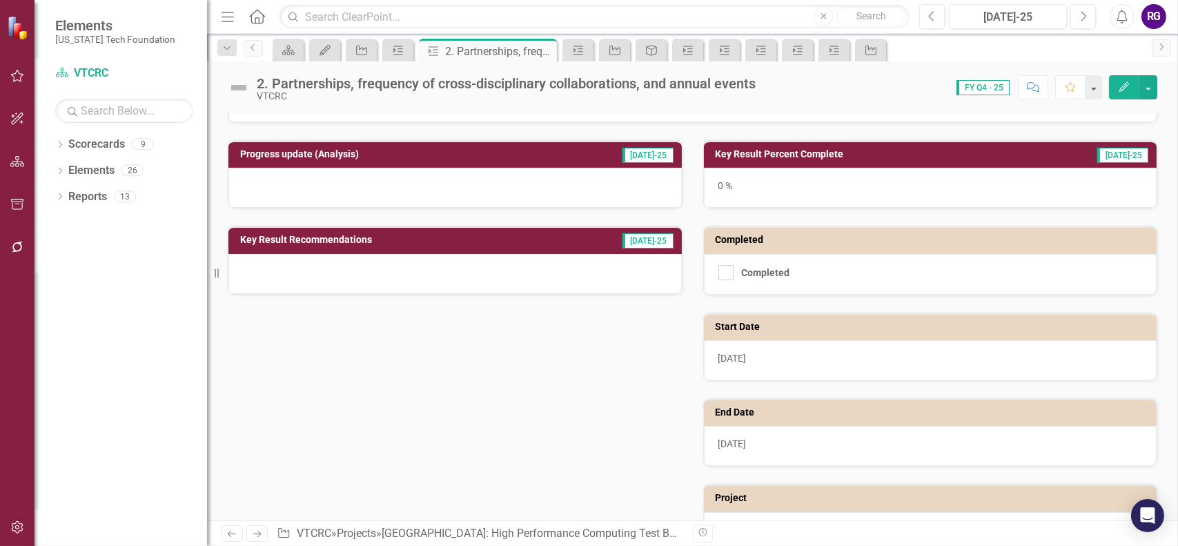
scroll to position [219, 0]
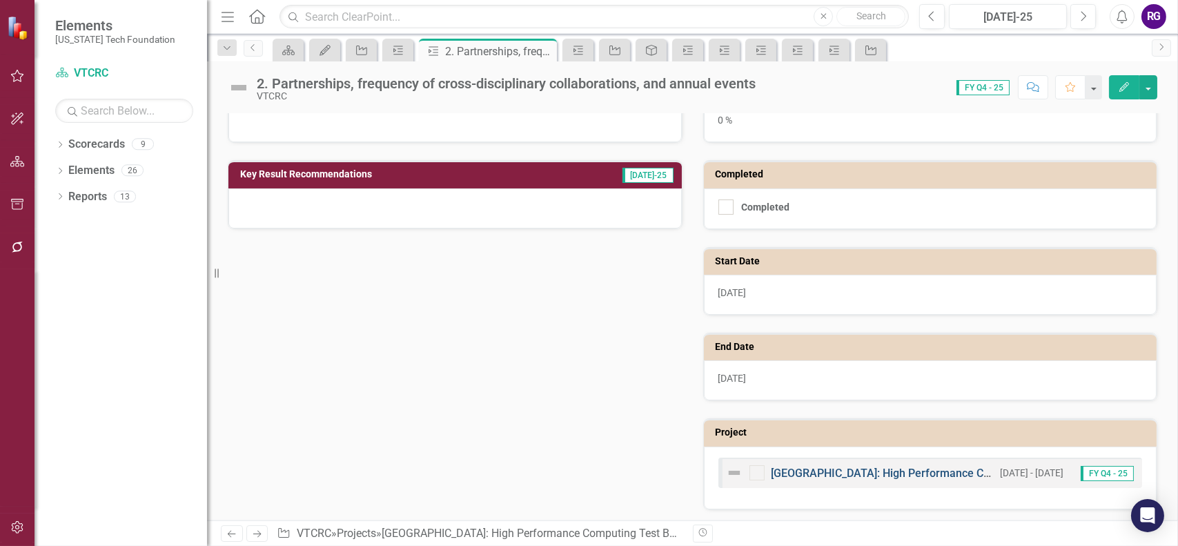
click at [892, 474] on link "[GEOGRAPHIC_DATA]: High Performance Computing Test Bed" at bounding box center [925, 473] width 306 height 13
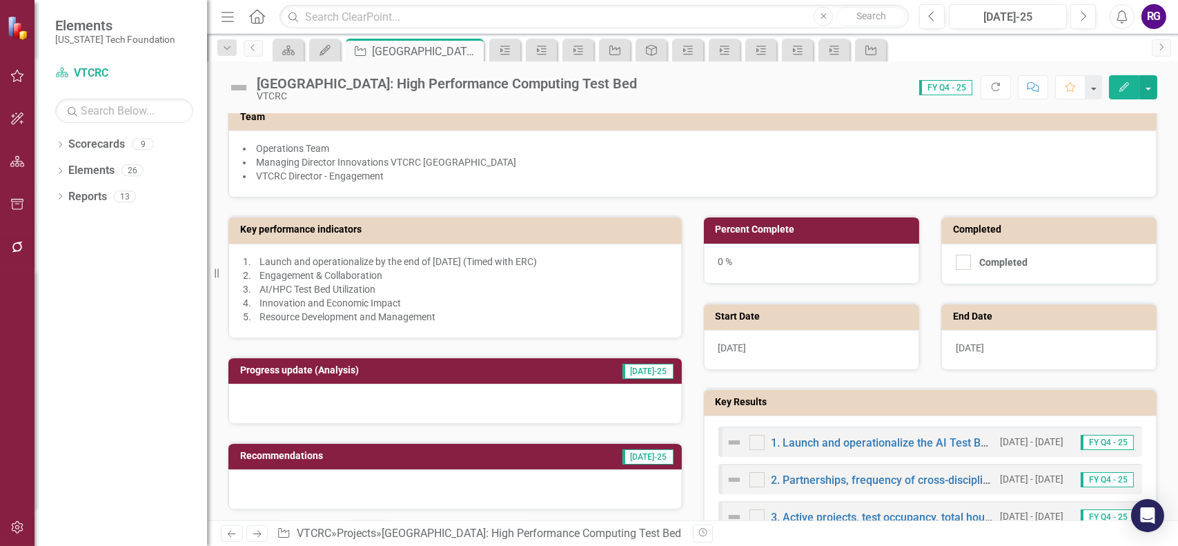
scroll to position [414, 0]
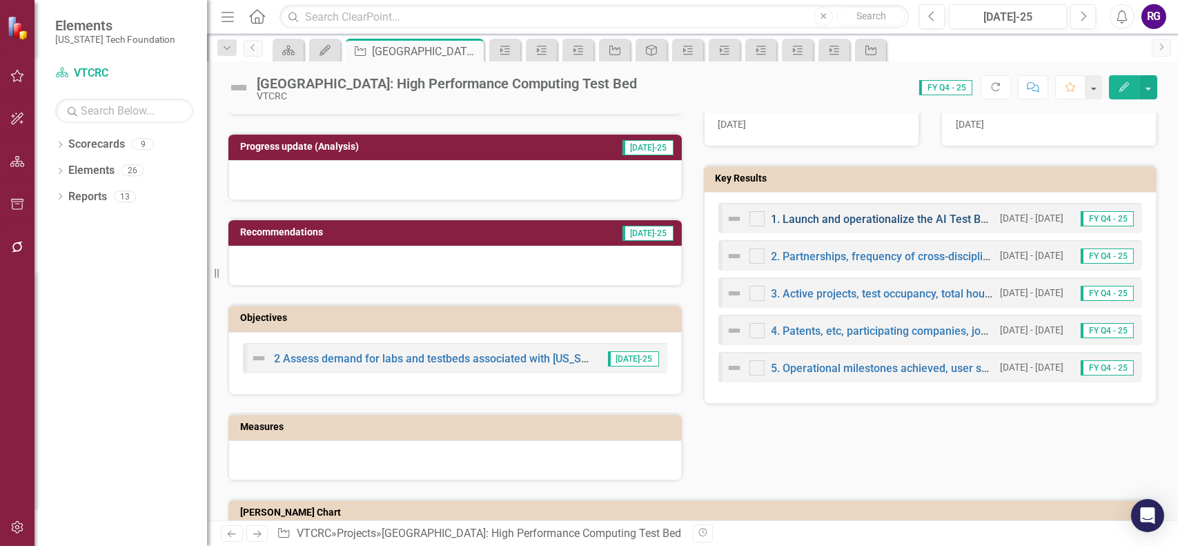
click at [875, 213] on link "1. Launch and operationalize the AI Test Bed by Q4 2027" at bounding box center [912, 219] width 281 height 13
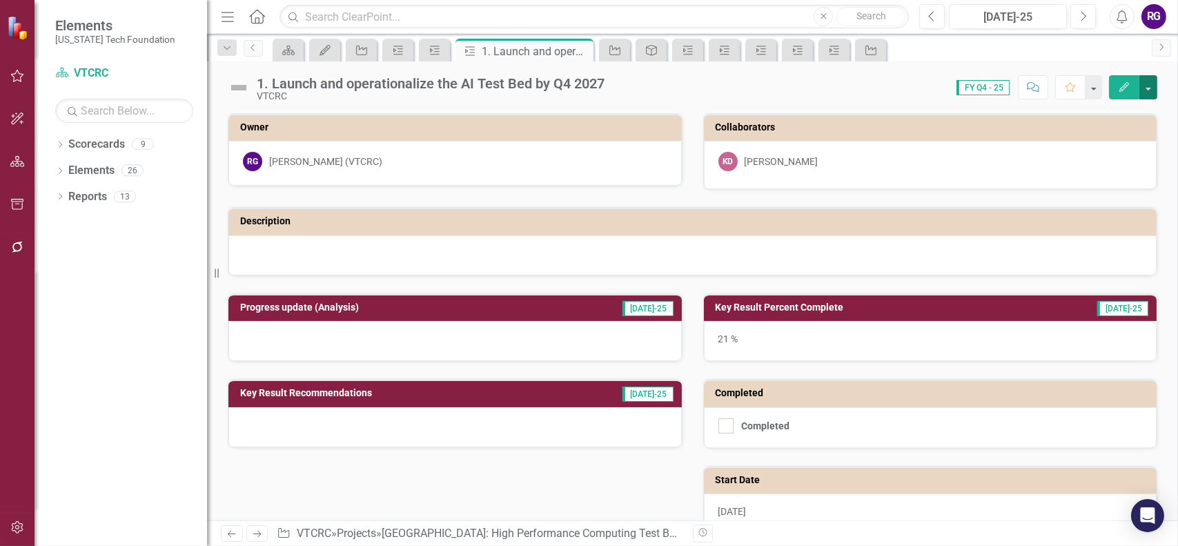
click at [1149, 90] on button "button" at bounding box center [1149, 87] width 18 height 24
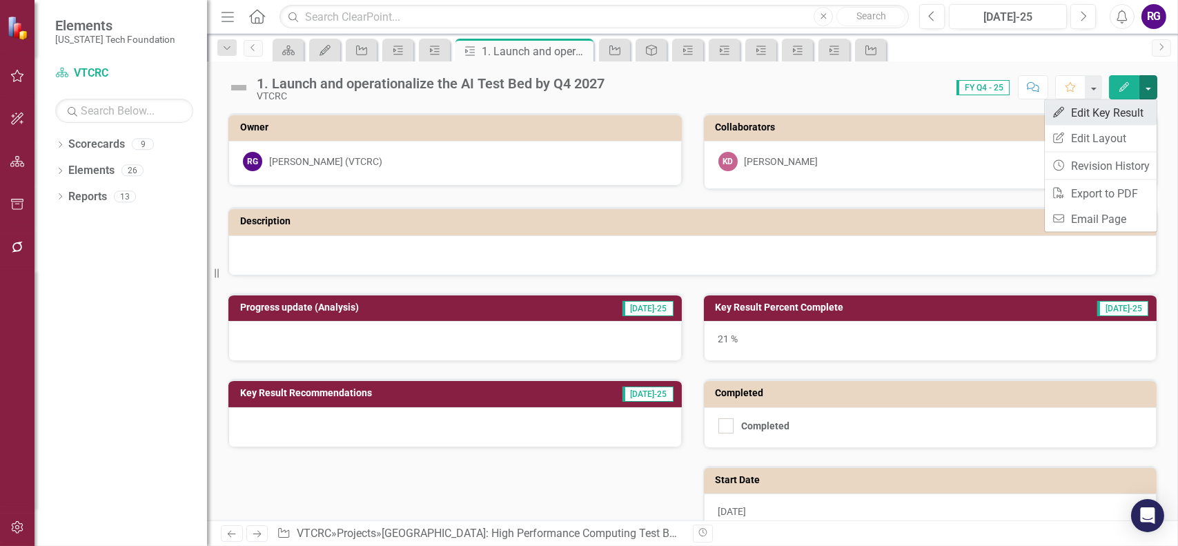
click at [1120, 108] on link "Edit Edit Key Result" at bounding box center [1101, 113] width 112 height 26
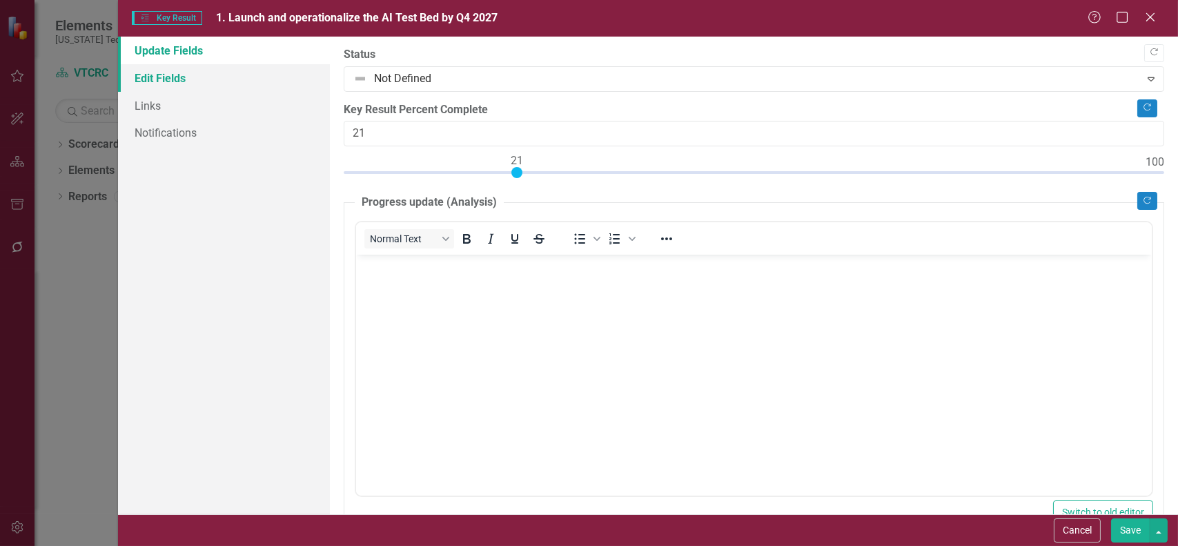
click at [167, 73] on link "Edit Fields" at bounding box center [224, 78] width 212 height 28
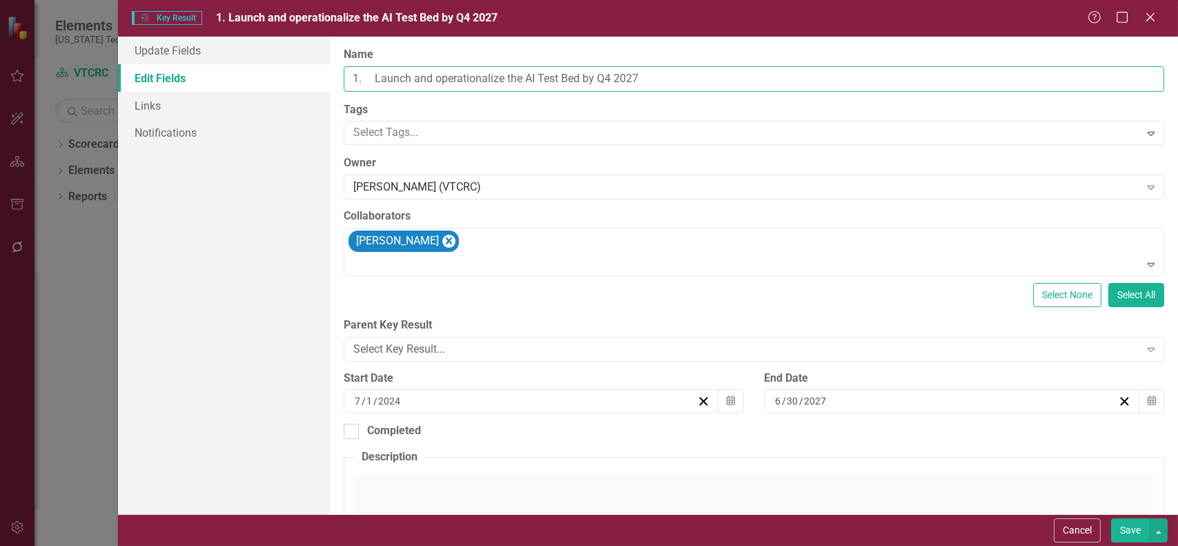
click at [507, 80] on input "1. Launch and operationalize the AI Test Bed by Q4 2027" at bounding box center [754, 79] width 821 height 26
type input "1. Launch the AI Test Bed by Q4 2027"
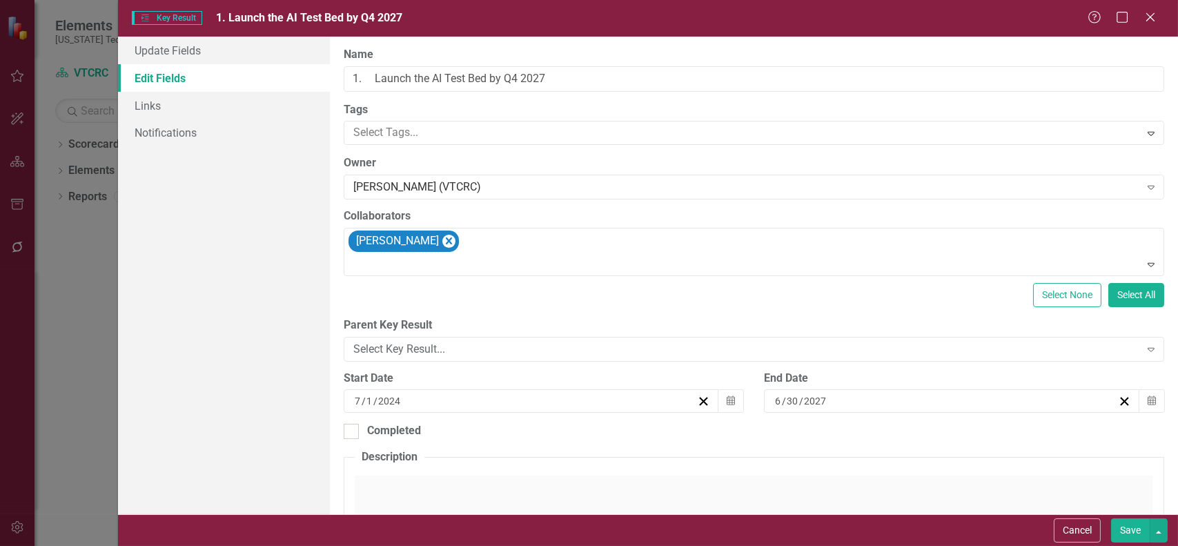
click at [1132, 529] on button "Save" at bounding box center [1130, 530] width 39 height 24
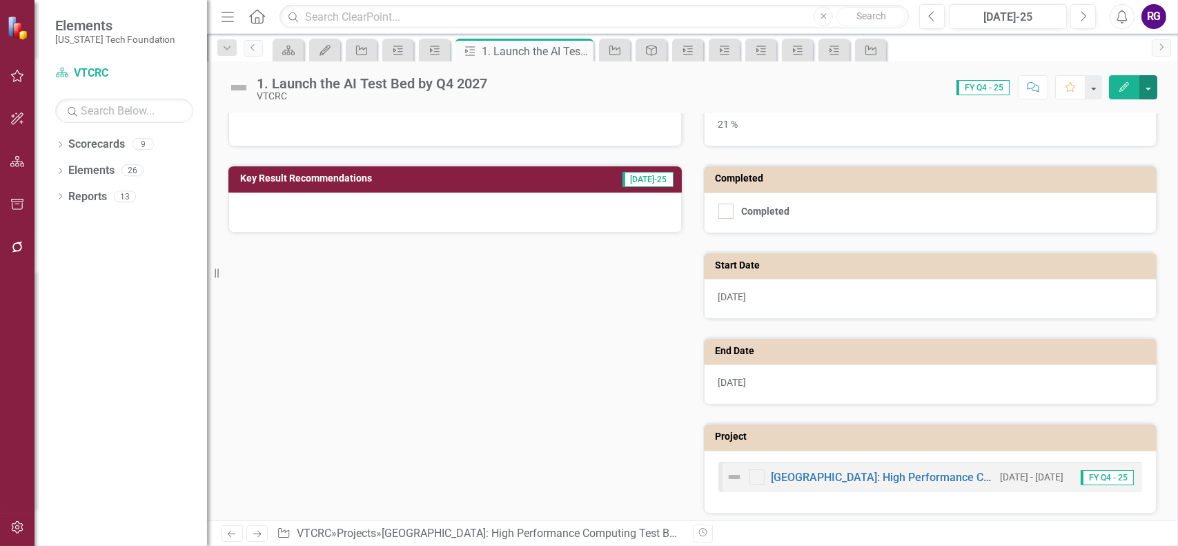
scroll to position [219, 0]
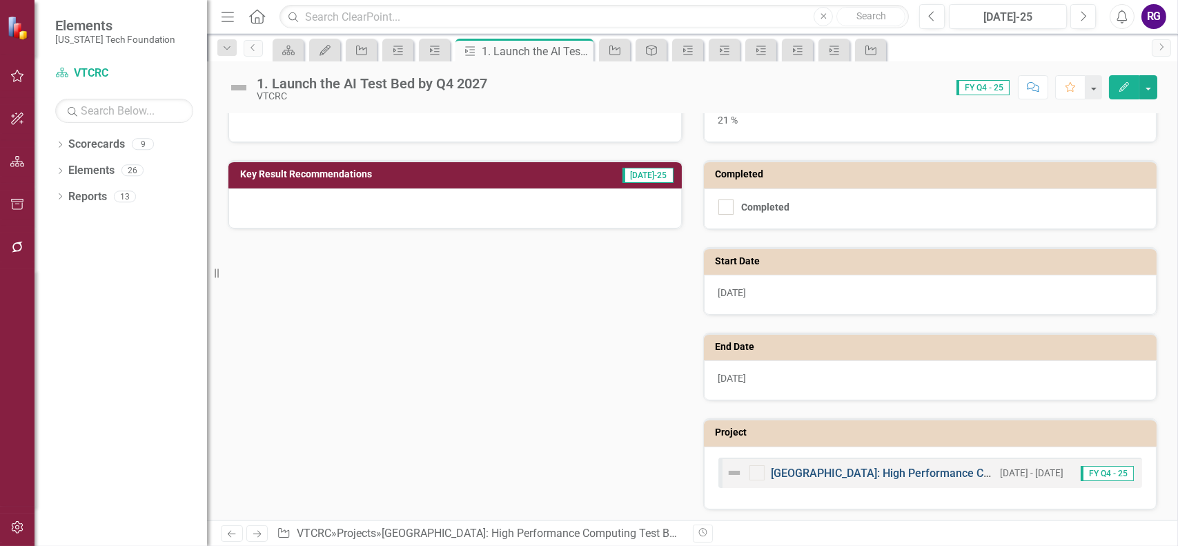
click at [857, 471] on link "[GEOGRAPHIC_DATA]: High Performance Computing Test Bed" at bounding box center [925, 473] width 306 height 13
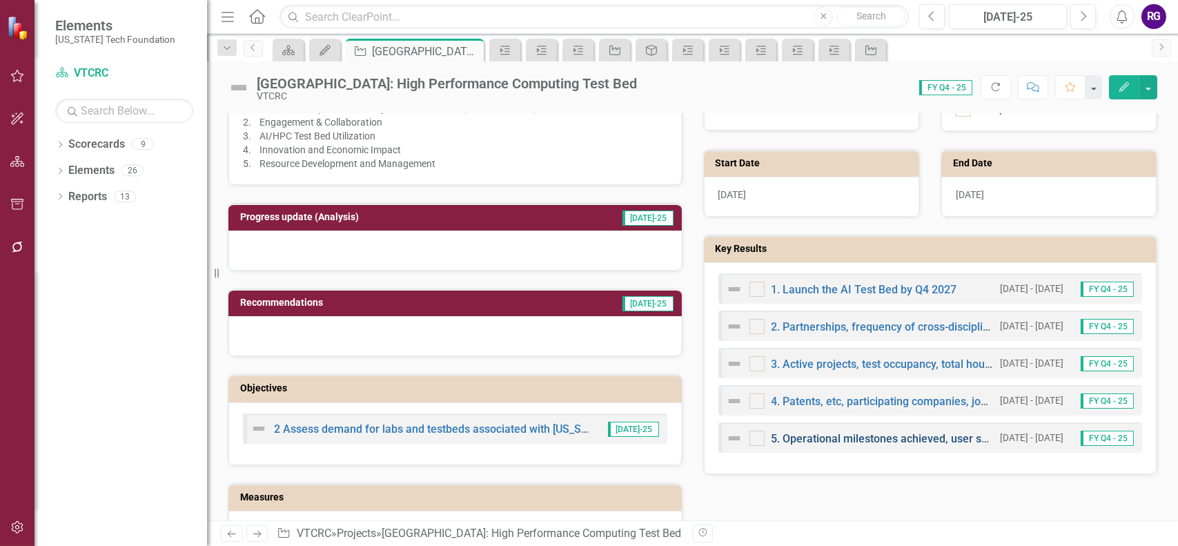
scroll to position [345, 0]
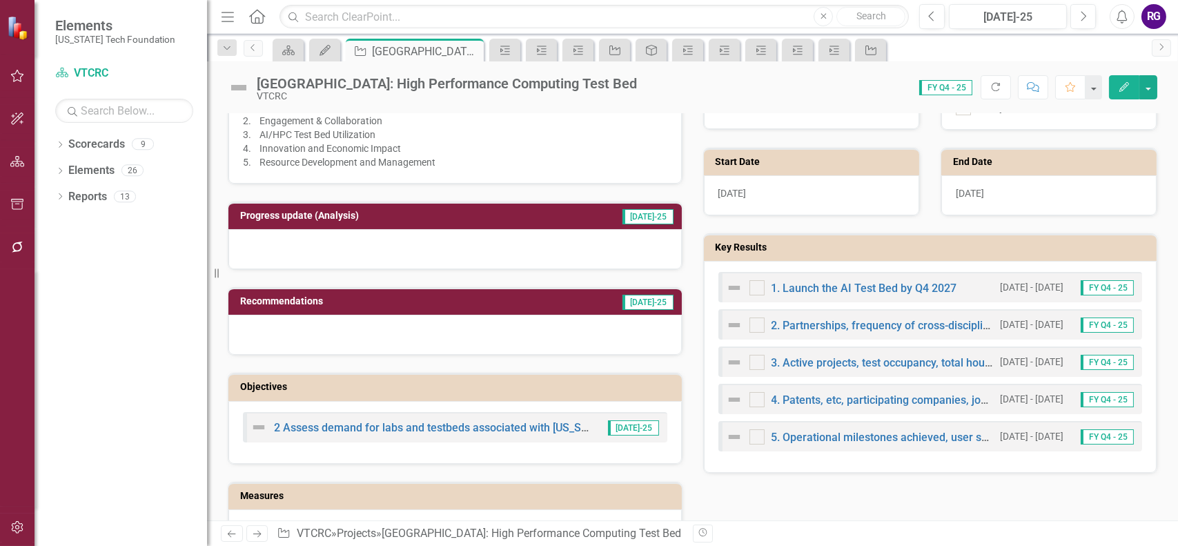
click at [887, 354] on div "3. Active projects, test occupancy, total hours used" at bounding box center [860, 362] width 268 height 17
click at [890, 356] on link "3. Active projects, test occupancy, total hours used" at bounding box center [897, 362] width 251 height 13
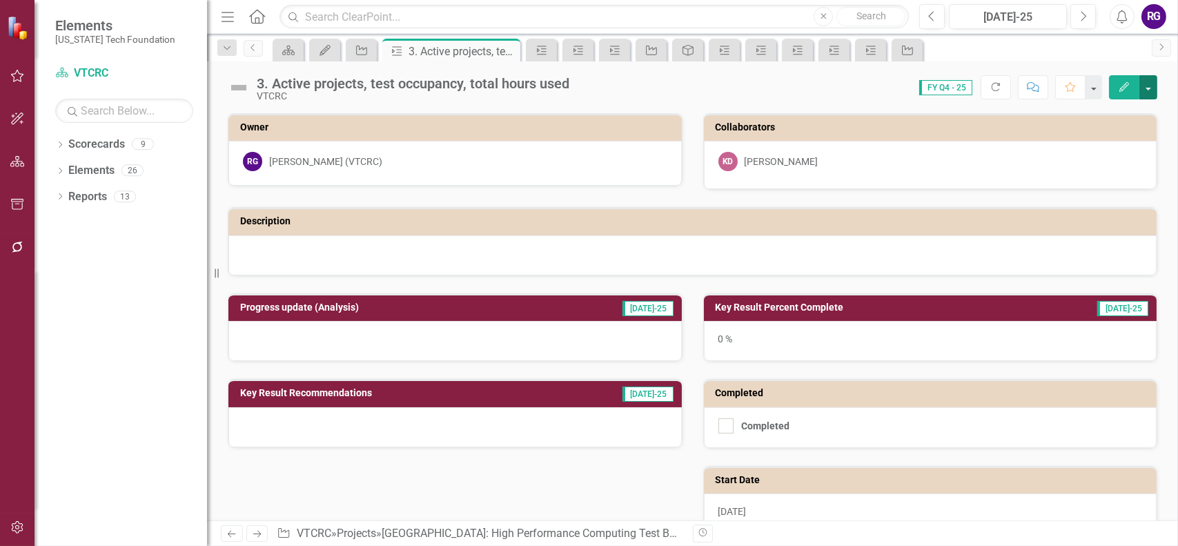
click at [1153, 92] on button "button" at bounding box center [1149, 87] width 18 height 24
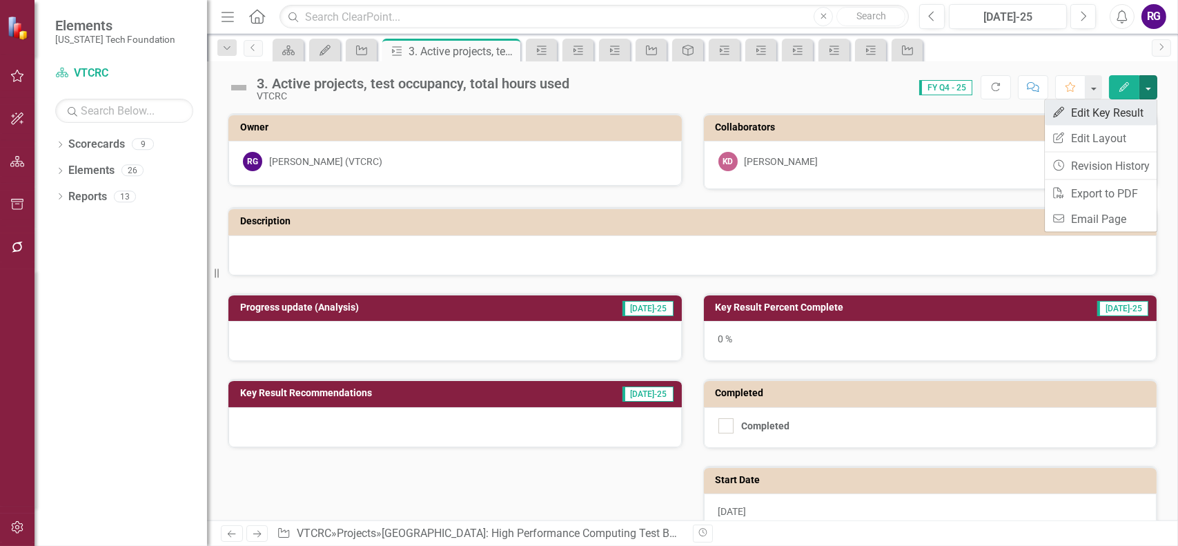
click at [1122, 113] on link "Edit Edit Key Result" at bounding box center [1101, 113] width 112 height 26
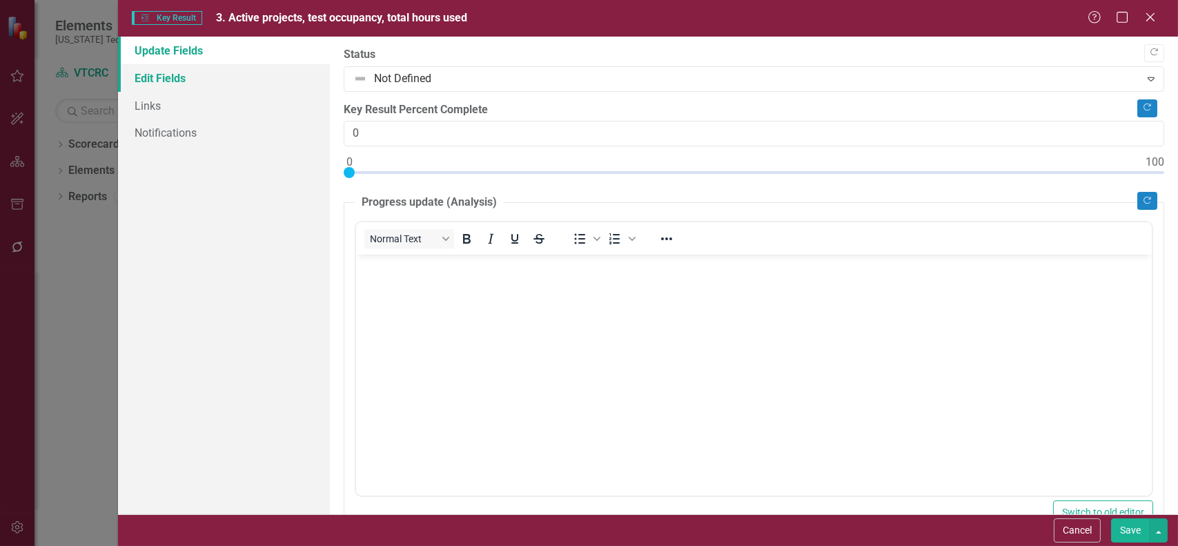
click at [180, 74] on link "Edit Fields" at bounding box center [224, 78] width 212 height 28
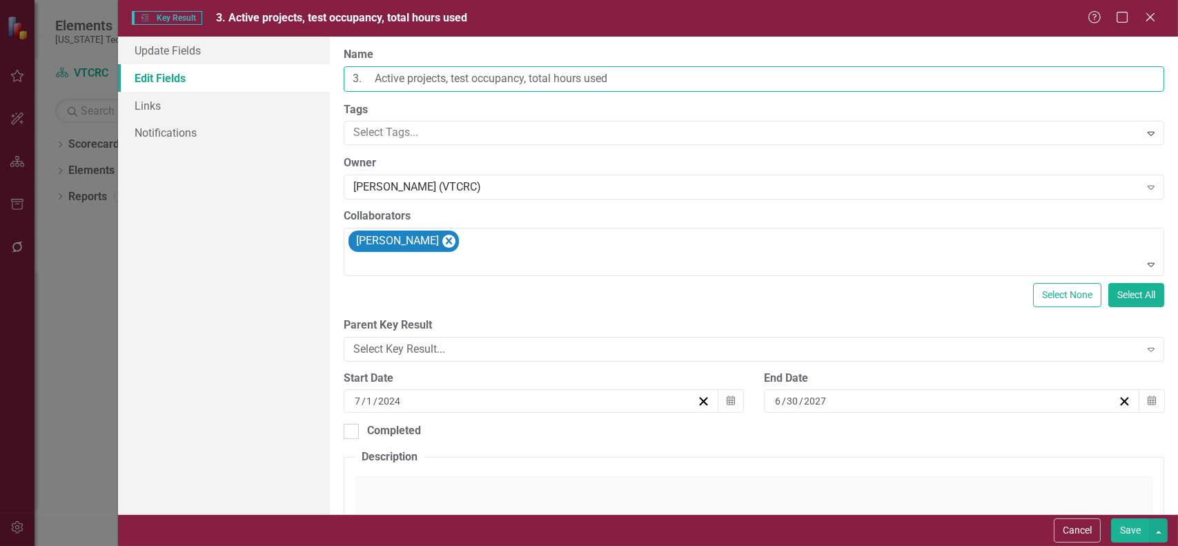
click at [635, 73] on input "3. Active projects, test occupancy, total hours used" at bounding box center [754, 79] width 821 height 26
type input "3. Active projects"
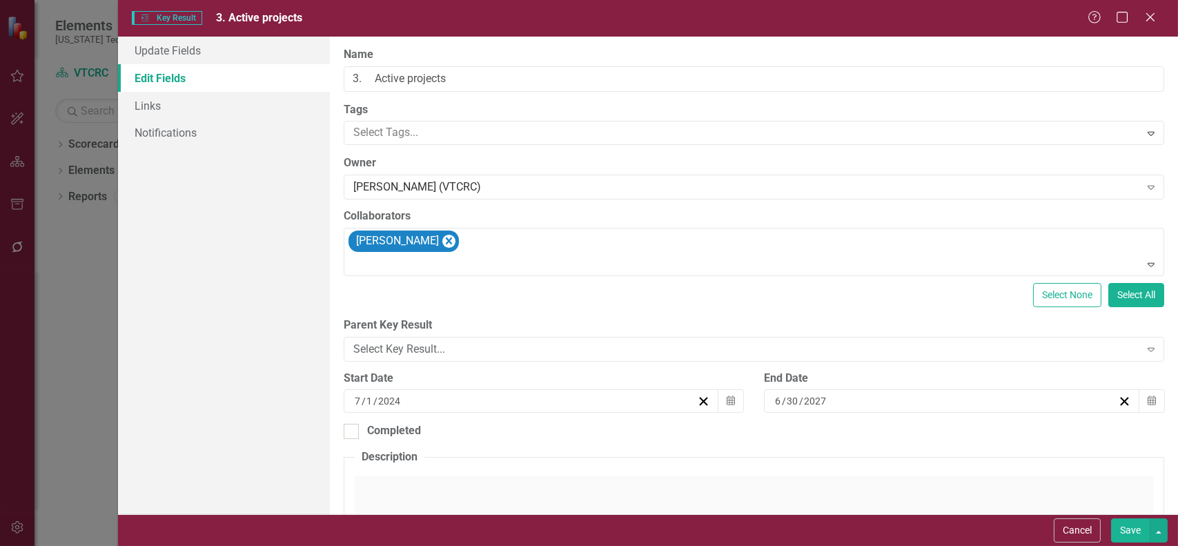
click at [1130, 528] on button "Save" at bounding box center [1130, 530] width 39 height 24
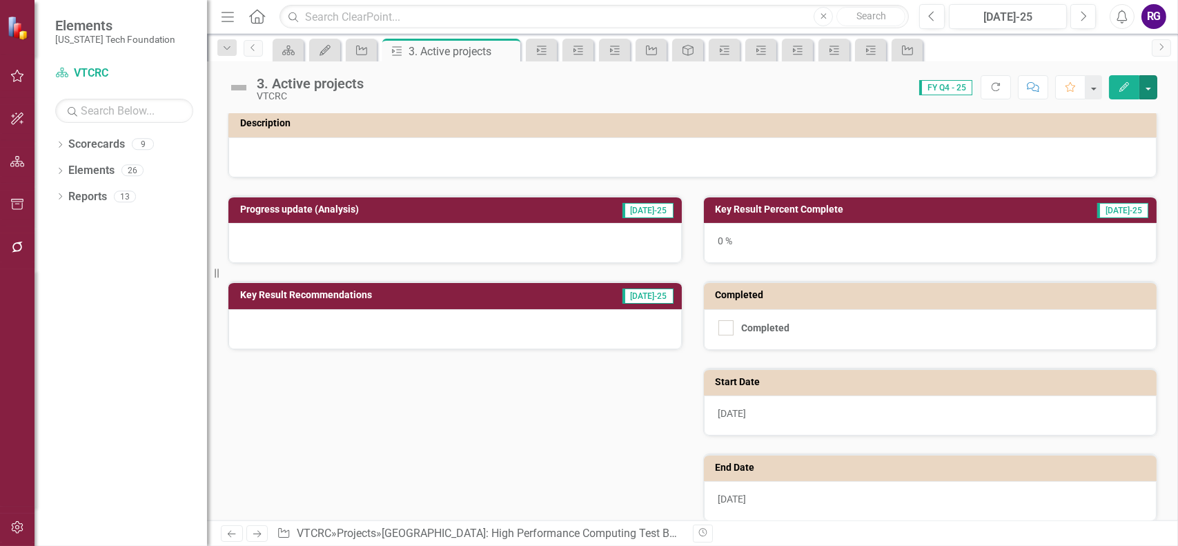
scroll to position [219, 0]
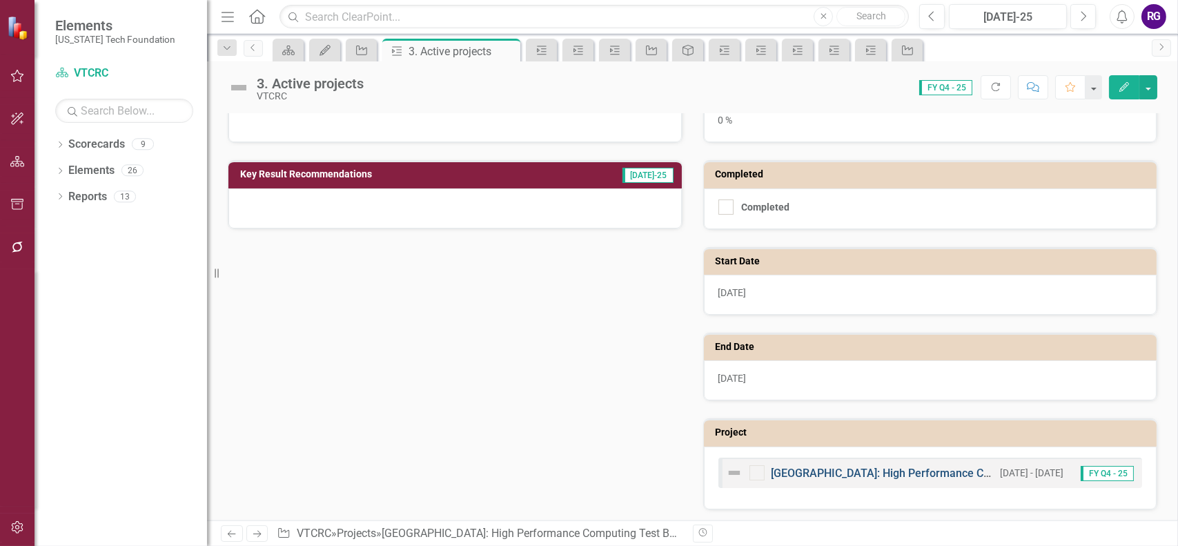
click at [919, 471] on link "[GEOGRAPHIC_DATA]: High Performance Computing Test Bed" at bounding box center [925, 473] width 306 height 13
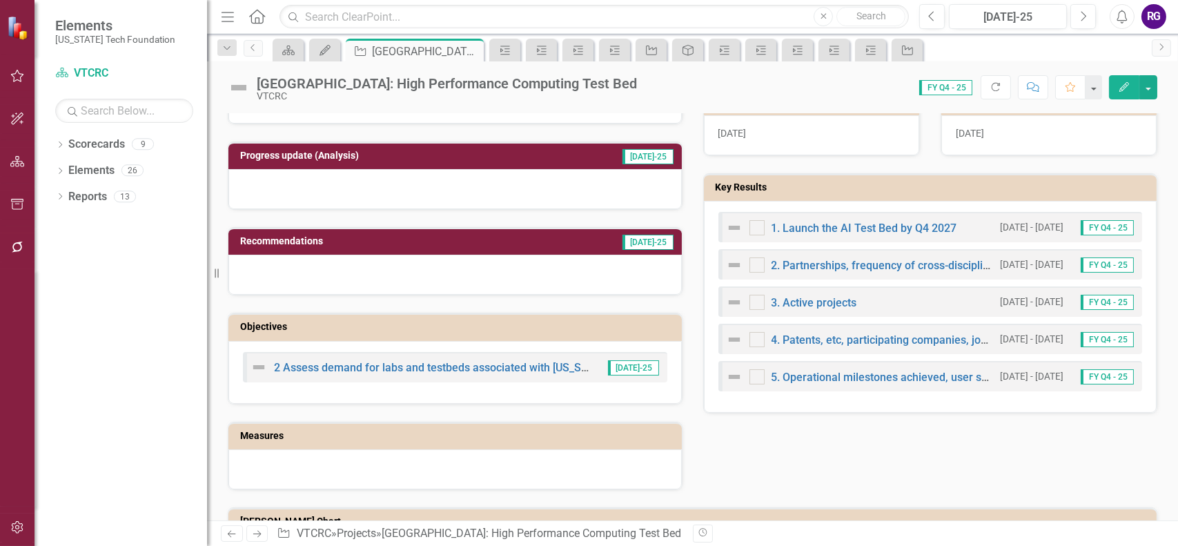
scroll to position [414, 0]
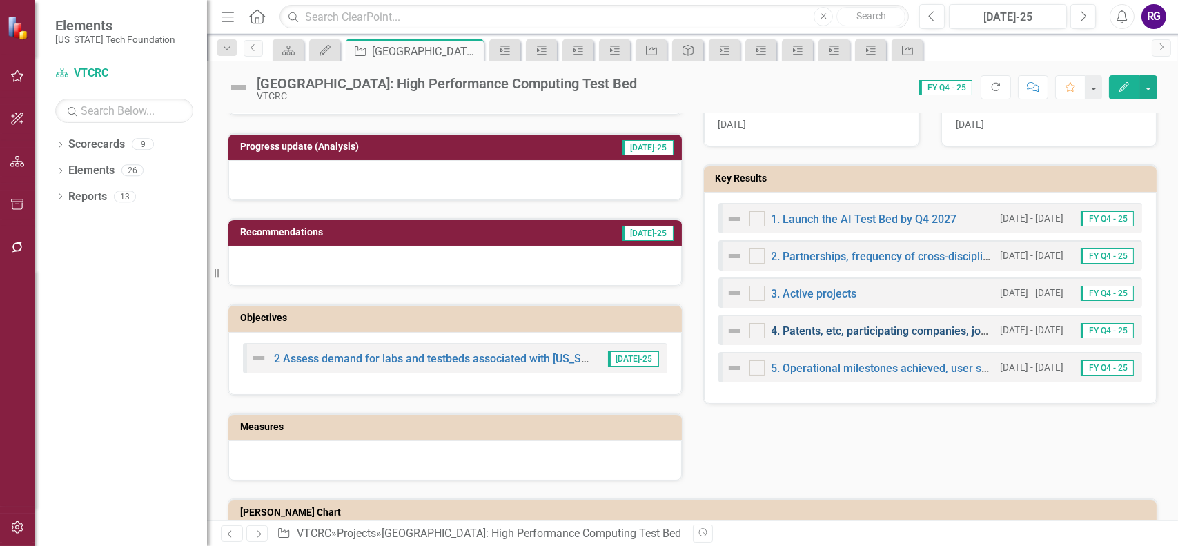
click at [895, 326] on link "4. Patents, etc, participating companies, job creation, economic contributions" at bounding box center [962, 330] width 381 height 13
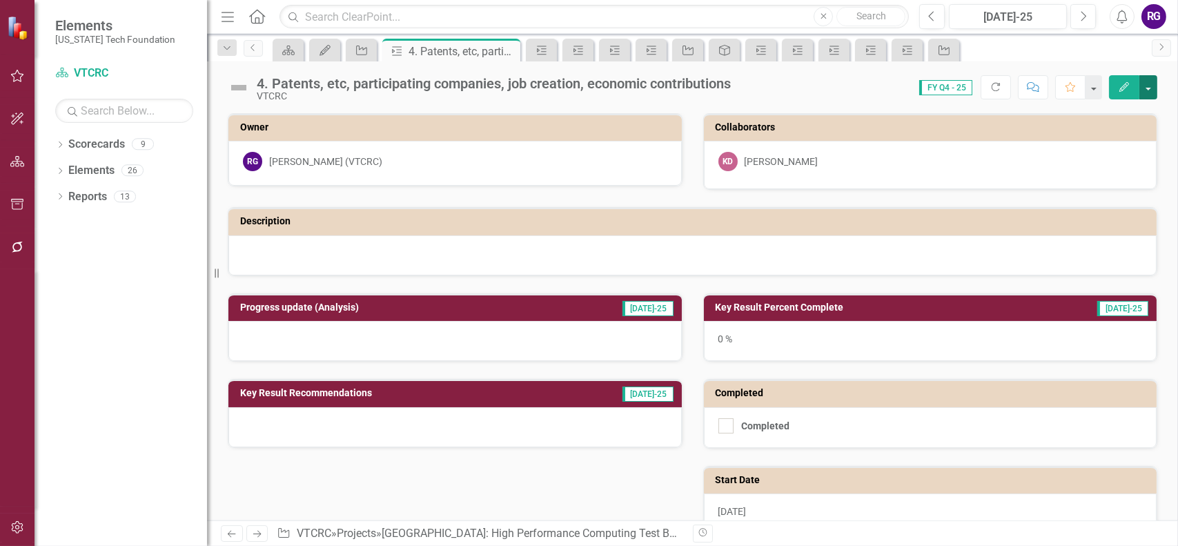
click at [1149, 89] on button "button" at bounding box center [1149, 87] width 18 height 24
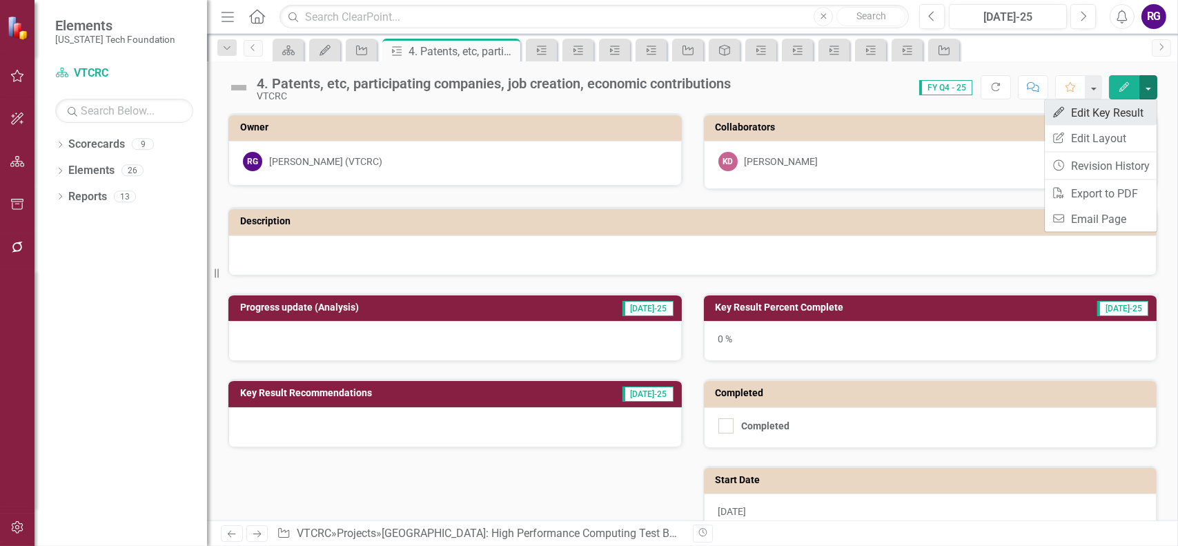
click at [1120, 107] on link "Edit Edit Key Result" at bounding box center [1101, 113] width 112 height 26
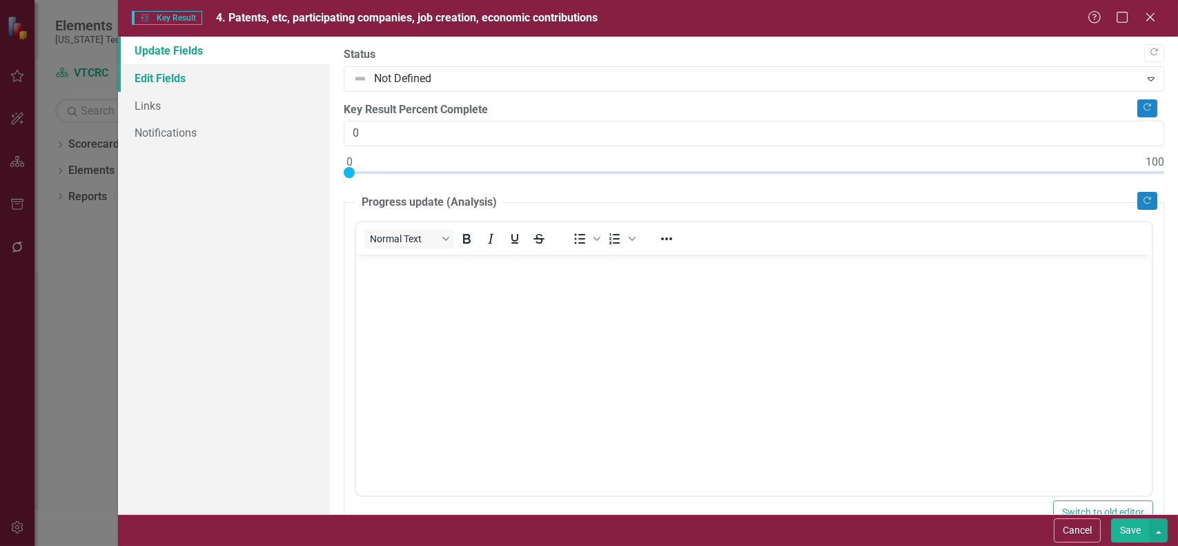
click at [144, 73] on link "Edit Fields" at bounding box center [224, 78] width 212 height 28
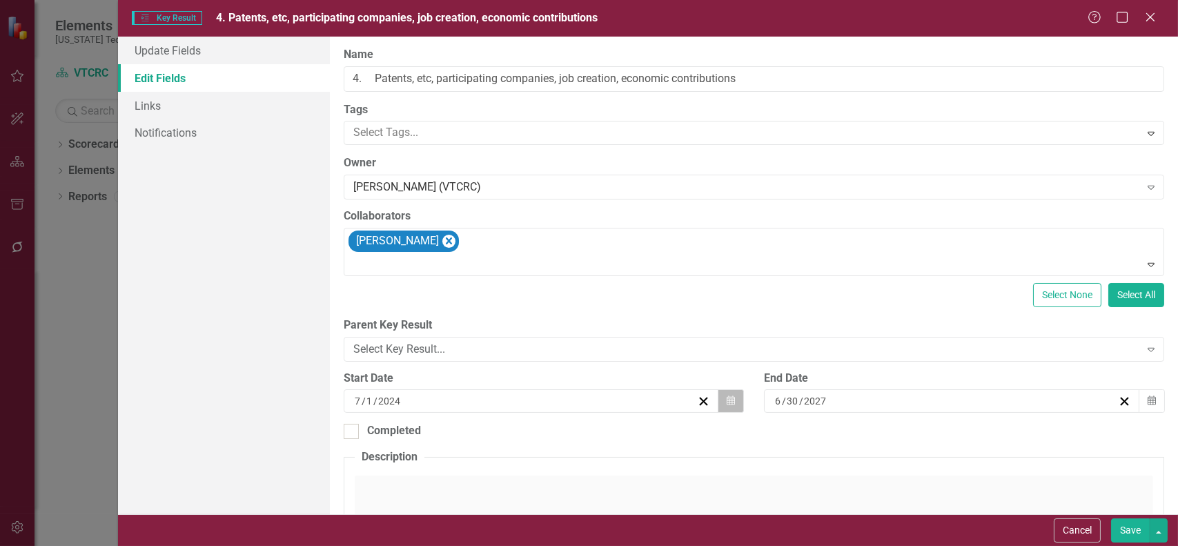
click at [729, 405] on button "Calendar" at bounding box center [731, 400] width 26 height 23
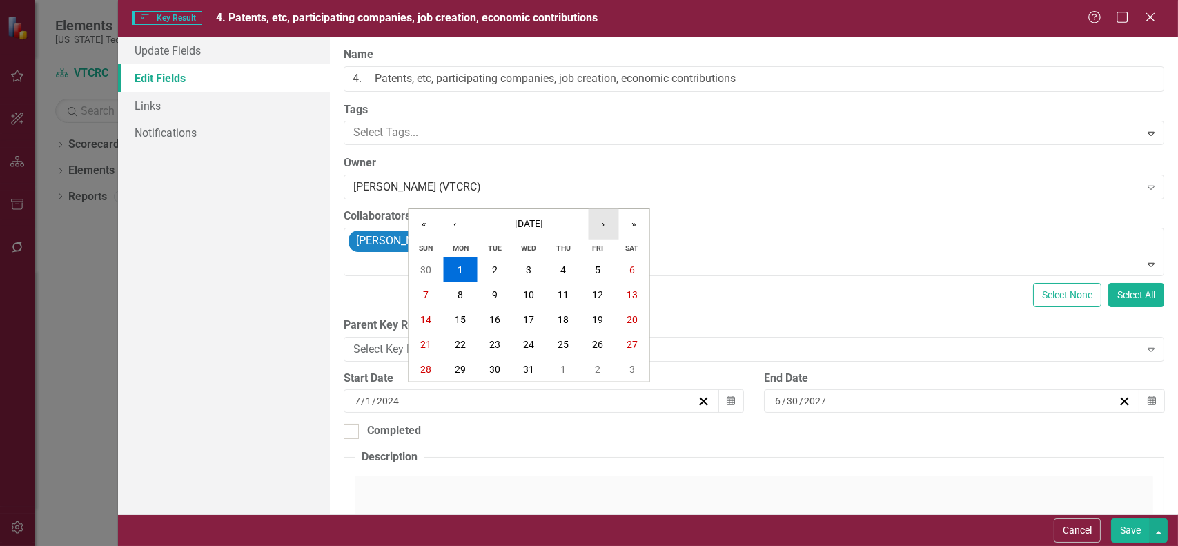
click at [602, 222] on button "›" at bounding box center [604, 224] width 30 height 30
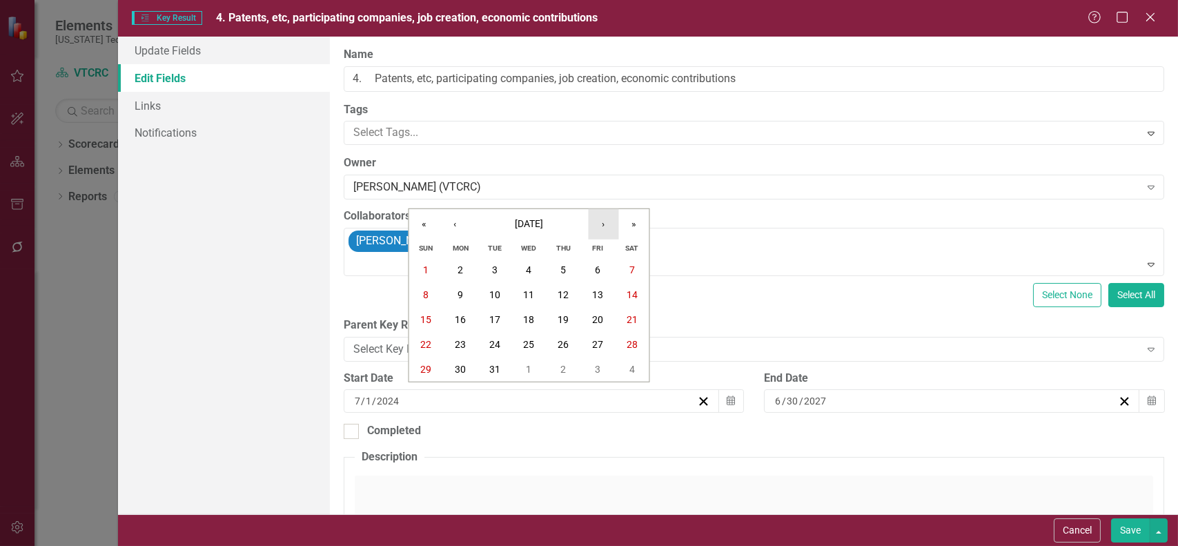
click at [602, 222] on button "›" at bounding box center [604, 224] width 30 height 30
click at [603, 223] on button "›" at bounding box center [604, 224] width 30 height 30
click at [601, 222] on button "›" at bounding box center [604, 224] width 30 height 30
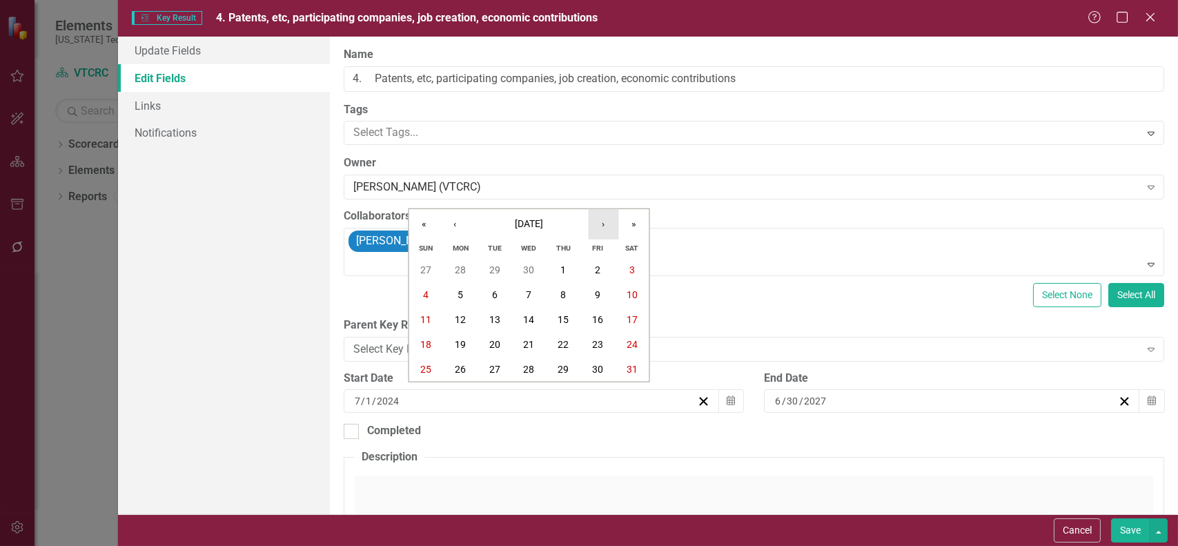
click at [602, 223] on button "›" at bounding box center [604, 224] width 30 height 30
click at [605, 225] on button "›" at bounding box center [604, 224] width 30 height 30
click at [605, 224] on button "›" at bounding box center [604, 224] width 30 height 30
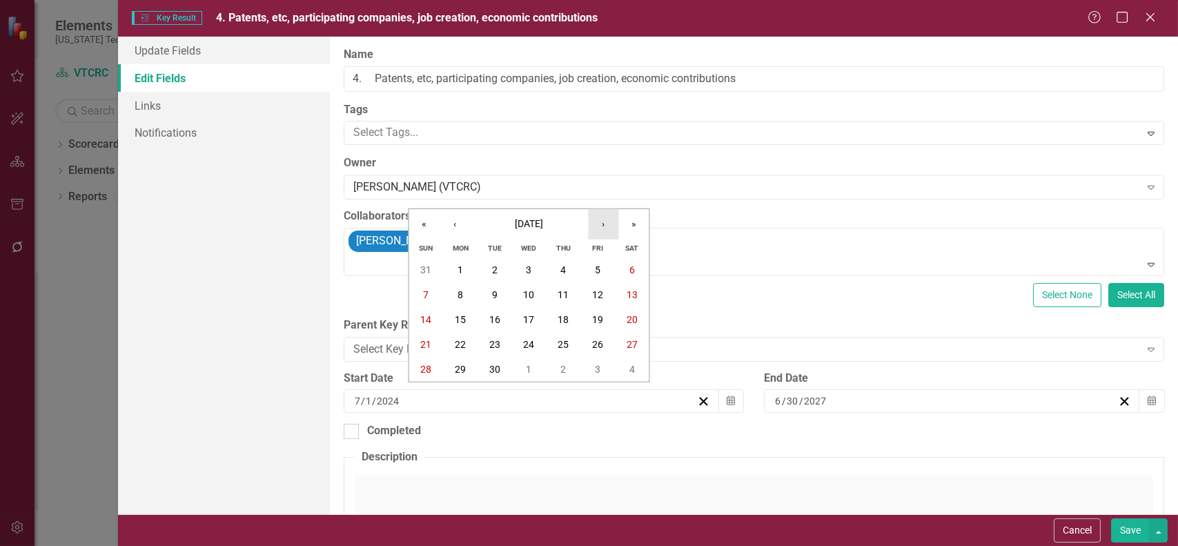
click at [605, 224] on button "›" at bounding box center [604, 224] width 30 height 30
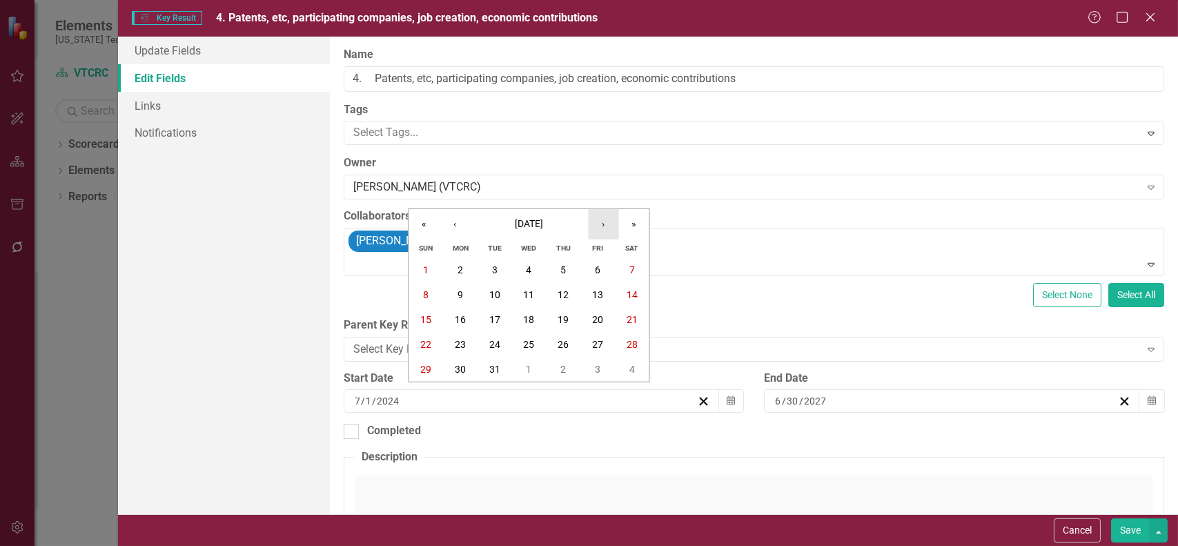
click at [603, 224] on button "›" at bounding box center [604, 224] width 30 height 30
click at [601, 223] on button "›" at bounding box center [604, 224] width 30 height 30
click at [271, 295] on div "Update Fields Edit Fields Links Notifications" at bounding box center [224, 276] width 212 height 478
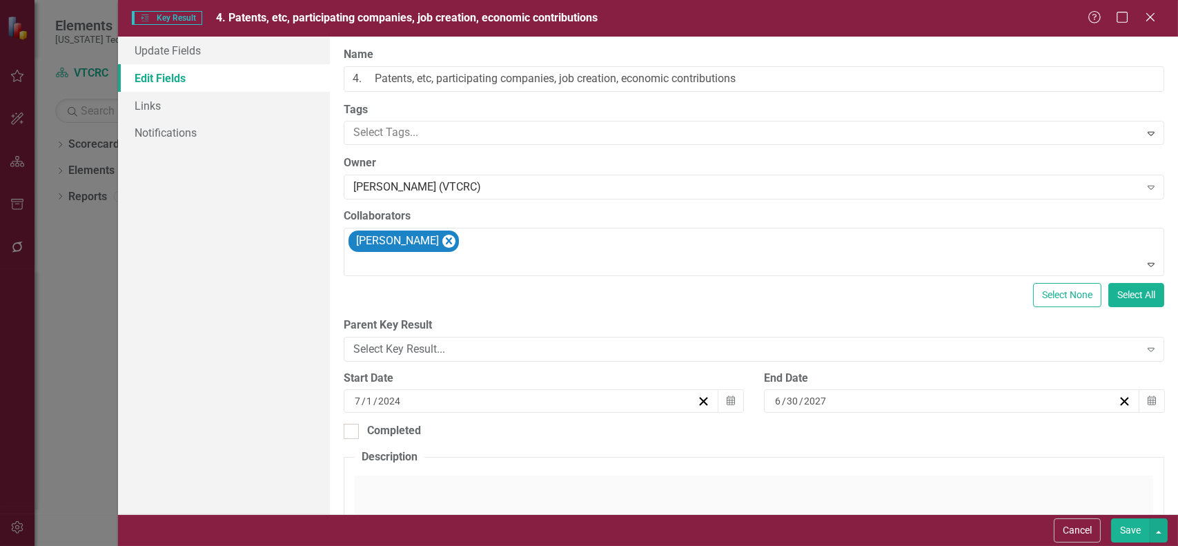
click at [416, 397] on div "[DATE]" at bounding box center [525, 401] width 344 height 14
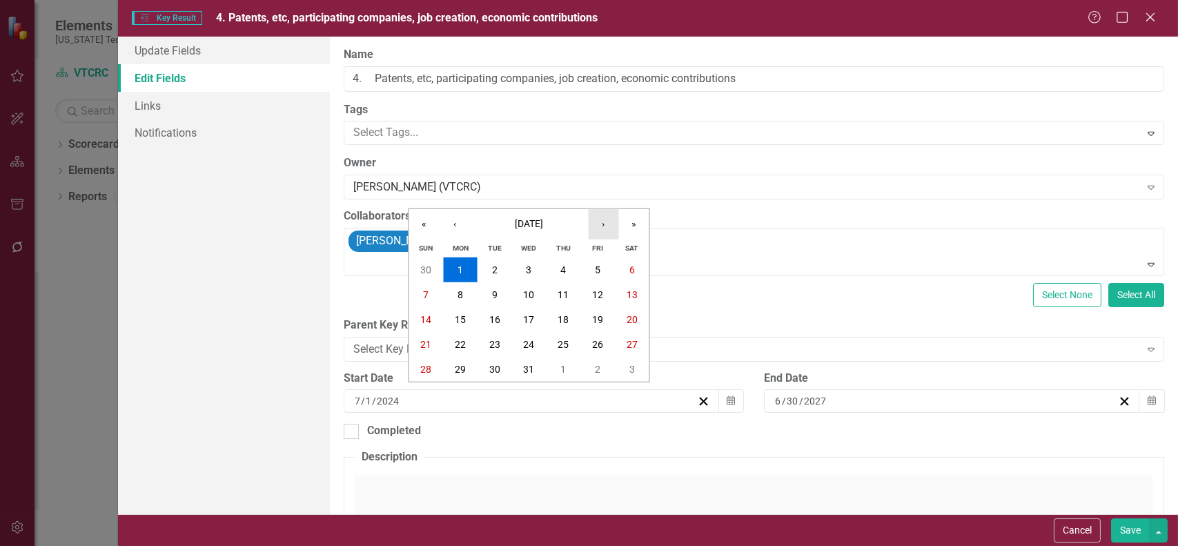
click at [598, 222] on button "›" at bounding box center [604, 224] width 30 height 30
click at [598, 221] on button "›" at bounding box center [604, 224] width 30 height 30
click at [597, 220] on button "›" at bounding box center [604, 224] width 30 height 30
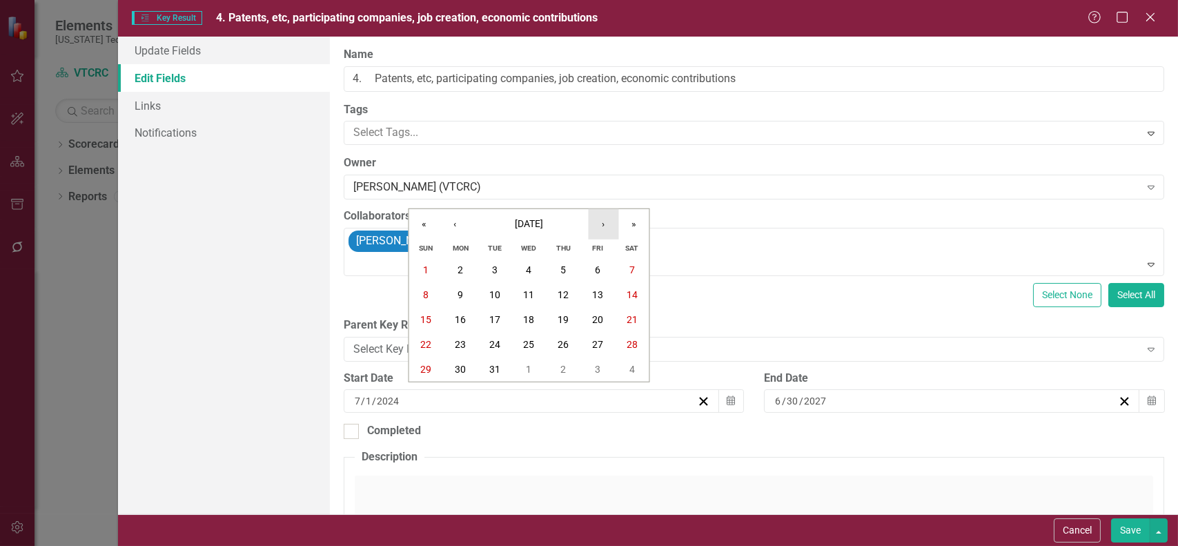
click at [597, 220] on button "›" at bounding box center [604, 224] width 30 height 30
click at [598, 220] on button "›" at bounding box center [604, 224] width 30 height 30
click at [599, 220] on button "›" at bounding box center [604, 224] width 30 height 30
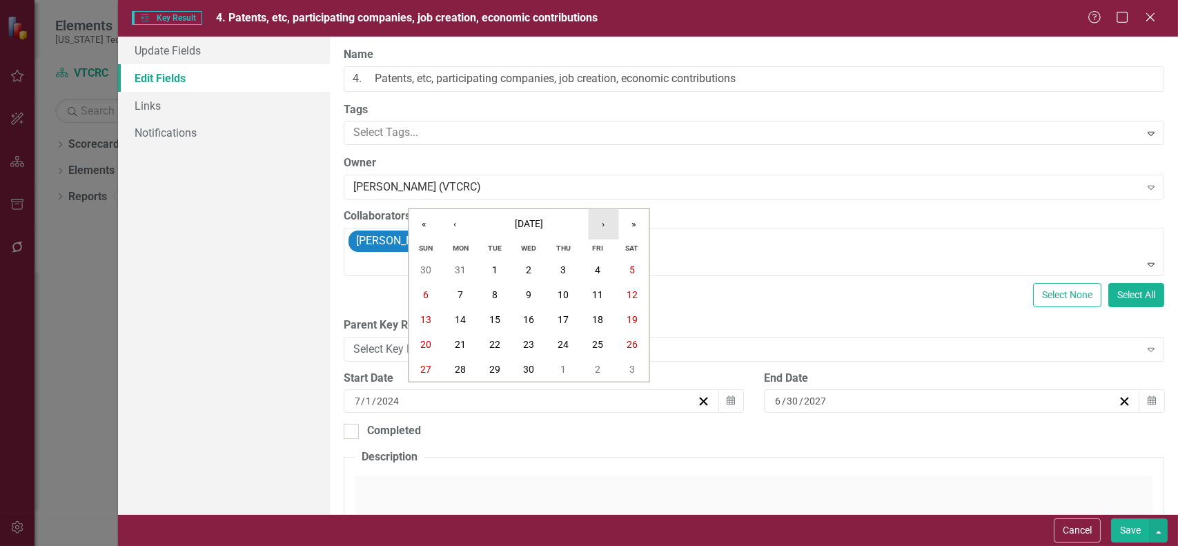
click at [599, 220] on button "›" at bounding box center [604, 224] width 30 height 30
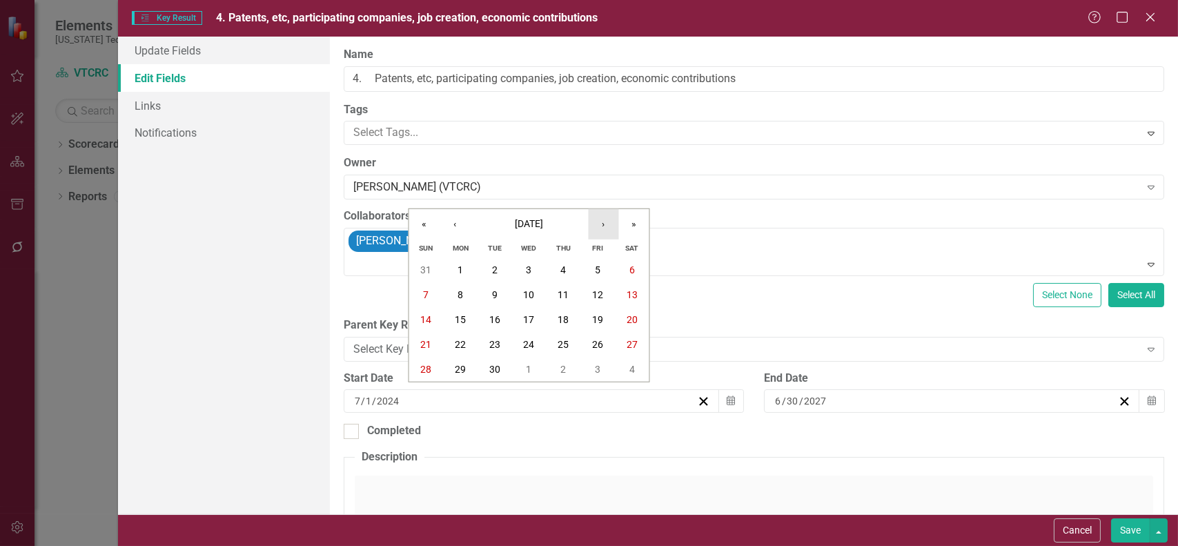
click at [599, 220] on button "›" at bounding box center [604, 224] width 30 height 30
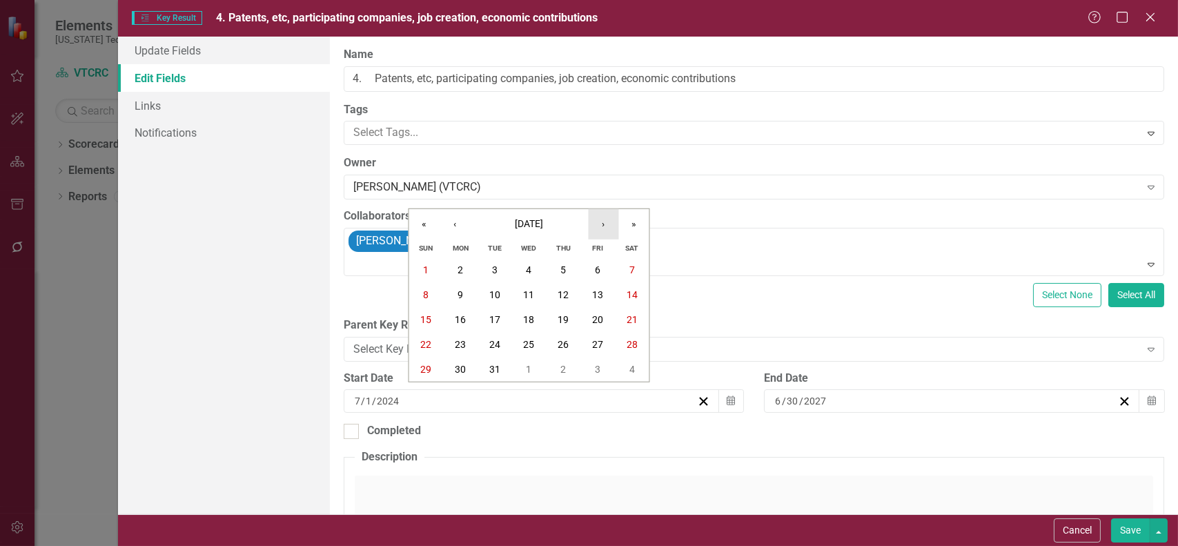
click at [599, 220] on button "›" at bounding box center [604, 224] width 30 height 30
click at [495, 369] on abbr "30" at bounding box center [494, 369] width 11 height 11
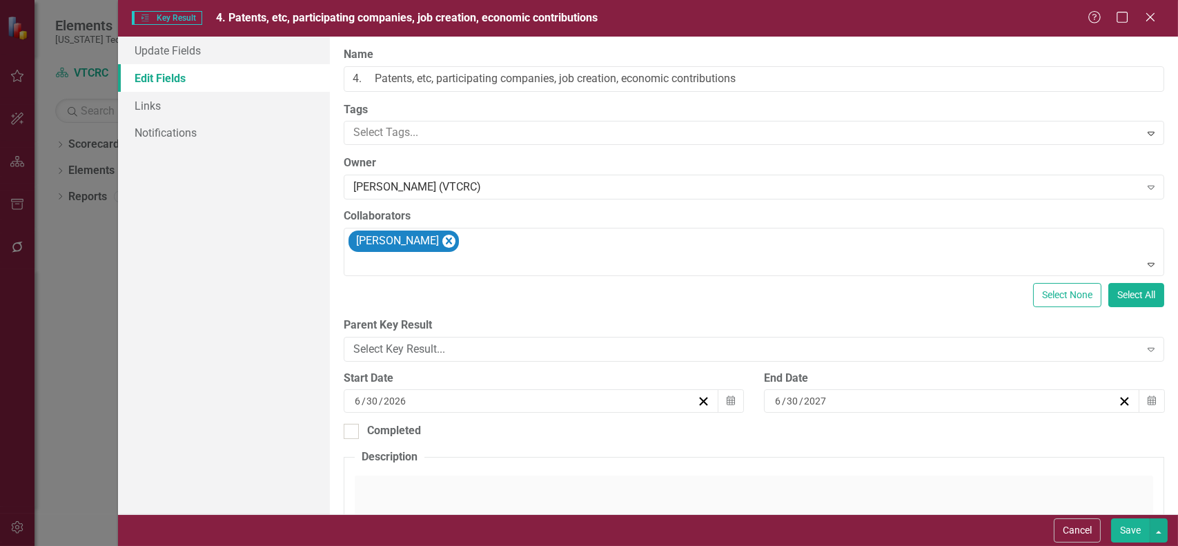
click at [1122, 527] on button "Save" at bounding box center [1130, 530] width 39 height 24
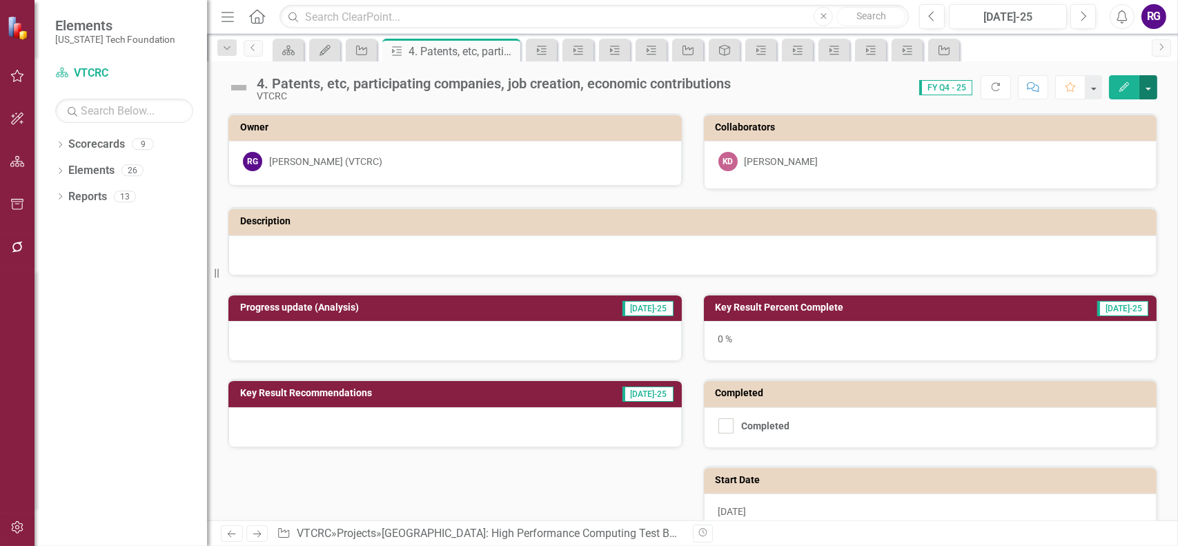
click at [1147, 89] on button "button" at bounding box center [1149, 87] width 18 height 24
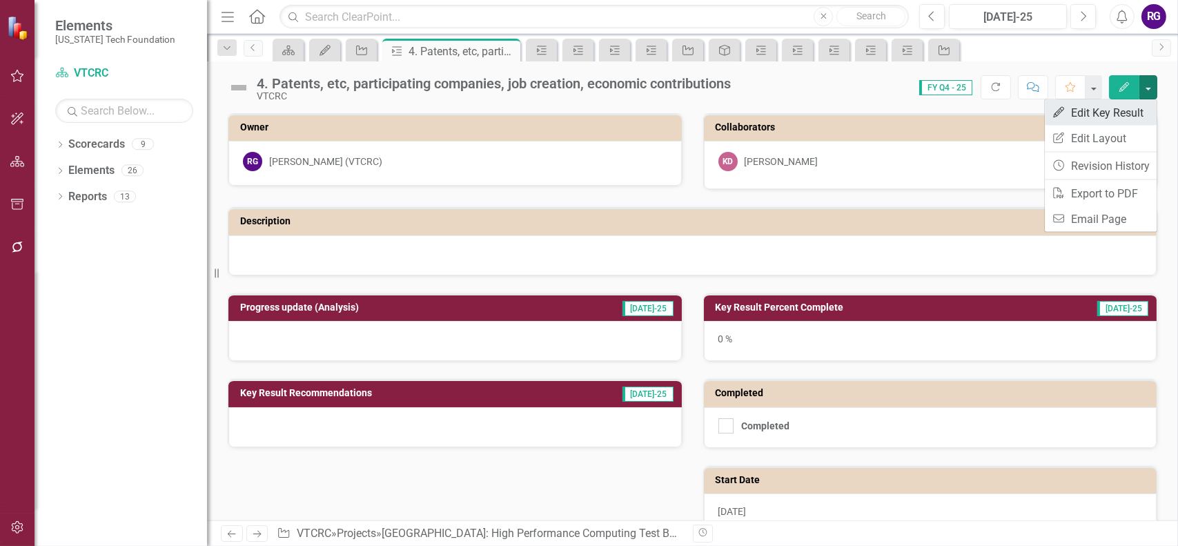
click at [1119, 115] on link "Edit Edit Key Result" at bounding box center [1101, 113] width 112 height 26
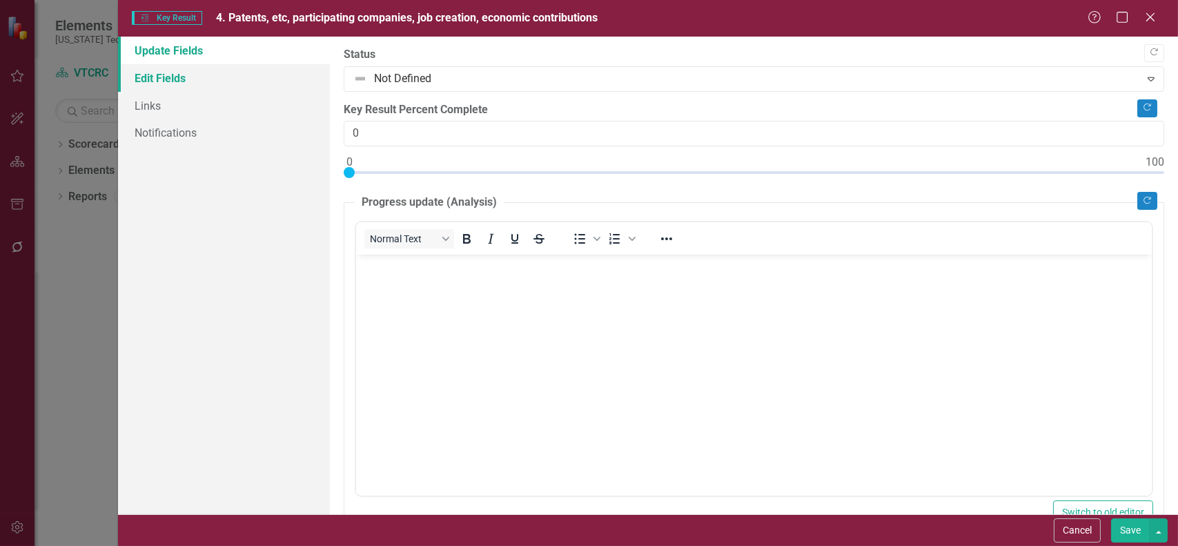
click at [141, 73] on link "Edit Fields" at bounding box center [224, 78] width 212 height 28
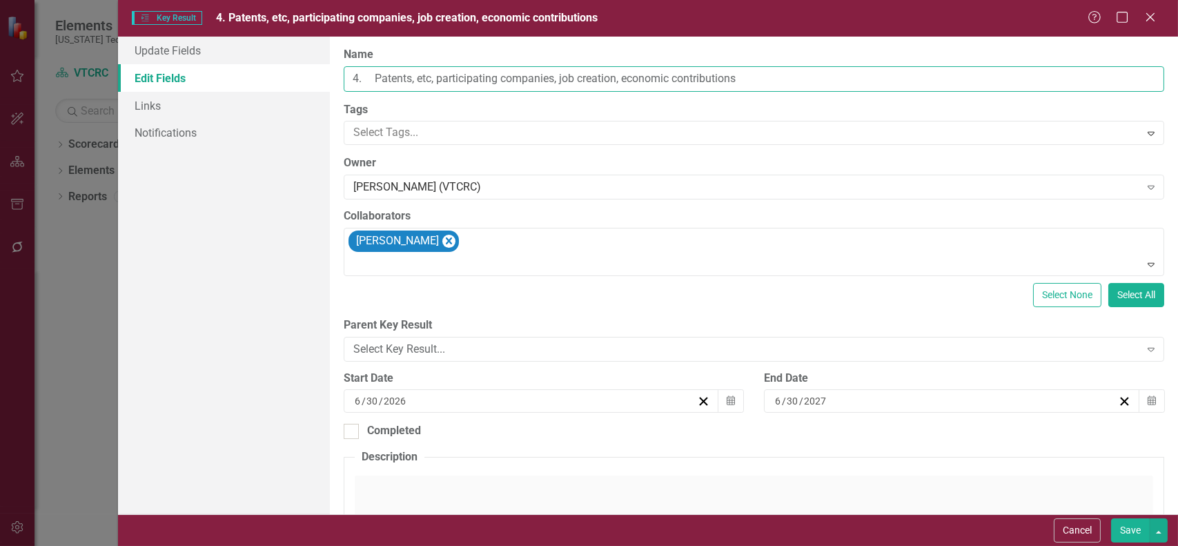
drag, startPoint x: 438, startPoint y: 80, endPoint x: 393, endPoint y: 95, distance: 47.2
click at [437, 81] on input "4. Patents, etc, participating companies, job creation, economic contributions" at bounding box center [754, 79] width 821 height 26
click at [536, 81] on input "4. Patents, participating companies, job creation, economic contributions" at bounding box center [754, 79] width 821 height 26
click at [380, 82] on input "4. Patents, job creation, economic contributions" at bounding box center [754, 79] width 821 height 26
type input "4. Product or job creation"
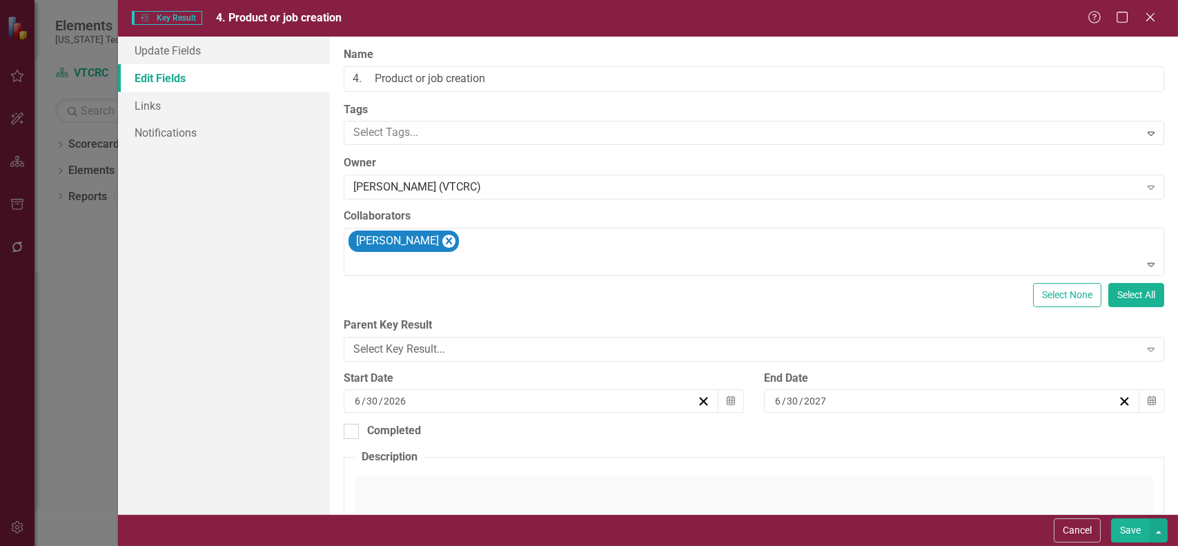
click at [1129, 530] on button "Save" at bounding box center [1130, 530] width 39 height 24
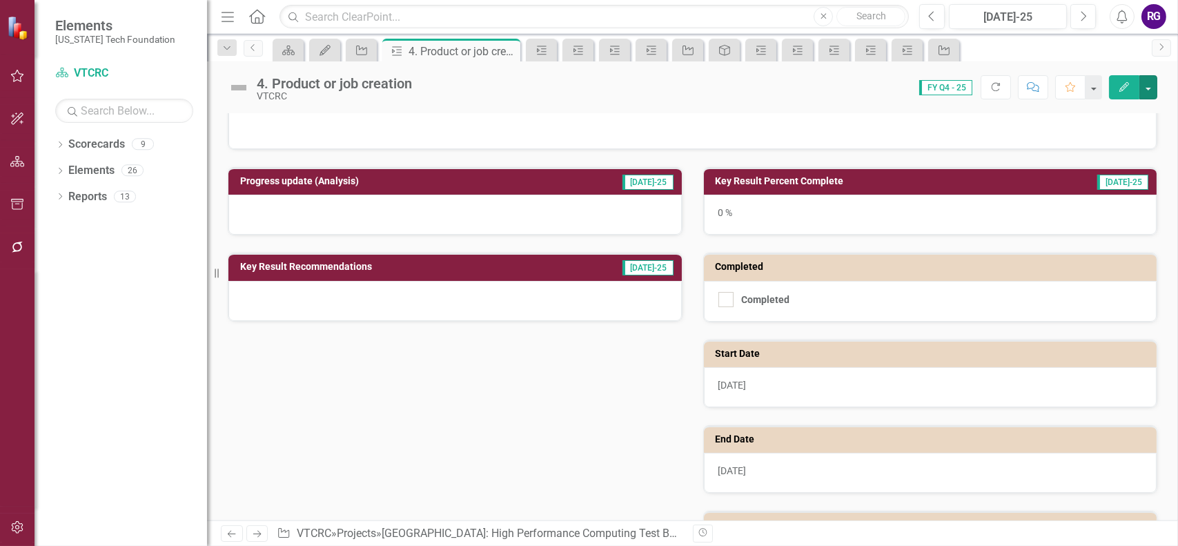
scroll to position [219, 0]
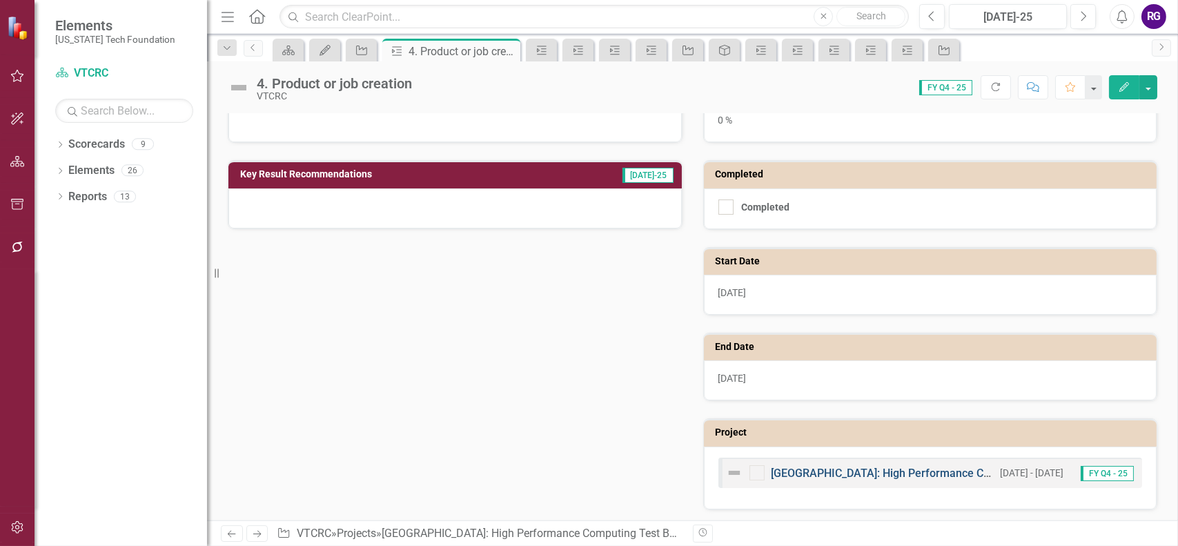
click at [863, 469] on link "[GEOGRAPHIC_DATA]: High Performance Computing Test Bed" at bounding box center [925, 473] width 306 height 13
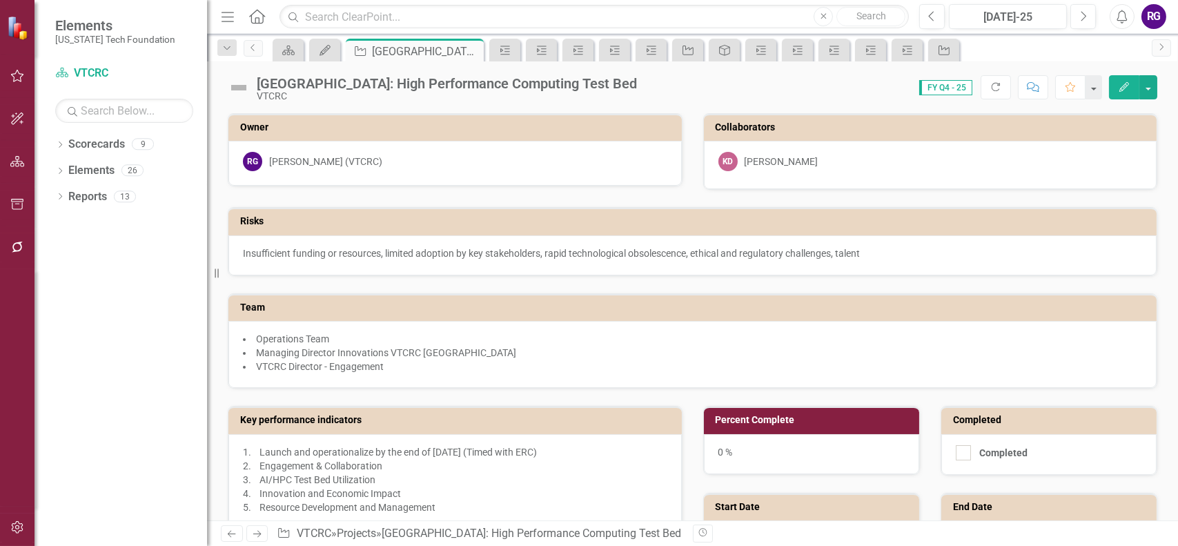
scroll to position [483, 0]
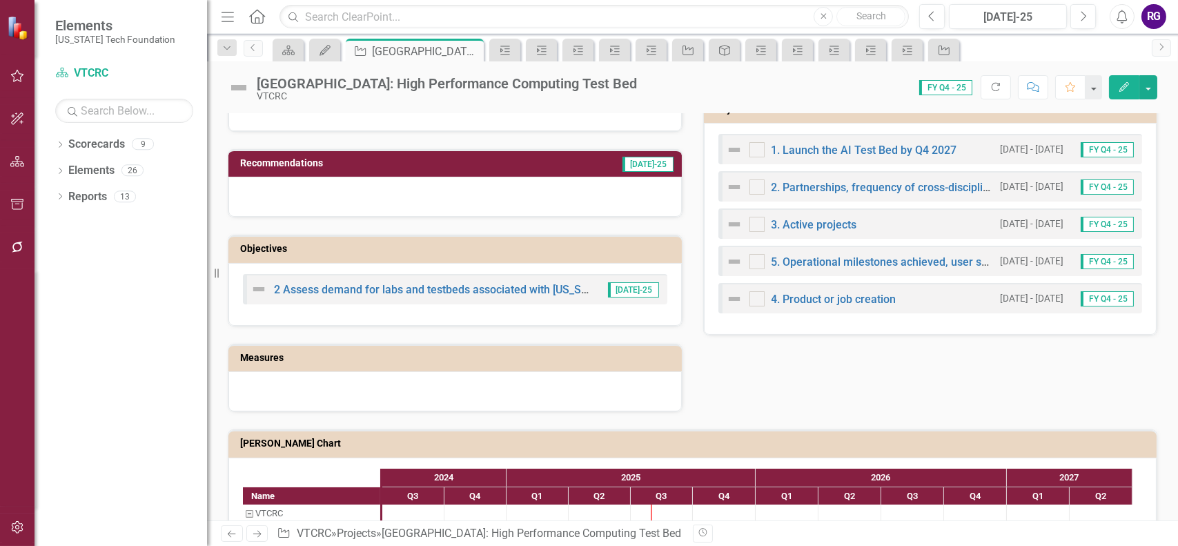
click at [727, 258] on img at bounding box center [734, 261] width 17 height 17
click at [890, 185] on link "2. Partnerships, frequency of cross-disciplinary collaborations, and annual eve…" at bounding box center [974, 187] width 404 height 13
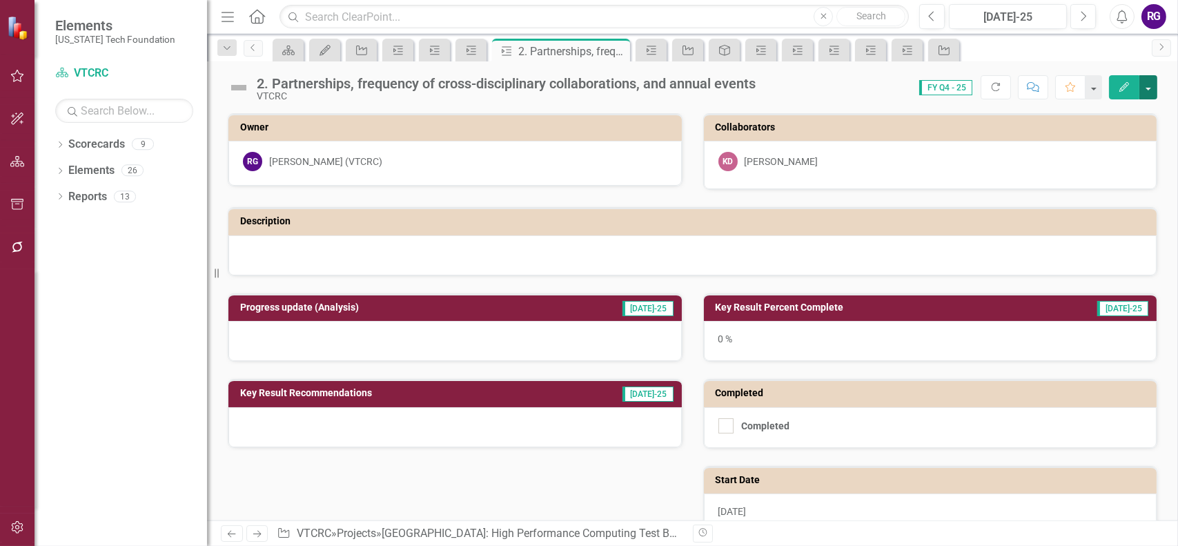
click at [1148, 90] on button "button" at bounding box center [1149, 87] width 18 height 24
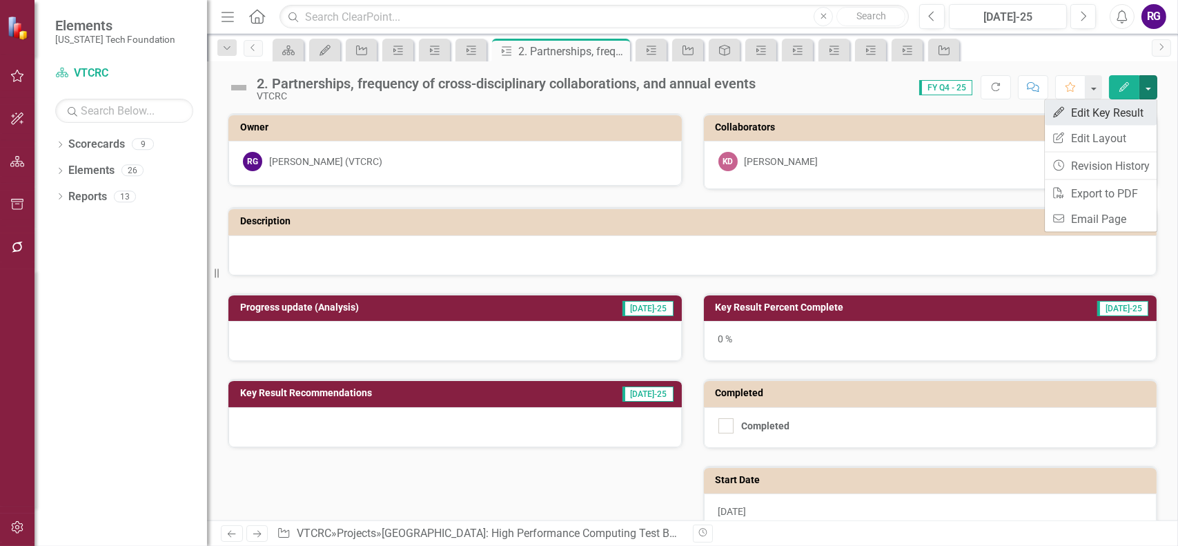
click at [1113, 113] on link "Edit Edit Key Result" at bounding box center [1101, 113] width 112 height 26
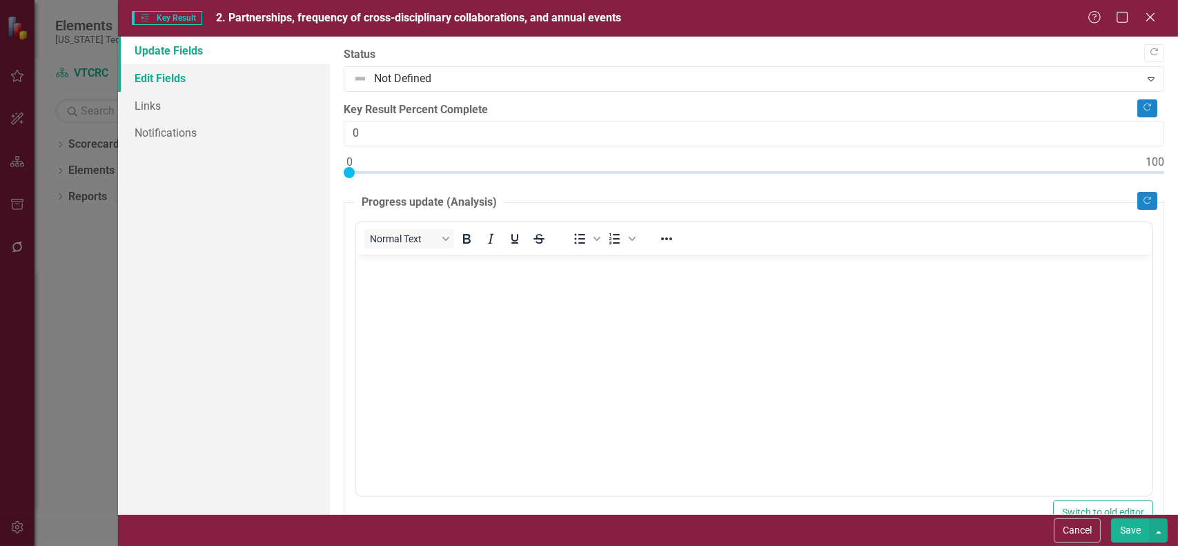
click at [182, 80] on link "Edit Fields" at bounding box center [224, 78] width 212 height 28
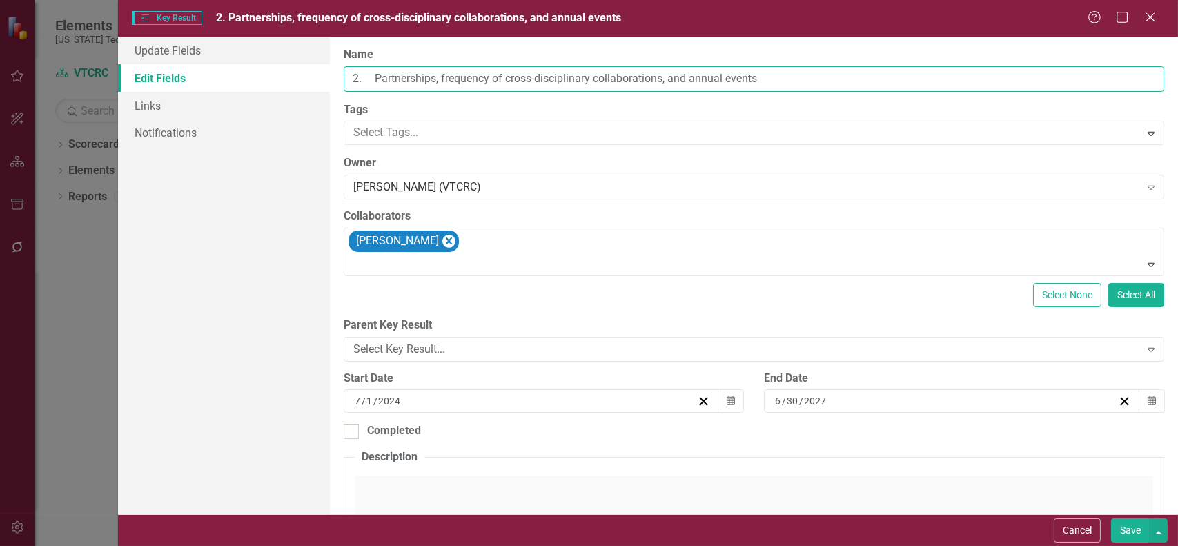
click at [766, 79] on input "2. Partnerships, frequency of cross-disciplinary collaborations, and annual eve…" at bounding box center [754, 79] width 821 height 26
type input "2. Industry Partnerships and Engagement"
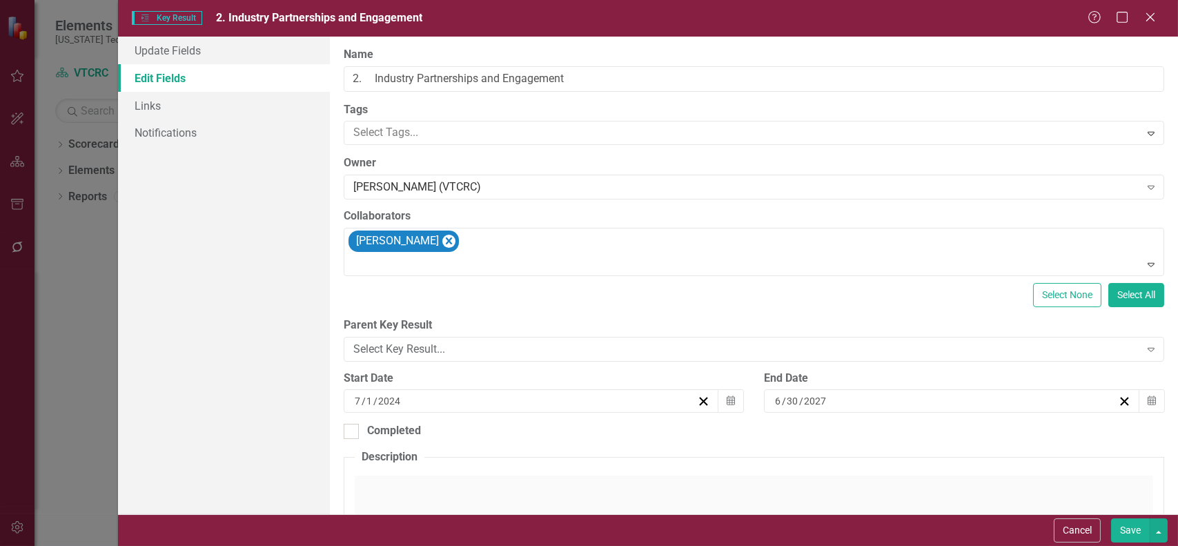
click at [1129, 528] on button "Save" at bounding box center [1130, 530] width 39 height 24
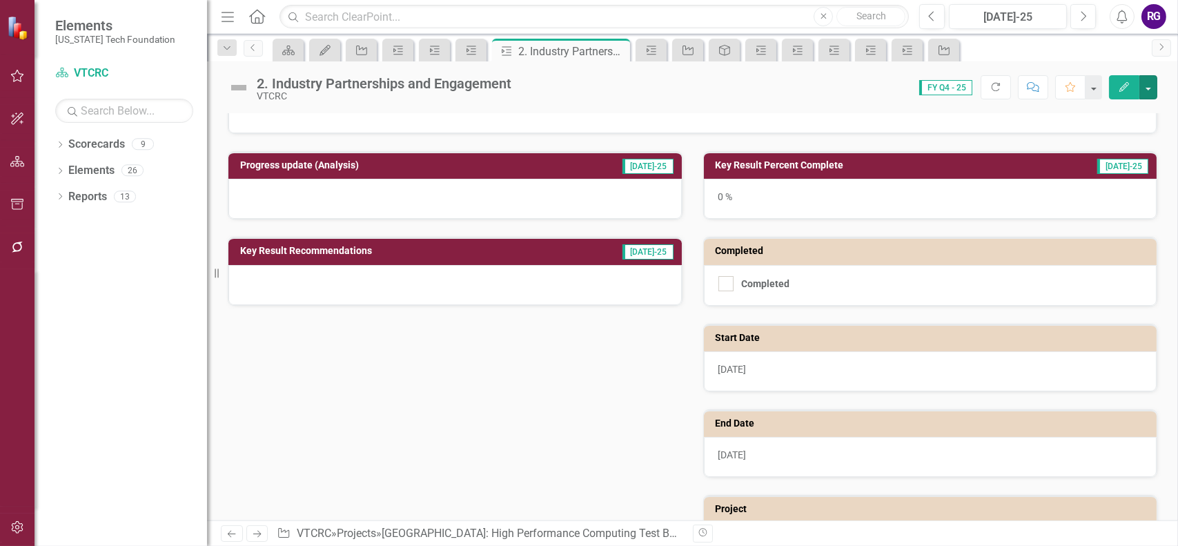
scroll to position [219, 0]
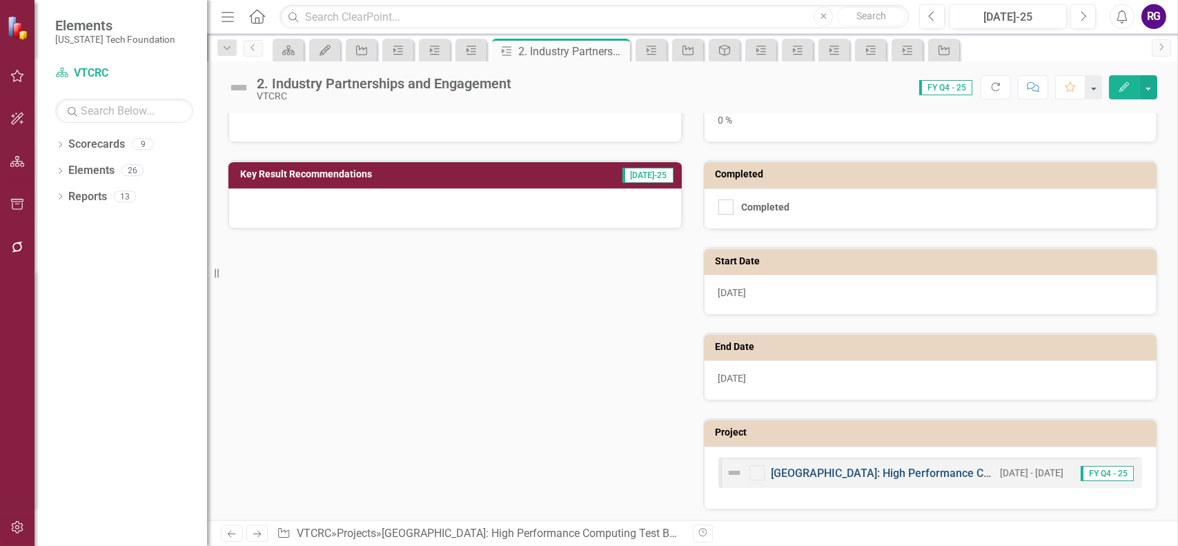
click at [885, 476] on link "[GEOGRAPHIC_DATA]: High Performance Computing Test Bed" at bounding box center [925, 473] width 306 height 13
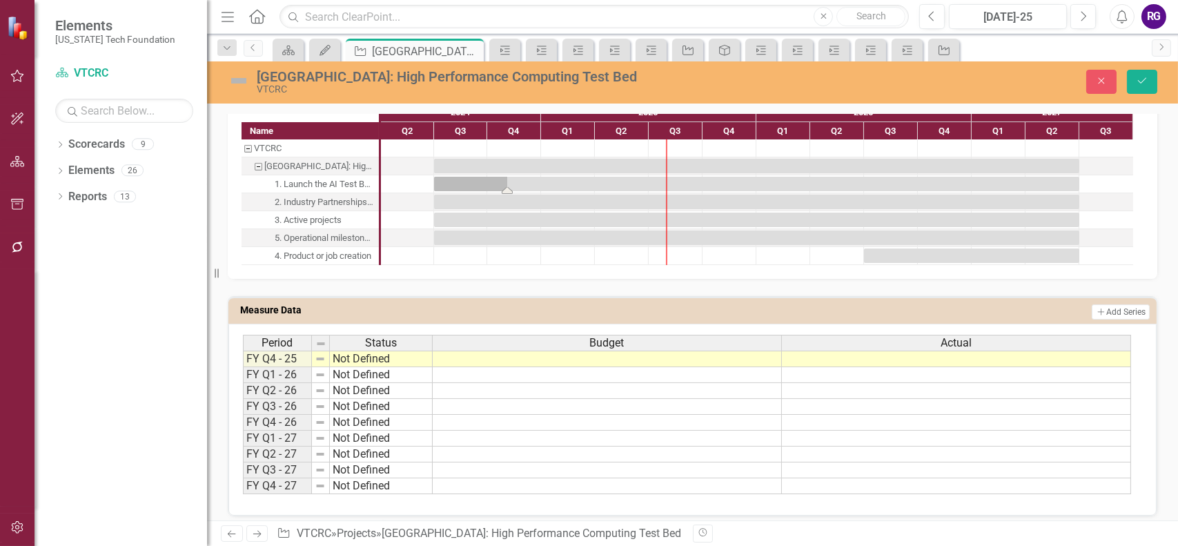
scroll to position [860, 0]
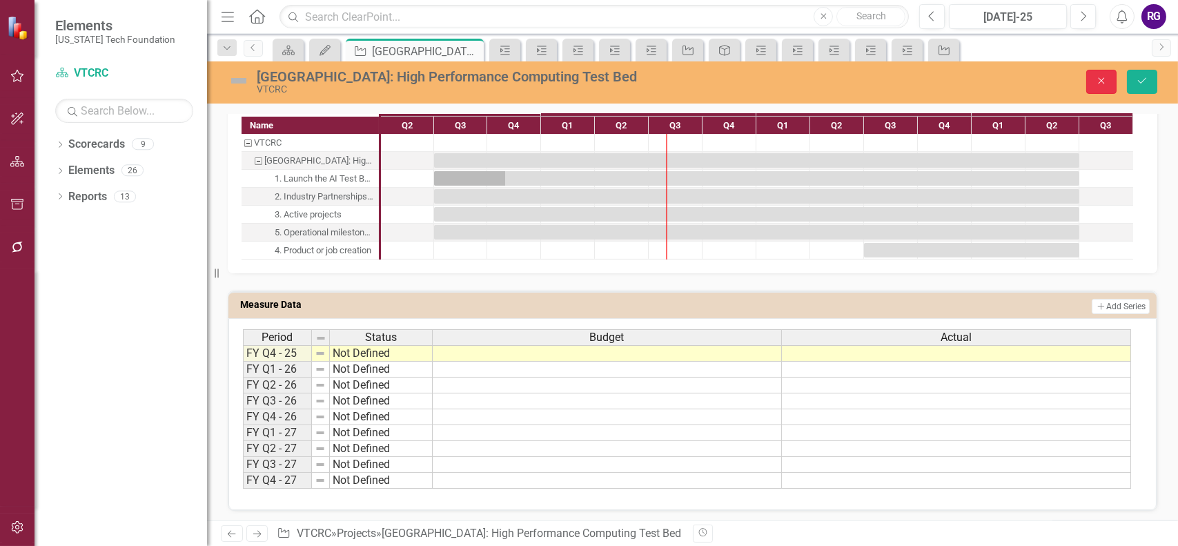
click at [1100, 78] on icon "Close" at bounding box center [1101, 81] width 12 height 10
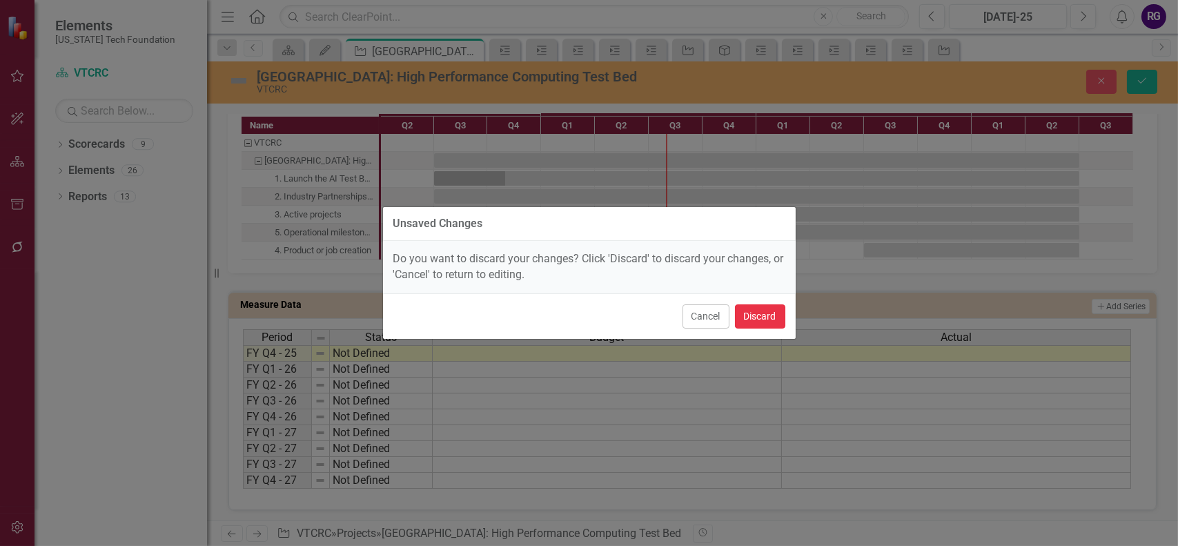
click at [765, 313] on button "Discard" at bounding box center [760, 316] width 50 height 24
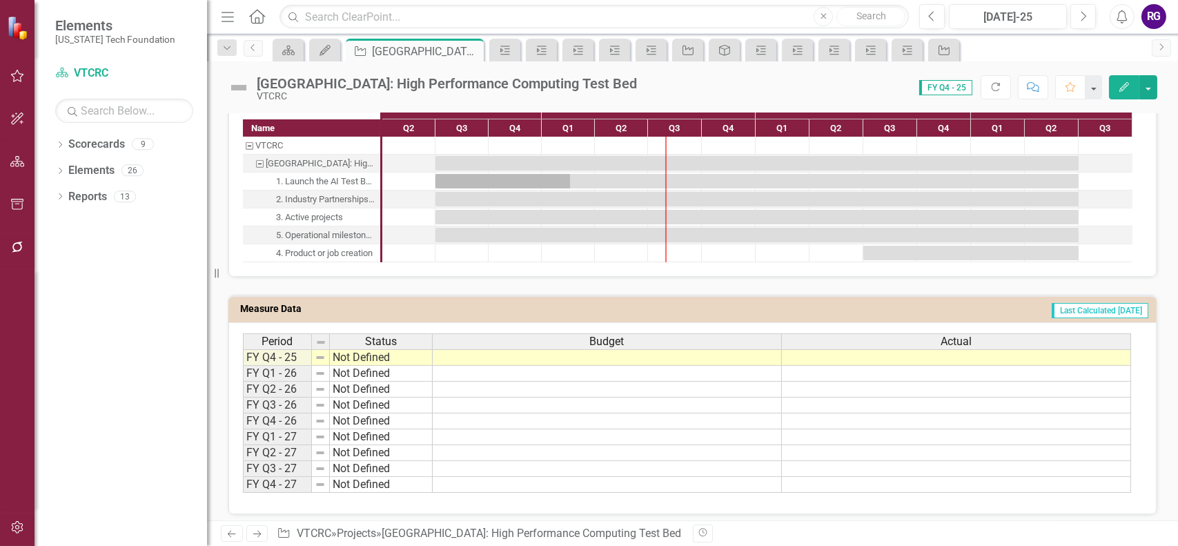
scroll to position [855, 0]
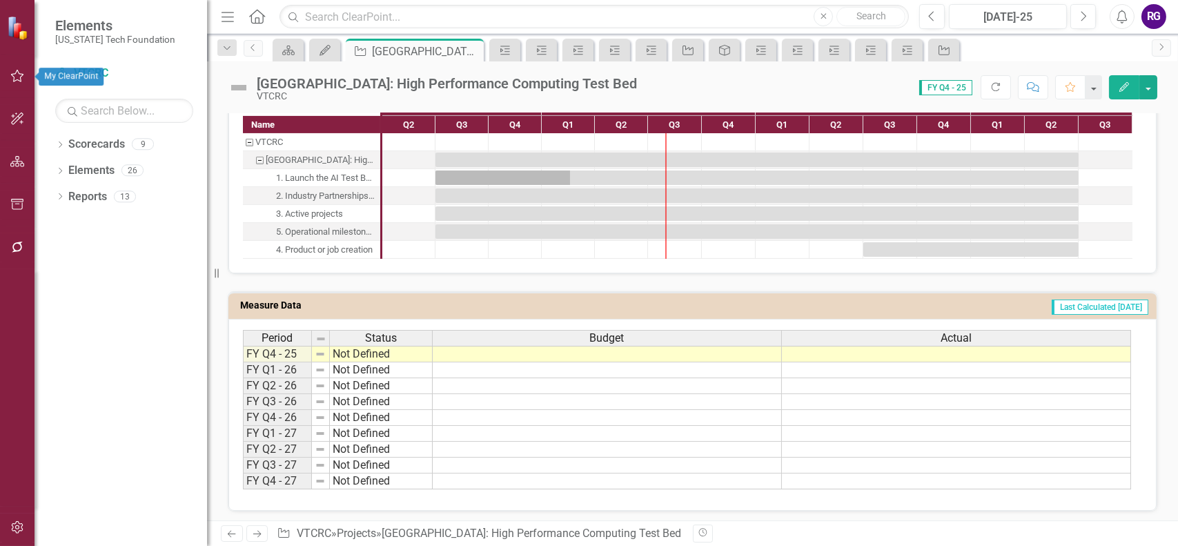
click at [14, 75] on icon "button" at bounding box center [17, 75] width 14 height 11
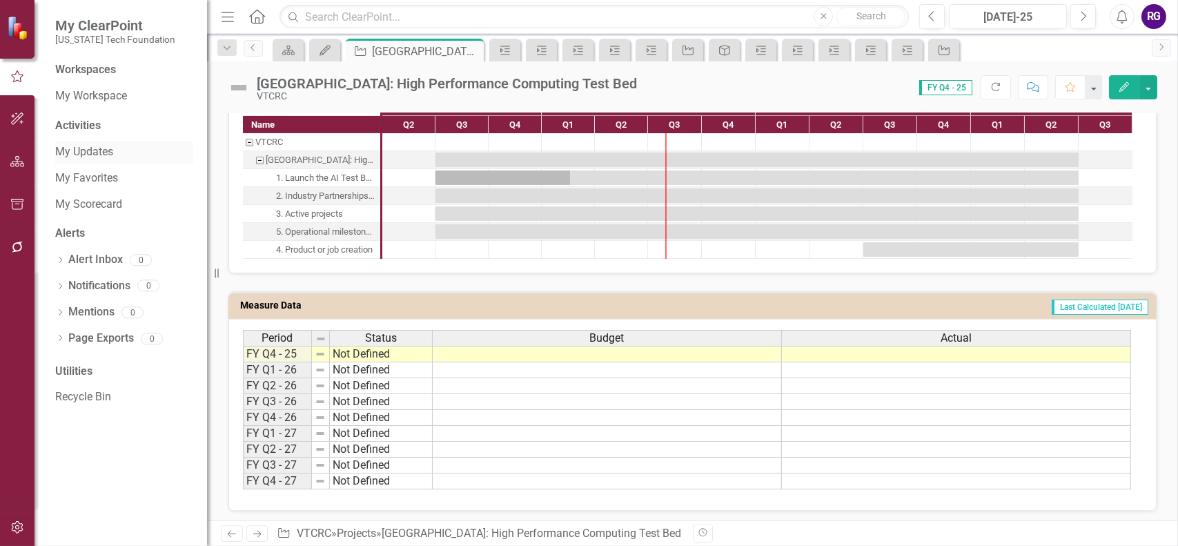
click at [84, 147] on link "My Updates" at bounding box center [124, 152] width 138 height 16
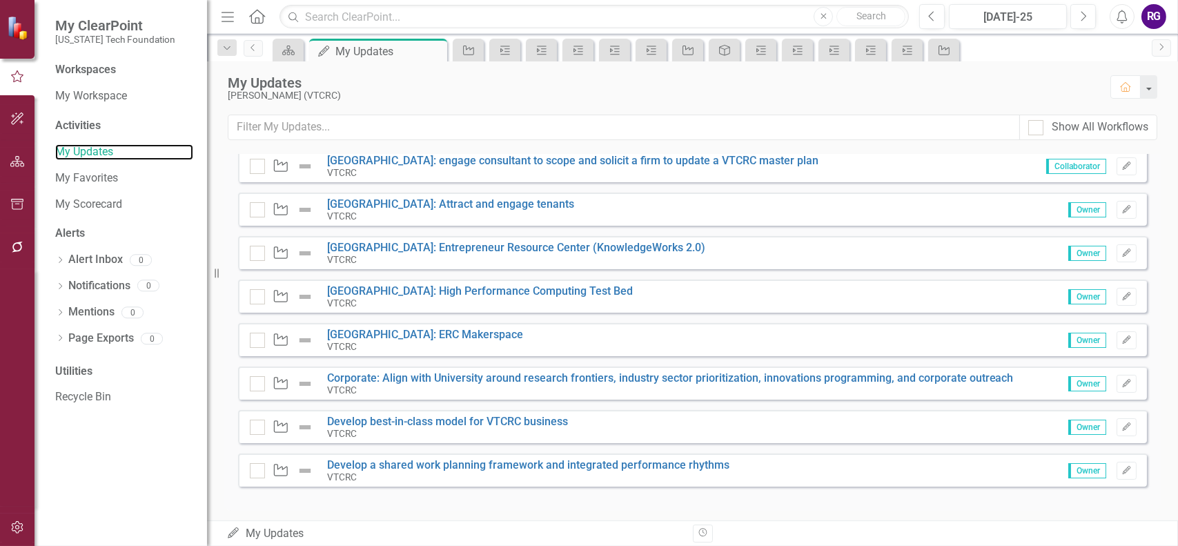
scroll to position [483, 0]
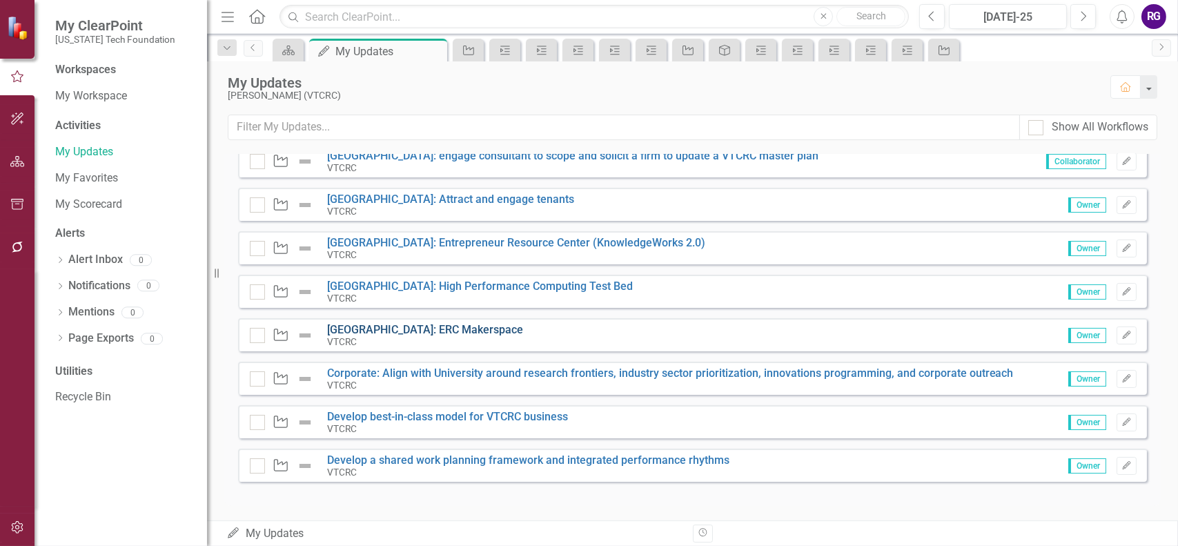
click at [448, 328] on link "[GEOGRAPHIC_DATA]: ERC Makerspace" at bounding box center [425, 329] width 196 height 13
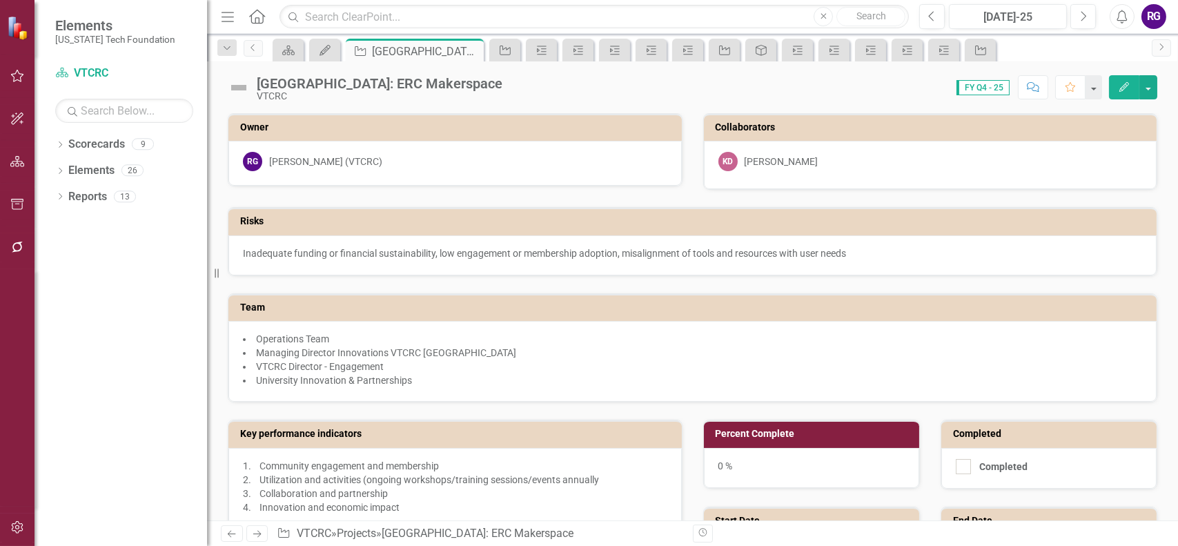
scroll to position [345, 0]
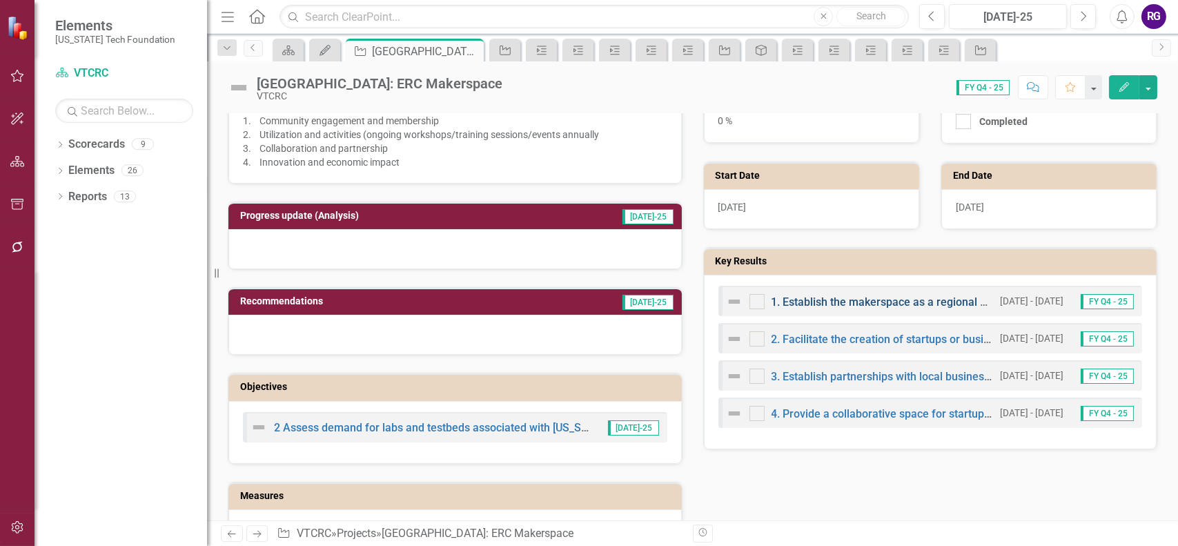
click at [862, 298] on link "1. Establish the makerspace as a regional hub for innovation and creativity" at bounding box center [956, 301] width 369 height 13
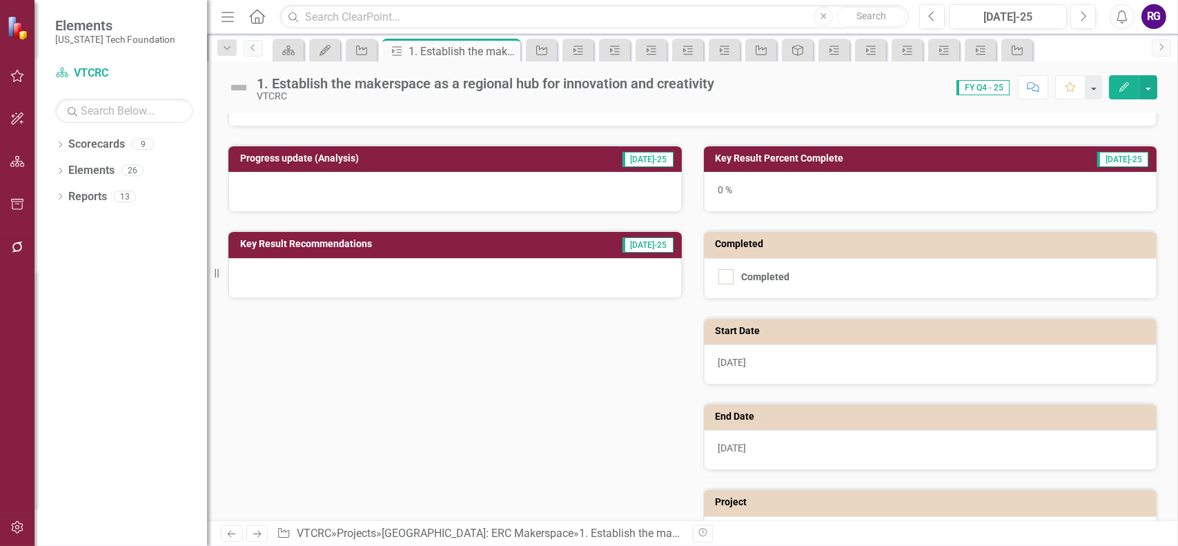
scroll to position [150, 0]
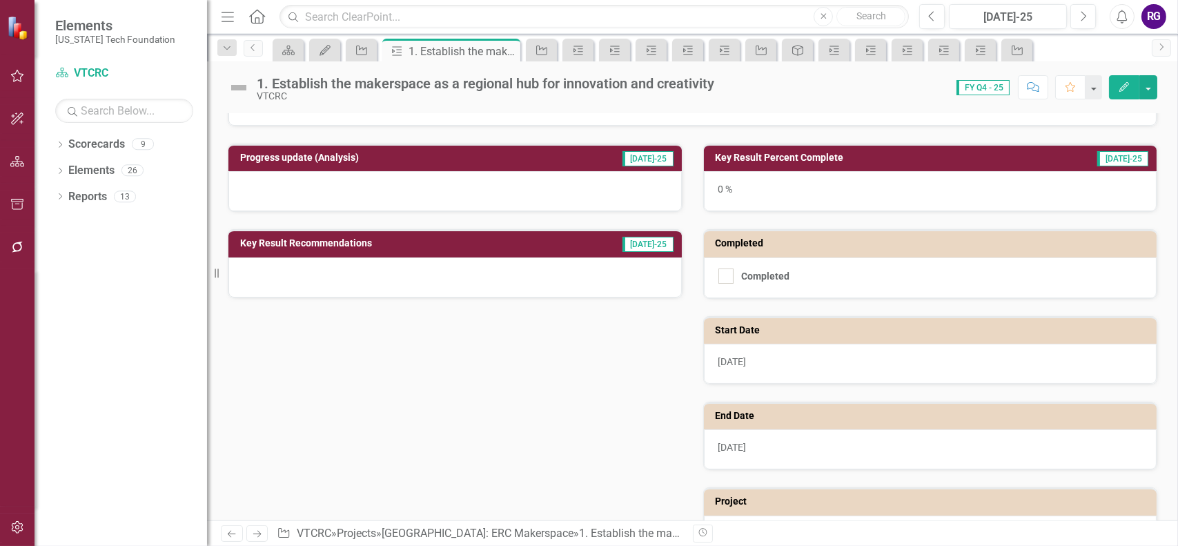
click at [801, 156] on h3 "Key Result Percent Complete" at bounding box center [870, 158] width 309 height 10
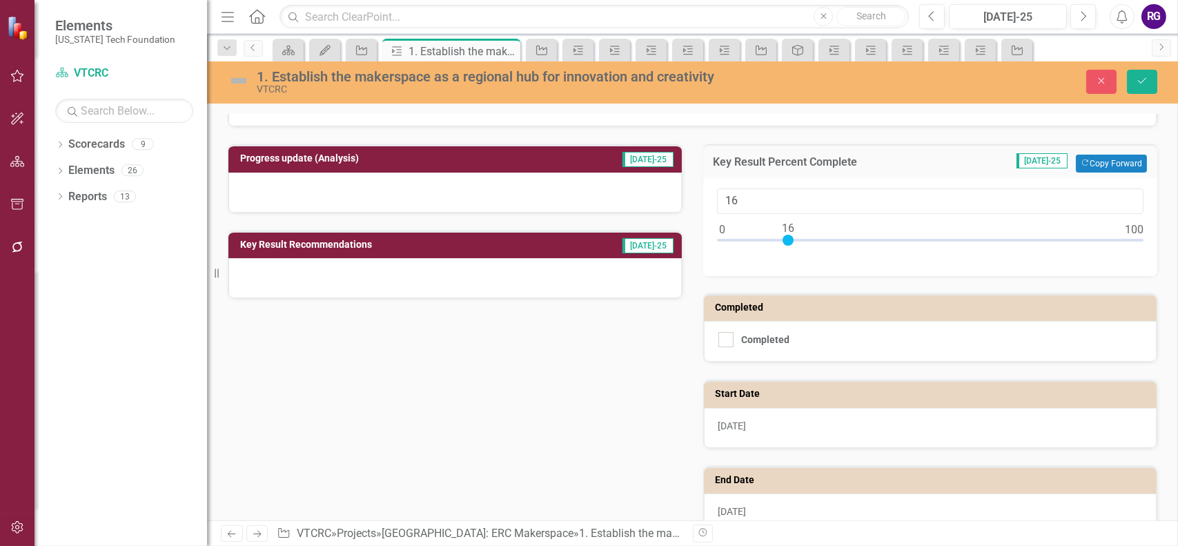
type input "15"
drag, startPoint x: 718, startPoint y: 235, endPoint x: 779, endPoint y: 234, distance: 60.7
click at [779, 235] on div at bounding box center [784, 240] width 11 height 11
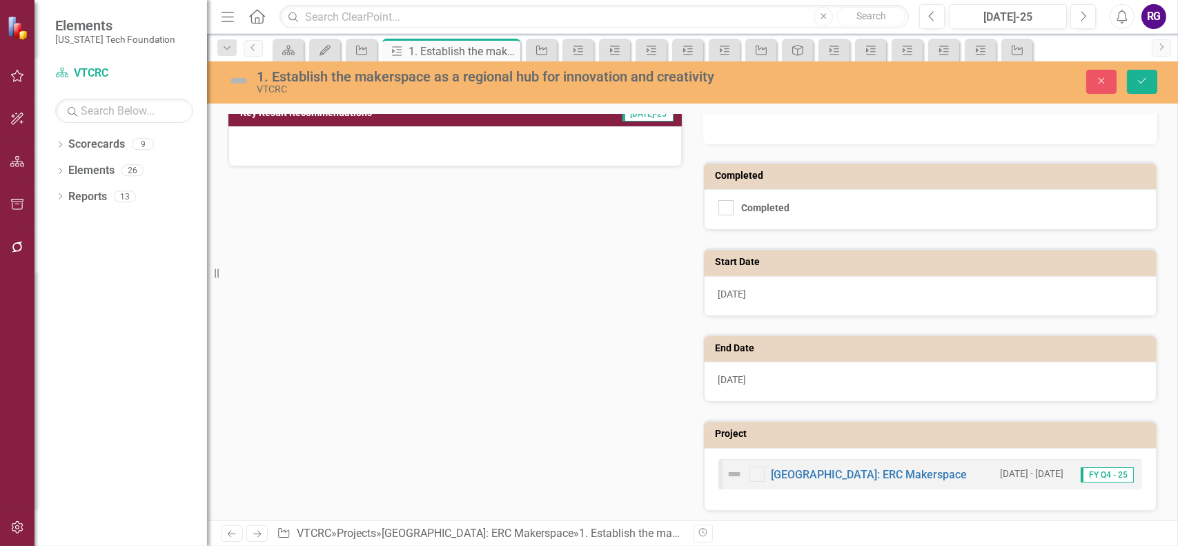
scroll to position [283, 0]
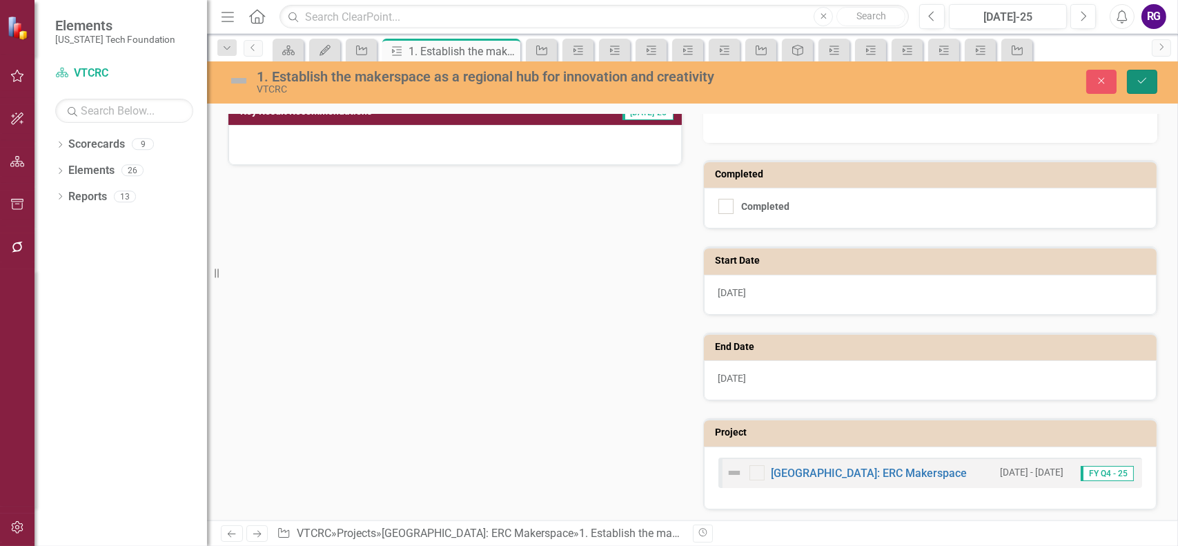
click at [1145, 84] on icon "Save" at bounding box center [1142, 81] width 12 height 10
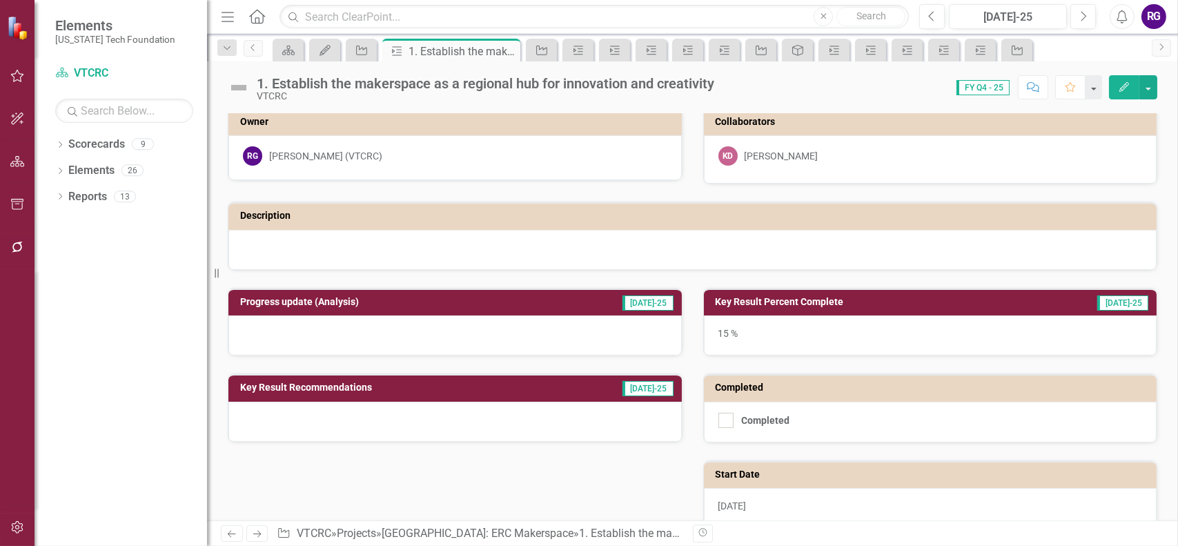
scroll to position [219, 0]
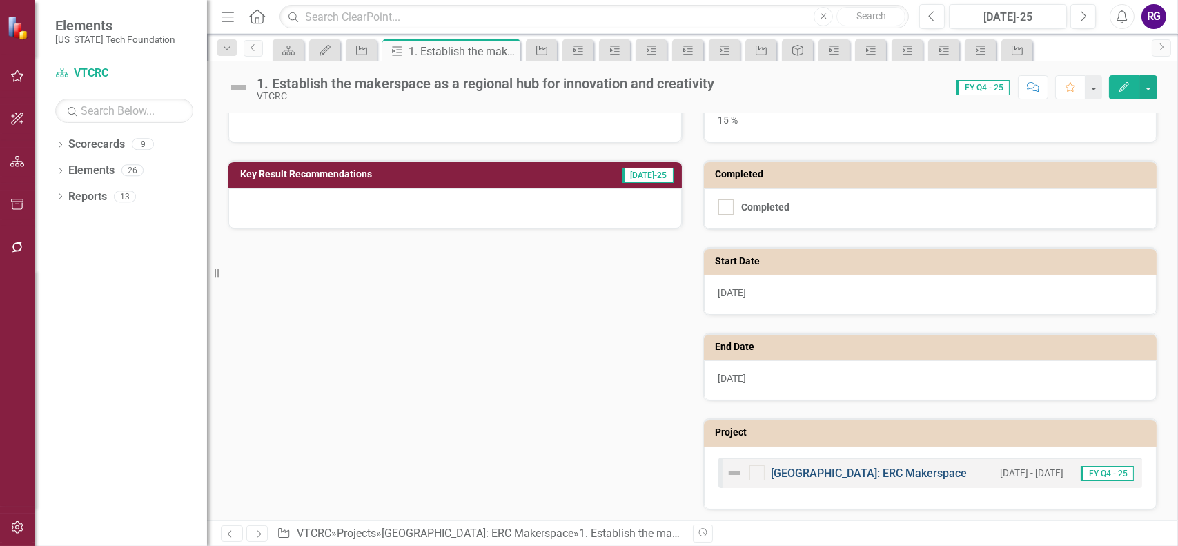
click at [886, 469] on link "[GEOGRAPHIC_DATA]: ERC Makerspace" at bounding box center [870, 473] width 196 height 13
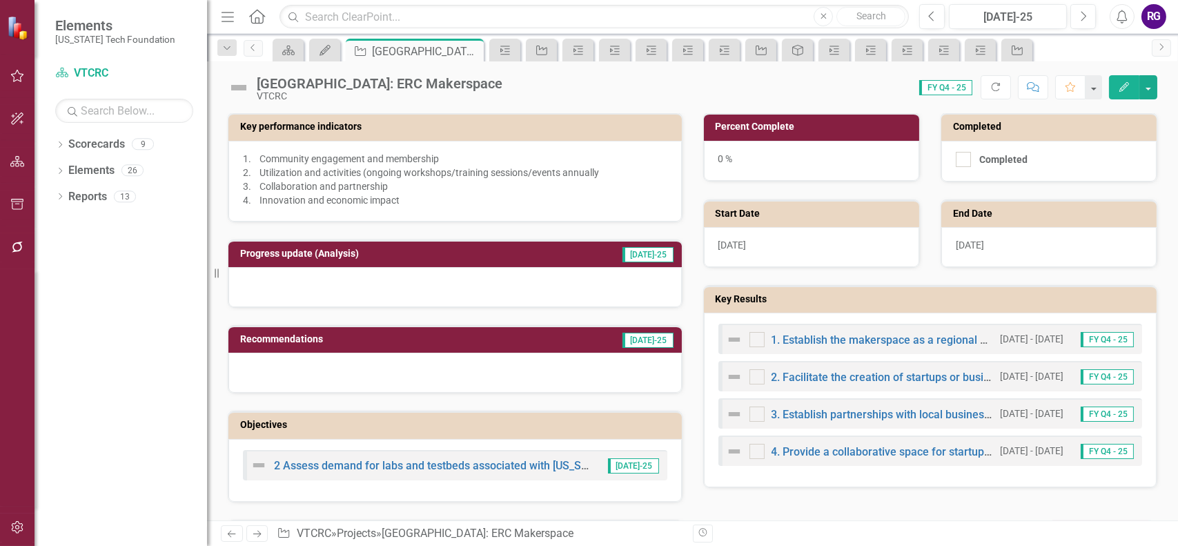
scroll to position [345, 0]
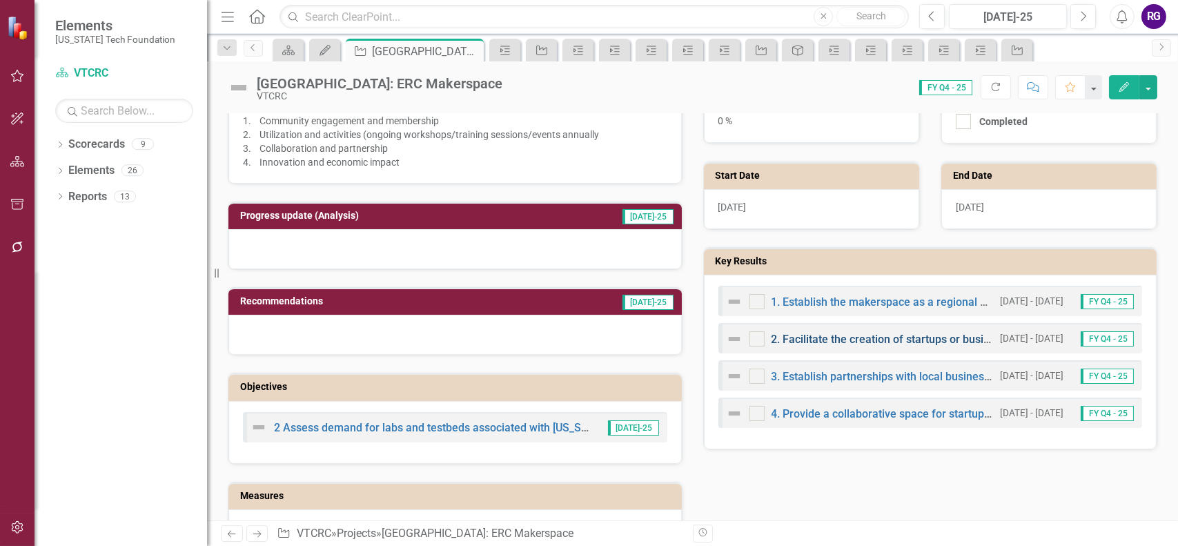
click at [848, 335] on link "2. Facilitate the creation of startups or businesses and attract external fundi…" at bounding box center [966, 339] width 389 height 13
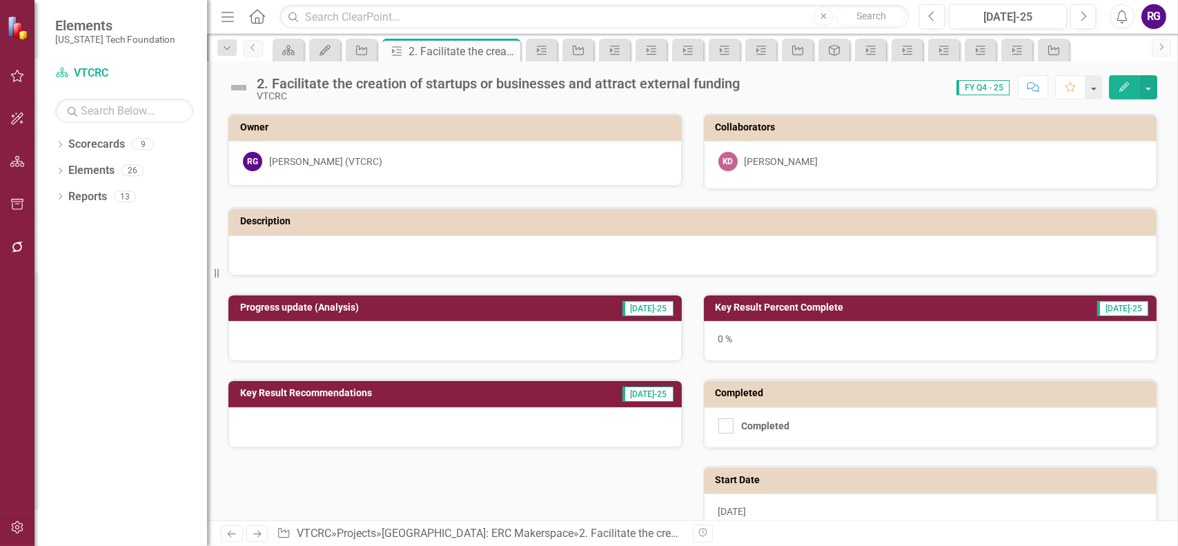
click at [760, 307] on h3 "Key Result Percent Complete" at bounding box center [870, 307] width 309 height 10
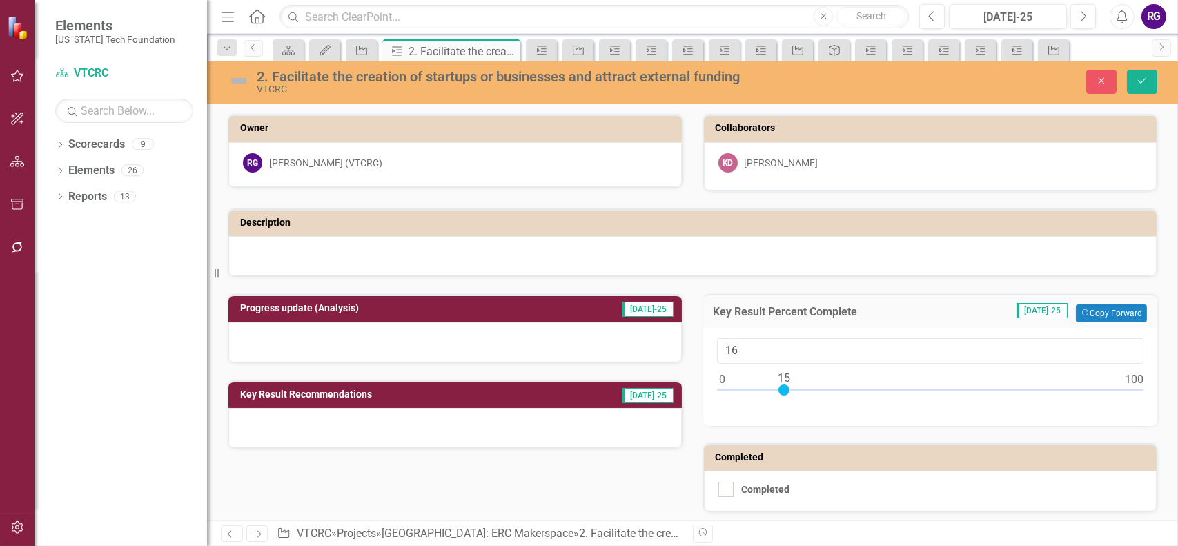
type input "15"
drag, startPoint x: 718, startPoint y: 387, endPoint x: 779, endPoint y: 390, distance: 61.5
click at [779, 391] on div at bounding box center [784, 389] width 11 height 11
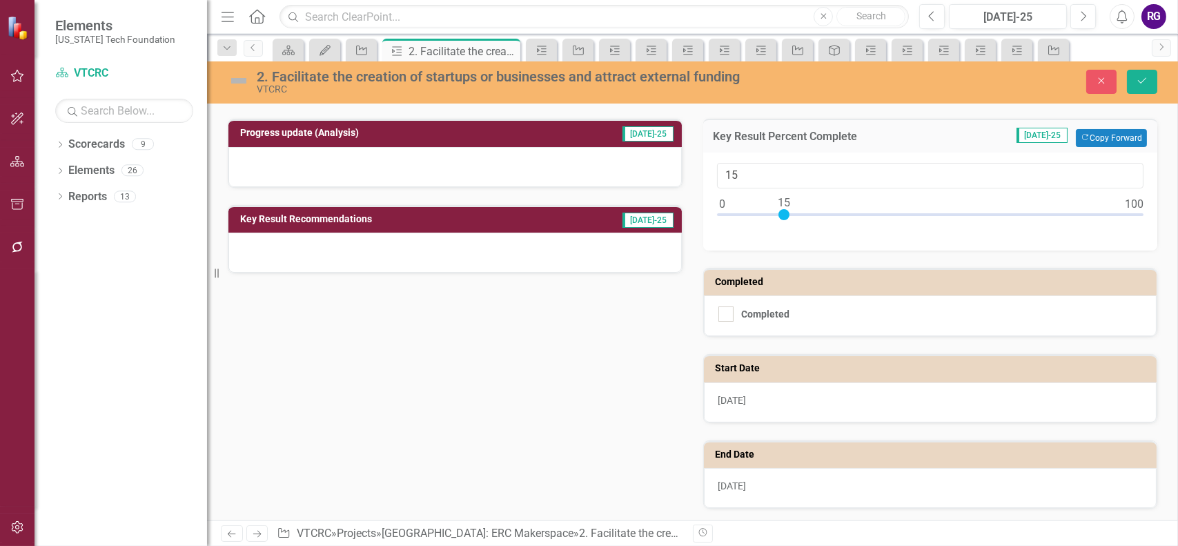
scroll to position [145, 0]
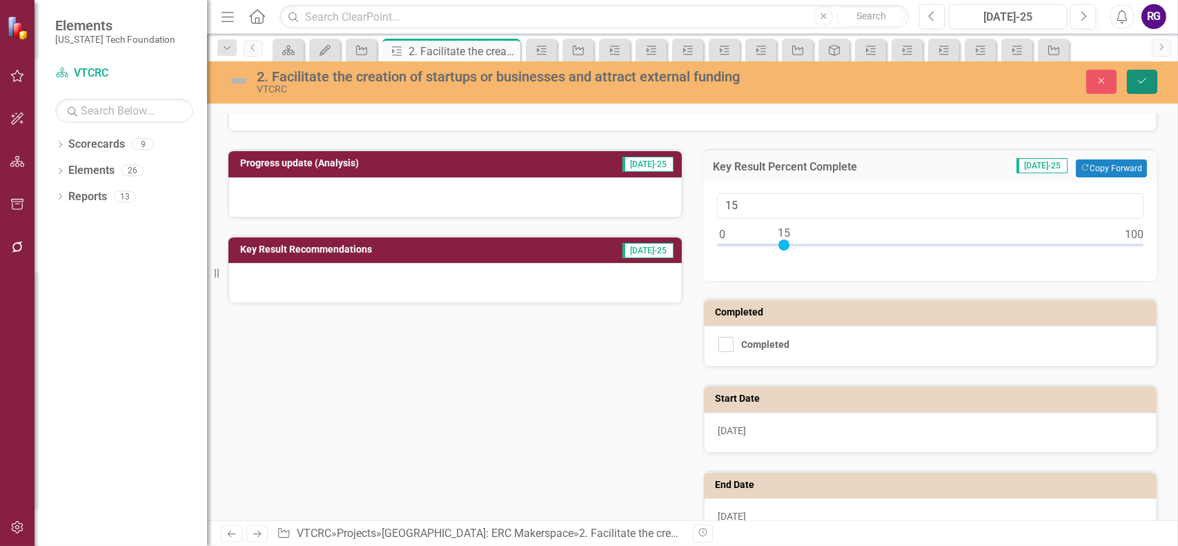
click at [1140, 79] on icon "Save" at bounding box center [1142, 81] width 12 height 10
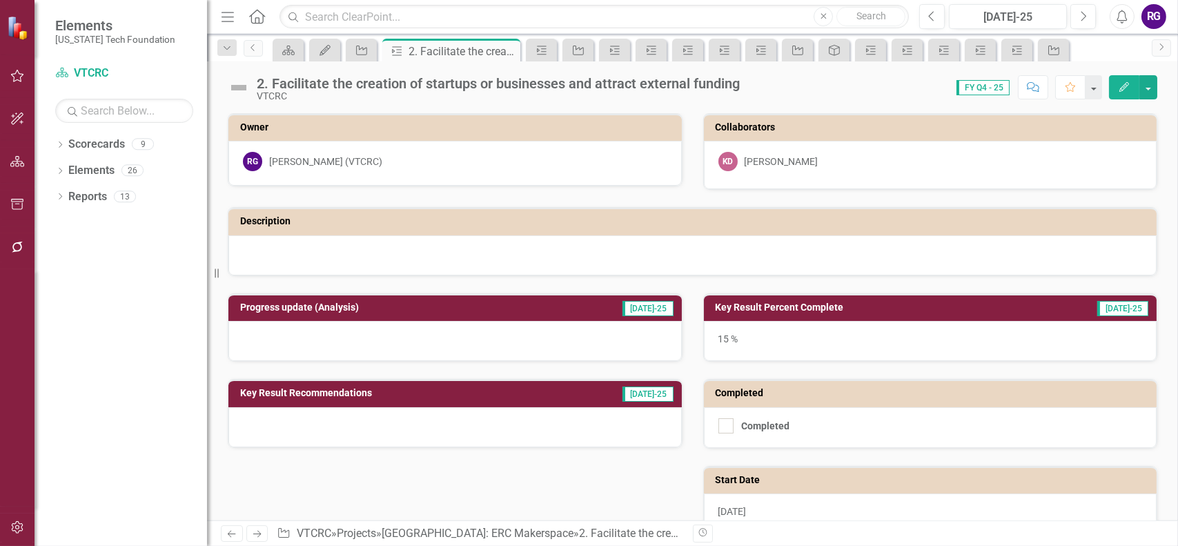
scroll to position [219, 0]
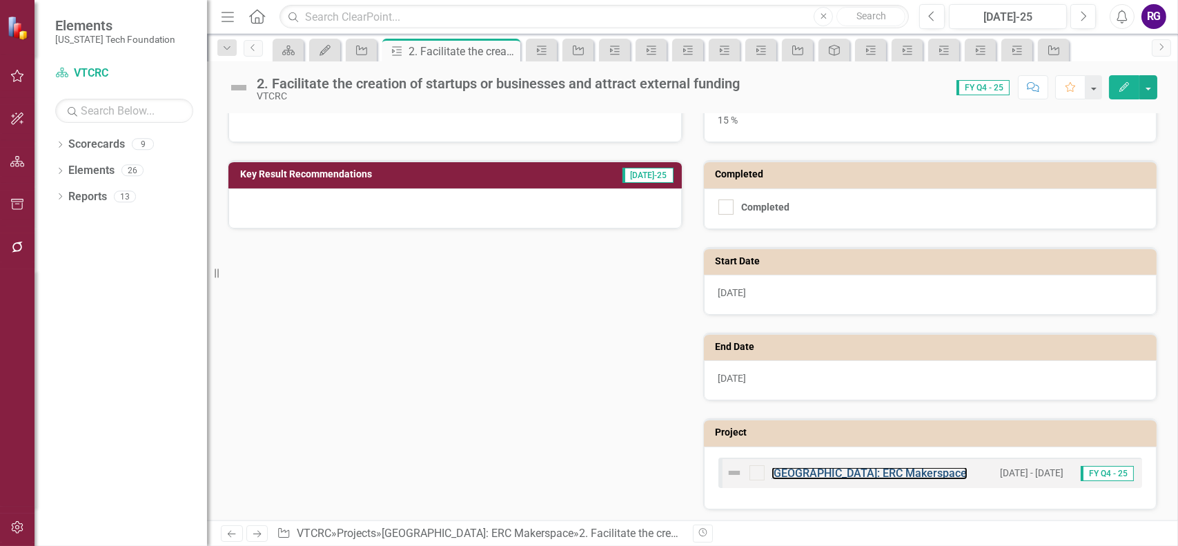
click at [825, 467] on link "[GEOGRAPHIC_DATA]: ERC Makerspace" at bounding box center [870, 473] width 196 height 13
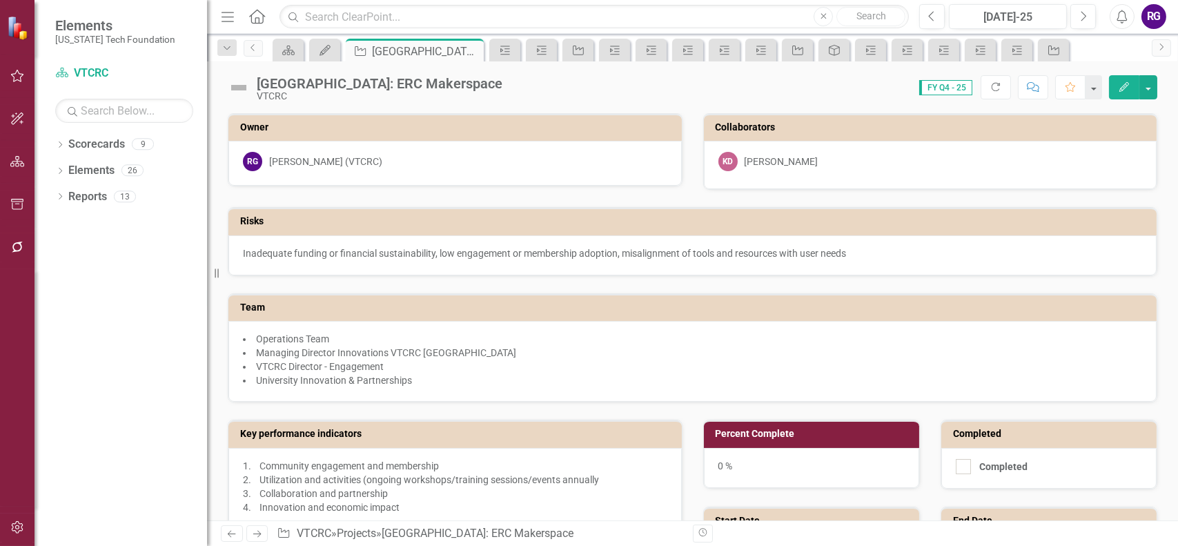
scroll to position [414, 0]
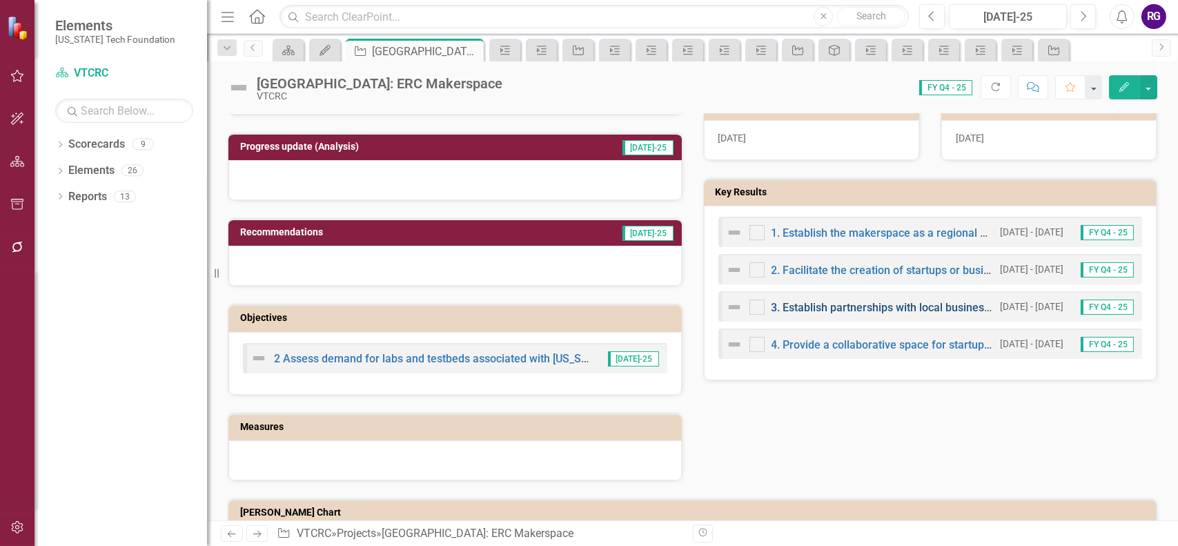
click at [836, 306] on link "3. Establish partnerships with local businesses and academic units" at bounding box center [937, 307] width 330 height 13
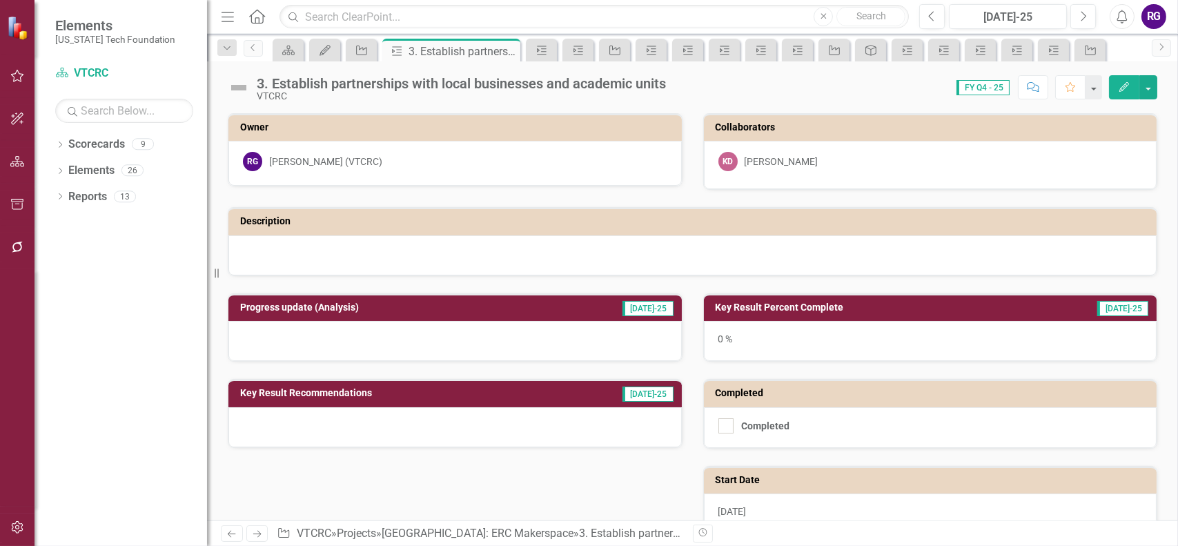
click at [755, 306] on h3 "Key Result Percent Complete" at bounding box center [870, 307] width 309 height 10
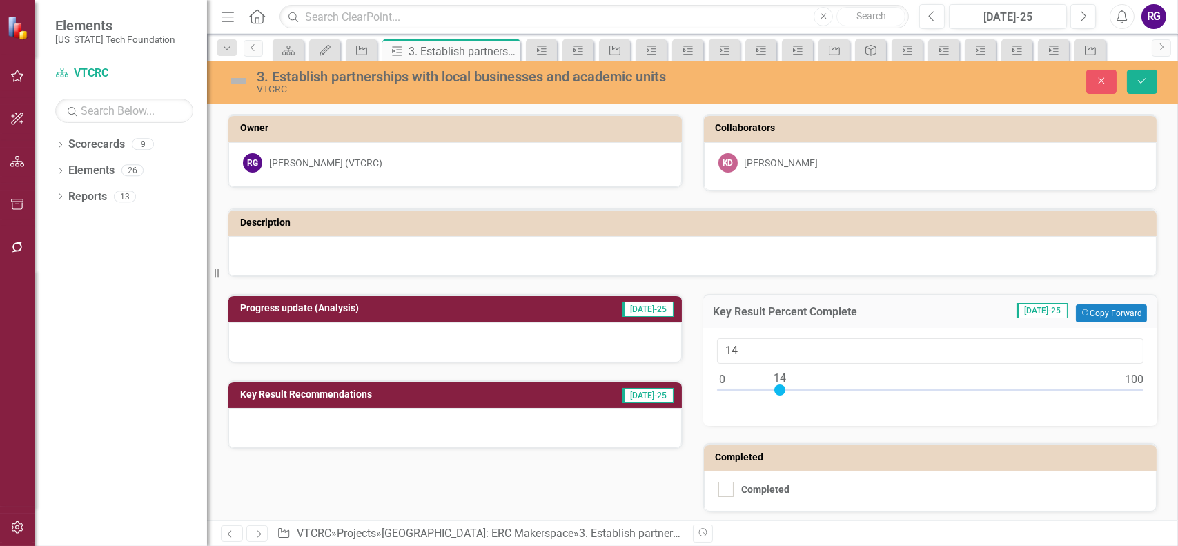
type input "15"
drag, startPoint x: 716, startPoint y: 391, endPoint x: 778, endPoint y: 389, distance: 62.2
click at [779, 389] on div at bounding box center [784, 389] width 11 height 11
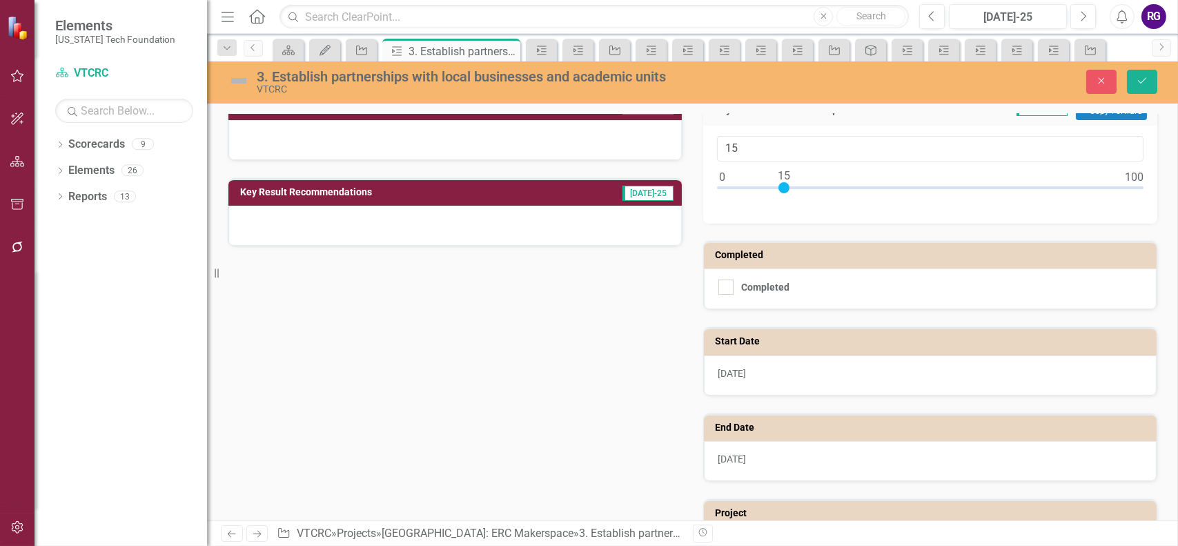
scroll to position [283, 0]
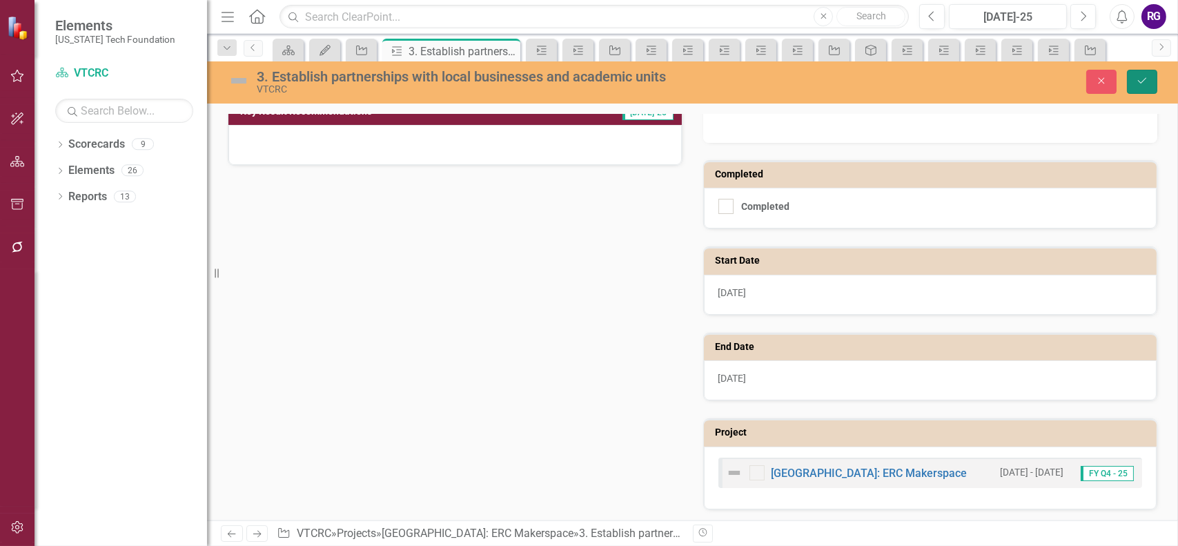
click at [1145, 83] on icon "Save" at bounding box center [1142, 81] width 12 height 10
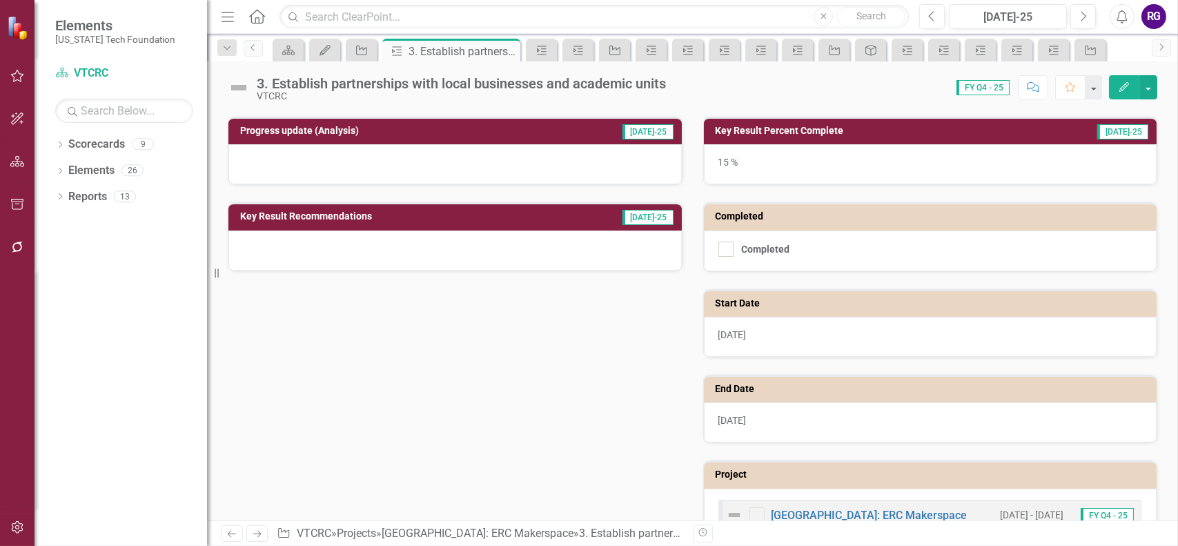
scroll to position [219, 0]
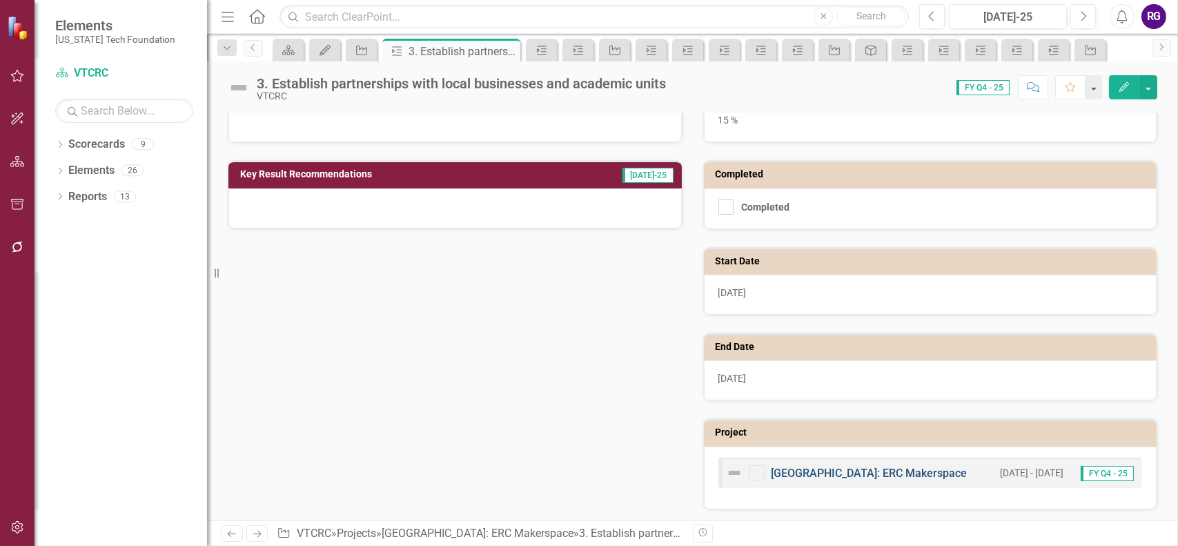
click at [899, 471] on link "[GEOGRAPHIC_DATA]: ERC Makerspace" at bounding box center [870, 473] width 196 height 13
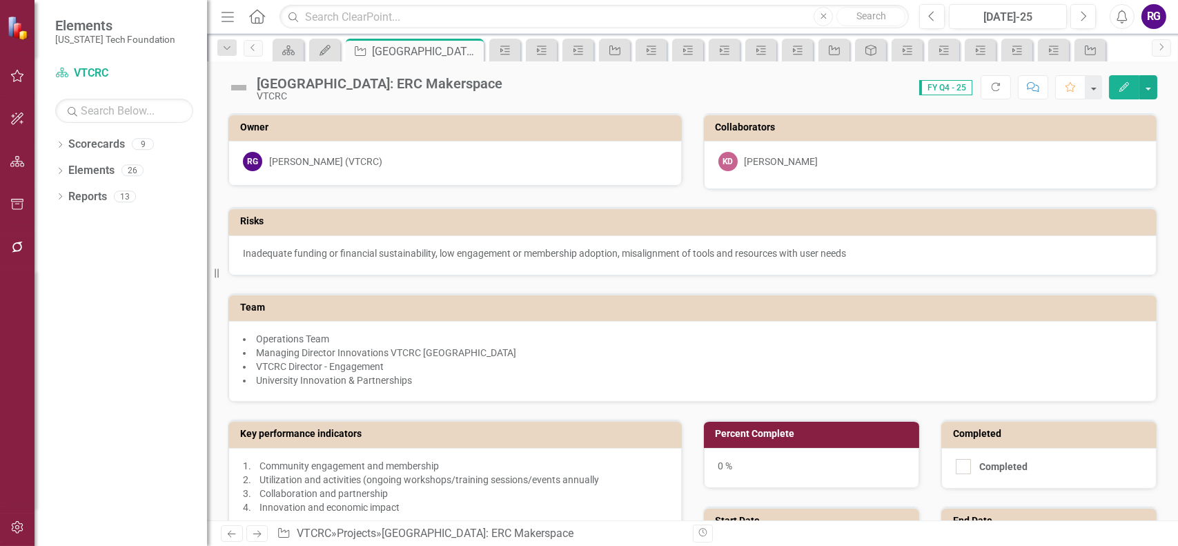
scroll to position [552, 0]
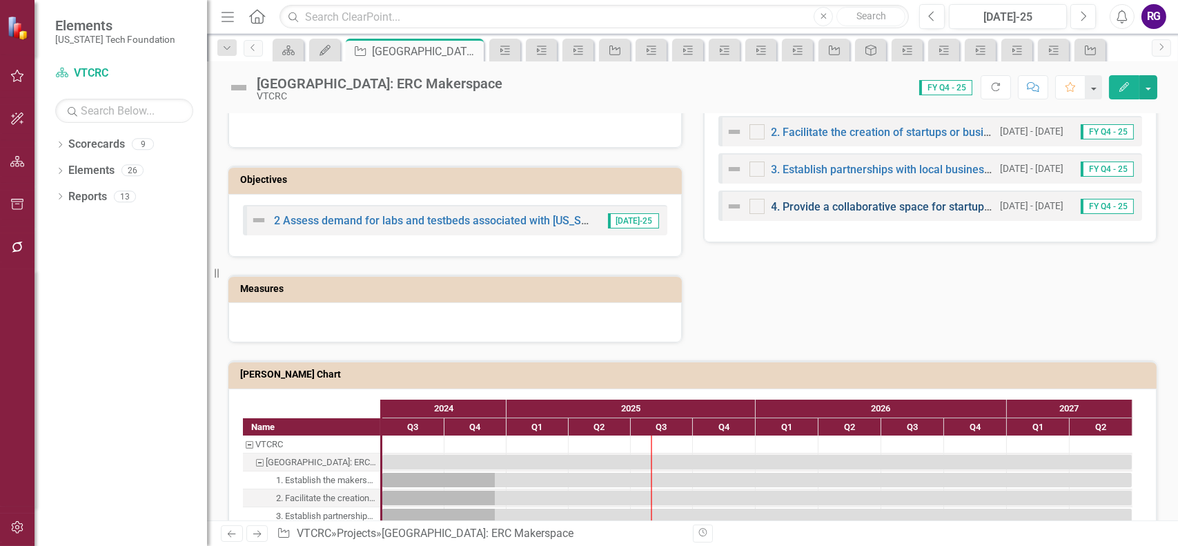
click at [855, 203] on link "4. Provide a collaborative space for startups to prototype and build" at bounding box center [937, 206] width 330 height 13
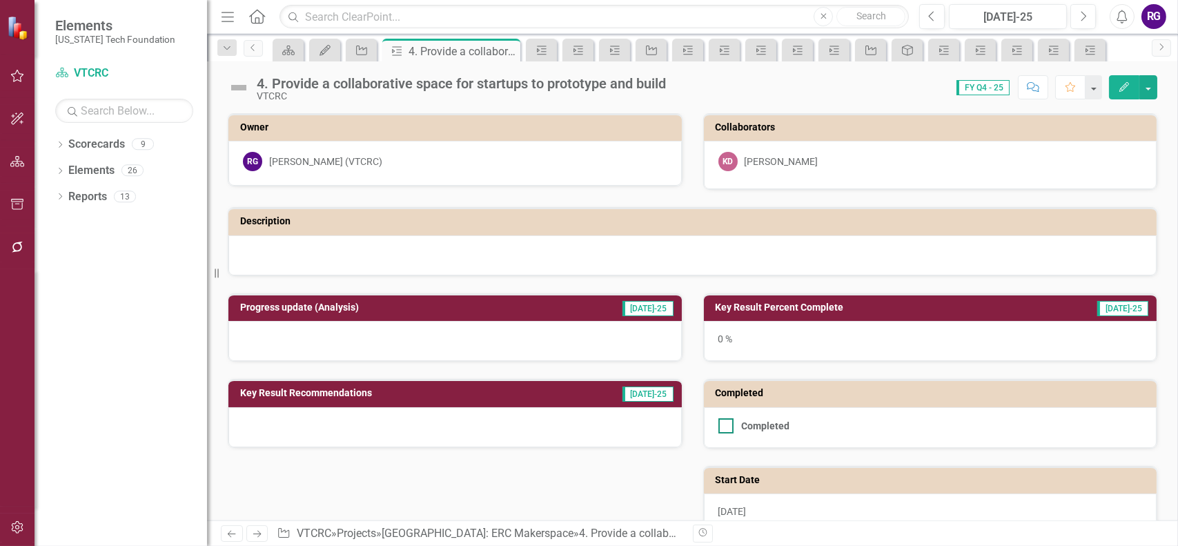
click at [719, 423] on input "Completed" at bounding box center [723, 422] width 9 height 9
checkbox input "true"
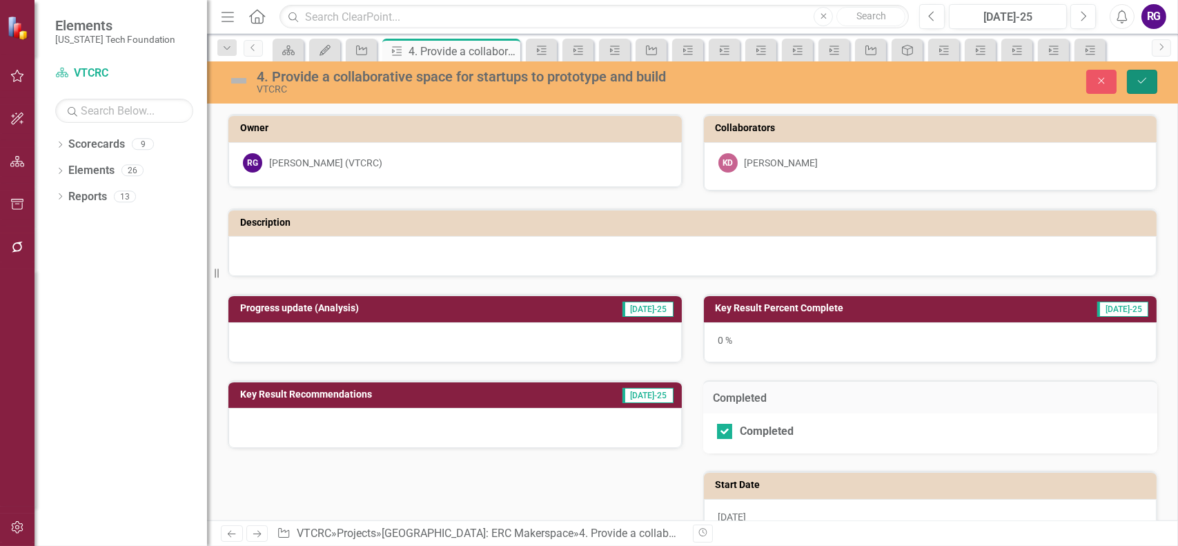
click at [1138, 81] on icon "Save" at bounding box center [1142, 81] width 12 height 10
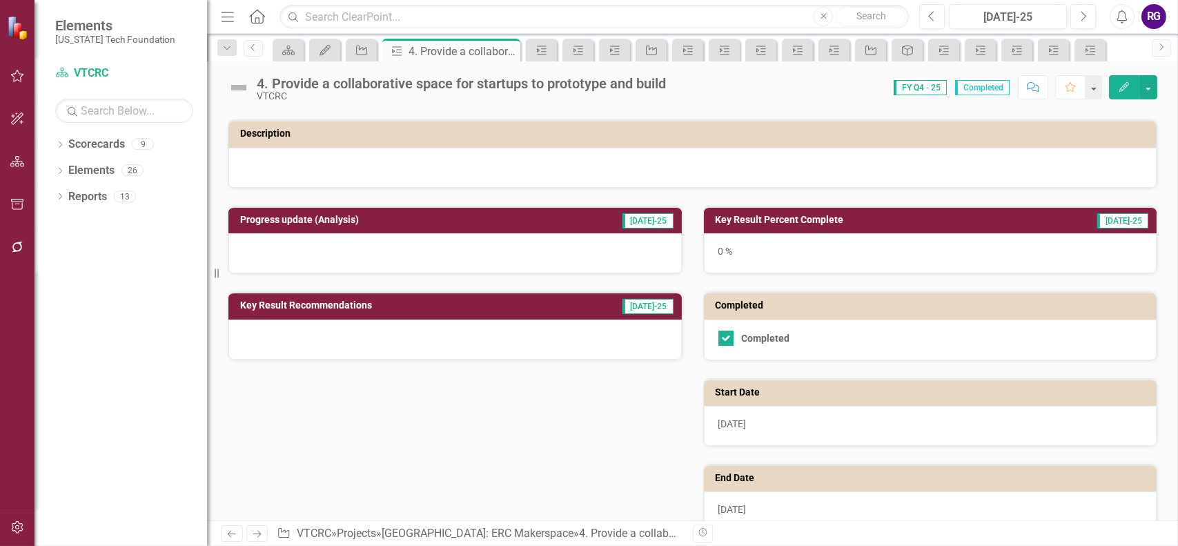
scroll to position [219, 0]
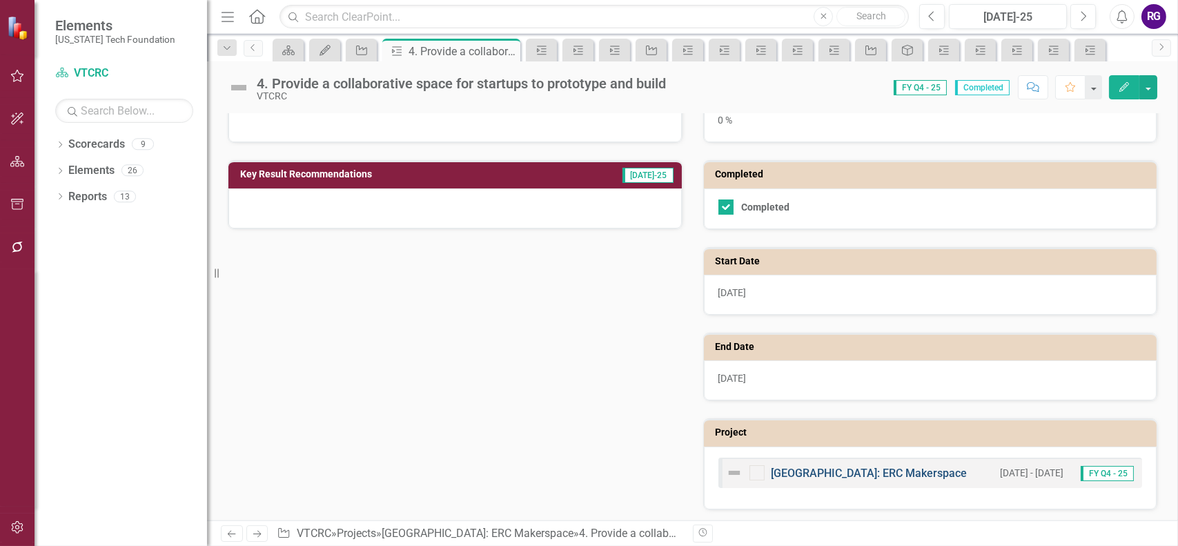
click at [816, 467] on link "[GEOGRAPHIC_DATA]: ERC Makerspace" at bounding box center [870, 473] width 196 height 13
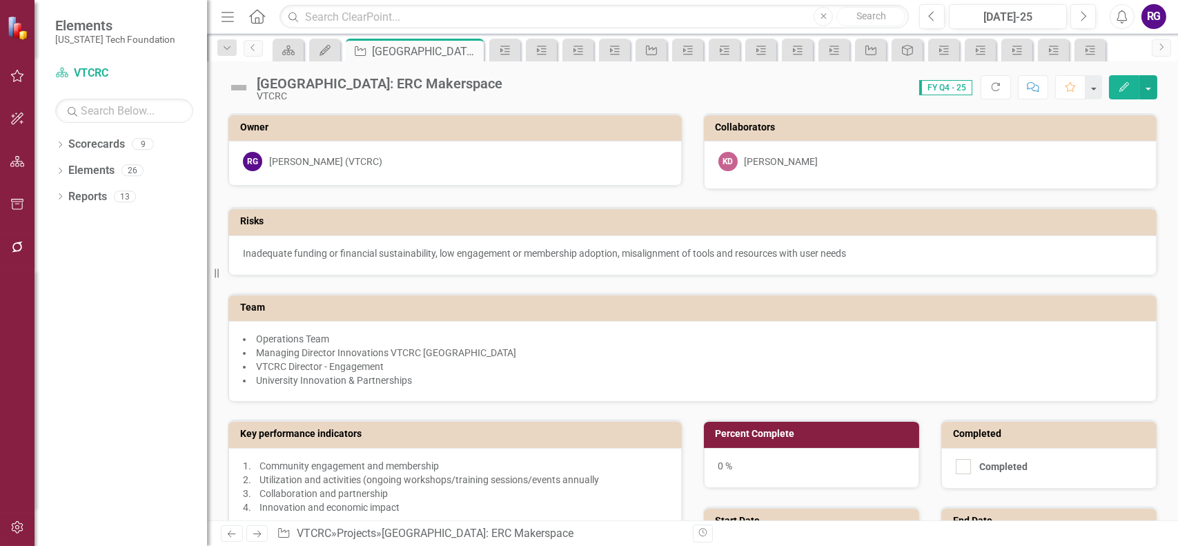
checkbox input "true"
click at [22, 75] on icon "button" at bounding box center [17, 76] width 13 height 12
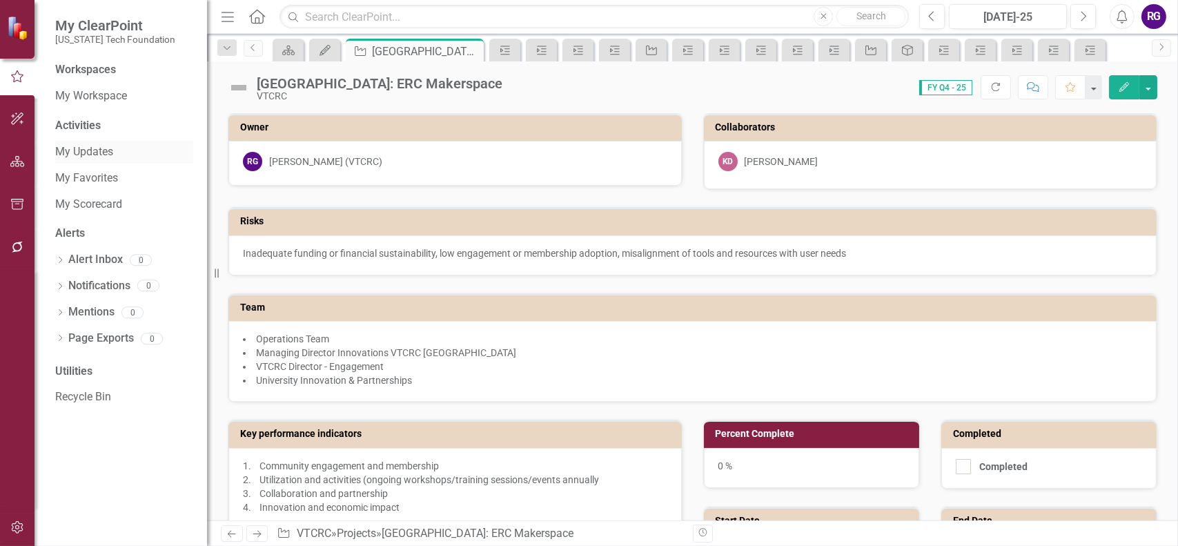
click at [88, 150] on link "My Updates" at bounding box center [124, 152] width 138 height 16
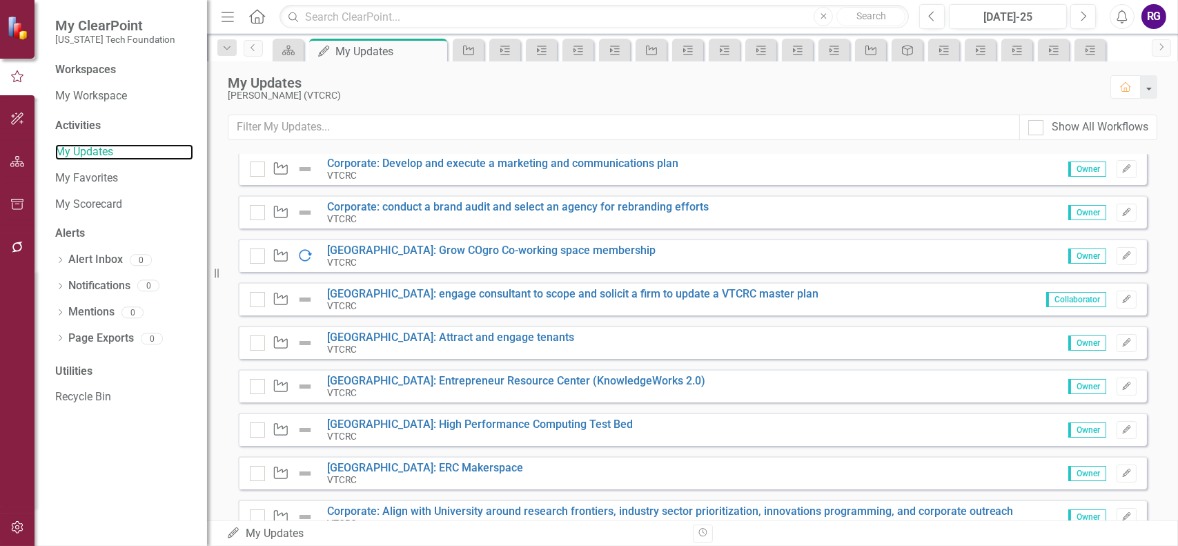
scroll to position [485, 0]
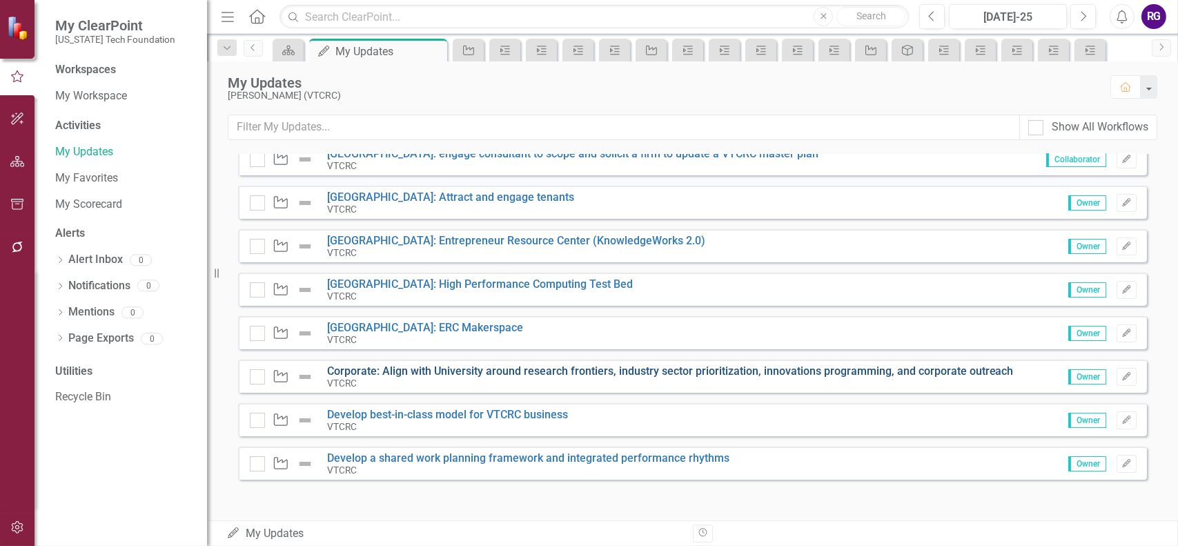
click at [828, 369] on link "Corporate: Align with University around research frontiers, industry sector pri…" at bounding box center [670, 370] width 687 height 13
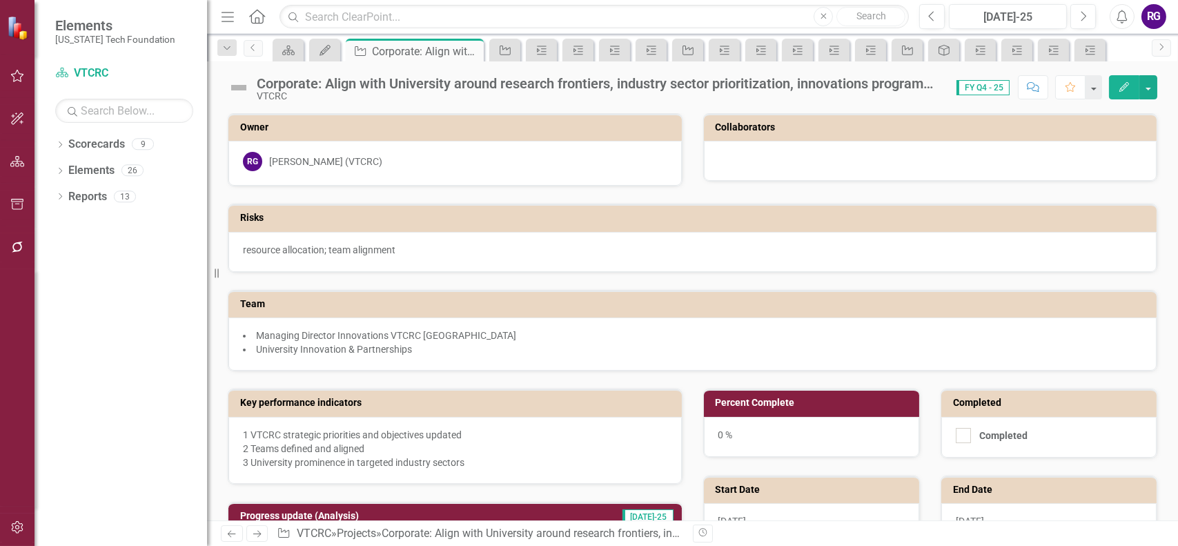
scroll to position [414, 0]
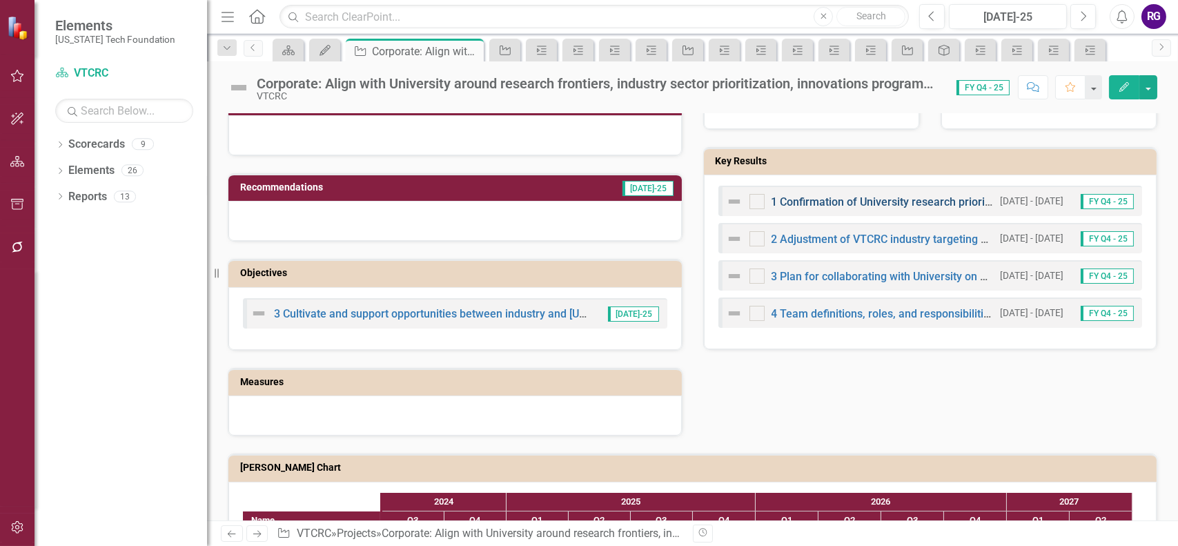
click at [857, 196] on link "1 Confirmation of University research priorities and resulting industry targets" at bounding box center [962, 201] width 380 height 13
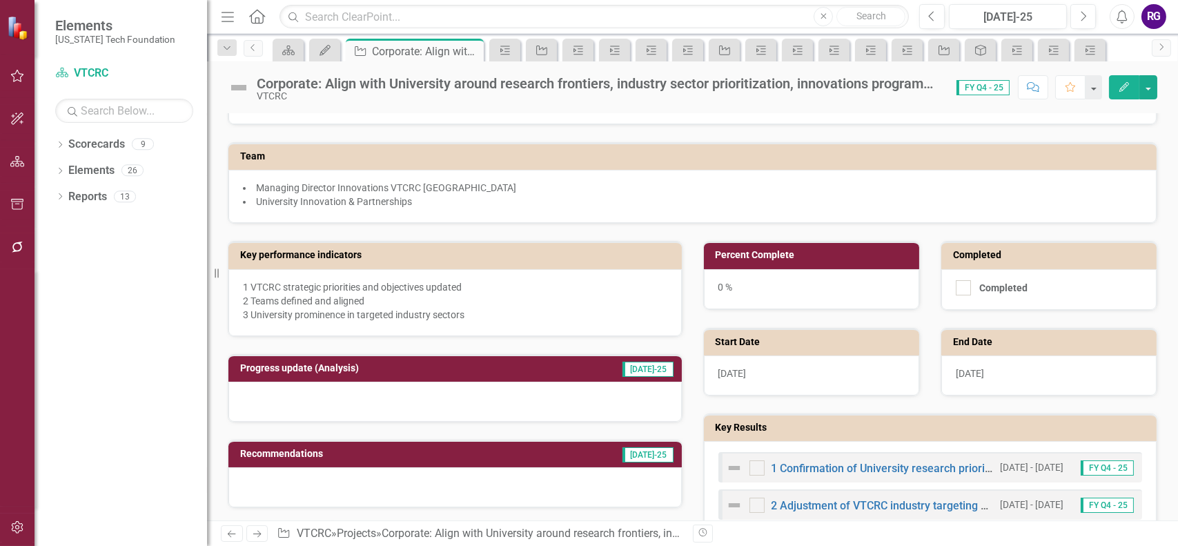
scroll to position [276, 0]
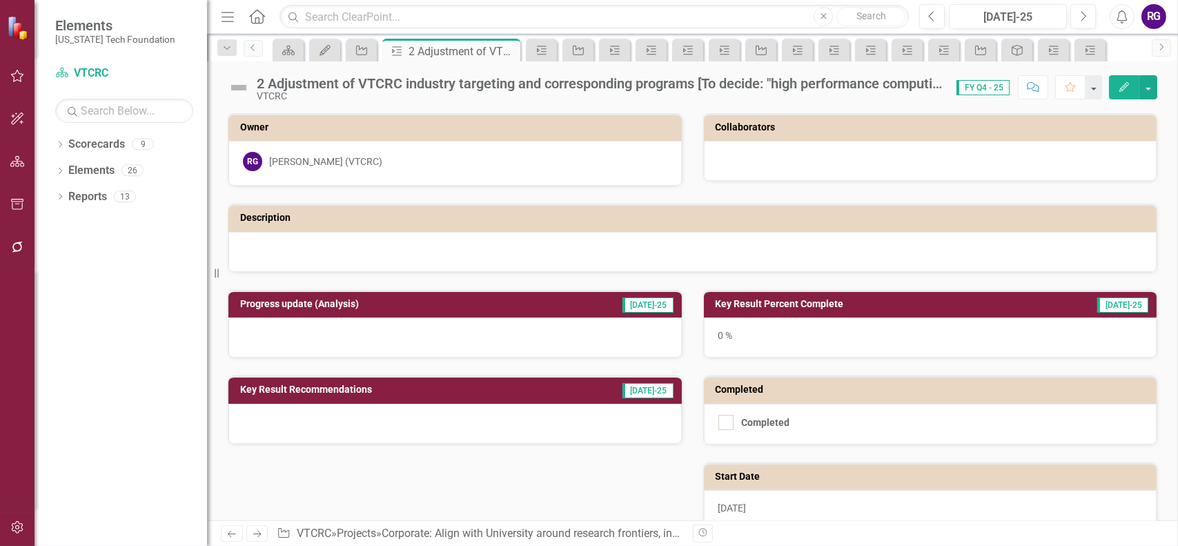
click at [759, 84] on div "2 Adjustment of VTCRC industry targeting and corresponding programs [To decide:…" at bounding box center [600, 83] width 686 height 15
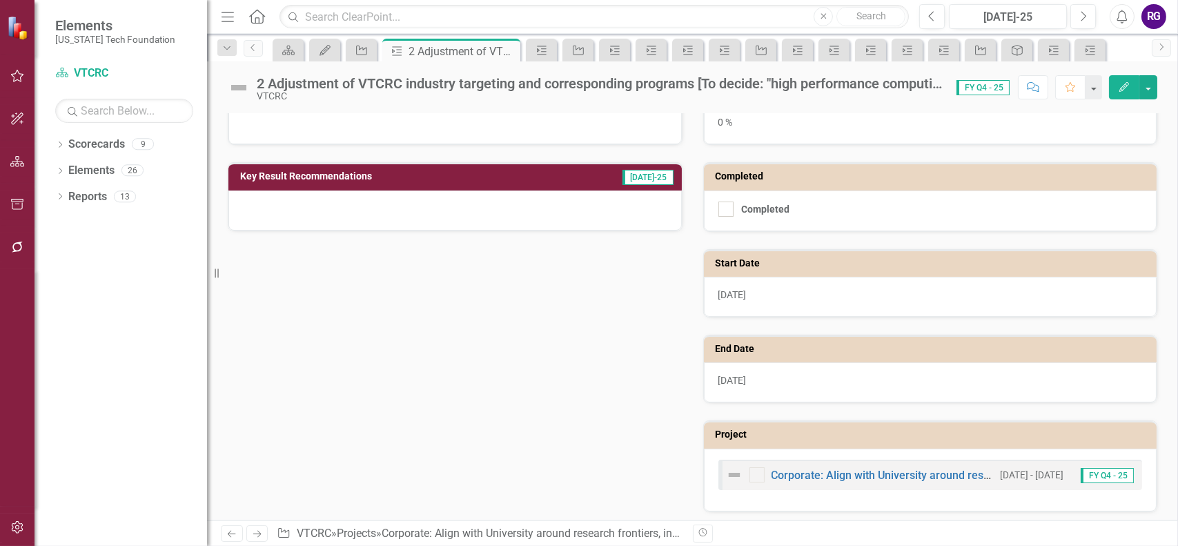
scroll to position [215, 0]
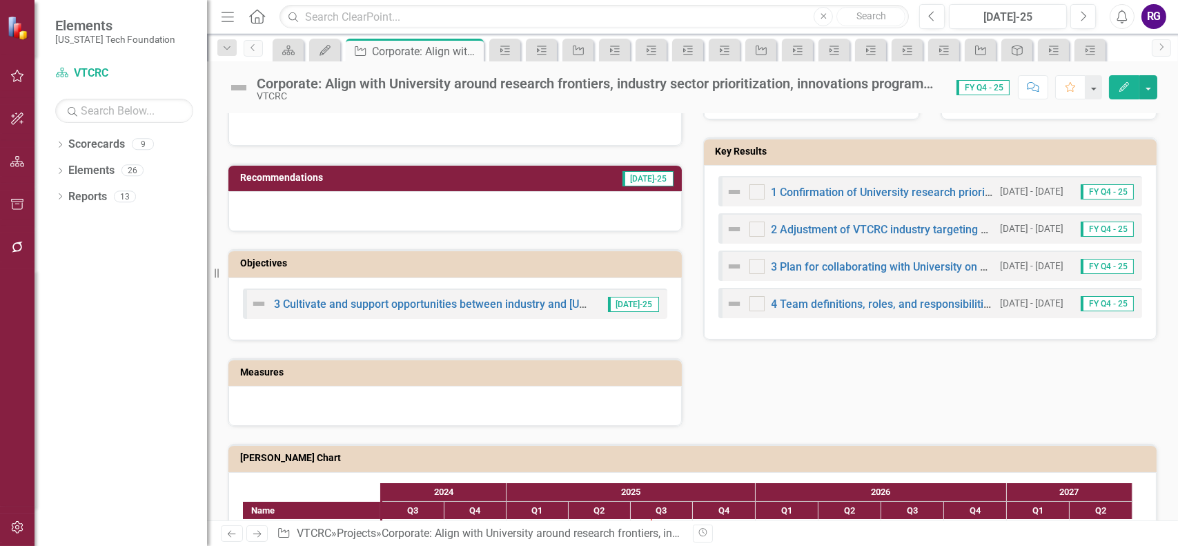
scroll to position [414, 0]
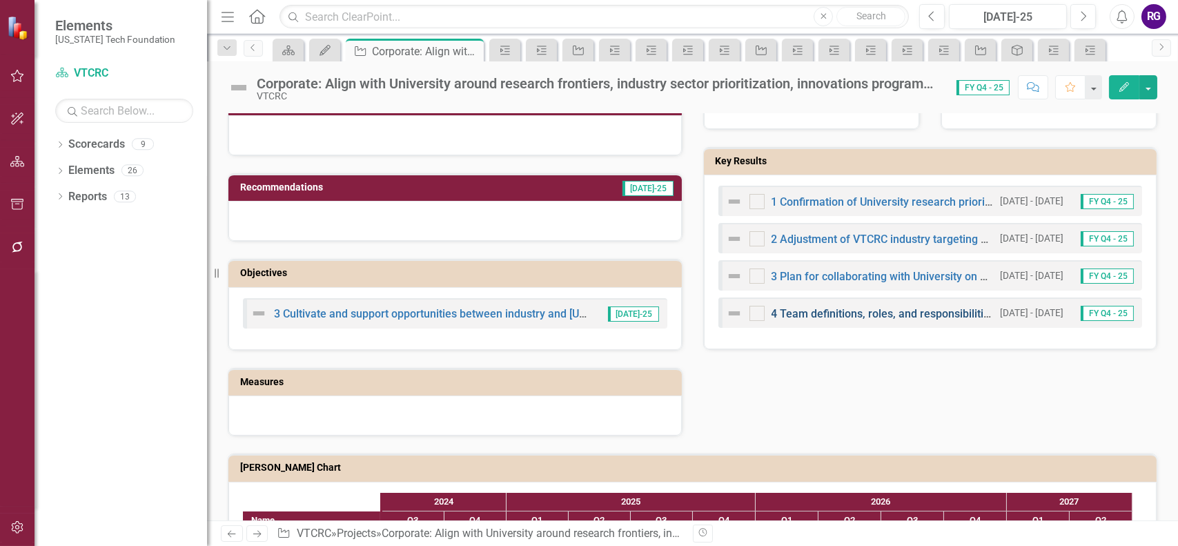
click at [874, 308] on link "4 Team definitions, roles, and responsibilities" at bounding box center [884, 313] width 224 height 13
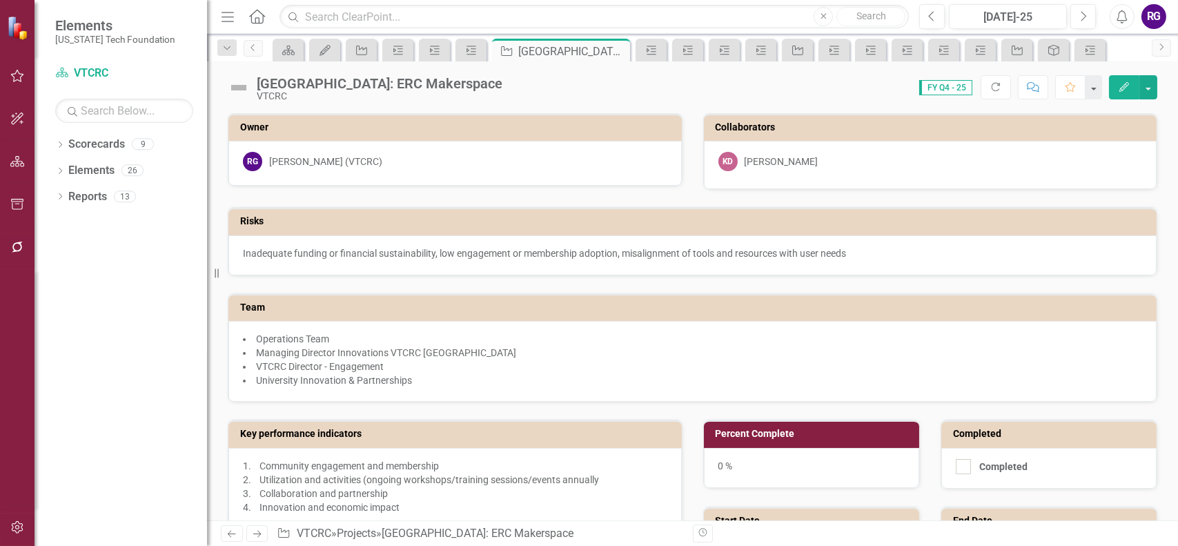
checkbox input "true"
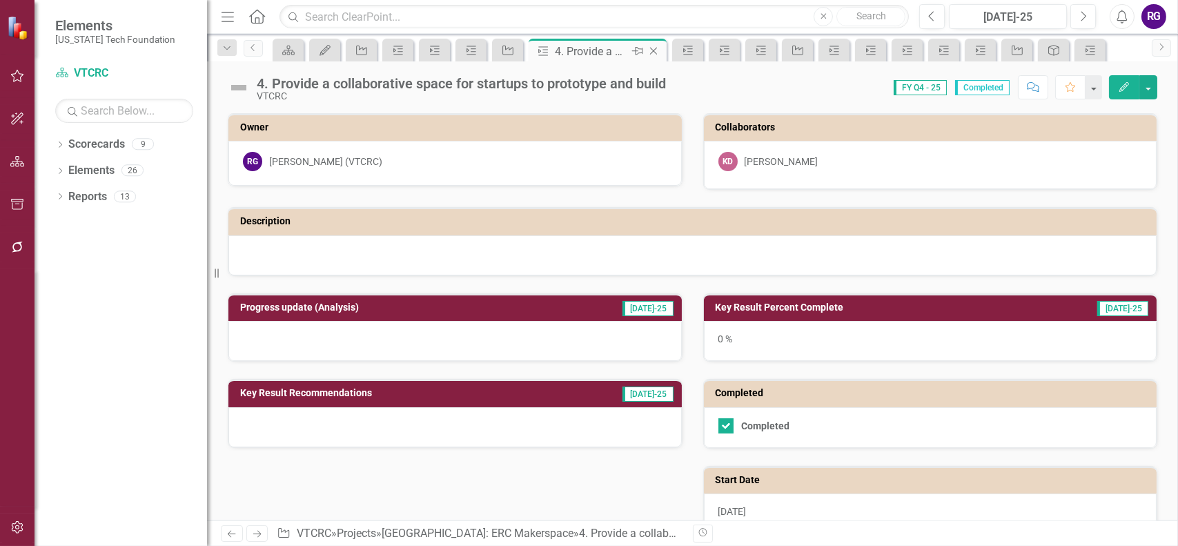
click at [653, 51] on icon "Close" at bounding box center [654, 51] width 14 height 11
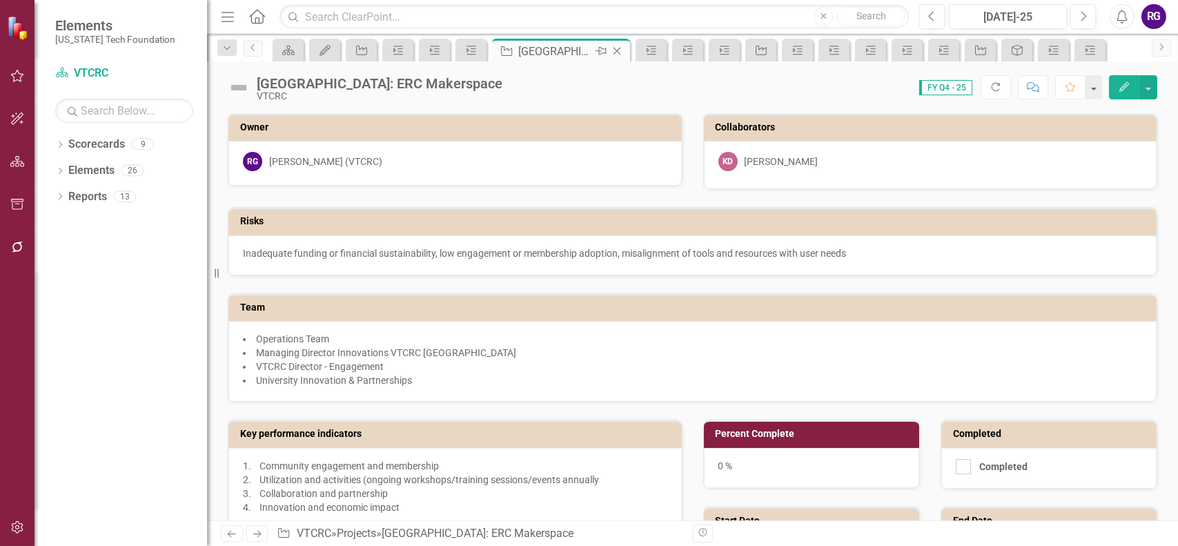
click at [614, 49] on icon "Close" at bounding box center [617, 51] width 14 height 11
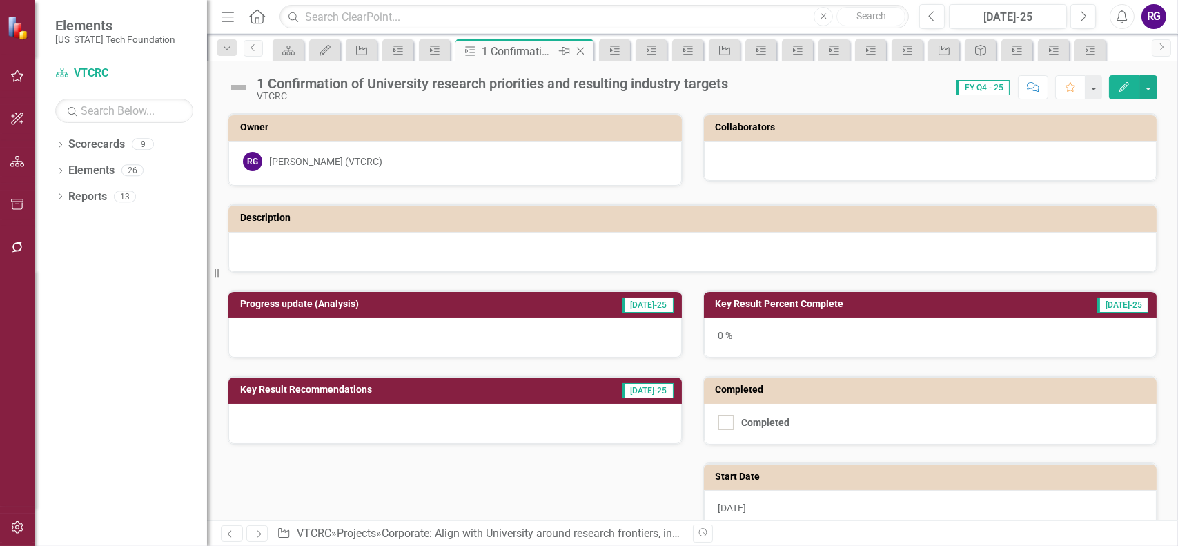
click at [585, 50] on icon "Close" at bounding box center [581, 51] width 14 height 11
click at [549, 50] on icon "Close" at bounding box center [544, 51] width 14 height 11
click at [505, 50] on icon "Close" at bounding box center [507, 51] width 14 height 11
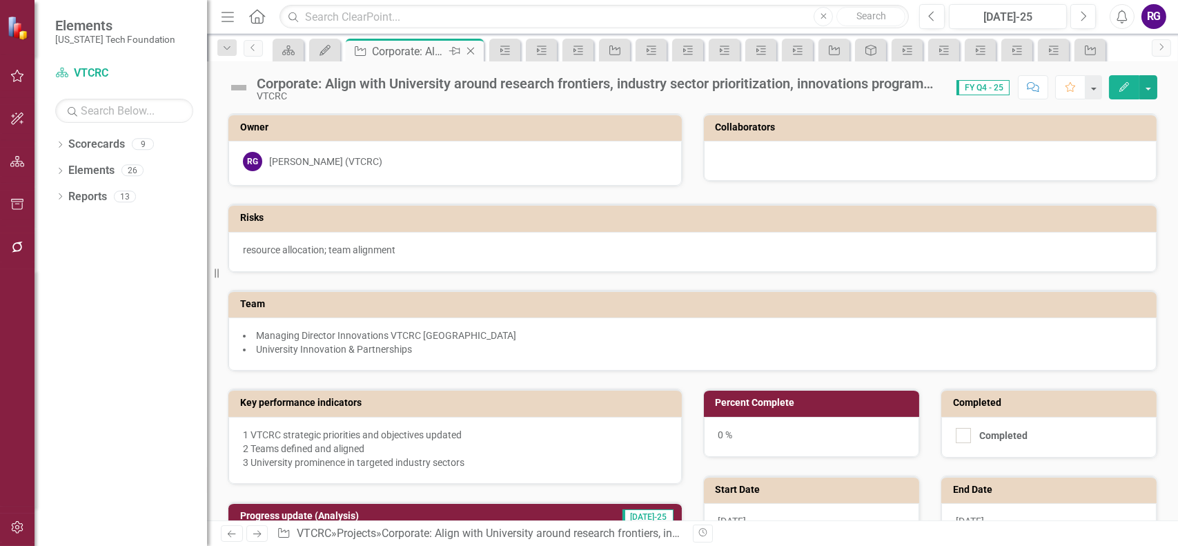
click at [474, 50] on icon "Close" at bounding box center [471, 51] width 14 height 11
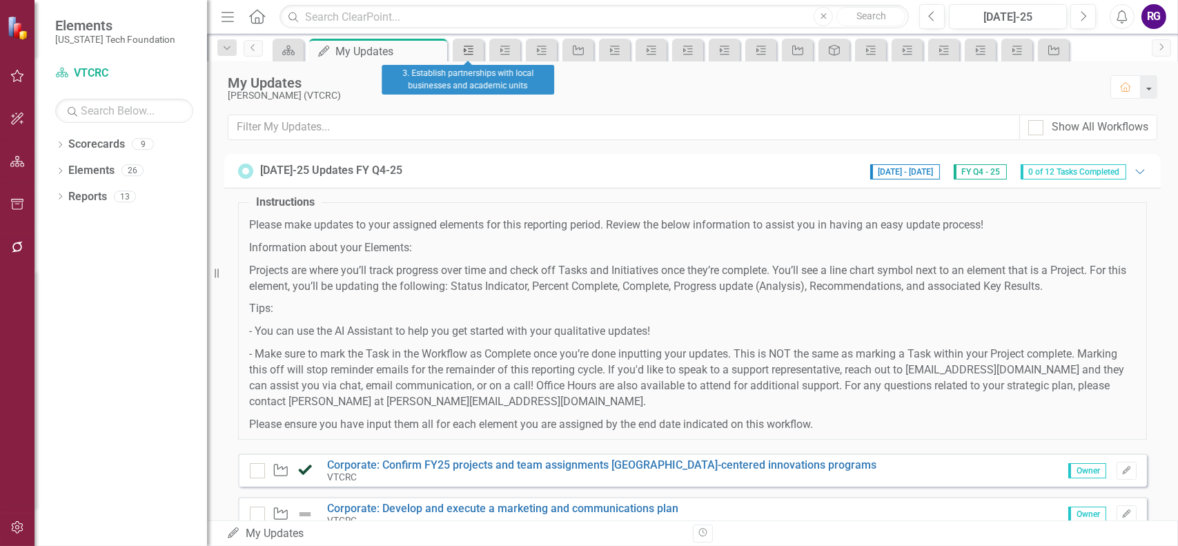
click at [467, 48] on icon "Key Result" at bounding box center [469, 50] width 14 height 11
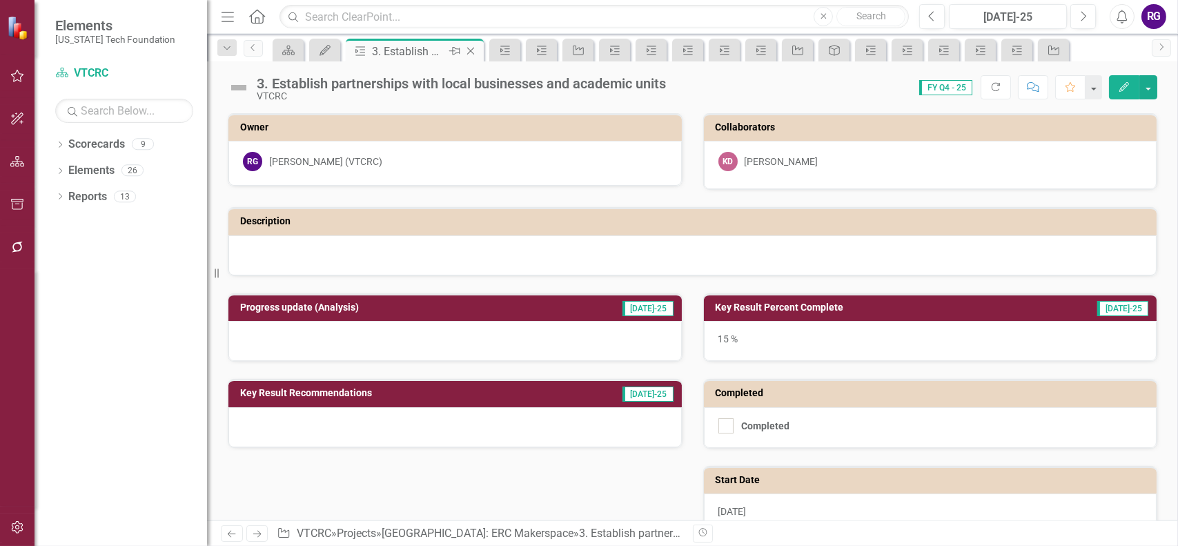
click at [469, 46] on icon "Close" at bounding box center [471, 51] width 14 height 11
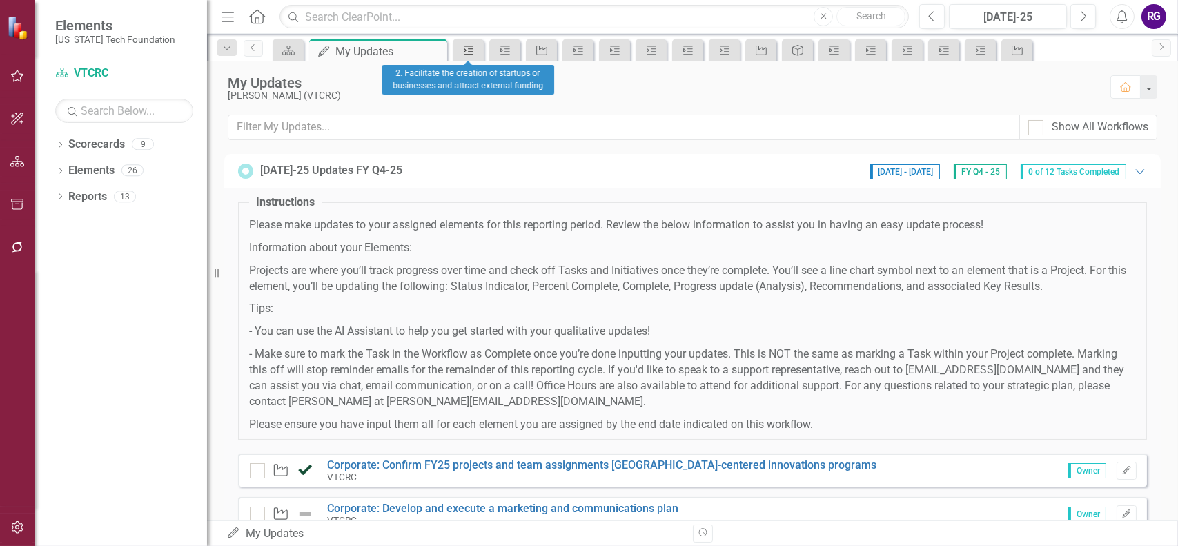
click at [469, 46] on icon "Key Result" at bounding box center [469, 50] width 14 height 11
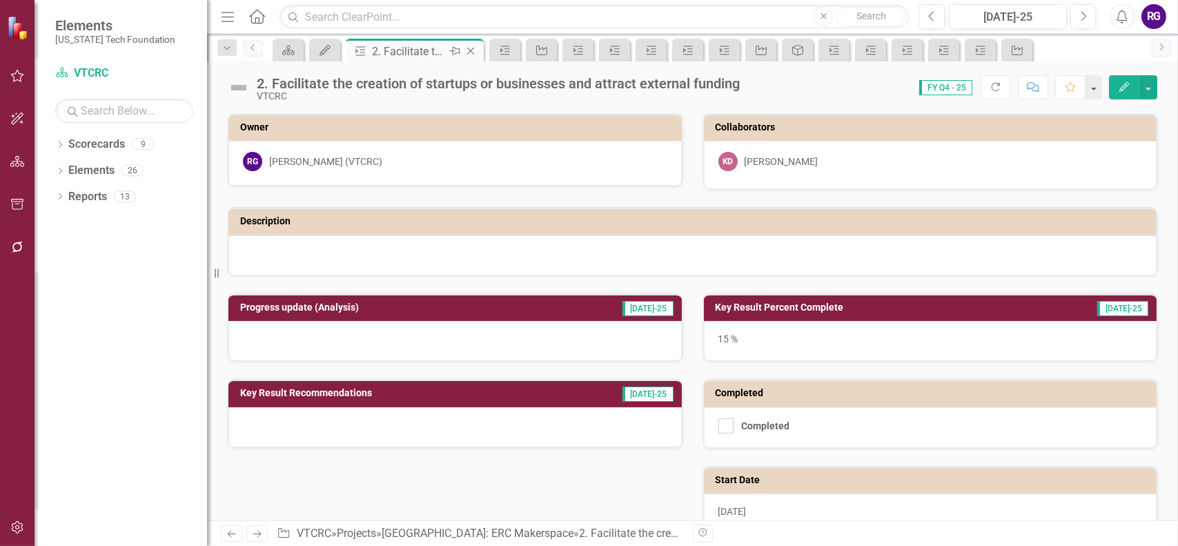
click at [469, 46] on icon "Close" at bounding box center [471, 51] width 14 height 11
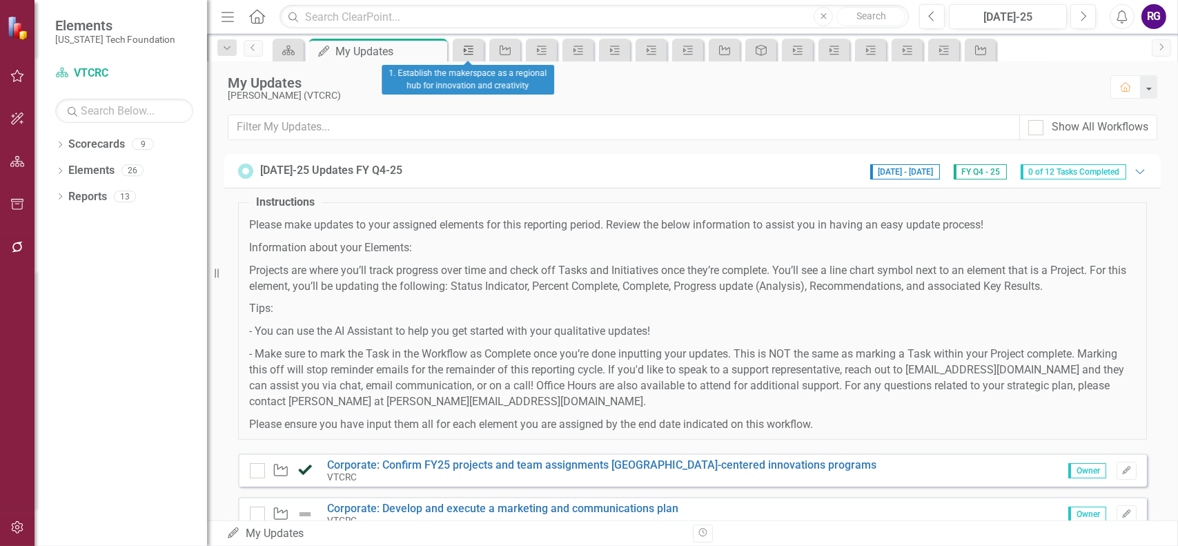
click at [469, 46] on icon "Key Result" at bounding box center [469, 50] width 14 height 11
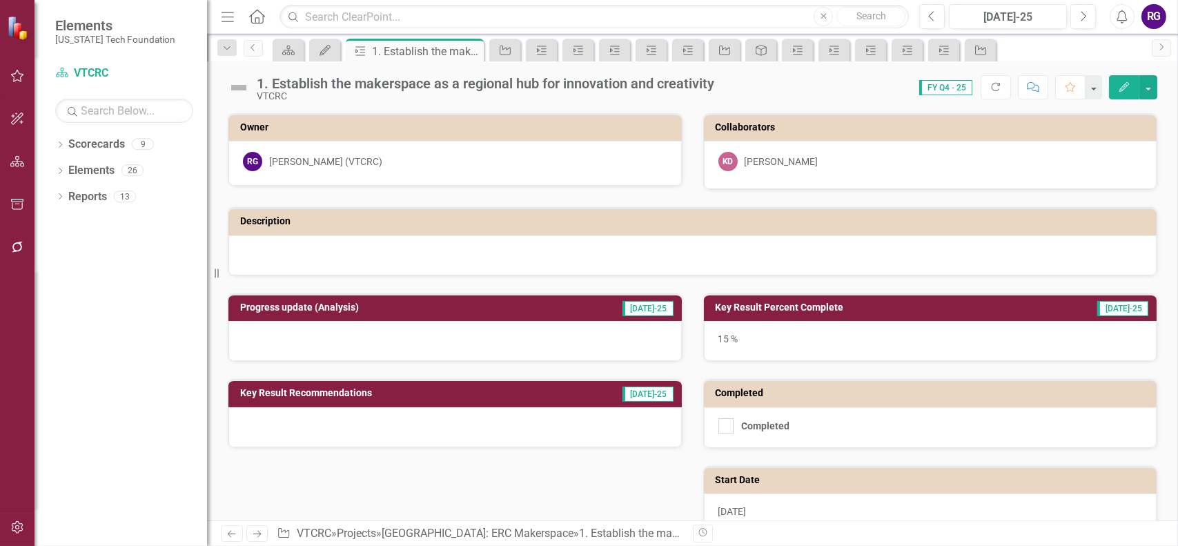
click at [0, 0] on icon "Close" at bounding box center [0, 0] width 0 height 0
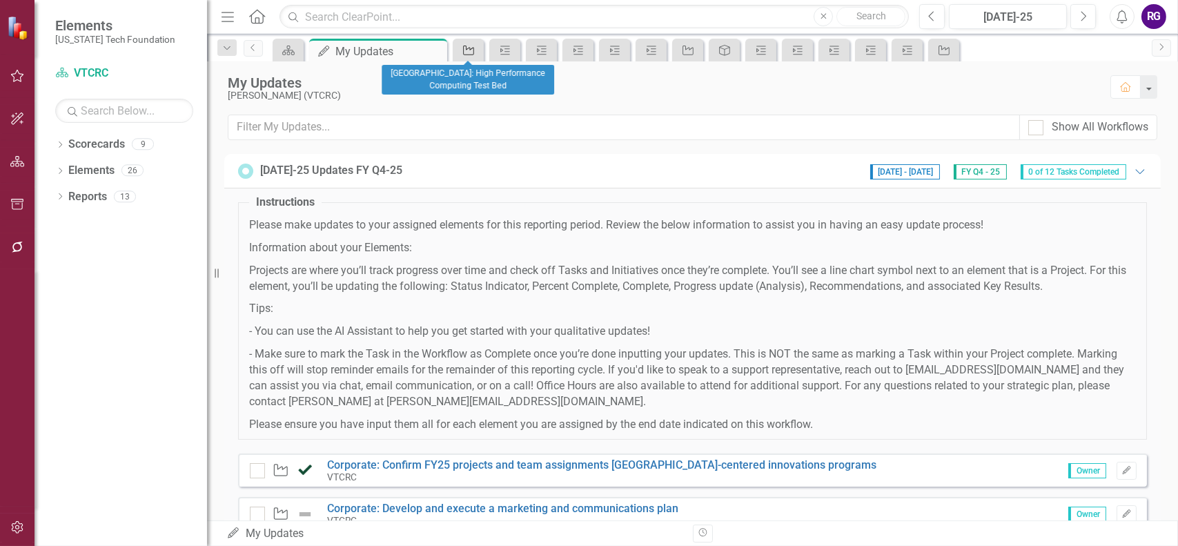
click at [468, 45] on icon "Project" at bounding box center [469, 50] width 14 height 11
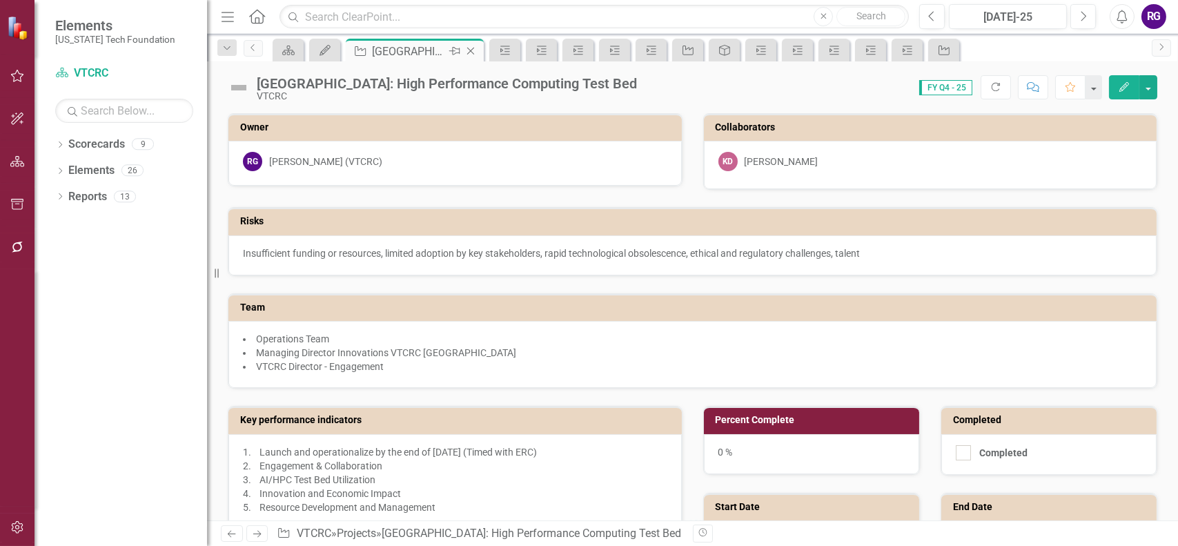
click at [470, 46] on icon "Close" at bounding box center [471, 51] width 14 height 11
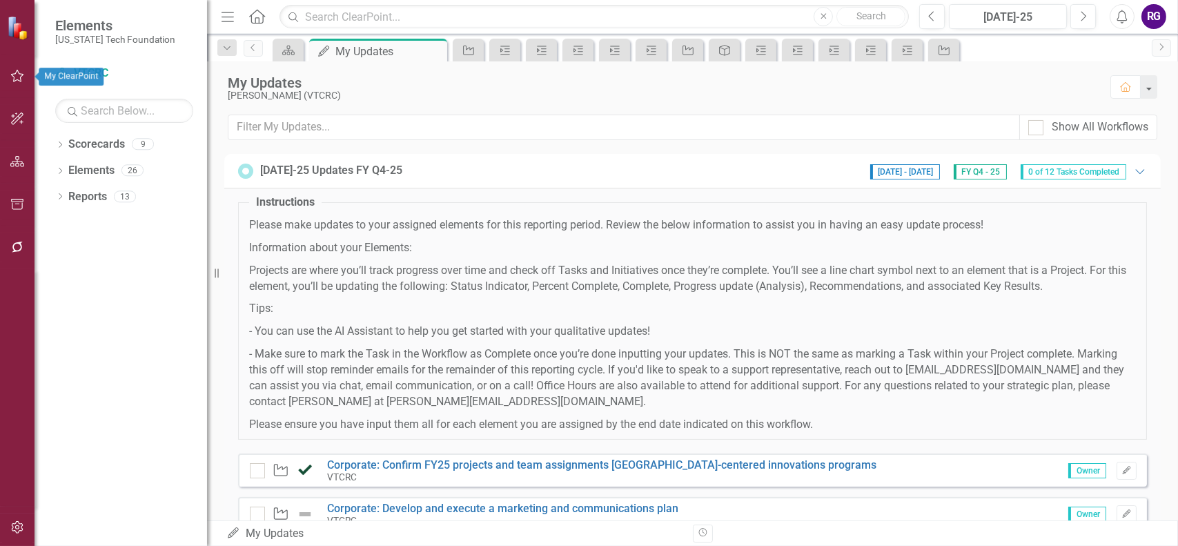
click at [12, 75] on icon "button" at bounding box center [17, 76] width 13 height 12
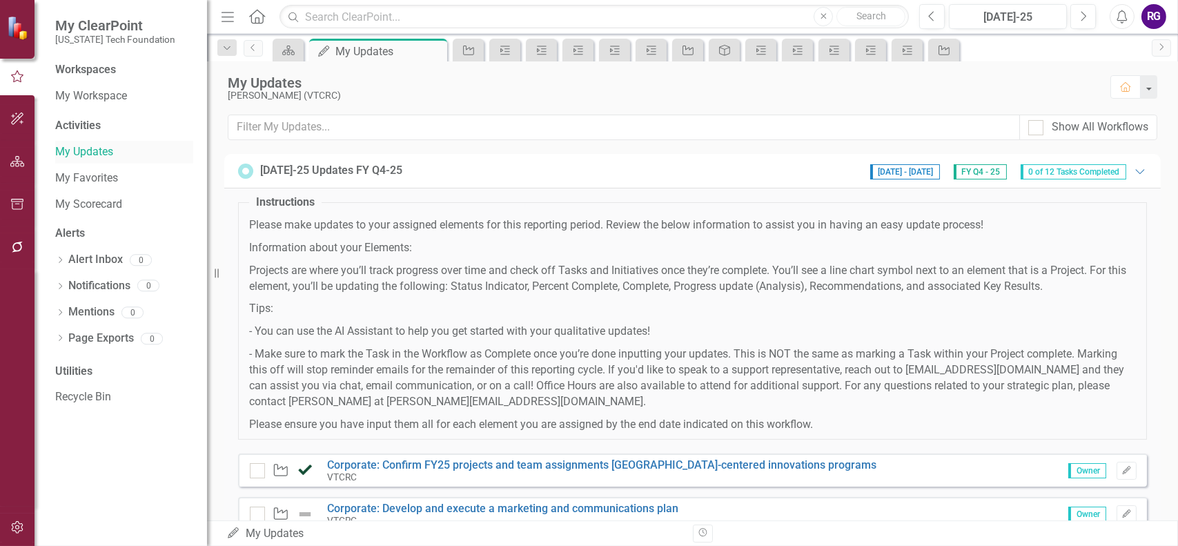
click at [78, 150] on link "My Updates" at bounding box center [124, 152] width 138 height 16
drag, startPoint x: 1071, startPoint y: 173, endPoint x: 1079, endPoint y: 176, distance: 9.0
click at [1079, 176] on span "0 of 12 Tasks Completed" at bounding box center [1074, 171] width 106 height 15
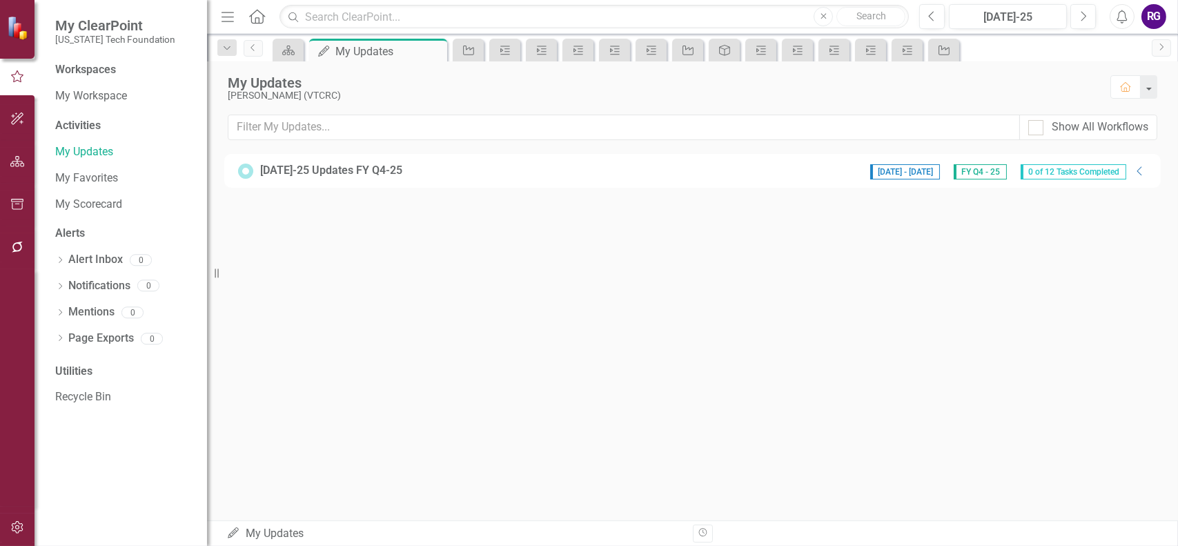
click at [1080, 173] on span "0 of 12 Tasks Completed" at bounding box center [1074, 171] width 106 height 15
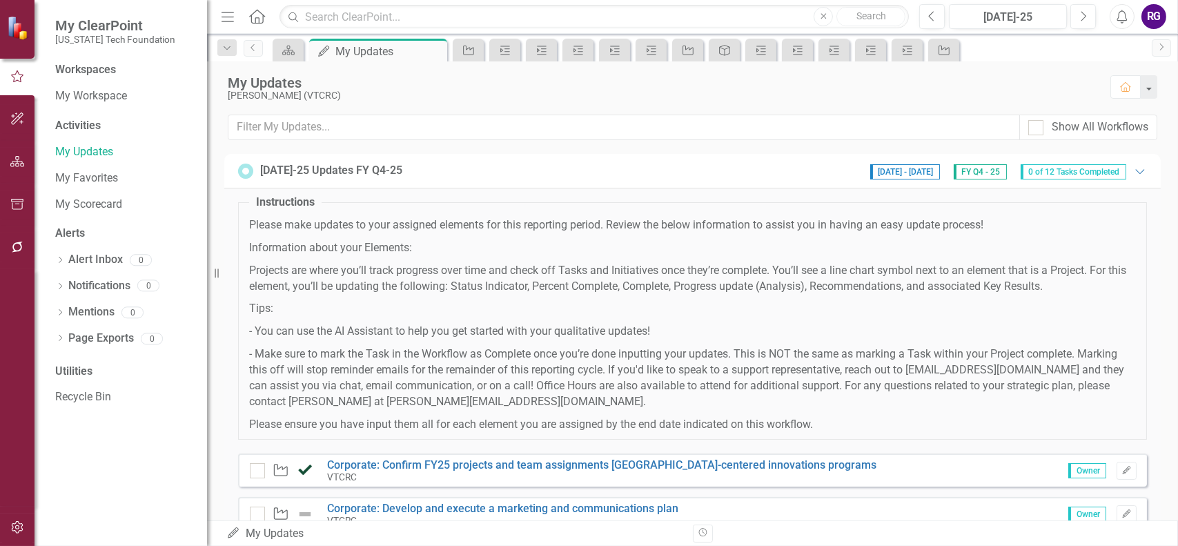
click at [1080, 173] on span "0 of 12 Tasks Completed" at bounding box center [1074, 171] width 106 height 15
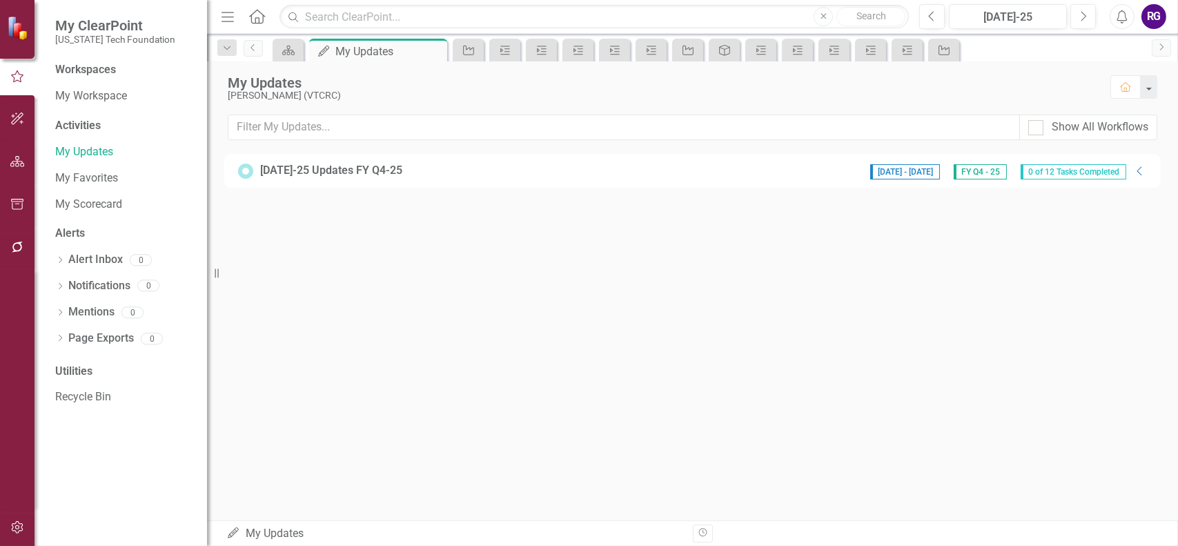
click at [1080, 173] on span "0 of 12 Tasks Completed" at bounding box center [1074, 171] width 106 height 15
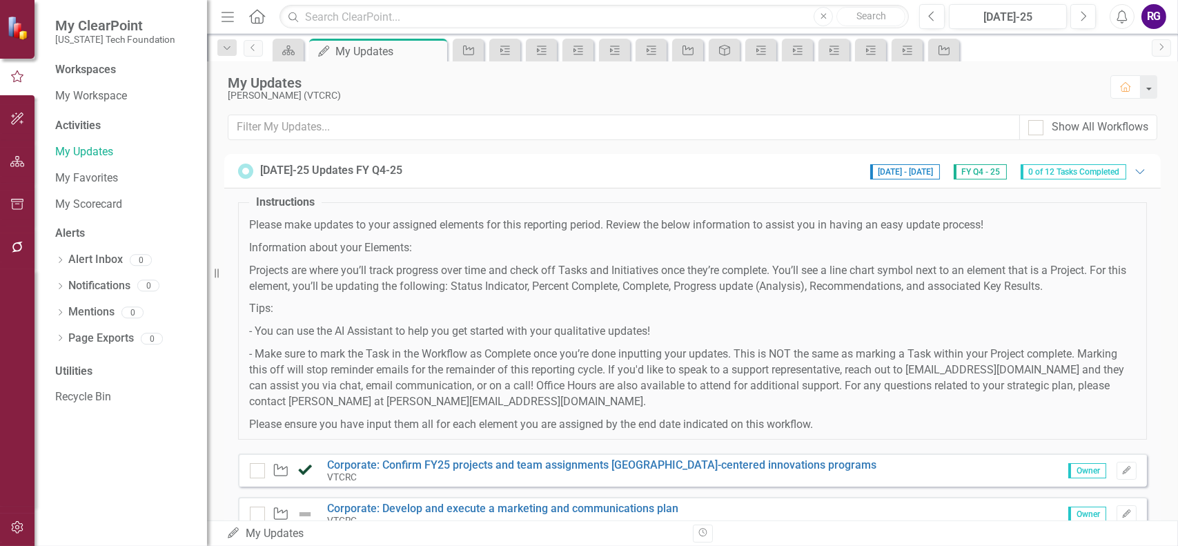
scroll to position [345, 0]
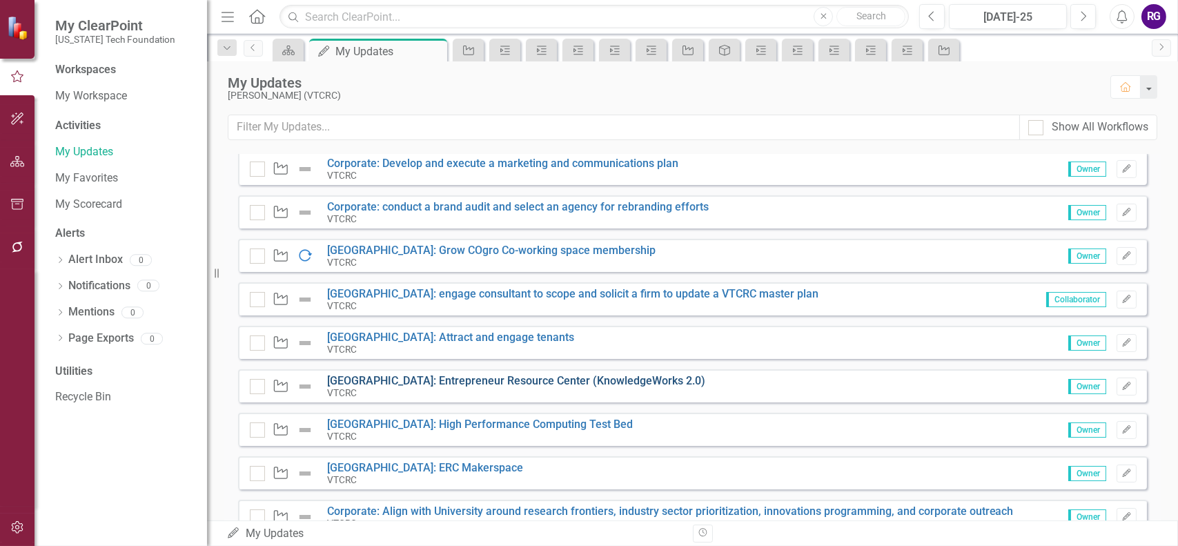
click at [466, 381] on link "[GEOGRAPHIC_DATA]: Entrepreneur Resource Center (KnowledgeWorks 2.0)" at bounding box center [516, 380] width 378 height 13
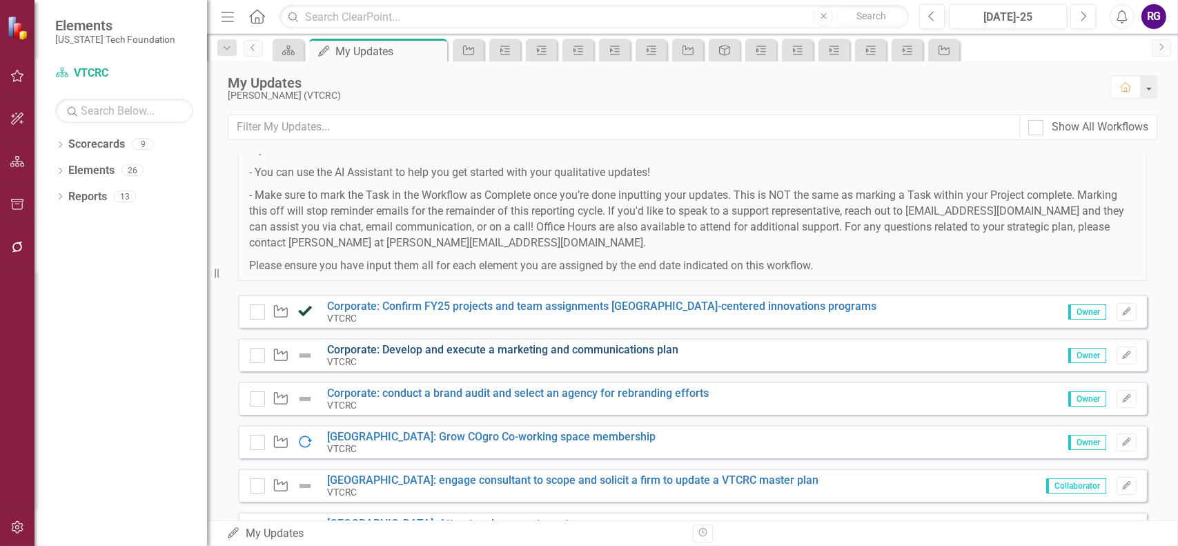
scroll to position [345, 0]
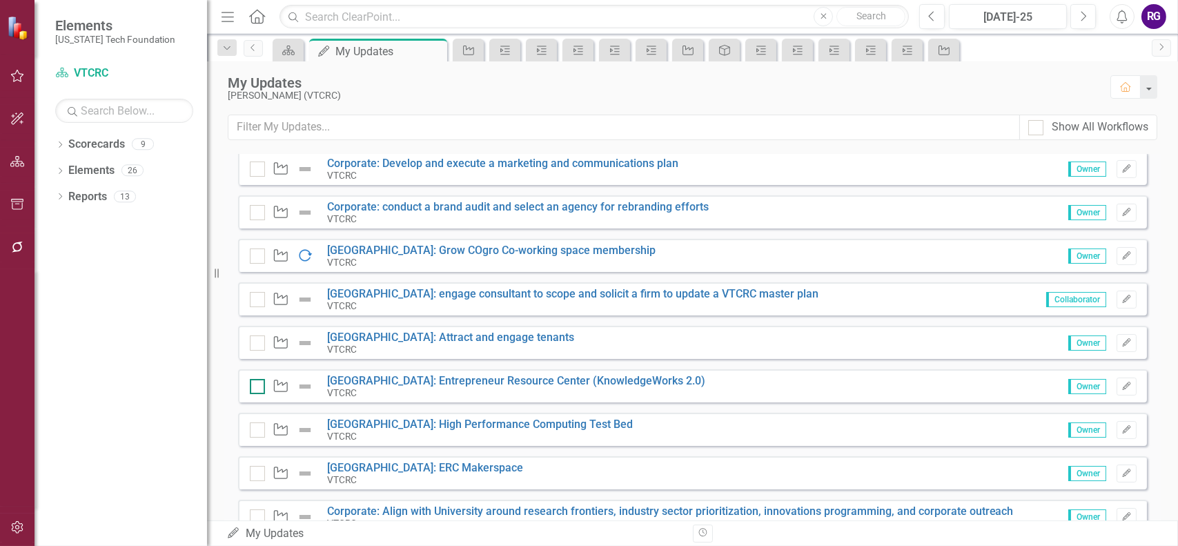
click at [257, 389] on div at bounding box center [257, 386] width 15 height 15
click at [257, 388] on input "checkbox" at bounding box center [254, 383] width 9 height 9
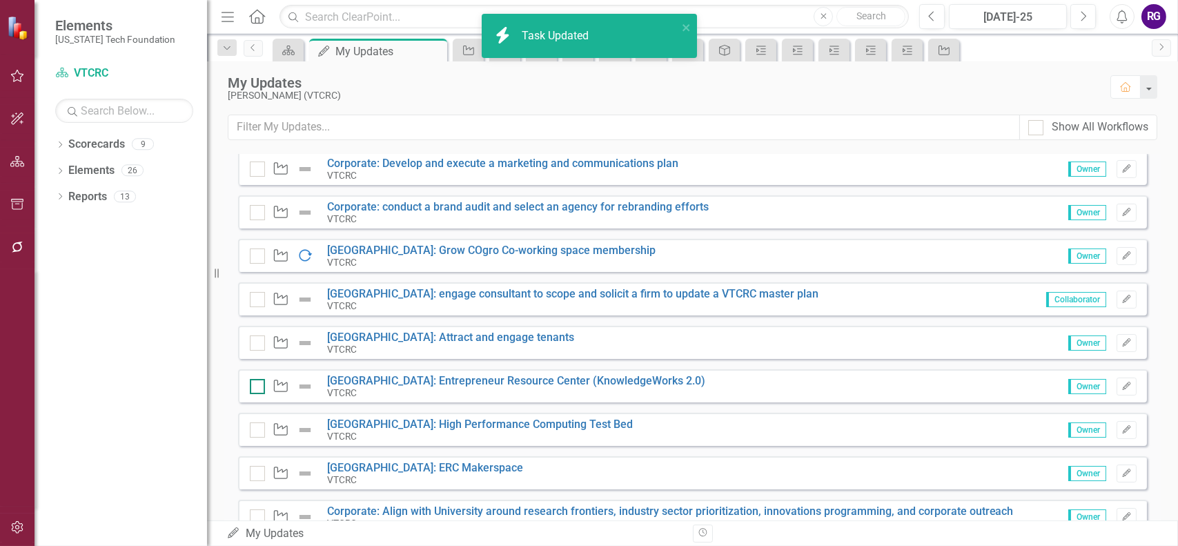
checkbox input "true"
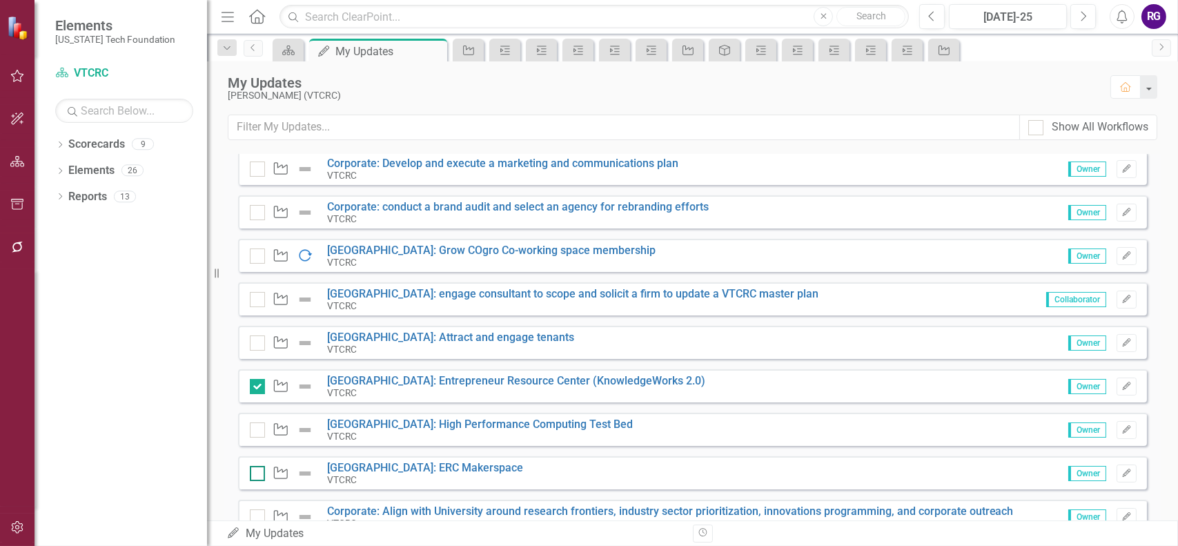
click at [259, 475] on div at bounding box center [257, 473] width 15 height 15
click at [259, 475] on input "checkbox" at bounding box center [254, 470] width 9 height 9
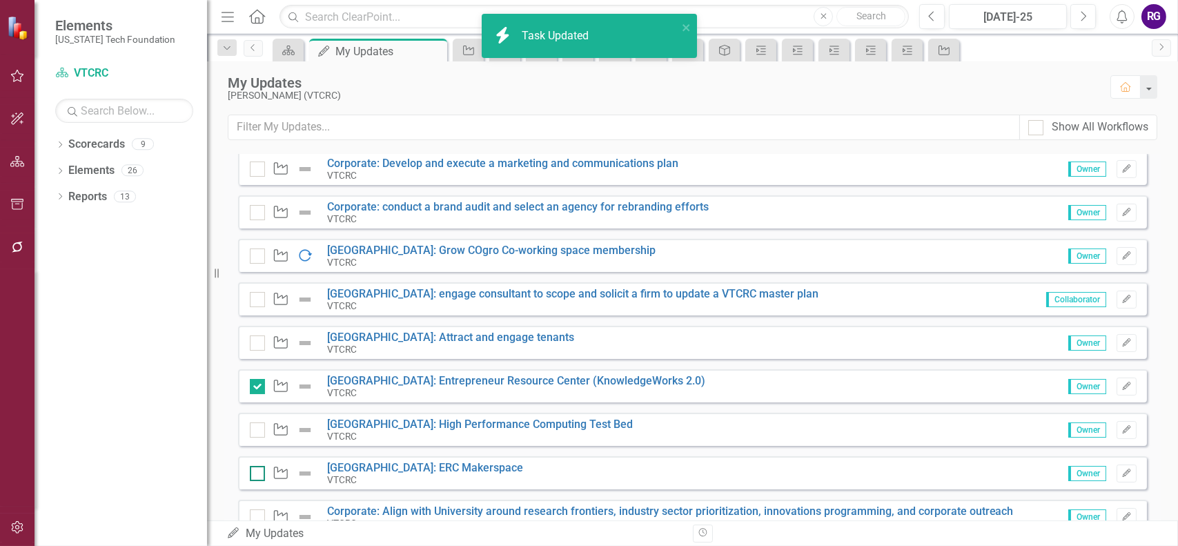
checkbox input "true"
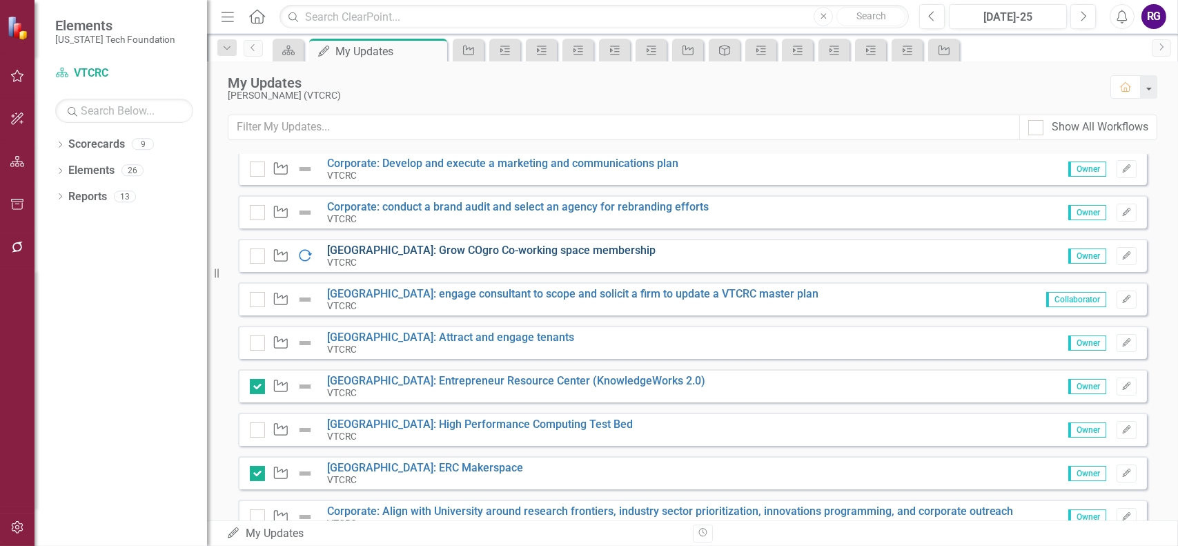
click at [418, 253] on link "[GEOGRAPHIC_DATA]: Grow COgro Co-working space membership" at bounding box center [491, 250] width 329 height 13
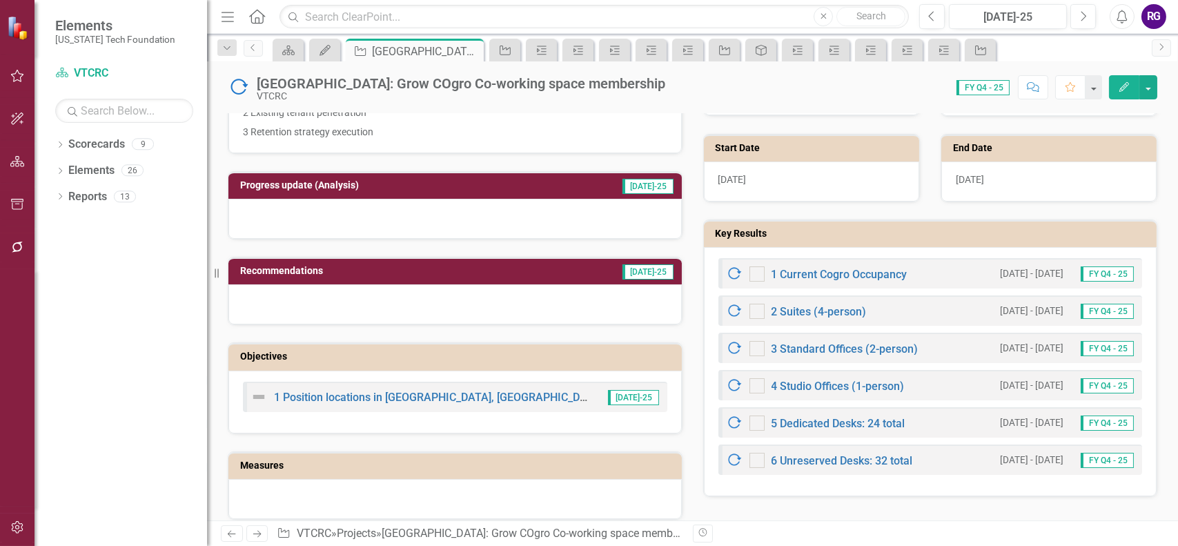
scroll to position [345, 0]
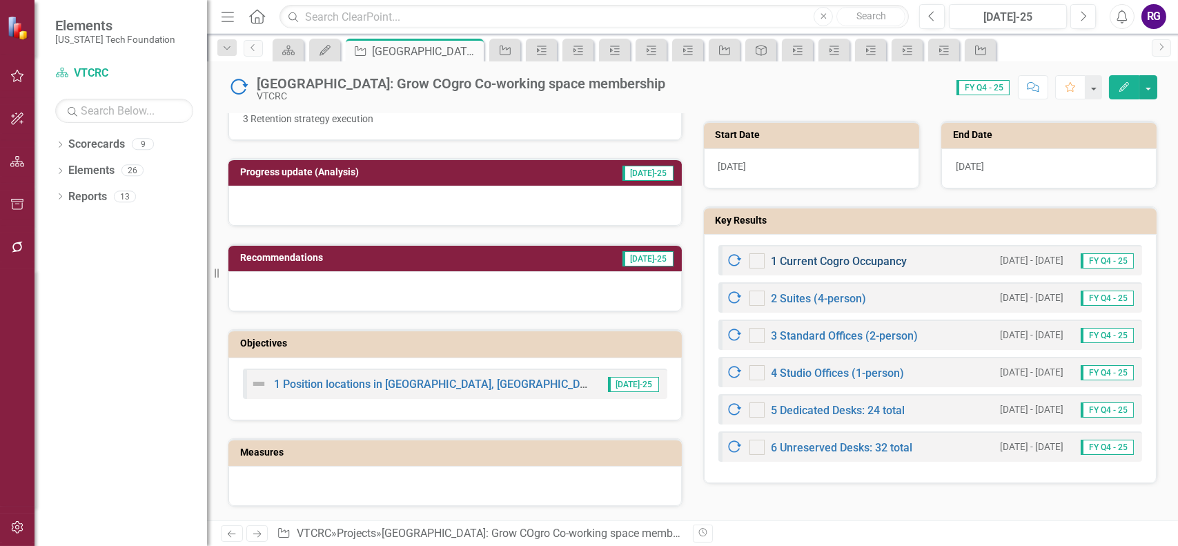
click at [859, 261] on link "1 Current Cogro Occupancy" at bounding box center [840, 261] width 136 height 13
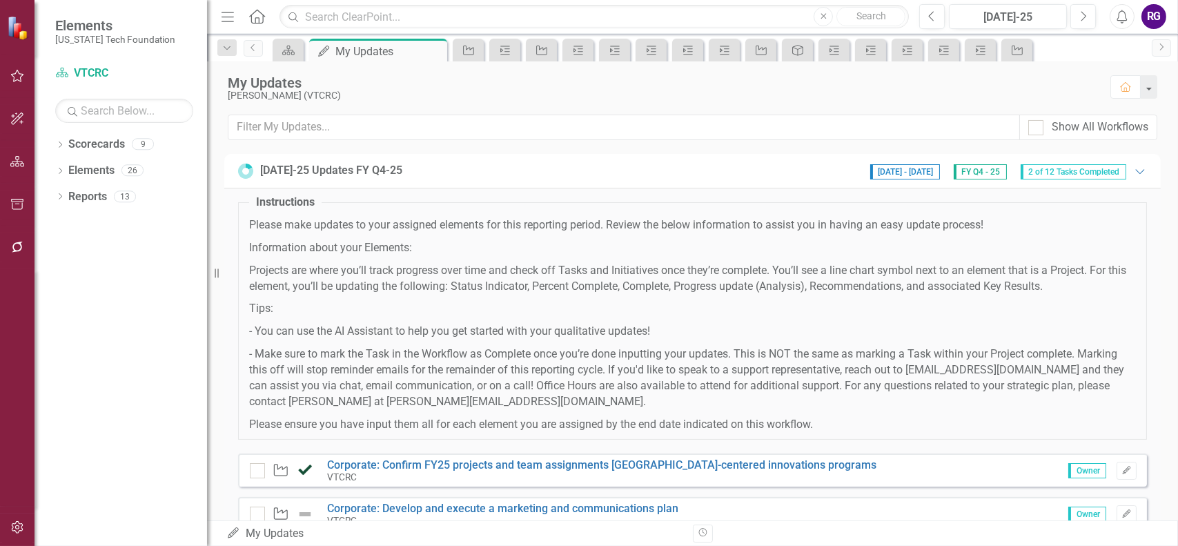
scroll to position [345, 0]
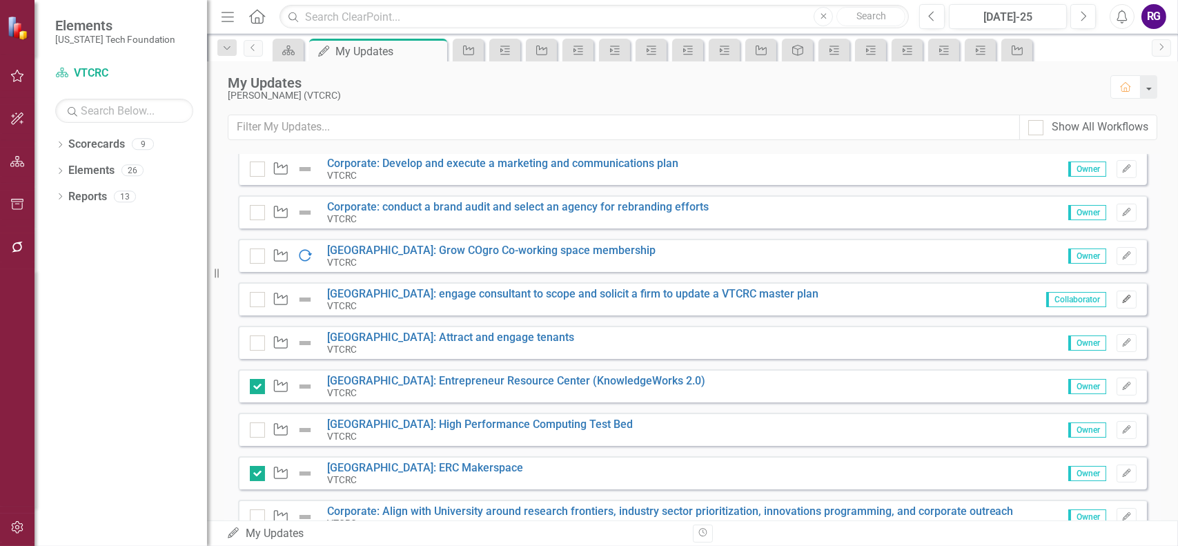
click at [1122, 298] on icon "button" at bounding box center [1126, 299] width 8 height 8
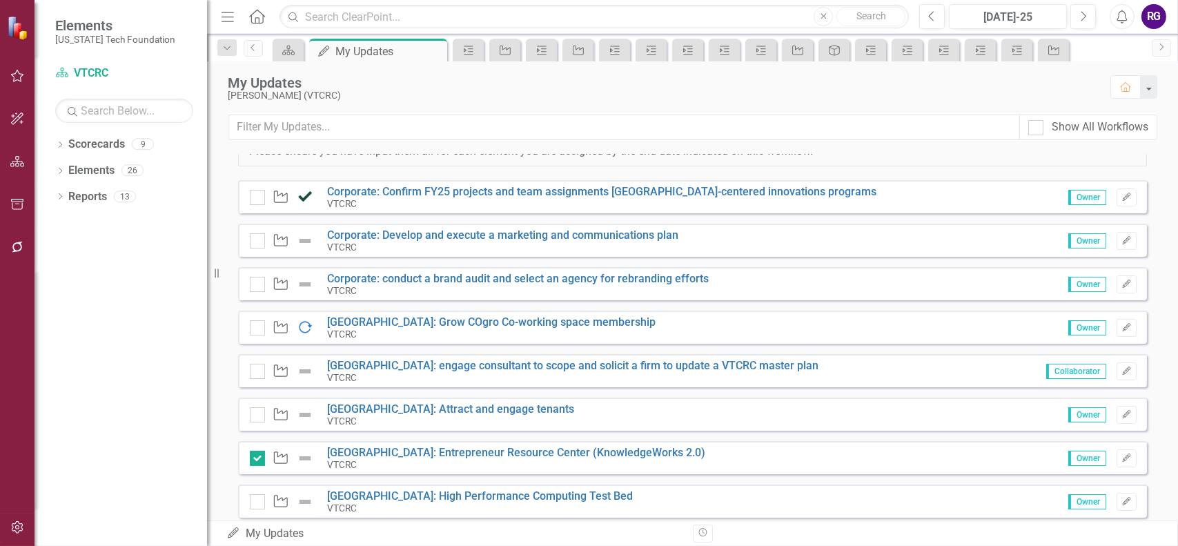
scroll to position [269, 0]
